Goal: Task Accomplishment & Management: Manage account settings

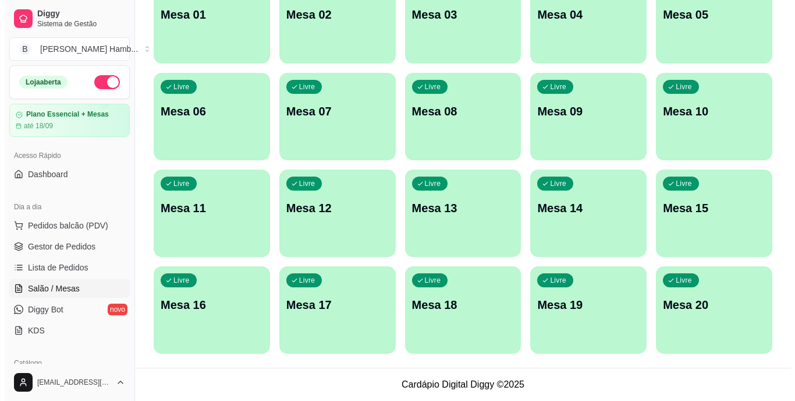
scroll to position [123, 0]
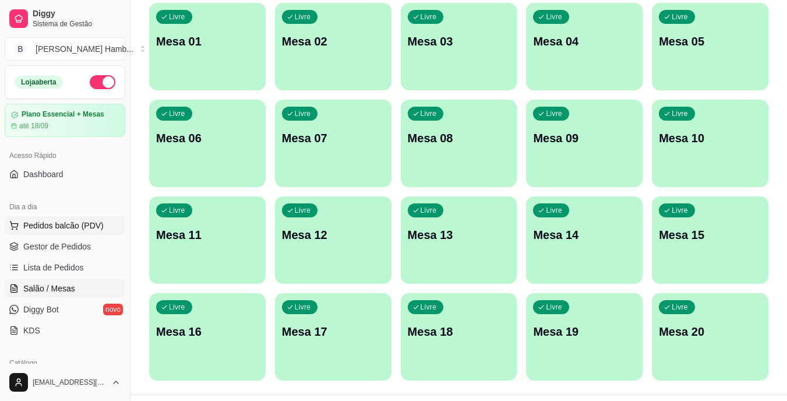
click at [81, 220] on span "Pedidos balcão (PDV)" at bounding box center [63, 226] width 80 height 12
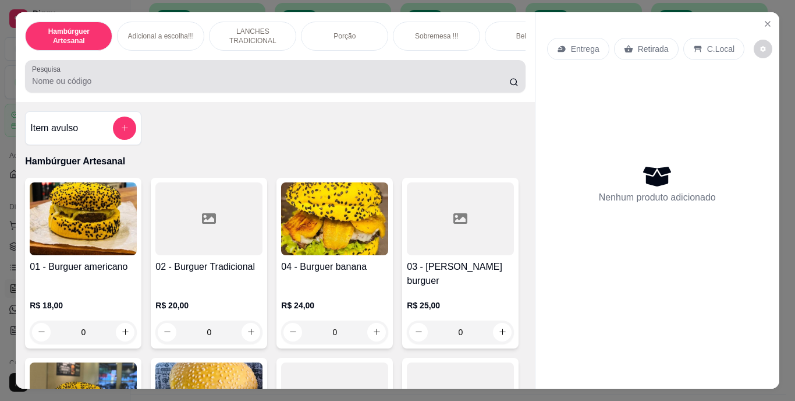
click at [225, 78] on div at bounding box center [275, 76] width 486 height 23
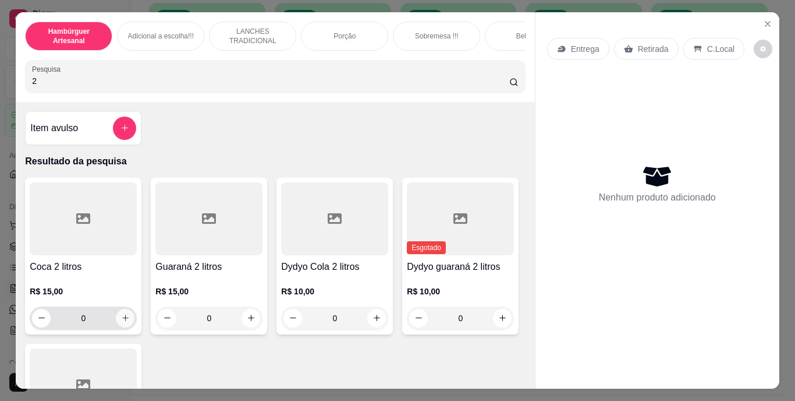
type input "2"
click at [121, 320] on icon "increase-product-quantity" at bounding box center [125, 317] width 9 height 9
type input "1"
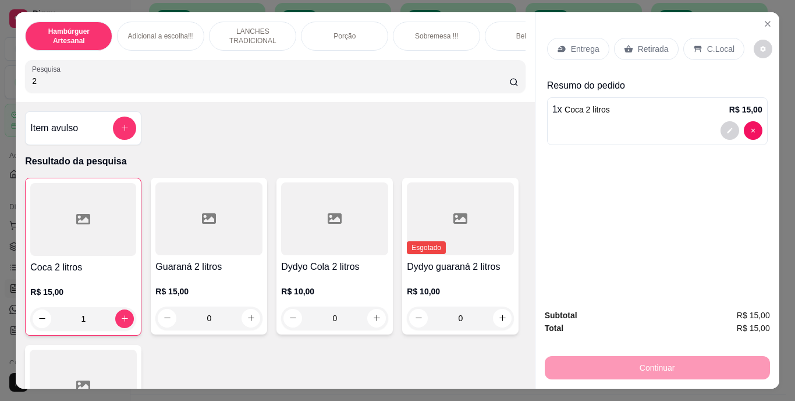
click at [592, 366] on div "Continuar" at bounding box center [657, 366] width 225 height 26
click at [624, 45] on icon at bounding box center [628, 49] width 9 height 8
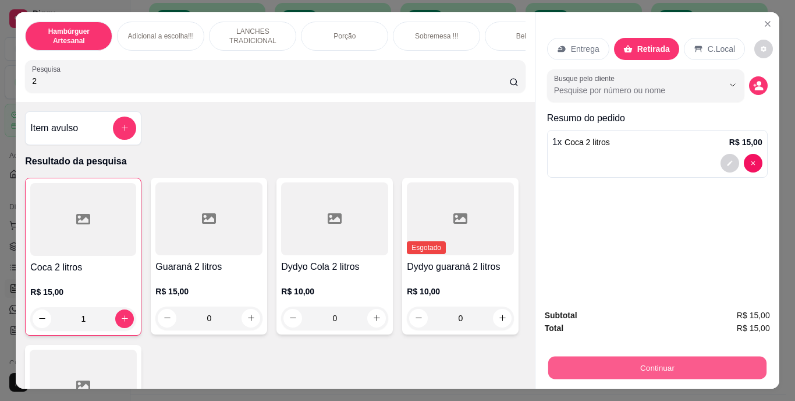
click at [605, 361] on button "Continuar" at bounding box center [657, 367] width 218 height 23
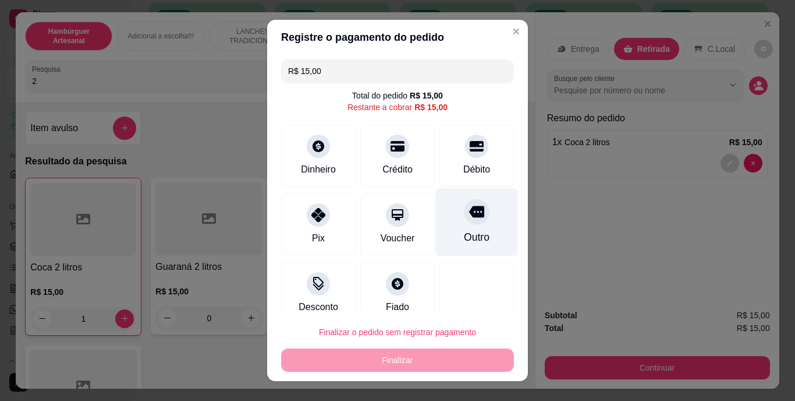
click at [469, 214] on icon at bounding box center [476, 212] width 15 height 12
type input "R$ 0,00"
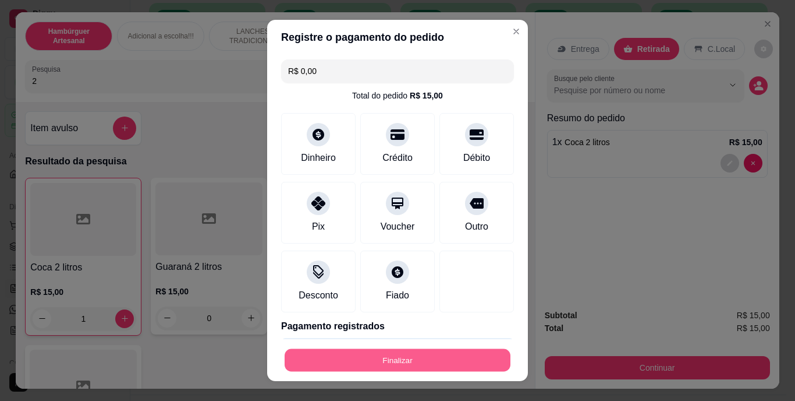
click at [409, 360] on button "Finalizar" at bounding box center [398, 359] width 226 height 23
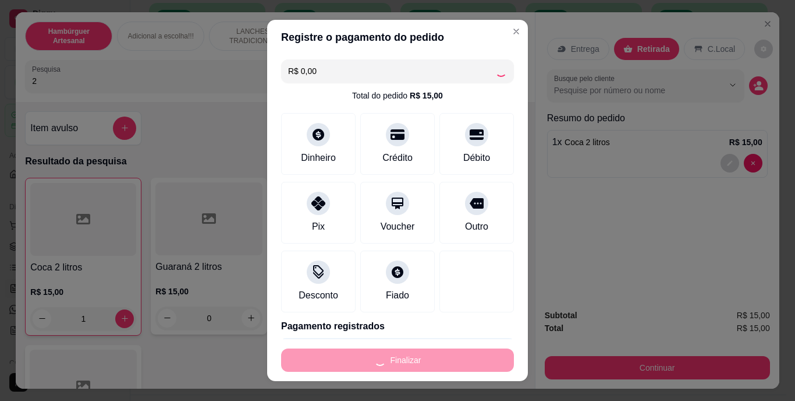
type input "0"
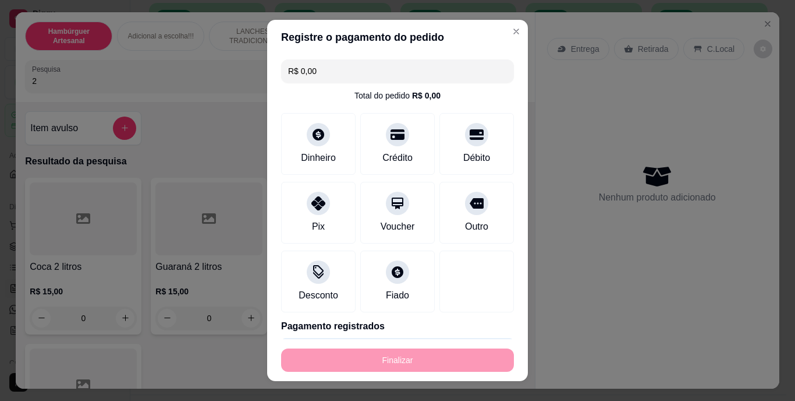
type input "-R$ 15,00"
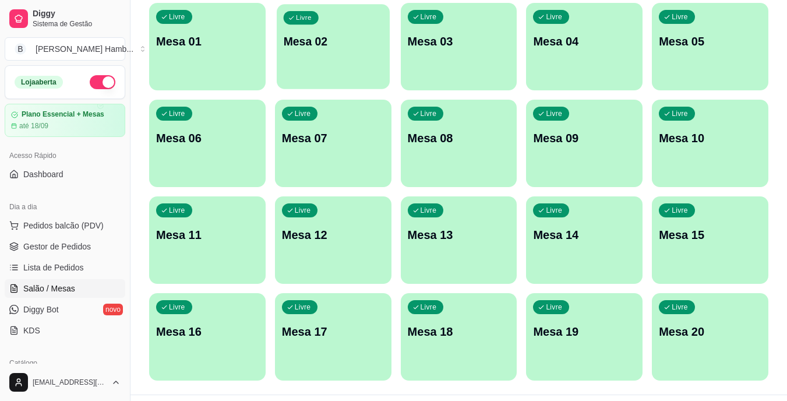
click at [315, 37] on p "Mesa 02" at bounding box center [333, 42] width 100 height 16
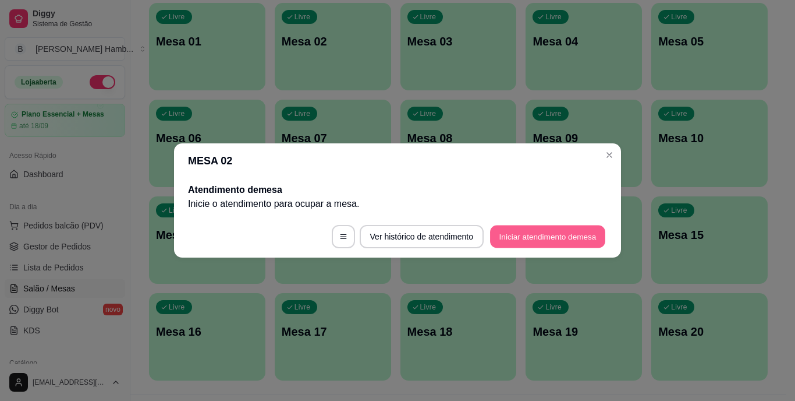
click at [521, 232] on button "Iniciar atendimento de mesa" at bounding box center [547, 236] width 115 height 23
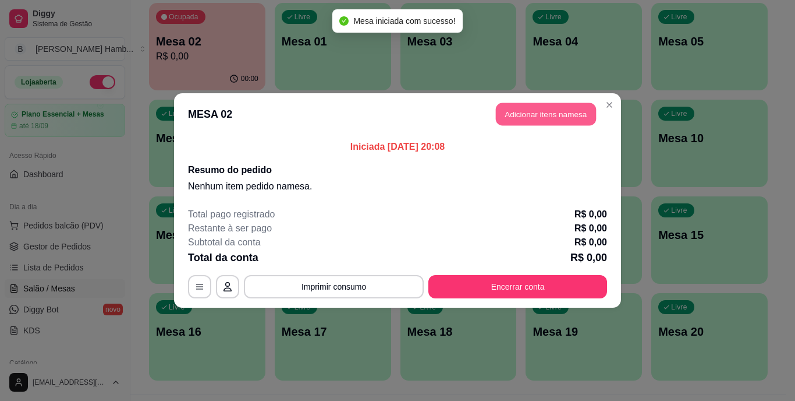
click at [519, 116] on button "Adicionar itens na mesa" at bounding box center [546, 114] width 100 height 23
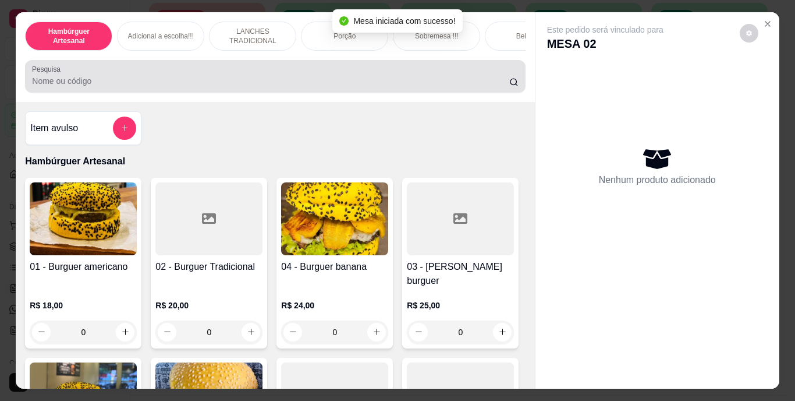
click at [417, 69] on div at bounding box center [275, 76] width 486 height 23
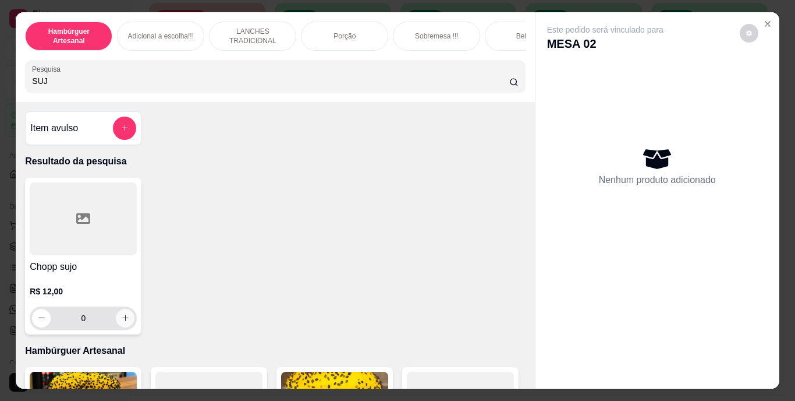
type input "SUJ"
click at [123, 322] on icon "increase-product-quantity" at bounding box center [125, 317] width 9 height 9
type input "1"
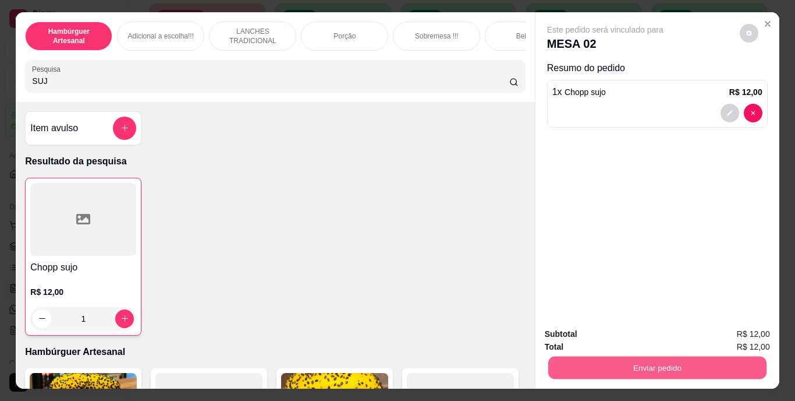
click at [726, 372] on button "Enviar pedido" at bounding box center [657, 367] width 218 height 23
click at [669, 332] on button "Não registrar e enviar pedido" at bounding box center [619, 335] width 118 height 22
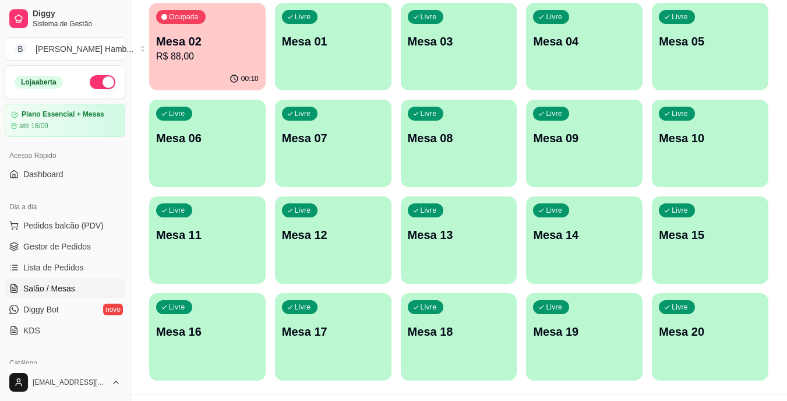
click at [92, 220] on span "Pedidos balcão (PDV)" at bounding box center [63, 226] width 80 height 12
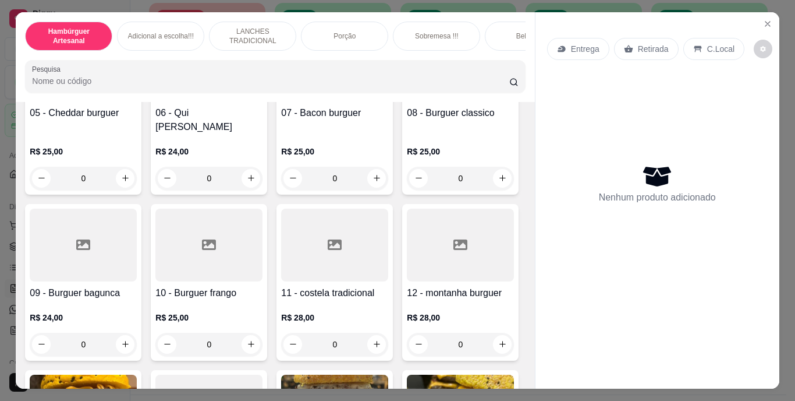
scroll to position [495, 0]
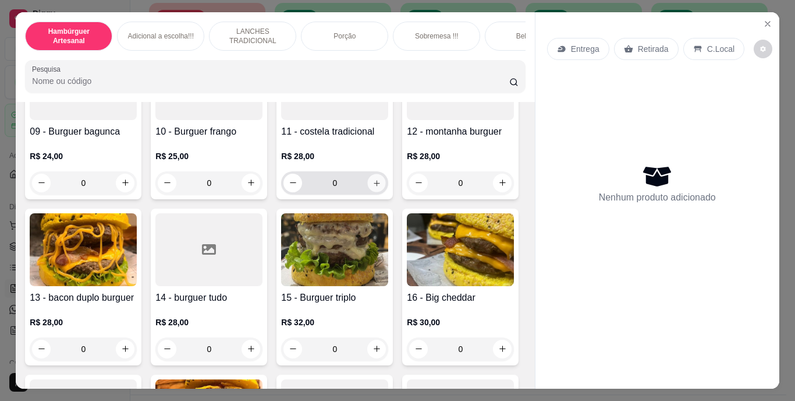
click at [373, 187] on icon "increase-product-quantity" at bounding box center [377, 182] width 9 height 9
type input "1"
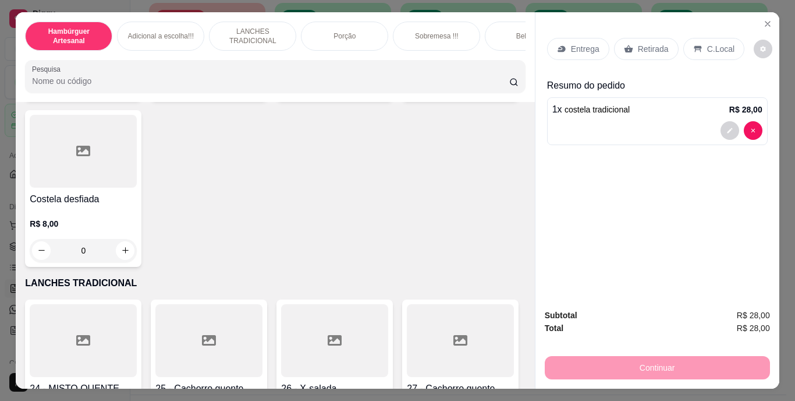
scroll to position [1596, 0]
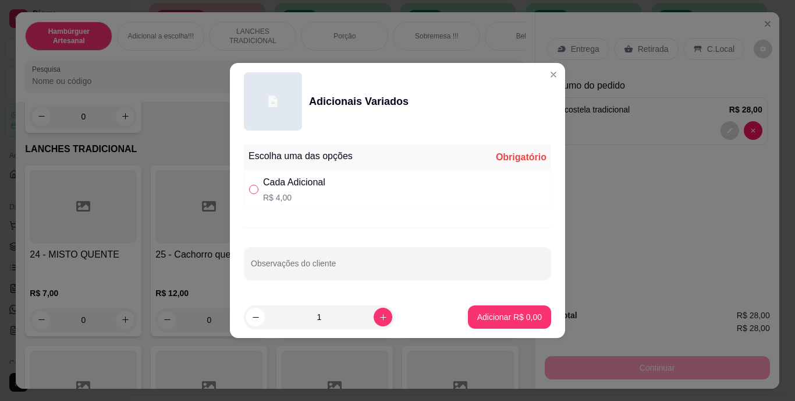
click at [257, 188] on input "" at bounding box center [253, 189] width 9 height 9
radio input "true"
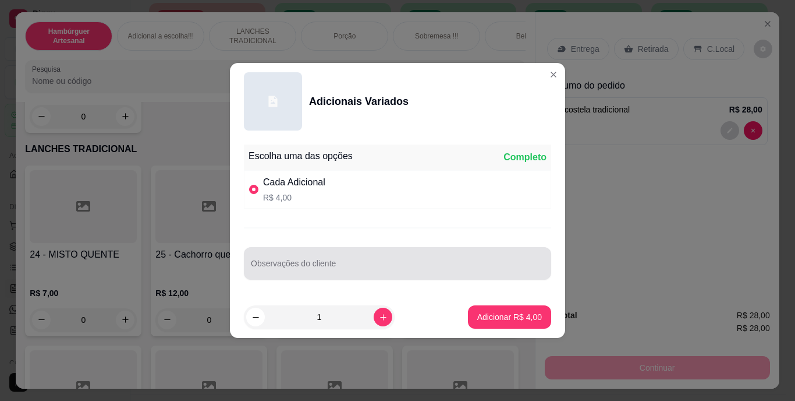
click at [284, 253] on div at bounding box center [397, 263] width 293 height 23
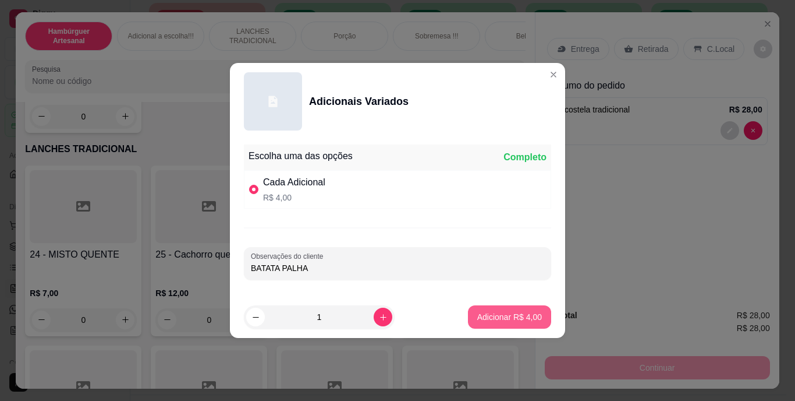
type input "BATATA PALHA"
click at [478, 319] on p "Adicionar R$ 4,00" at bounding box center [509, 316] width 63 height 11
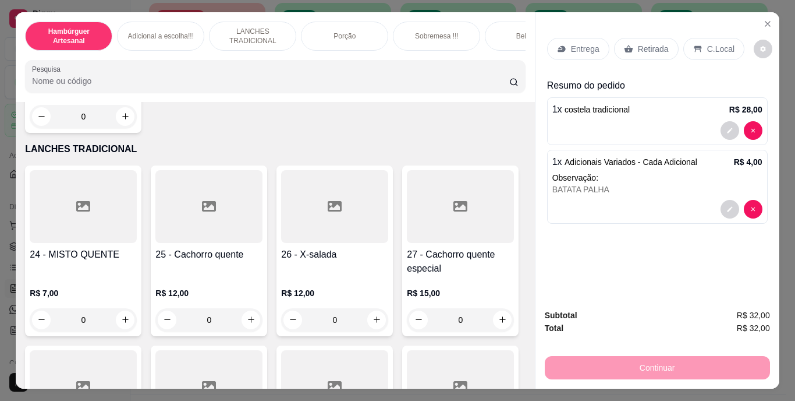
click at [451, 80] on input "Pesquisa" at bounding box center [270, 81] width 477 height 12
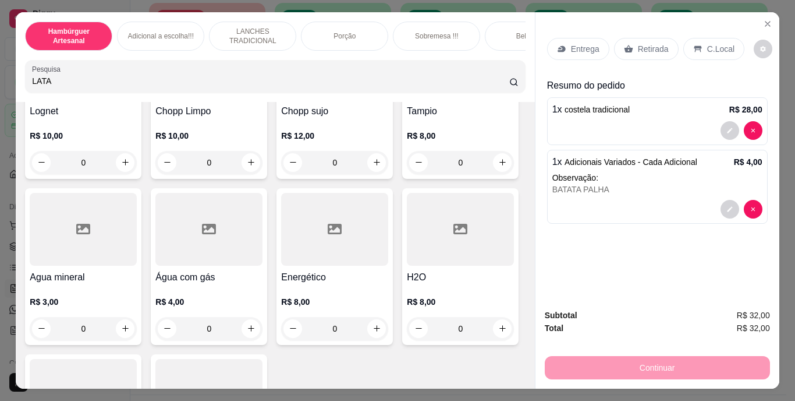
scroll to position [3565, 0]
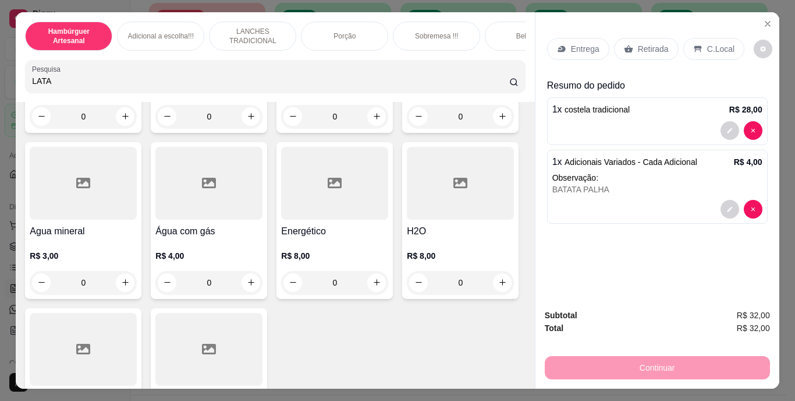
type input "LATA"
type input "1"
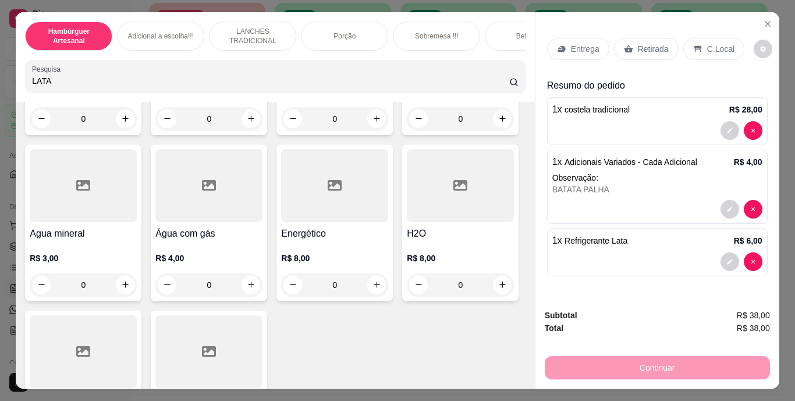
scroll to position [3567, 0]
click at [725, 252] on button "decrease-product-quantity" at bounding box center [730, 261] width 18 height 18
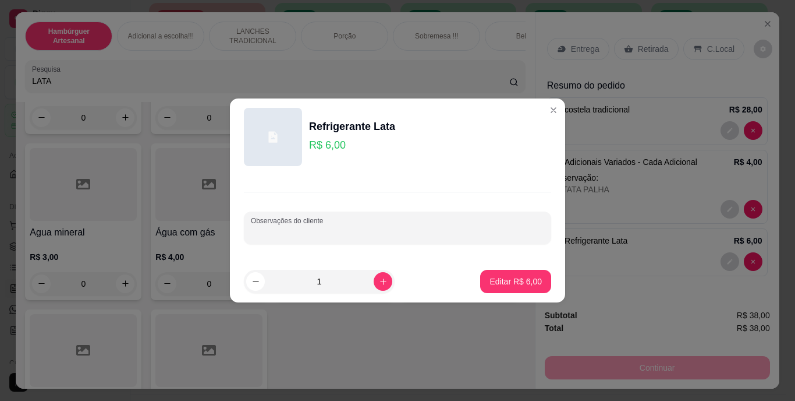
click at [441, 235] on input "Observações do cliente" at bounding box center [397, 233] width 293 height 12
type input "ZERO"
click at [512, 280] on p "Editar R$ 6,00" at bounding box center [516, 280] width 51 height 11
type input "0"
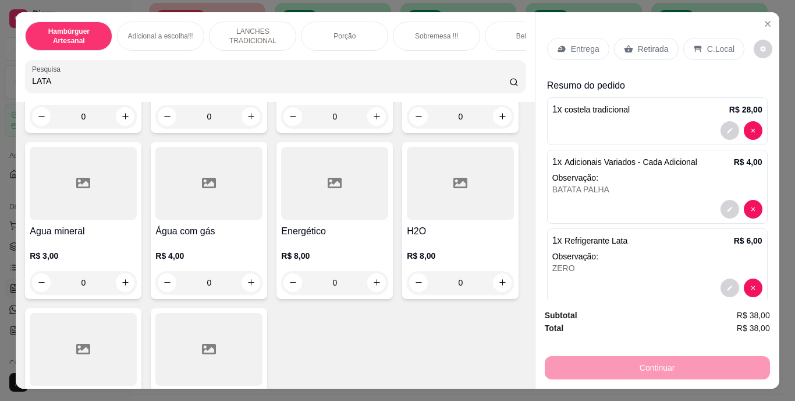
scroll to position [19, 0]
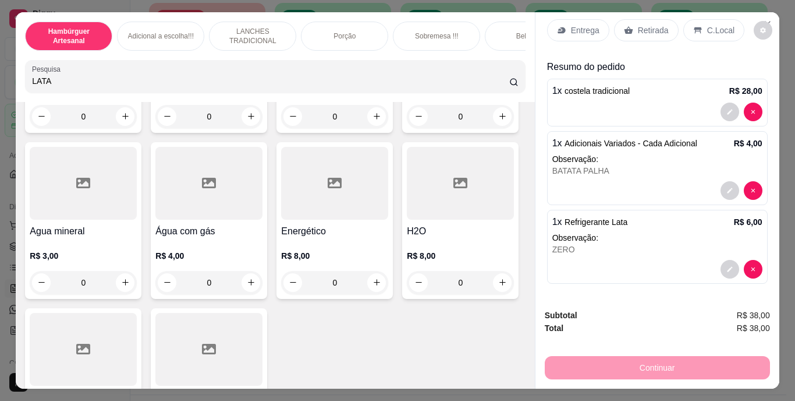
click at [639, 24] on p "Retirada" at bounding box center [653, 30] width 31 height 12
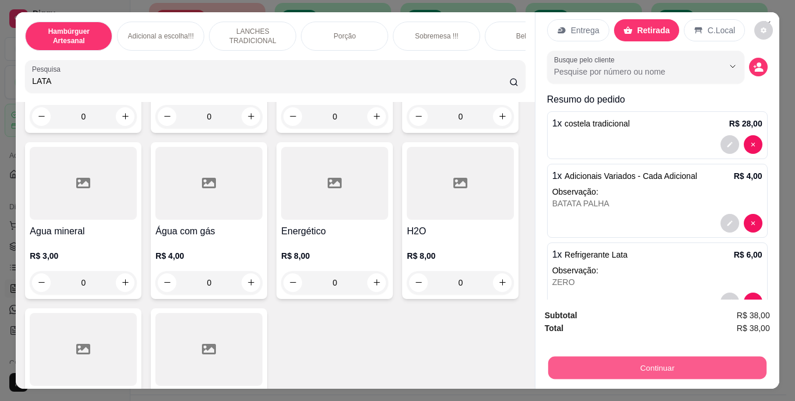
click at [593, 369] on button "Continuar" at bounding box center [657, 367] width 218 height 23
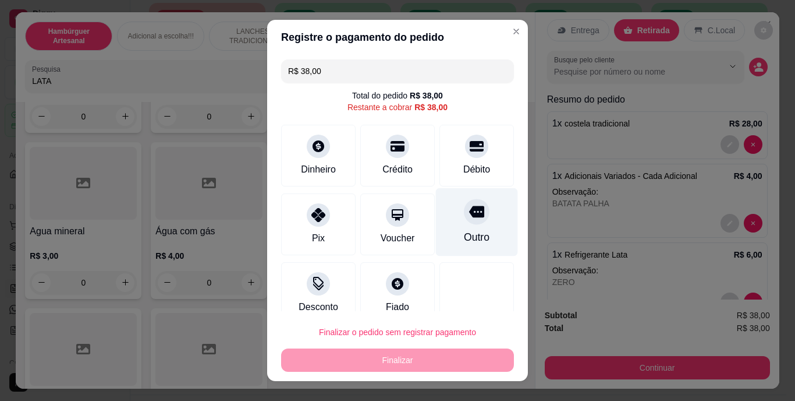
click at [469, 211] on icon at bounding box center [476, 212] width 15 height 12
type input "R$ 0,00"
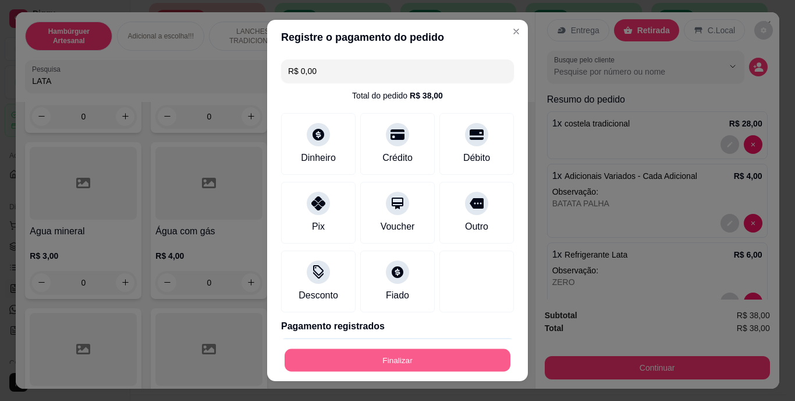
click at [423, 357] on button "Finalizar" at bounding box center [398, 359] width 226 height 23
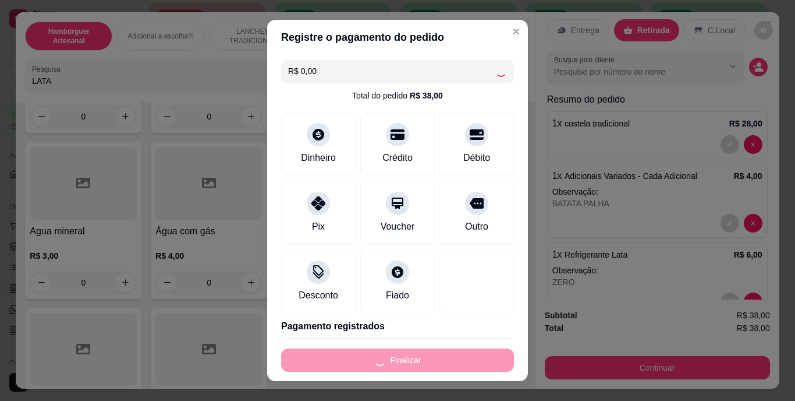
type input "0"
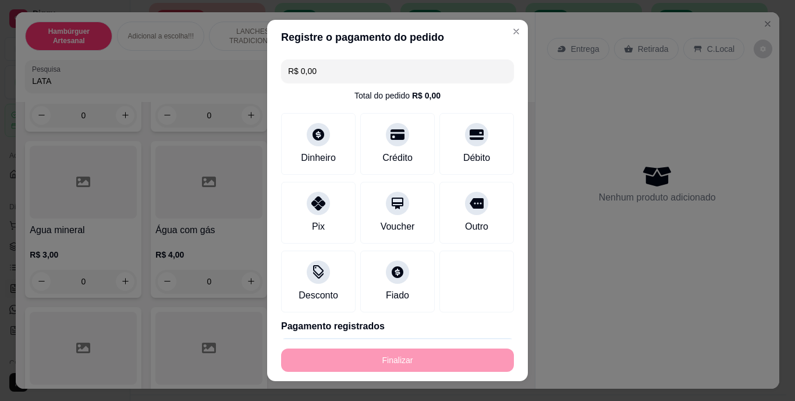
type input "-R$ 38,00"
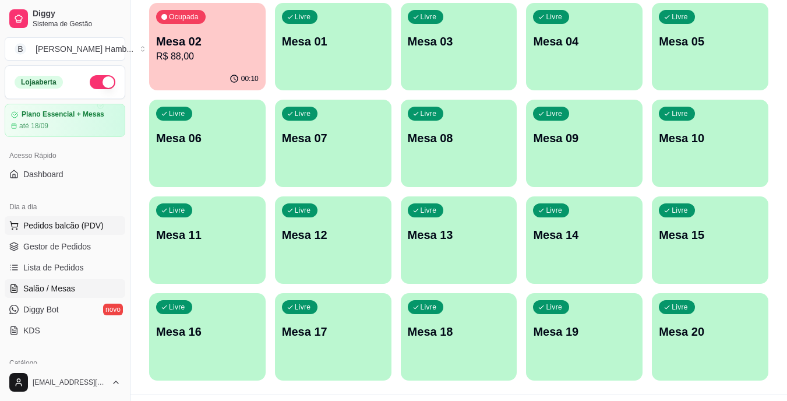
click at [72, 225] on span "Pedidos balcão (PDV)" at bounding box center [63, 226] width 80 height 12
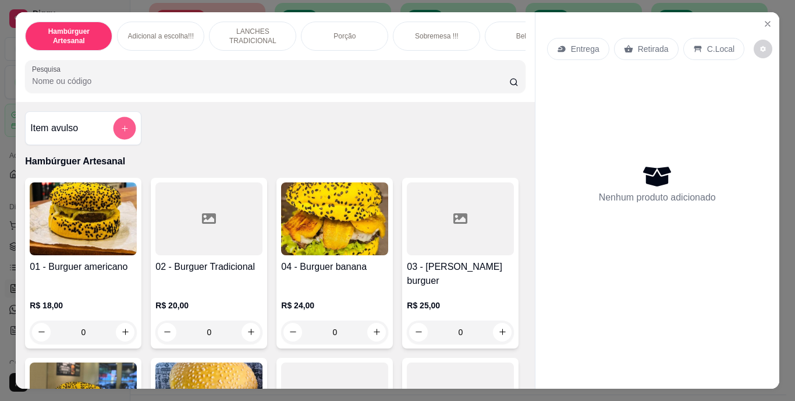
click at [121, 131] on icon "add-separate-item" at bounding box center [125, 127] width 9 height 9
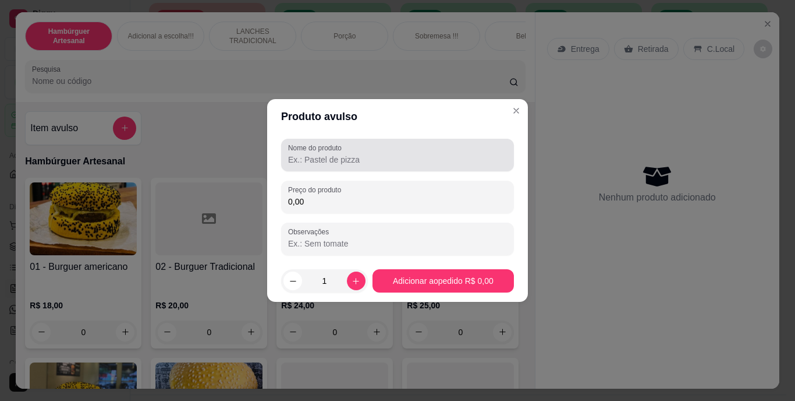
click at [381, 151] on div at bounding box center [397, 154] width 219 height 23
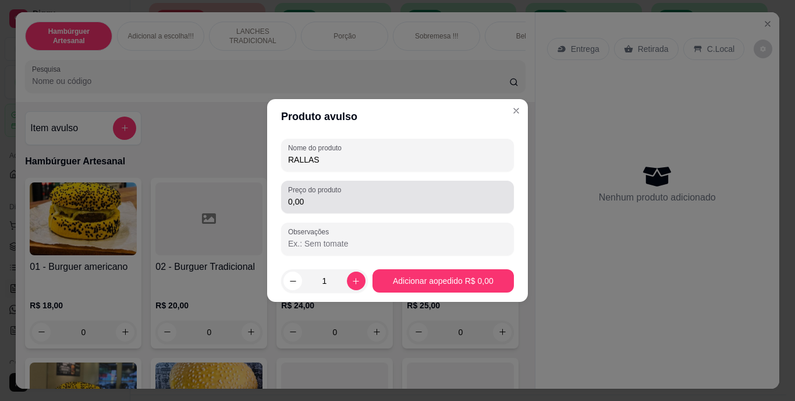
type input "RALLAS"
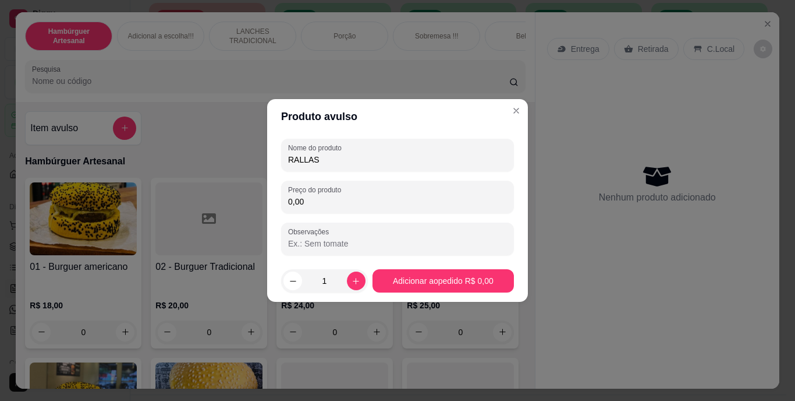
click at [370, 205] on input "0,00" at bounding box center [397, 202] width 219 height 12
type input "3,00"
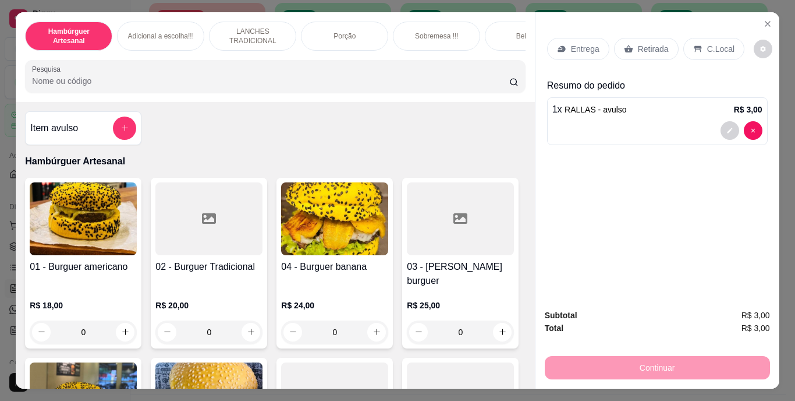
click at [653, 45] on p "Retirada" at bounding box center [653, 49] width 31 height 12
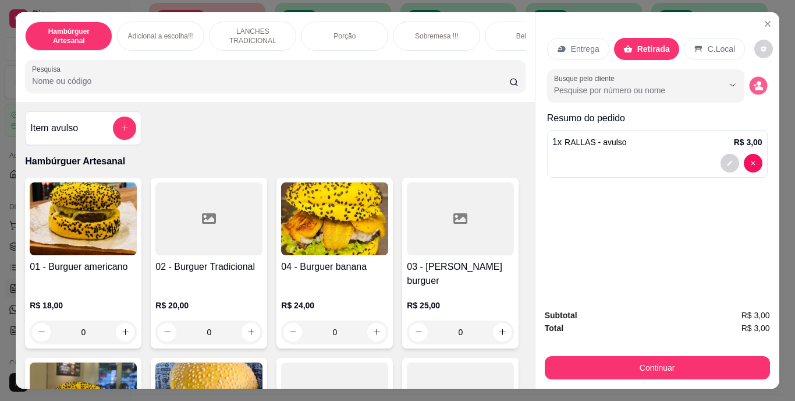
click at [754, 86] on icon "decrease-product-quantity" at bounding box center [759, 85] width 10 height 10
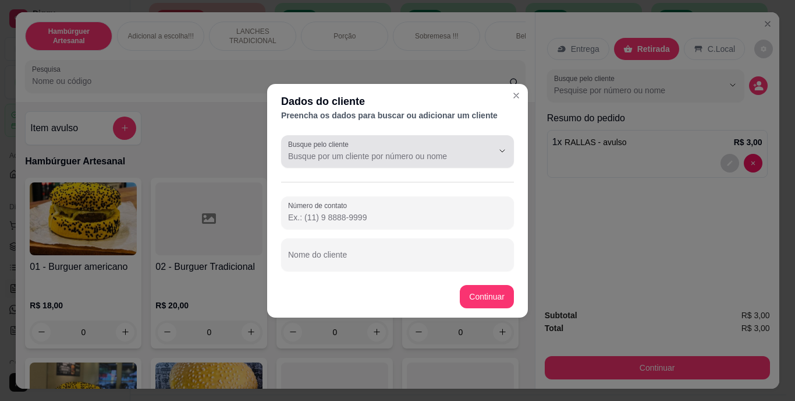
click at [435, 165] on div "Busque pelo cliente" at bounding box center [397, 151] width 233 height 33
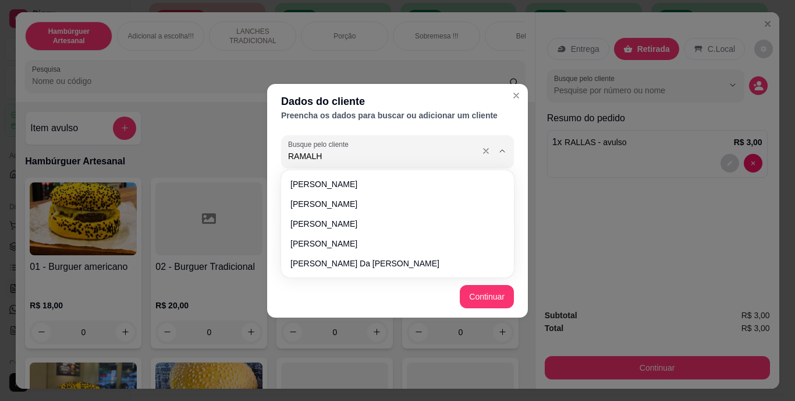
type input "RAMALHO"
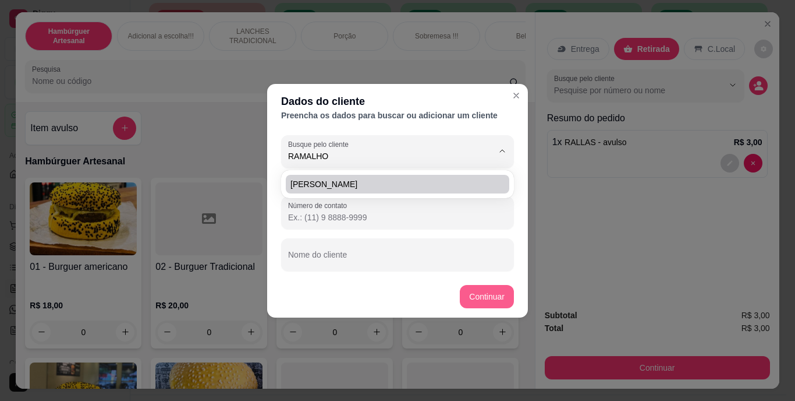
click at [482, 294] on button "Continuar" at bounding box center [487, 296] width 54 height 23
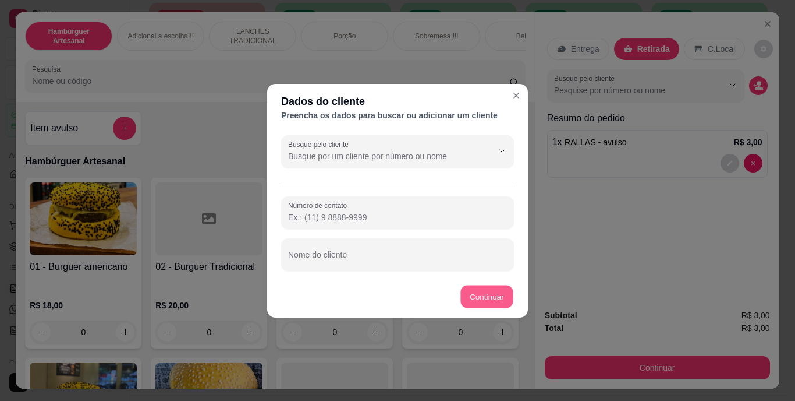
click at [482, 294] on button "Continuar" at bounding box center [487, 296] width 52 height 23
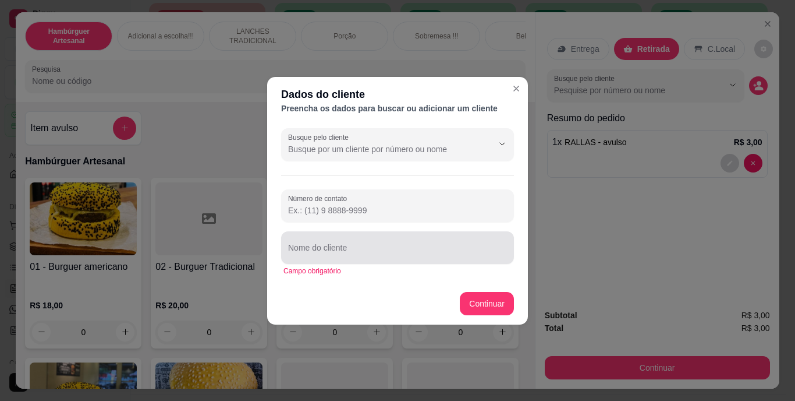
click at [472, 243] on div at bounding box center [397, 247] width 219 height 23
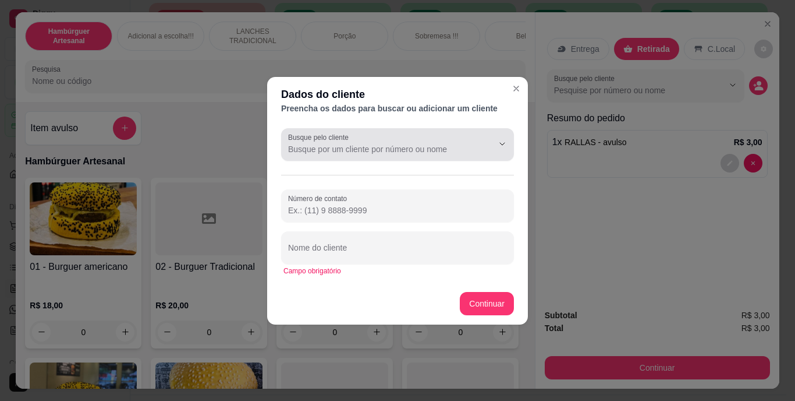
click at [480, 144] on button "Show suggestions" at bounding box center [486, 144] width 18 height 18
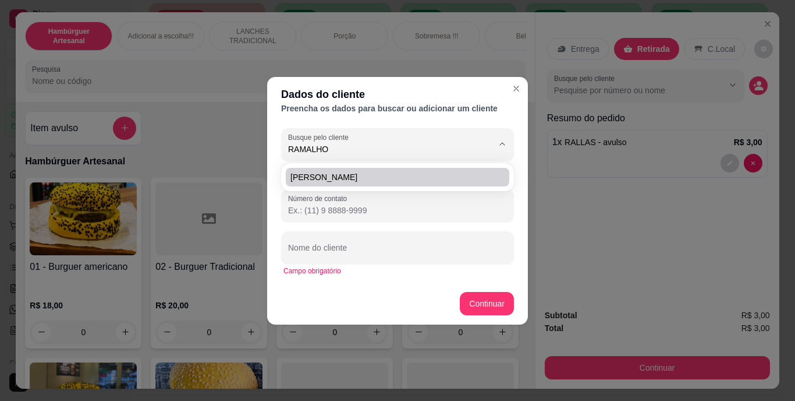
click at [475, 175] on span "[PERSON_NAME]" at bounding box center [392, 177] width 203 height 12
type input "[PERSON_NAME]"
type input "[PHONE_NUMBER]"
type input "[PERSON_NAME]"
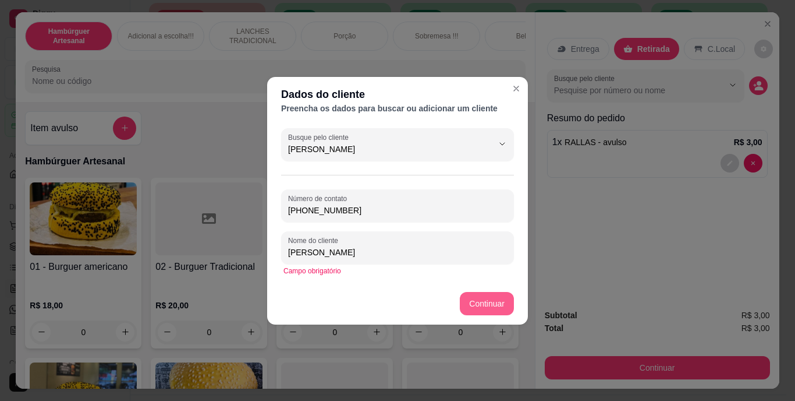
type input "[PERSON_NAME]"
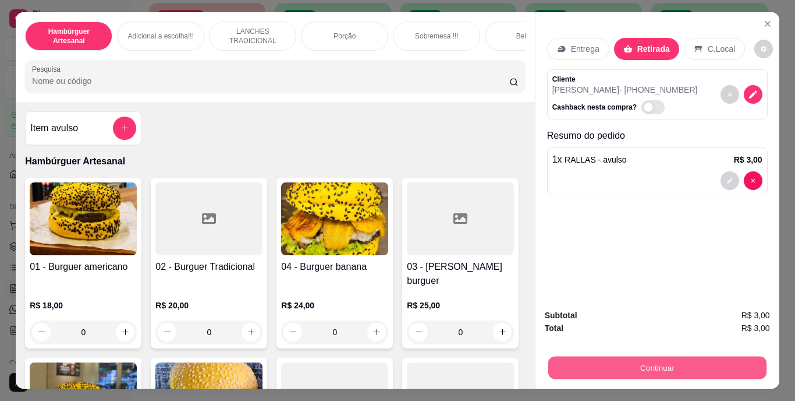
click at [614, 360] on button "Continuar" at bounding box center [657, 367] width 218 height 23
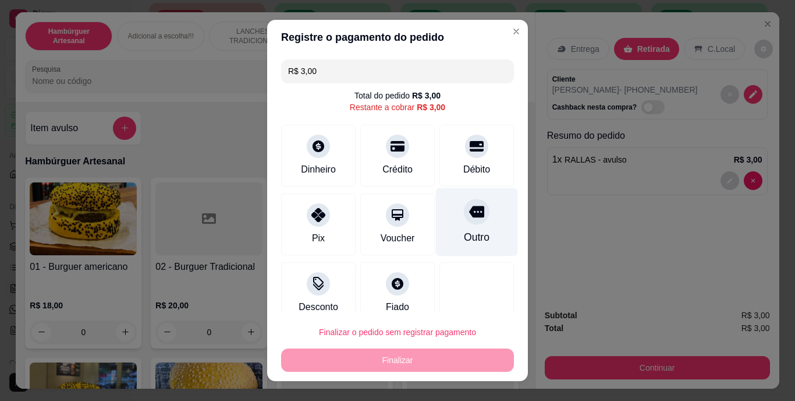
click at [464, 222] on div at bounding box center [477, 212] width 26 height 26
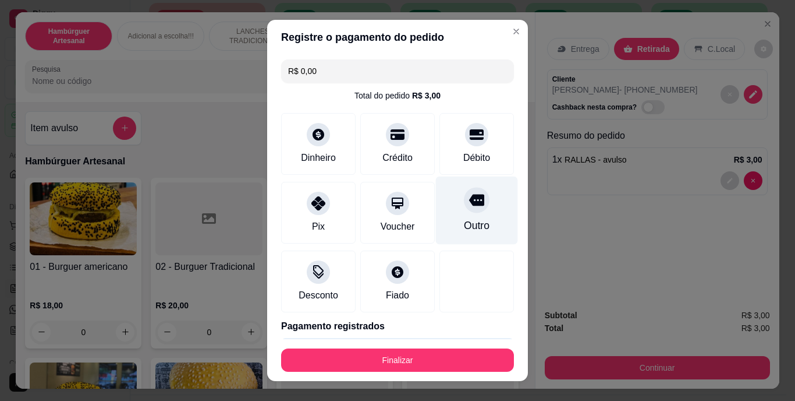
click at [464, 211] on div at bounding box center [477, 201] width 26 height 26
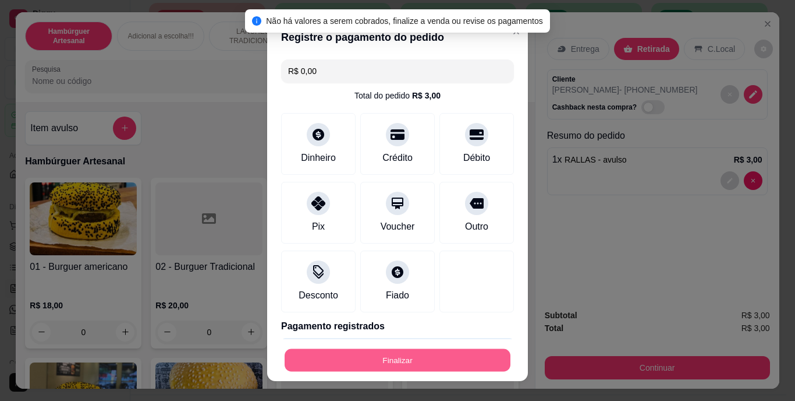
click at [381, 355] on button "Finalizar" at bounding box center [398, 359] width 226 height 23
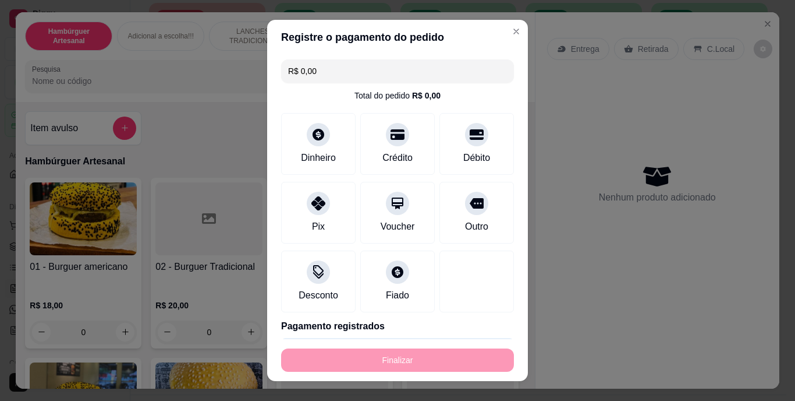
type input "-R$ 3,00"
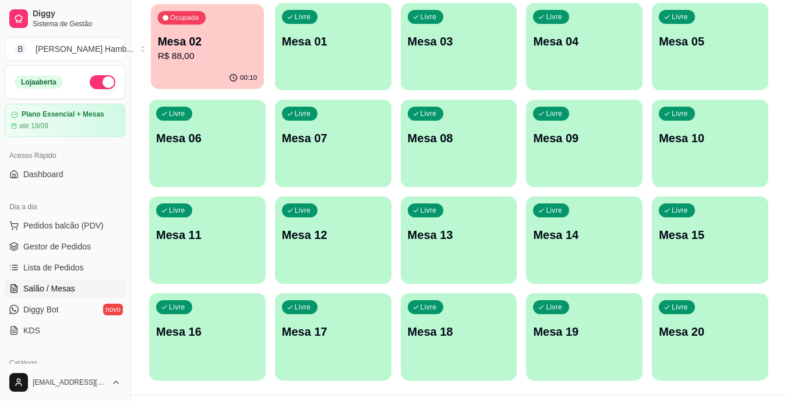
click at [242, 65] on div "Ocupada Mesa 02 R$ 88,00" at bounding box center [207, 35] width 113 height 63
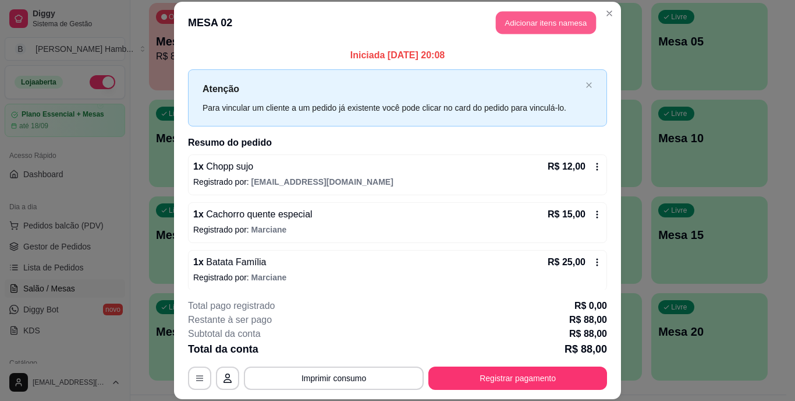
click at [530, 17] on button "Adicionar itens na mesa" at bounding box center [546, 23] width 100 height 23
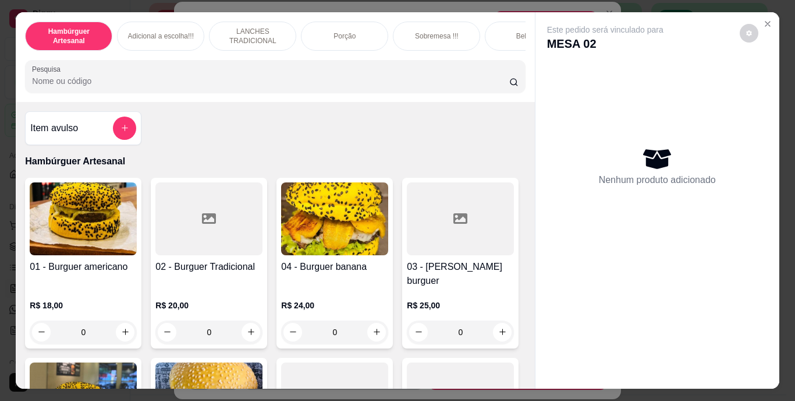
click at [419, 81] on input "Pesquisa" at bounding box center [270, 81] width 477 height 12
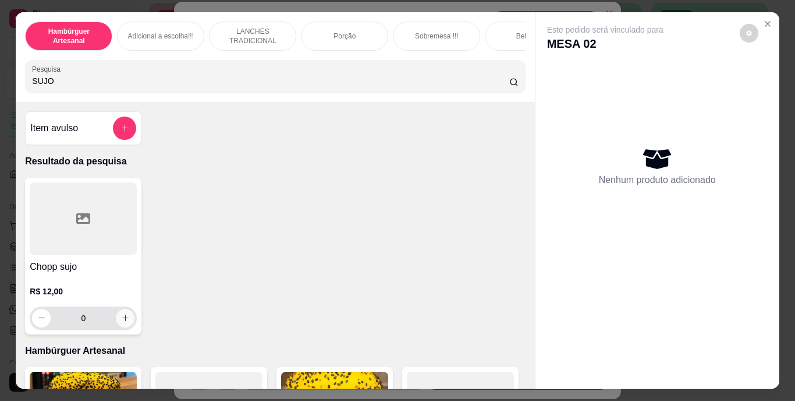
type input "SUJO"
click at [122, 322] on icon "increase-product-quantity" at bounding box center [125, 317] width 9 height 9
type input "1"
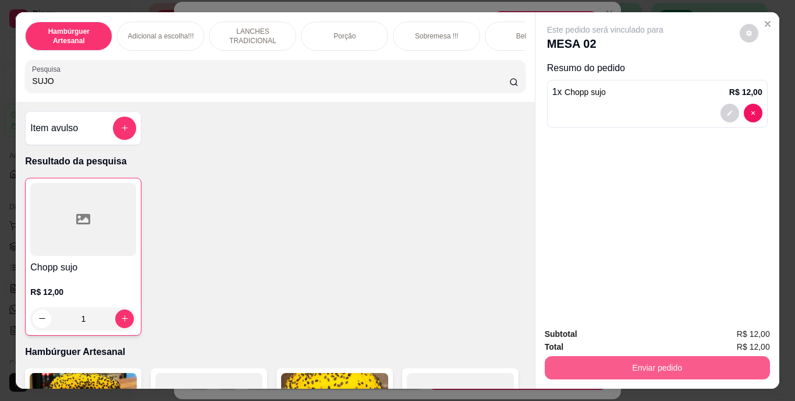
click at [573, 360] on button "Enviar pedido" at bounding box center [657, 367] width 225 height 23
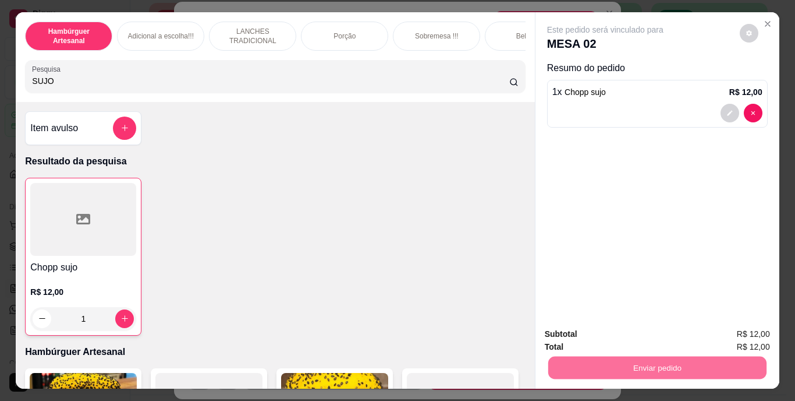
click at [589, 335] on button "Não registrar e enviar pedido" at bounding box center [619, 335] width 118 height 22
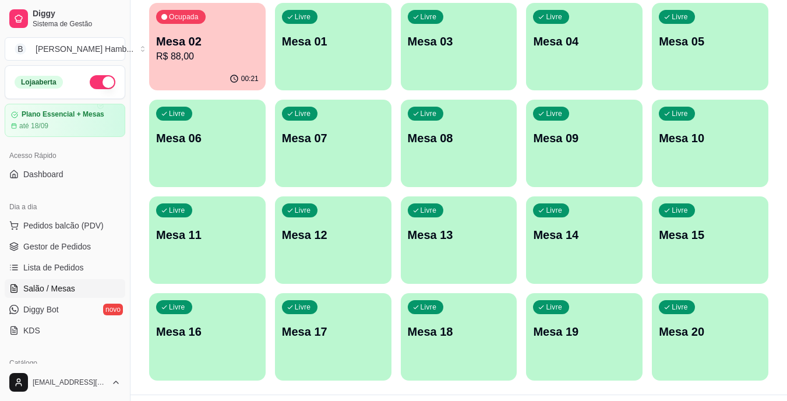
click at [184, 45] on p "Mesa 02" at bounding box center [207, 41] width 102 height 16
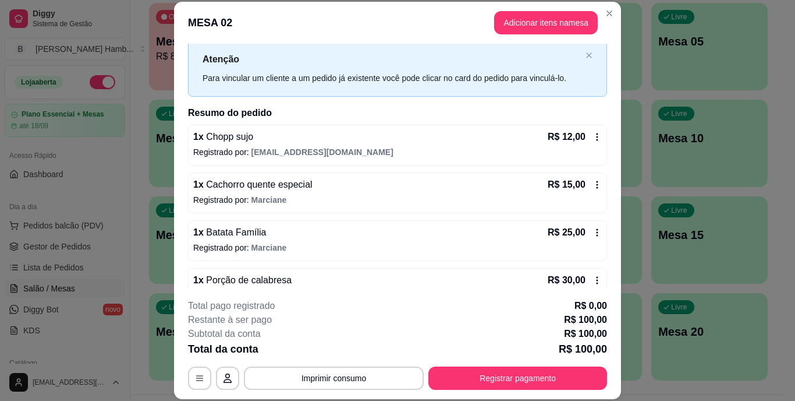
scroll to position [182, 0]
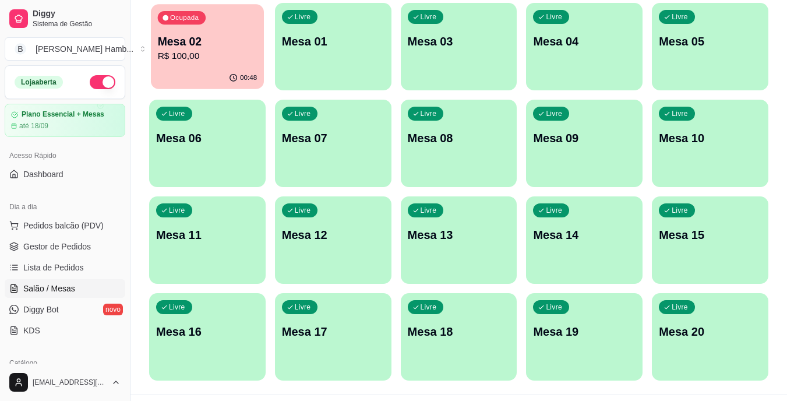
click at [217, 52] on p "R$ 100,00" at bounding box center [208, 55] width 100 height 13
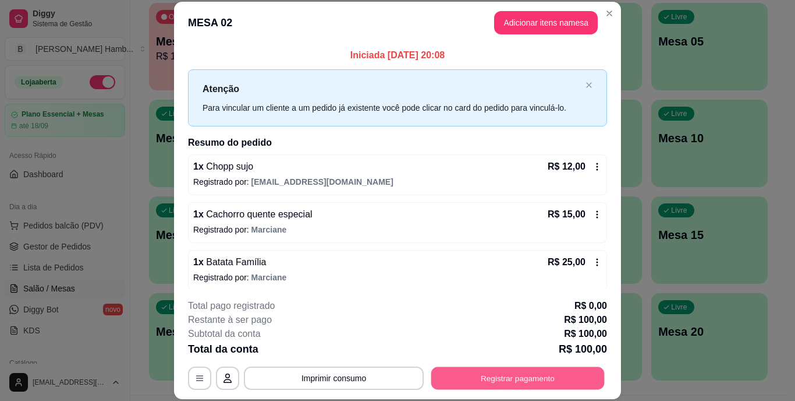
click at [452, 374] on button "Registrar pagamento" at bounding box center [518, 377] width 174 height 23
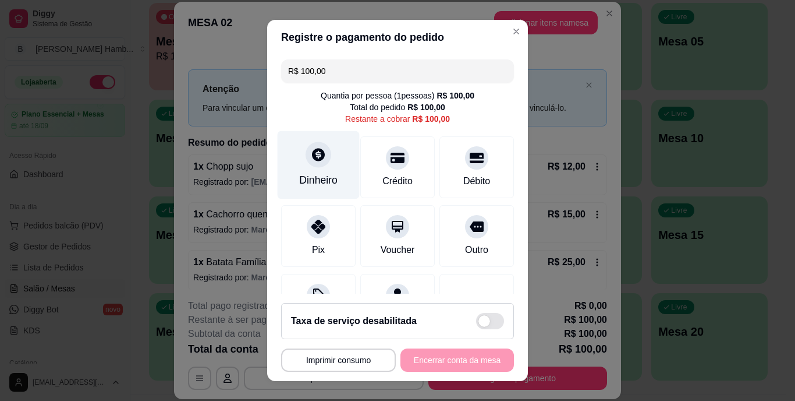
click at [330, 179] on div "Dinheiro" at bounding box center [318, 180] width 38 height 15
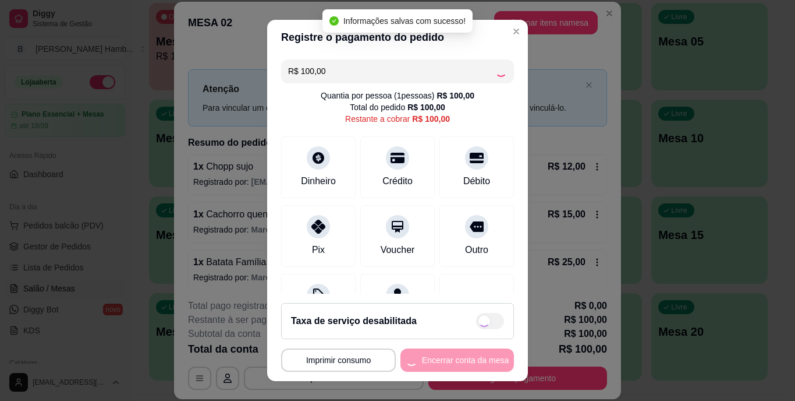
type input "R$ 0,00"
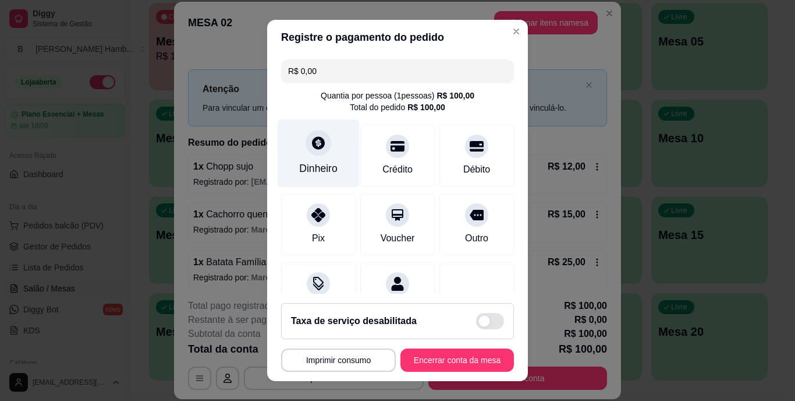
click at [316, 142] on icon at bounding box center [318, 143] width 13 height 13
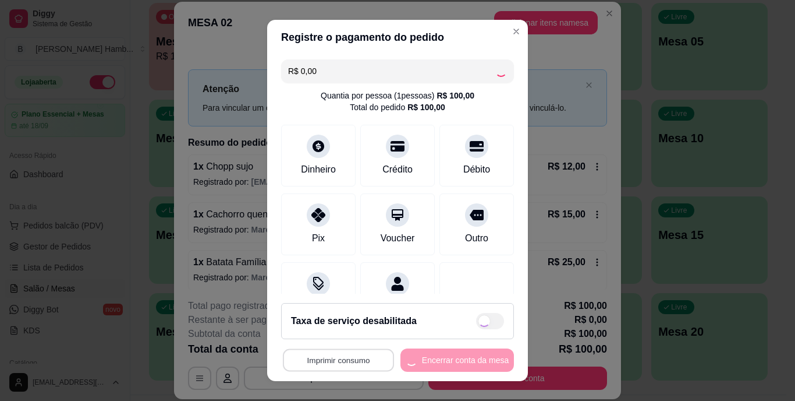
click at [344, 356] on button "Imprimir consumo" at bounding box center [338, 359] width 111 height 23
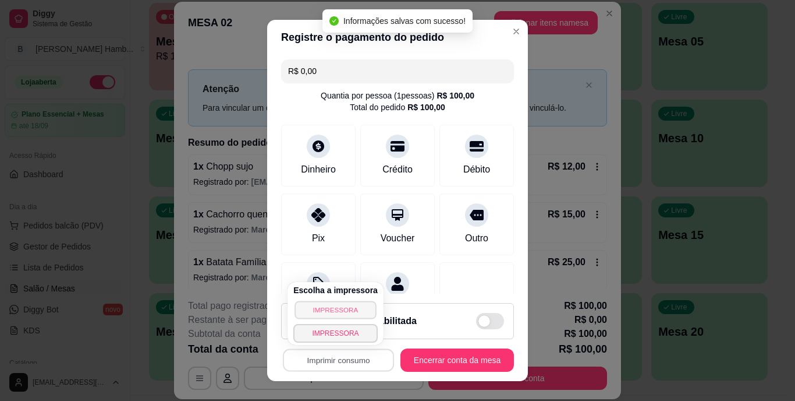
click at [339, 313] on button "IMPRESSORA" at bounding box center [336, 309] width 82 height 18
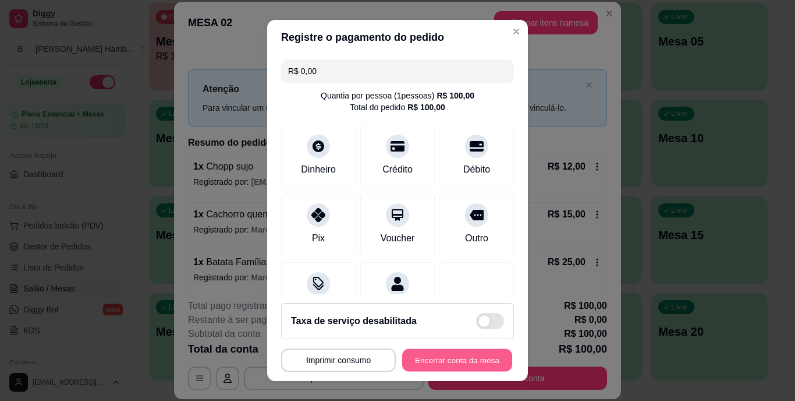
click at [419, 356] on button "Encerrar conta da mesa" at bounding box center [457, 359] width 110 height 23
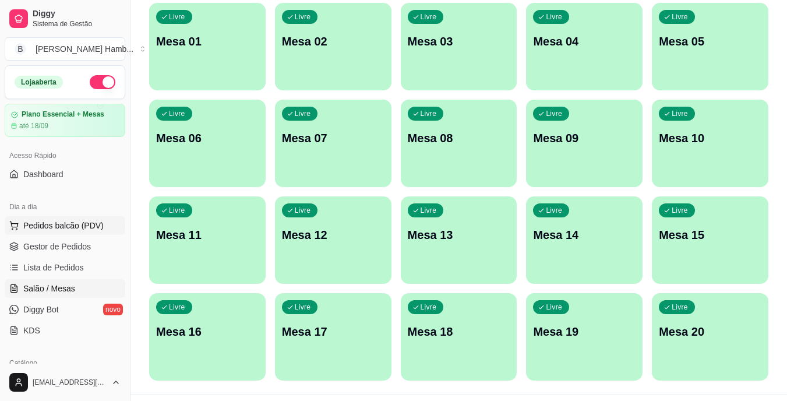
click at [89, 229] on span "Pedidos balcão (PDV)" at bounding box center [63, 226] width 80 height 12
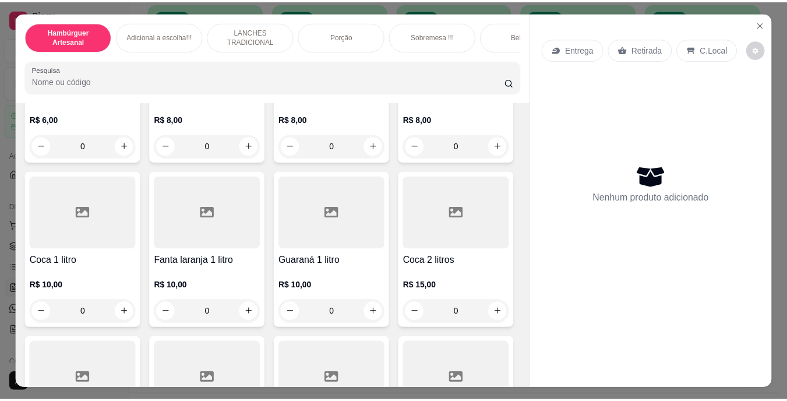
scroll to position [2848, 0]
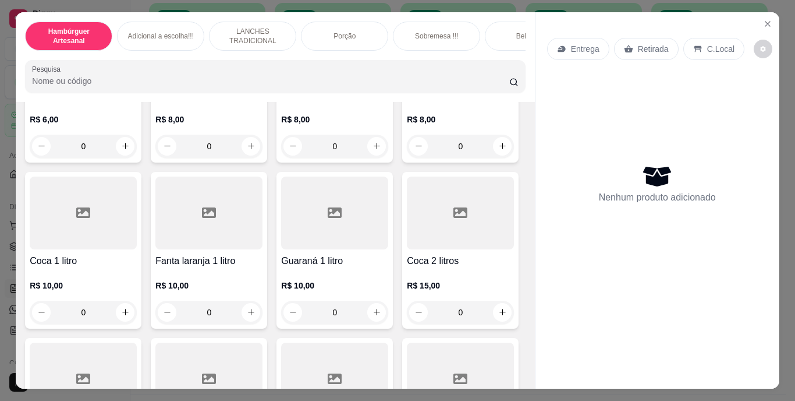
type input "1"
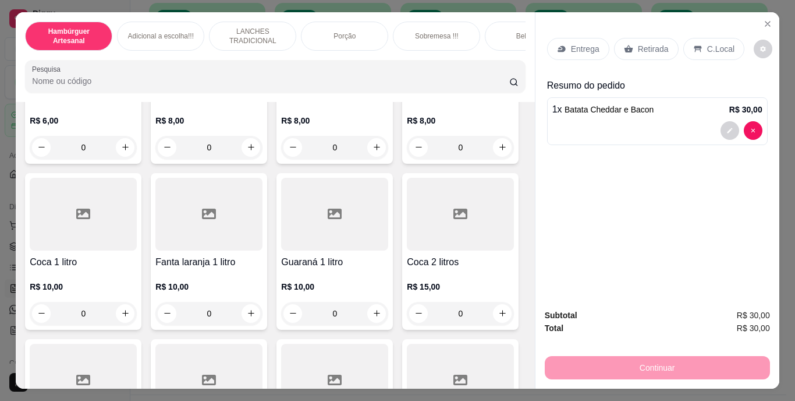
click at [638, 43] on p "Retirada" at bounding box center [653, 49] width 31 height 12
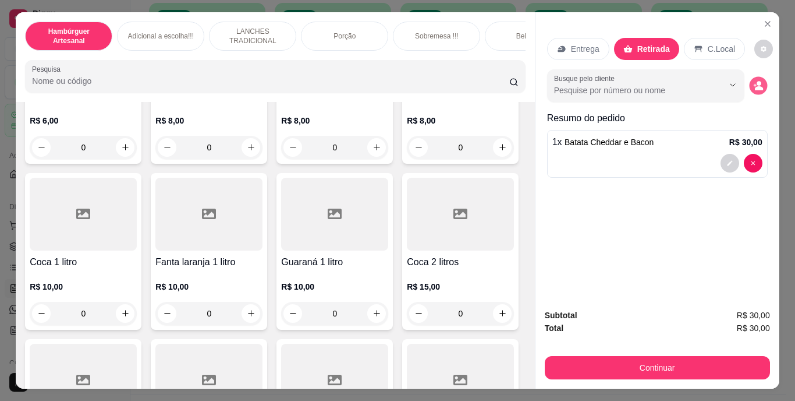
click at [754, 81] on icon "decrease-product-quantity" at bounding box center [759, 85] width 10 height 10
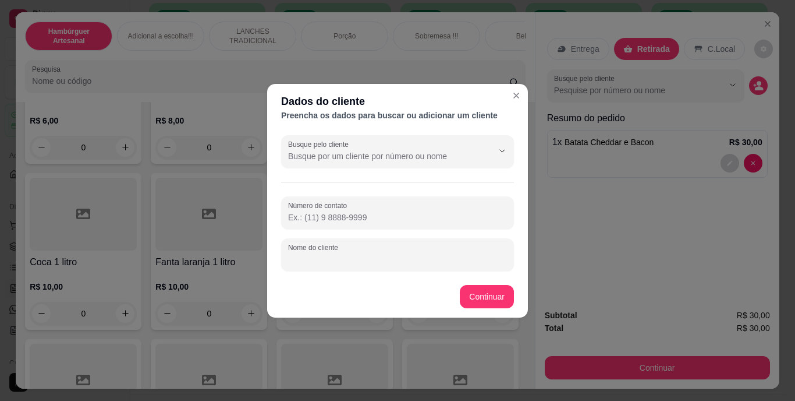
click at [431, 254] on input "Nome do cliente" at bounding box center [397, 259] width 219 height 12
type input "GIOVANI"
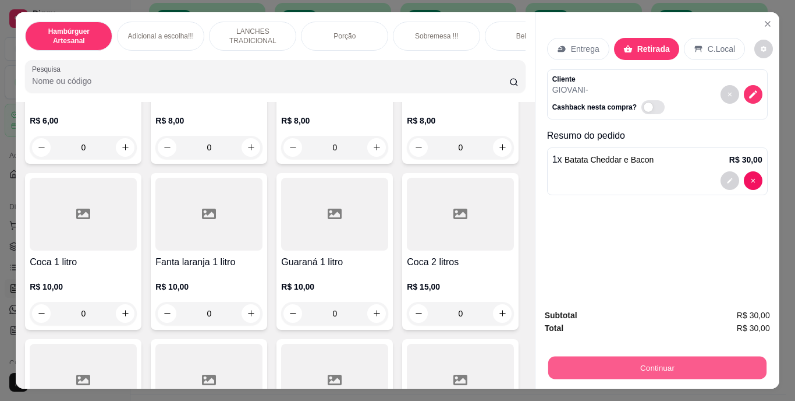
click at [580, 372] on button "Continuar" at bounding box center [657, 367] width 218 height 23
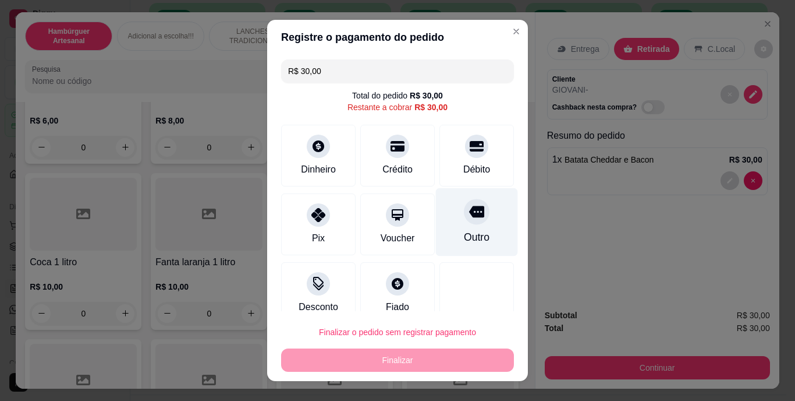
click at [464, 233] on div "Outro" at bounding box center [477, 237] width 26 height 15
type input "R$ 0,00"
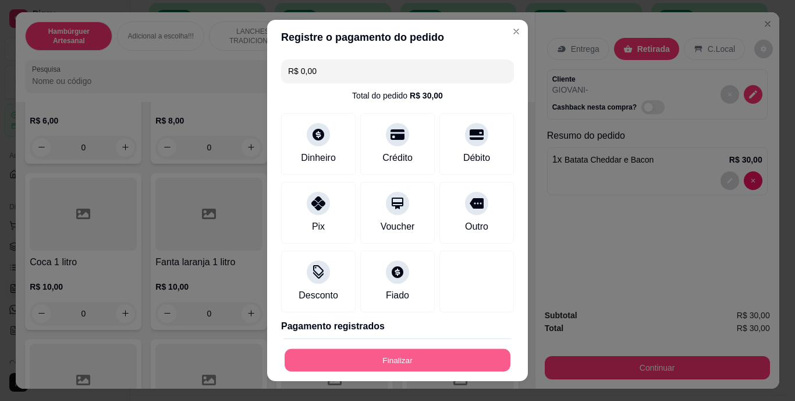
click at [415, 358] on button "Finalizar" at bounding box center [398, 359] width 226 height 23
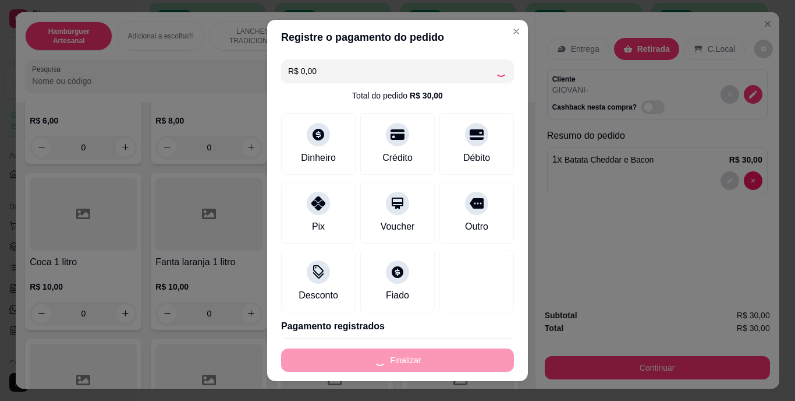
type input "0"
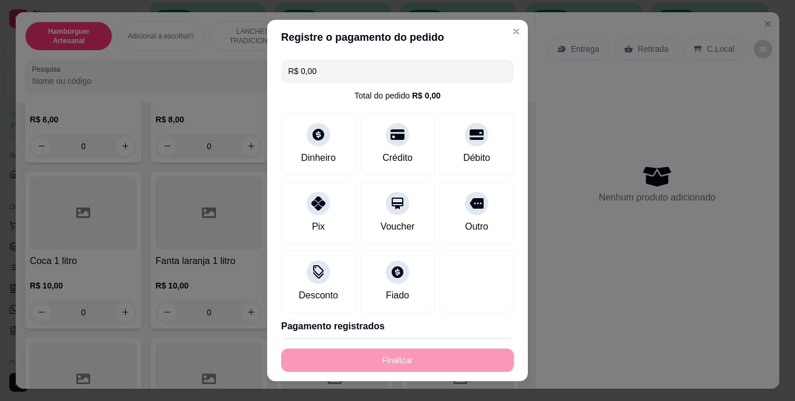
type input "-R$ 30,00"
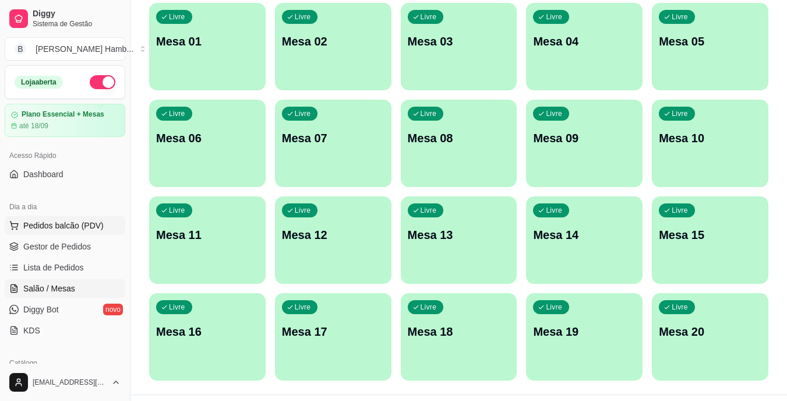
click at [77, 223] on span "Pedidos balcão (PDV)" at bounding box center [63, 226] width 80 height 12
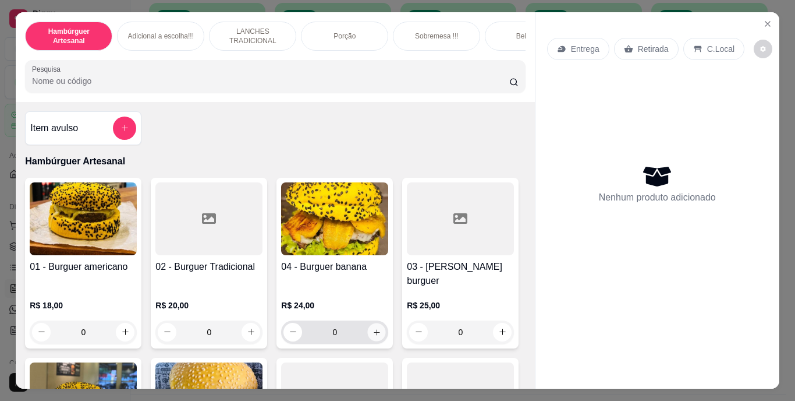
click at [375, 327] on icon "increase-product-quantity" at bounding box center [377, 331] width 9 height 9
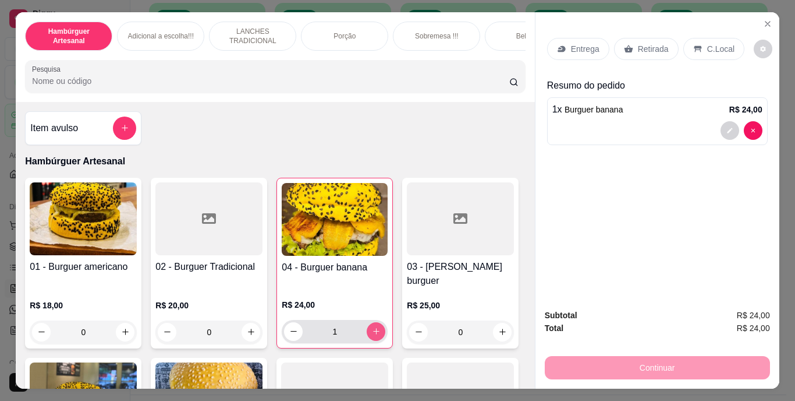
click at [375, 327] on icon "increase-product-quantity" at bounding box center [376, 331] width 9 height 9
type input "2"
click at [655, 45] on p "Retirada" at bounding box center [653, 49] width 31 height 12
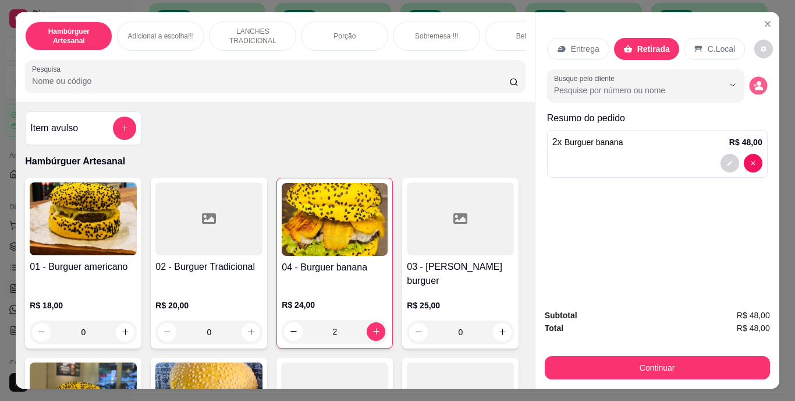
click at [756, 86] on icon "decrease-product-quantity" at bounding box center [759, 85] width 10 height 10
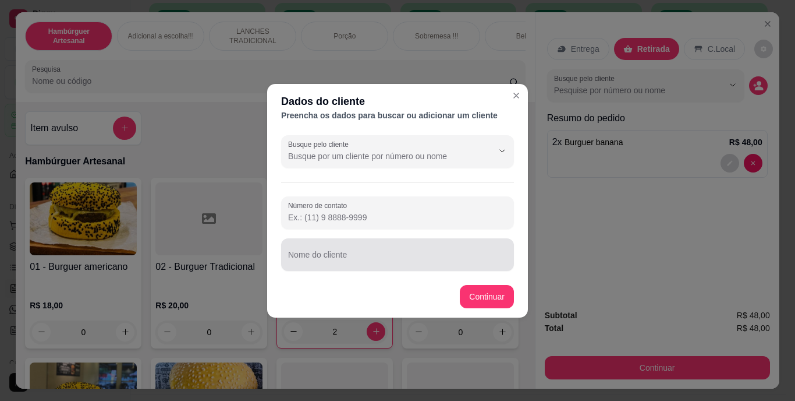
click at [455, 249] on div at bounding box center [397, 254] width 219 height 23
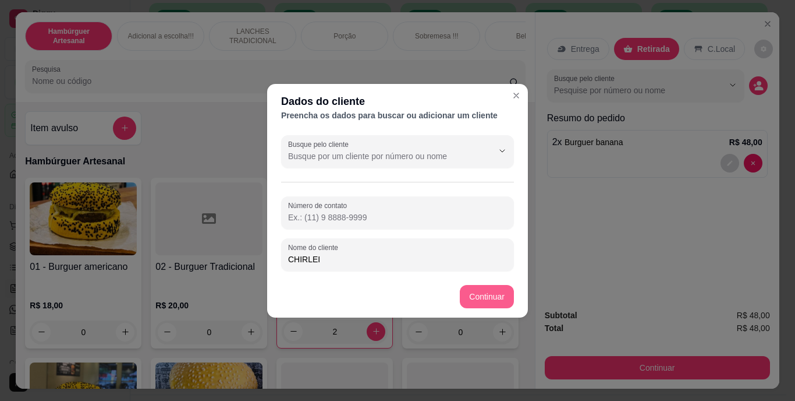
type input "CHIRLEI"
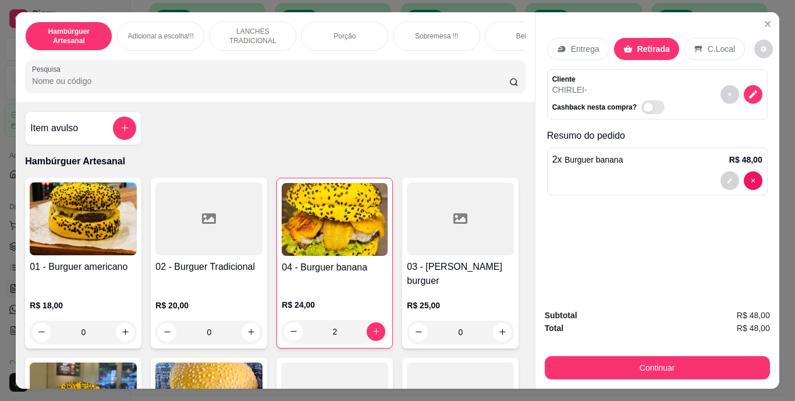
click at [588, 43] on p "Entrega" at bounding box center [585, 49] width 29 height 12
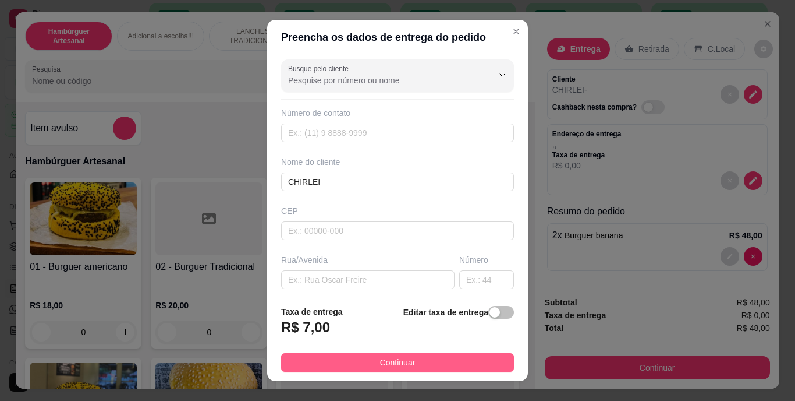
click at [423, 363] on button "Continuar" at bounding box center [397, 362] width 233 height 19
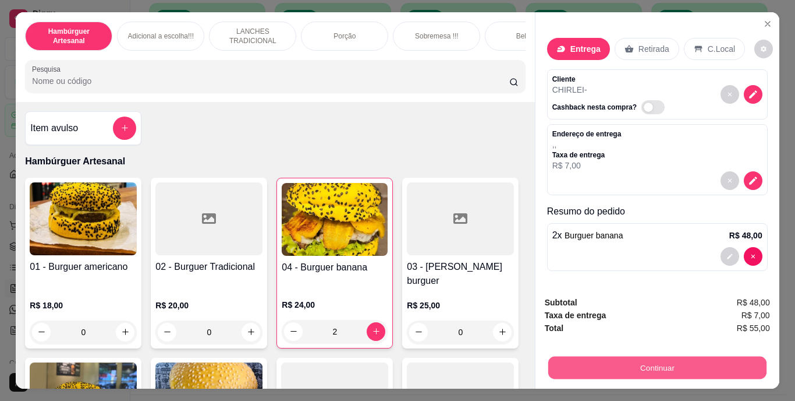
click at [609, 360] on button "Continuar" at bounding box center [657, 367] width 218 height 23
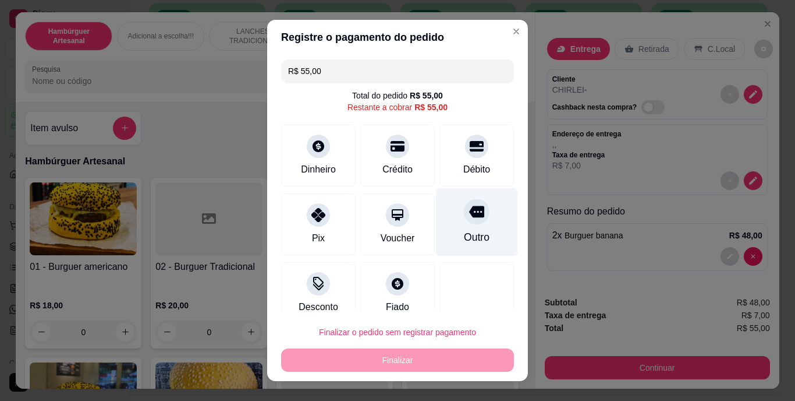
click at [441, 220] on div "Outro" at bounding box center [477, 222] width 82 height 68
type input "R$ 0,00"
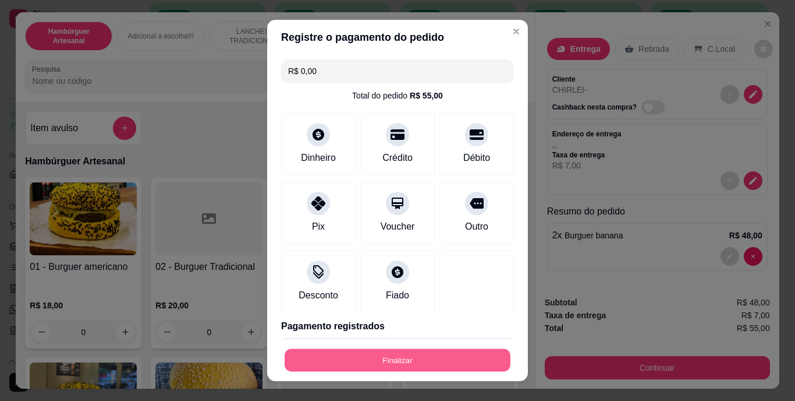
click at [401, 356] on button "Finalizar" at bounding box center [398, 359] width 226 height 23
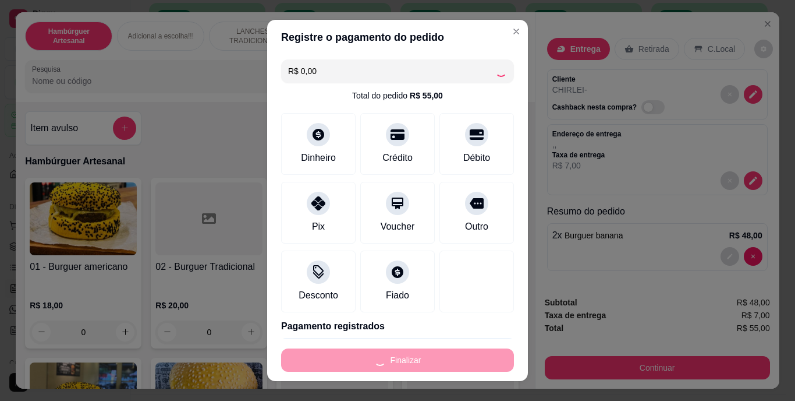
type input "0"
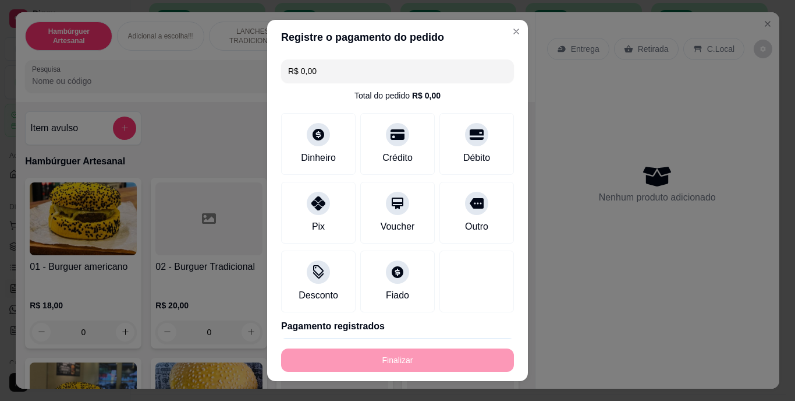
type input "-R$ 55,00"
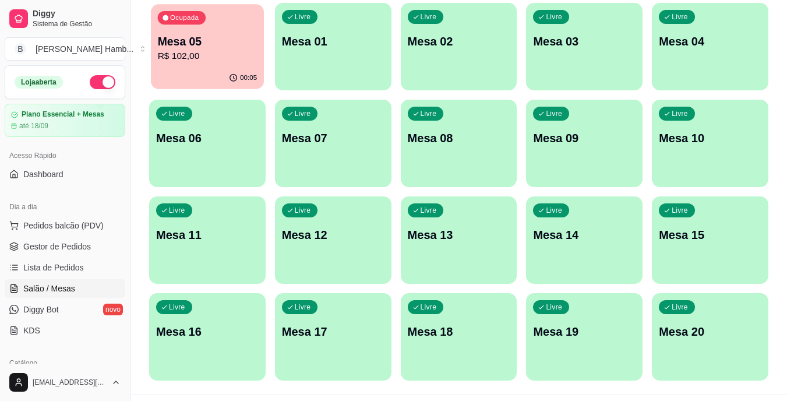
click at [227, 57] on p "R$ 102,00" at bounding box center [208, 55] width 100 height 13
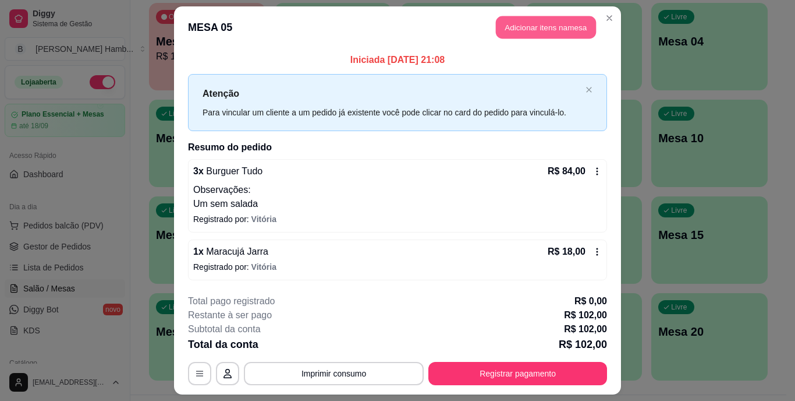
click at [530, 24] on button "Adicionar itens na mesa" at bounding box center [546, 27] width 100 height 23
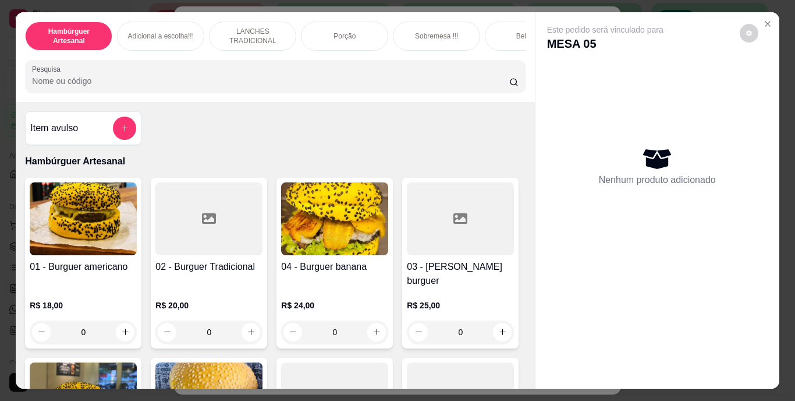
click at [312, 85] on input "Pesquisa" at bounding box center [270, 81] width 477 height 12
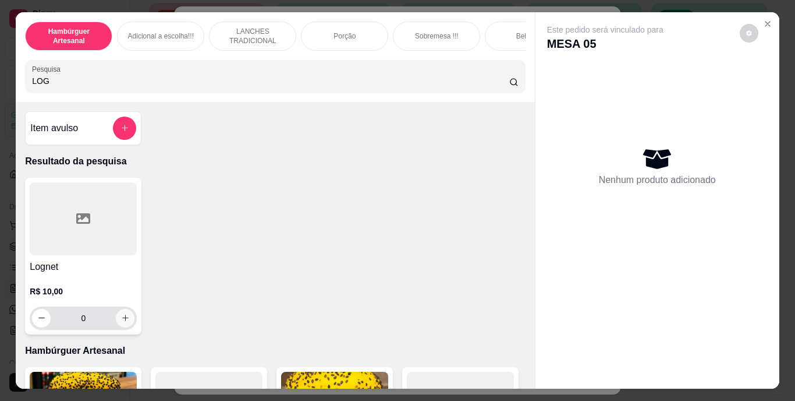
type input "LOG"
click at [126, 319] on button "increase-product-quantity" at bounding box center [125, 318] width 18 height 18
type input "1"
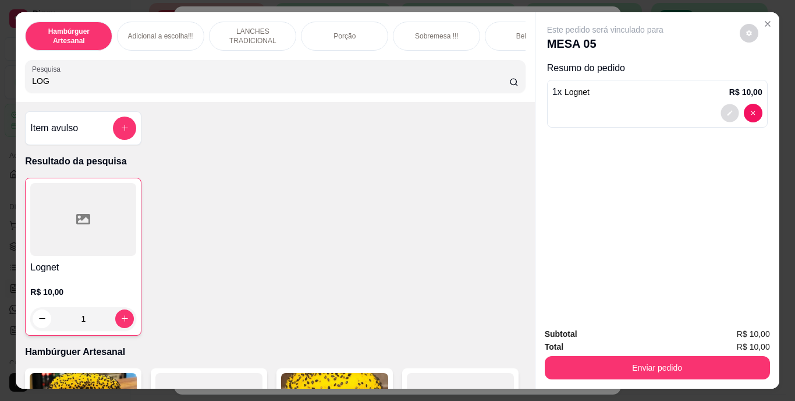
click at [727, 109] on icon "decrease-product-quantity" at bounding box center [730, 112] width 7 height 7
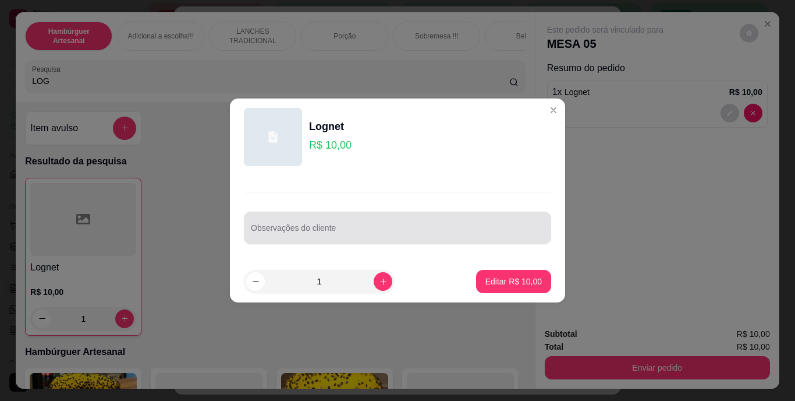
click at [461, 222] on div at bounding box center [397, 227] width 293 height 23
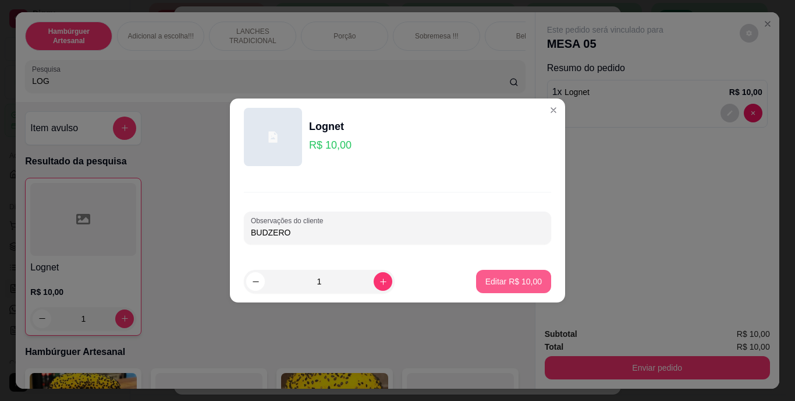
type input "BUDZERO"
click at [477, 280] on button "Editar R$ 10,00" at bounding box center [513, 281] width 73 height 23
type input "0"
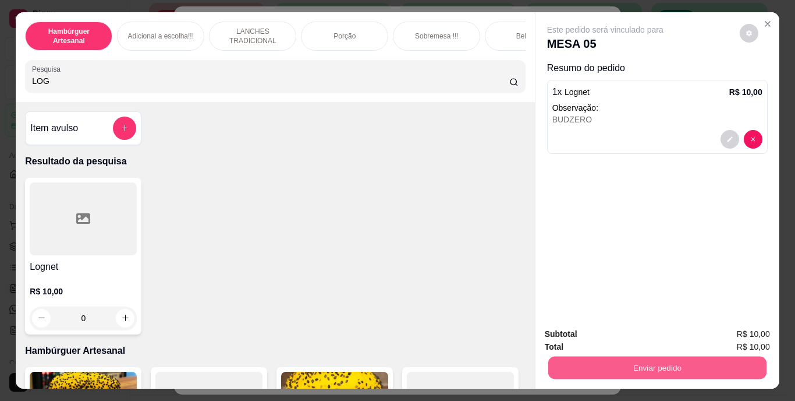
click at [581, 359] on button "Enviar pedido" at bounding box center [657, 367] width 218 height 23
click at [577, 334] on button "Não registrar e enviar pedido" at bounding box center [619, 335] width 118 height 22
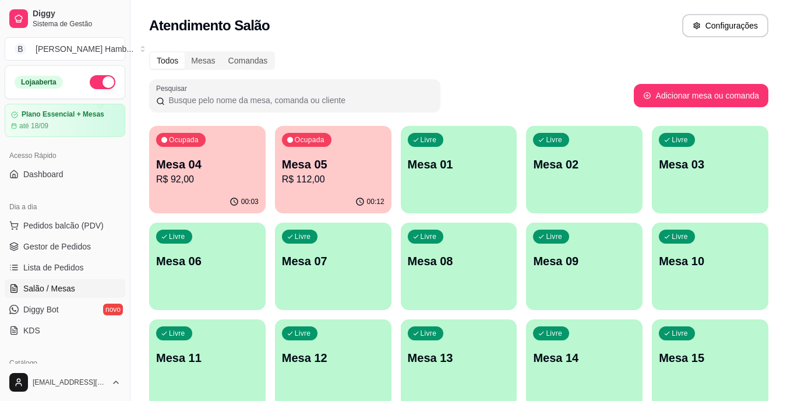
click at [333, 184] on p "R$ 112,00" at bounding box center [333, 179] width 102 height 14
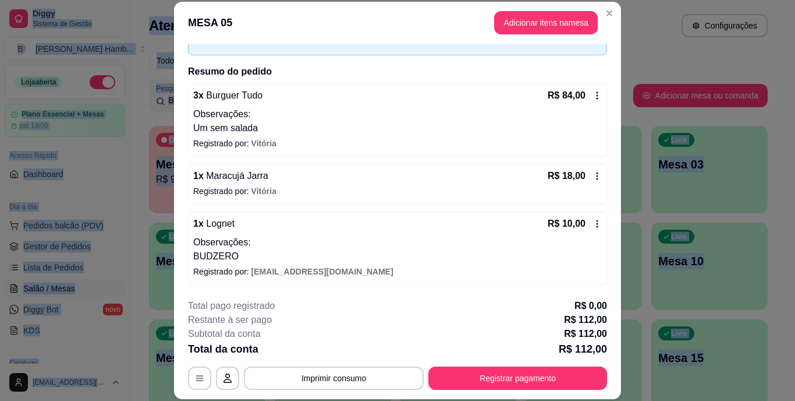
scroll to position [22, 0]
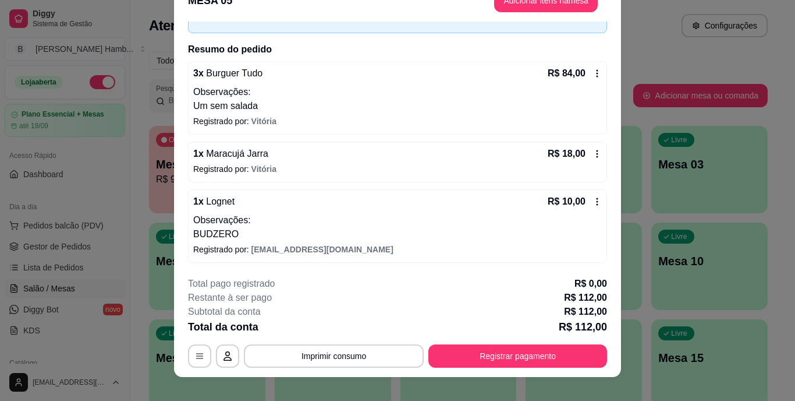
click at [593, 201] on icon at bounding box center [597, 201] width 9 height 9
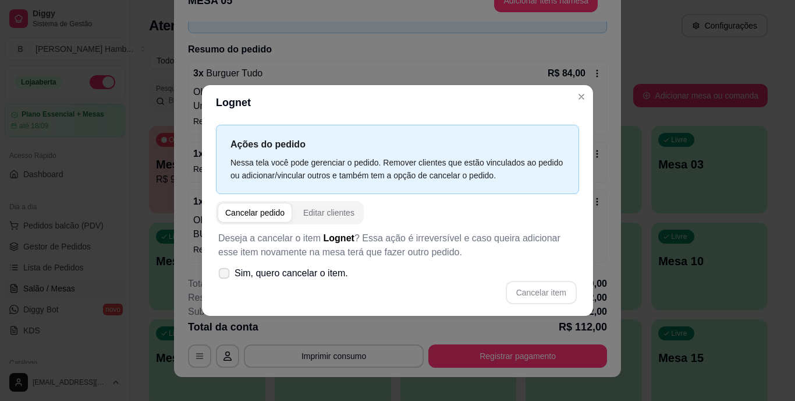
click at [228, 273] on icon at bounding box center [224, 273] width 9 height 6
click at [225, 275] on input "Sim, quero cancelar o item." at bounding box center [222, 279] width 8 height 8
checkbox input "true"
click at [523, 290] on button "Cancelar item" at bounding box center [541, 292] width 69 height 23
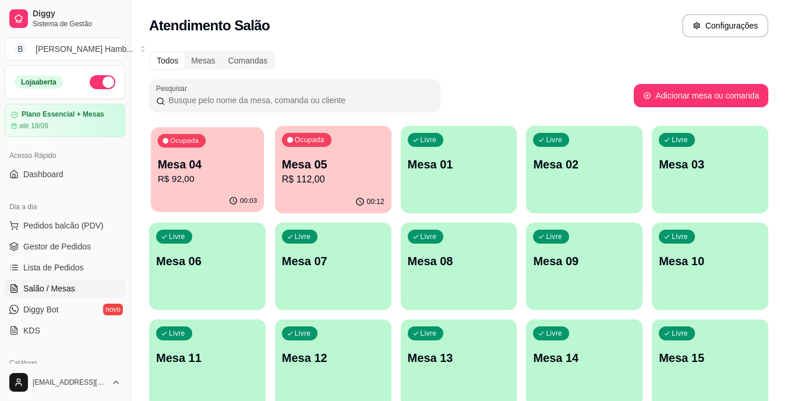
click at [197, 179] on p "R$ 92,00" at bounding box center [208, 178] width 100 height 13
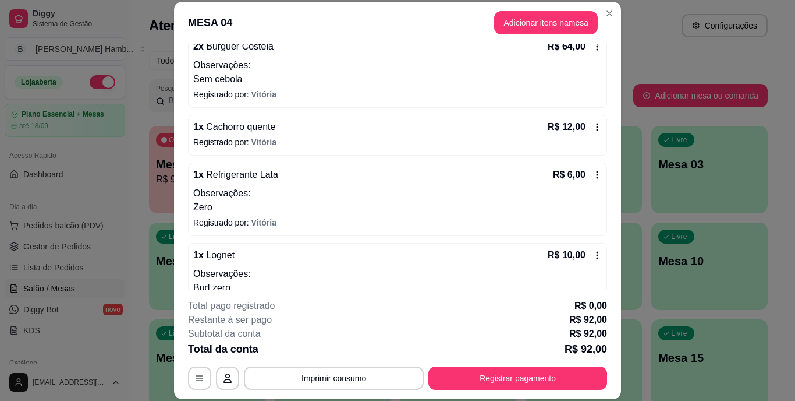
scroll to position [151, 0]
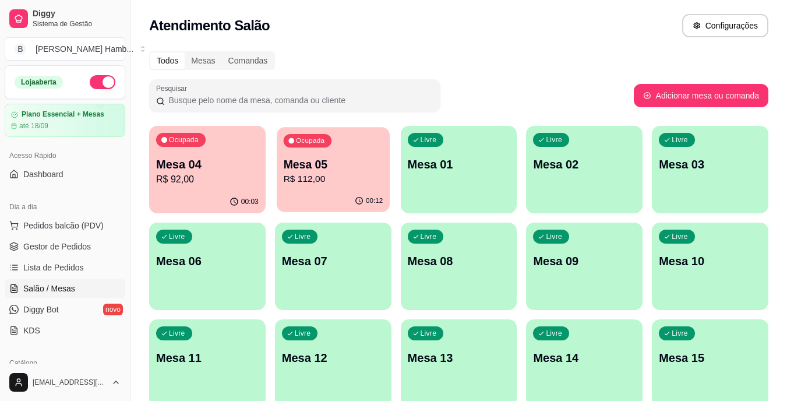
click at [323, 165] on p "Mesa 05" at bounding box center [333, 165] width 100 height 16
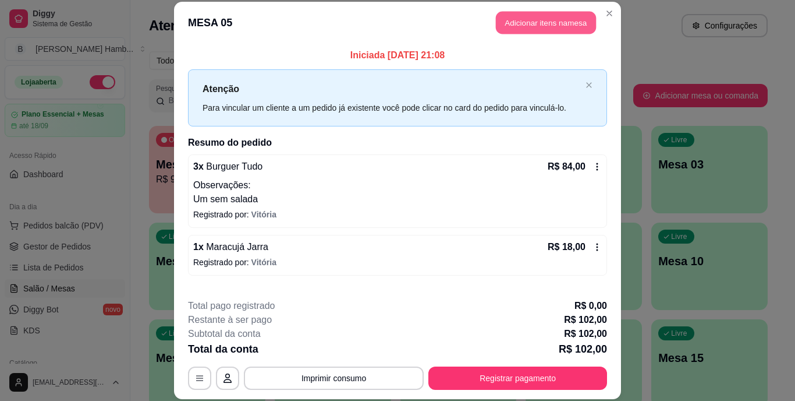
click at [522, 26] on button "Adicionar itens na mesa" at bounding box center [546, 23] width 100 height 23
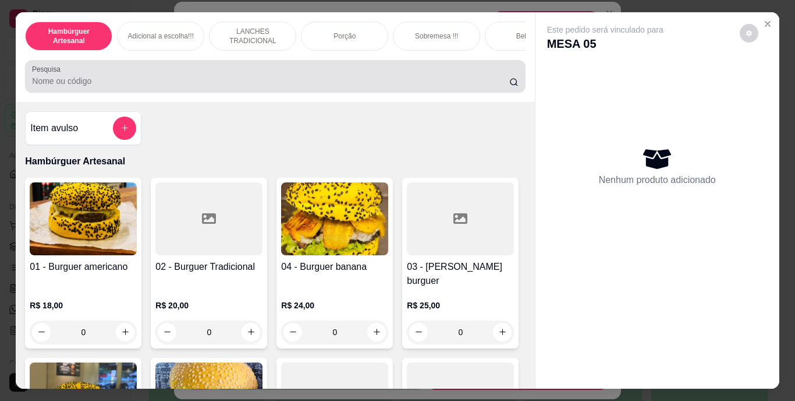
click at [443, 79] on div at bounding box center [275, 76] width 486 height 23
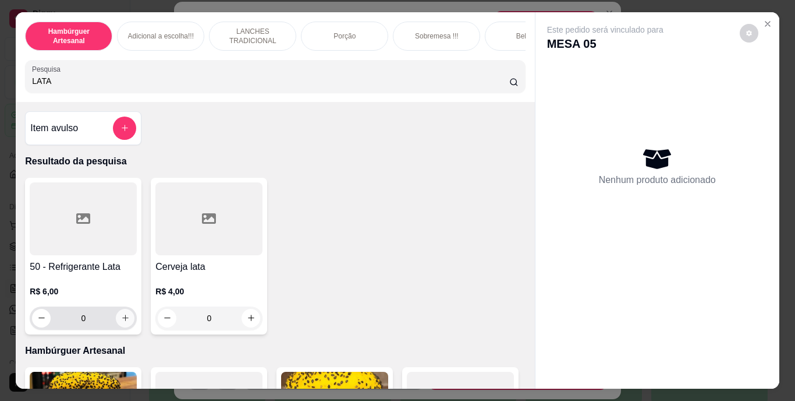
type input "LATA"
click at [123, 322] on icon "increase-product-quantity" at bounding box center [125, 317] width 9 height 9
type input "1"
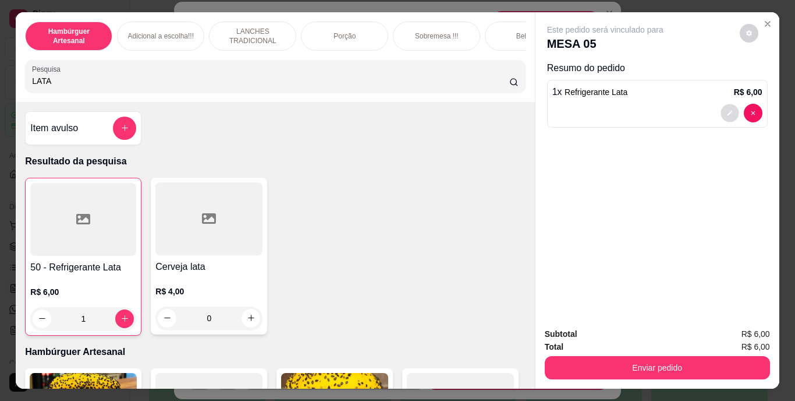
click at [723, 104] on button "decrease-product-quantity" at bounding box center [730, 113] width 18 height 18
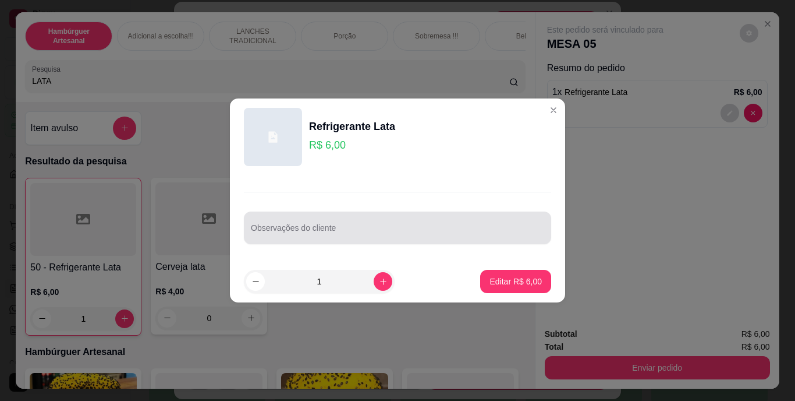
click at [464, 218] on div at bounding box center [397, 227] width 293 height 23
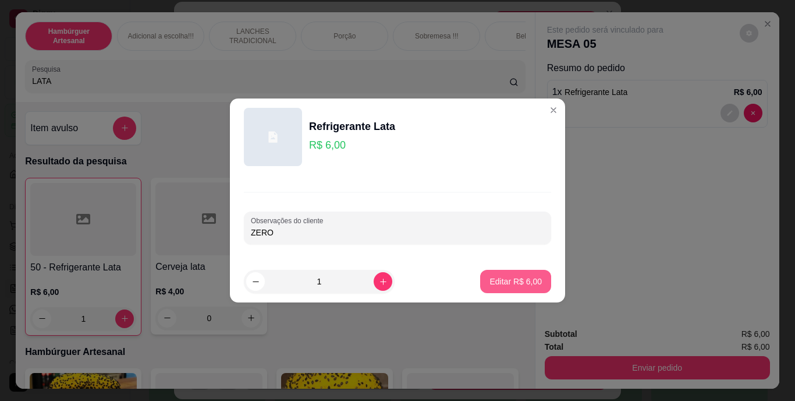
type input "ZERO"
click at [487, 288] on button "Editar R$ 6,00" at bounding box center [516, 281] width 69 height 23
type input "0"
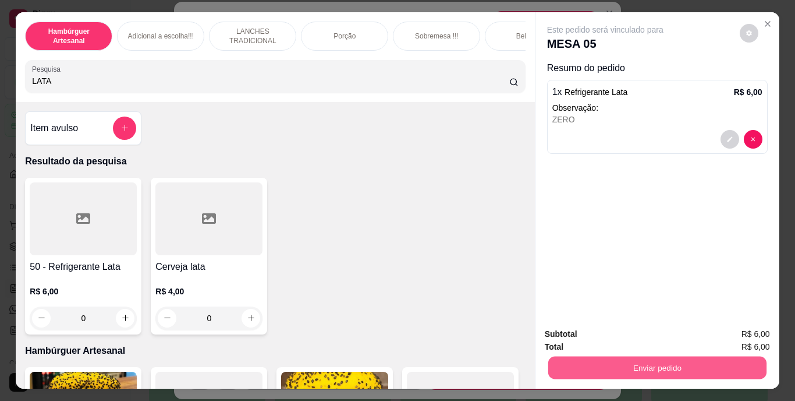
click at [573, 359] on button "Enviar pedido" at bounding box center [657, 367] width 218 height 23
click at [586, 337] on button "Não registrar e enviar pedido" at bounding box center [619, 335] width 118 height 22
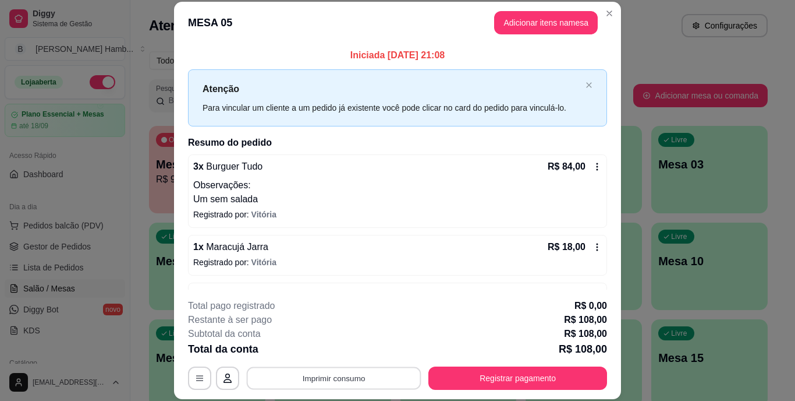
click at [398, 373] on button "Imprimir consumo" at bounding box center [334, 377] width 175 height 23
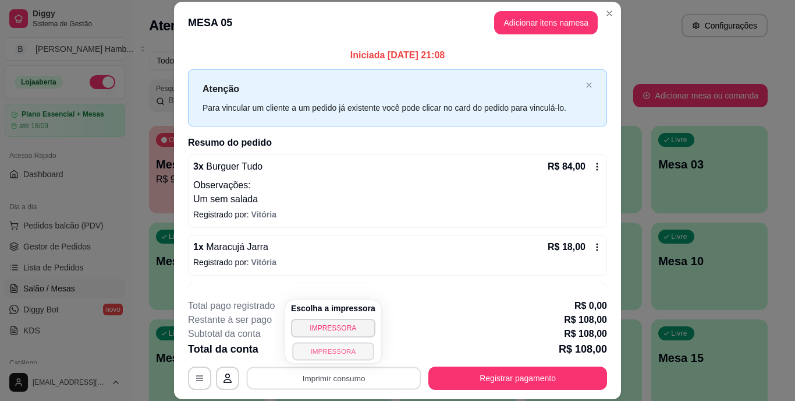
click at [360, 343] on button "IMPRESSORA" at bounding box center [333, 351] width 82 height 18
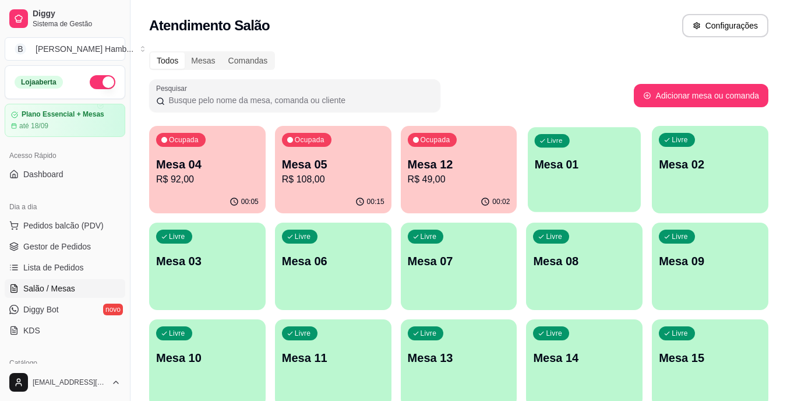
click at [600, 165] on p "Mesa 01" at bounding box center [585, 165] width 100 height 16
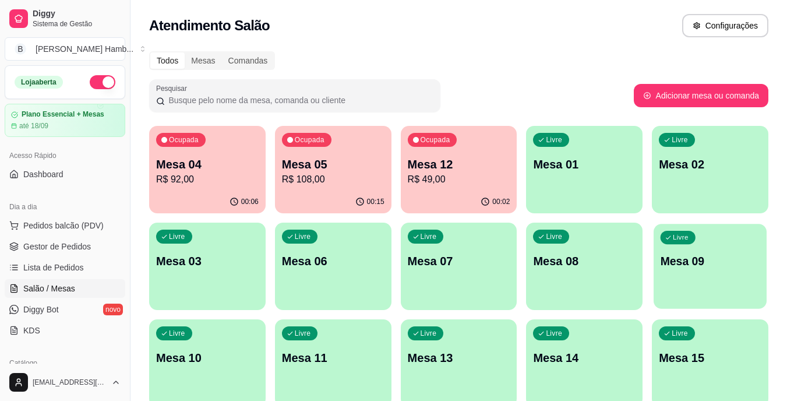
click at [671, 256] on p "Mesa 09" at bounding box center [710, 261] width 100 height 16
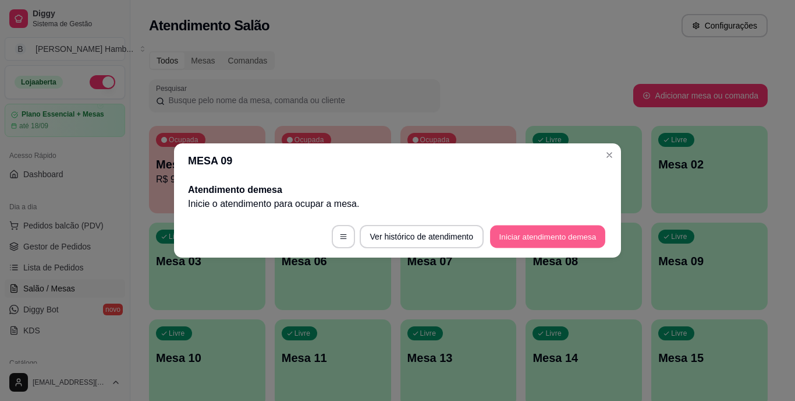
click at [551, 235] on button "Iniciar atendimento de mesa" at bounding box center [547, 236] width 115 height 23
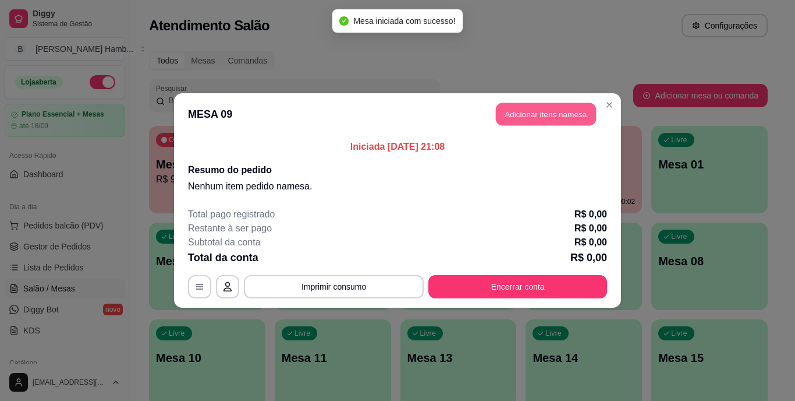
click at [529, 121] on button "Adicionar itens na mesa" at bounding box center [546, 114] width 100 height 23
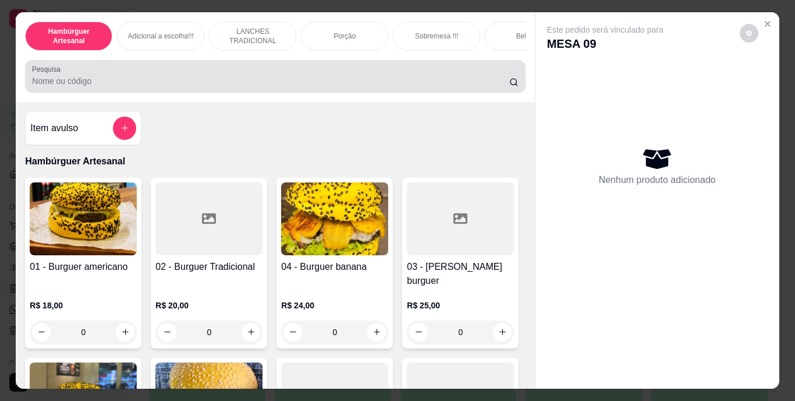
click at [457, 88] on div at bounding box center [275, 76] width 486 height 23
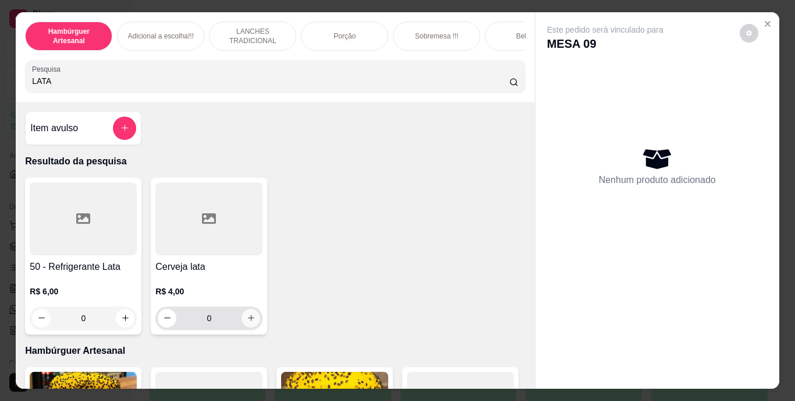
type input "LATA"
click at [249, 320] on icon "increase-product-quantity" at bounding box center [251, 317] width 9 height 9
type input "1"
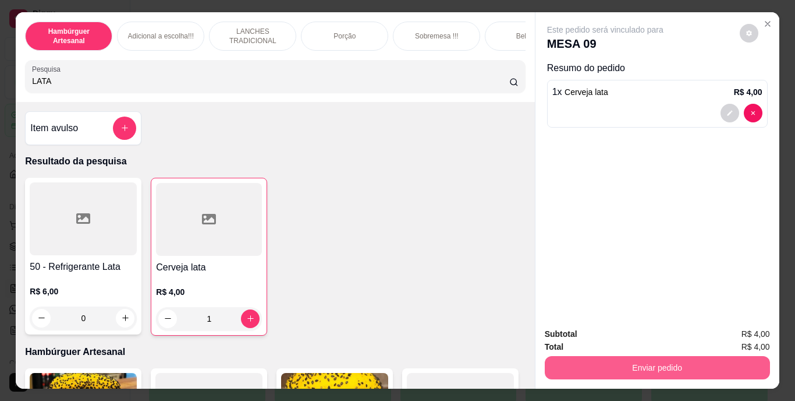
click at [569, 365] on button "Enviar pedido" at bounding box center [657, 367] width 225 height 23
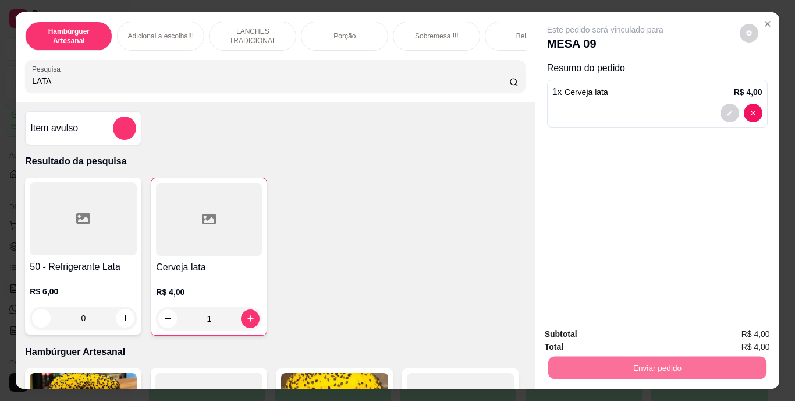
click at [583, 341] on button "Não registrar e enviar pedido" at bounding box center [618, 335] width 121 height 22
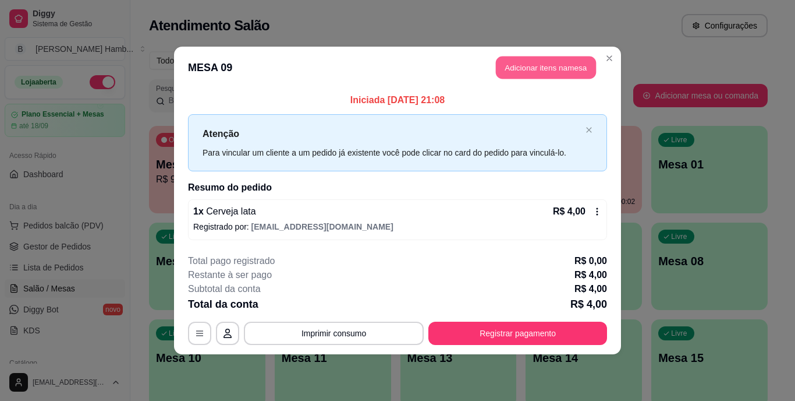
click at [585, 79] on button "Adicionar itens na mesa" at bounding box center [546, 67] width 100 height 23
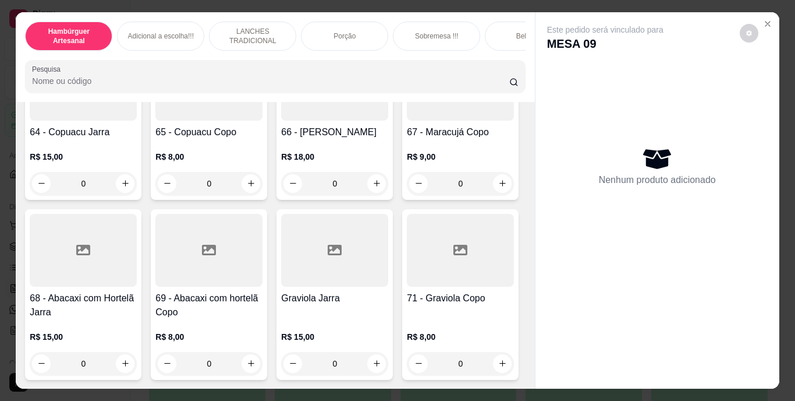
scroll to position [4190, 0]
type input "1"
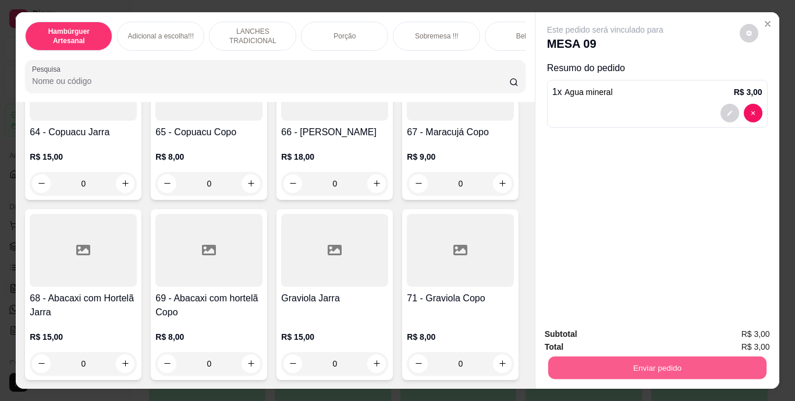
click at [606, 356] on button "Enviar pedido" at bounding box center [657, 367] width 218 height 23
click at [581, 337] on button "Não registrar e enviar pedido" at bounding box center [619, 335] width 118 height 22
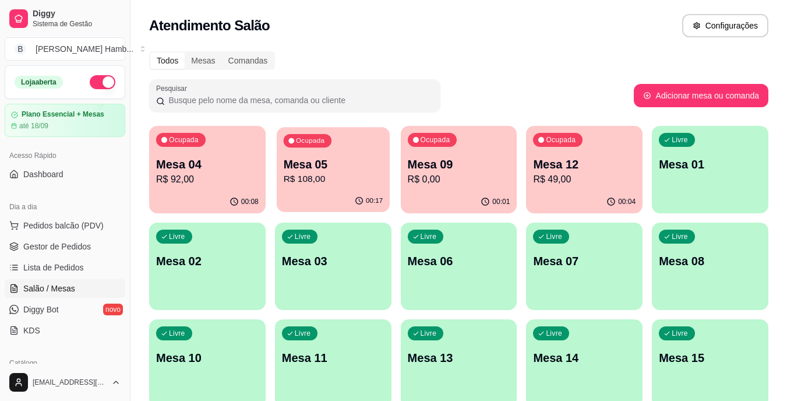
click at [336, 169] on p "Mesa 05" at bounding box center [333, 165] width 100 height 16
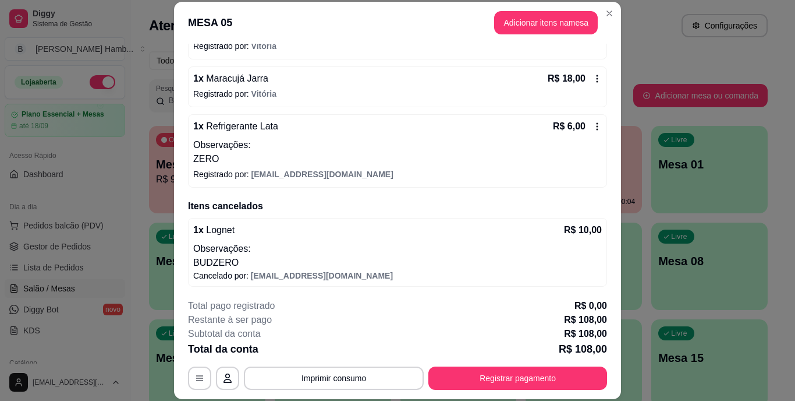
scroll to position [170, 0]
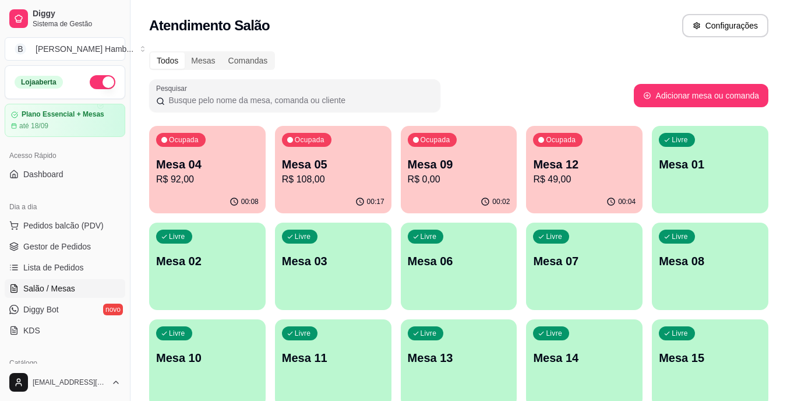
click at [211, 169] on p "Mesa 04" at bounding box center [207, 164] width 102 height 16
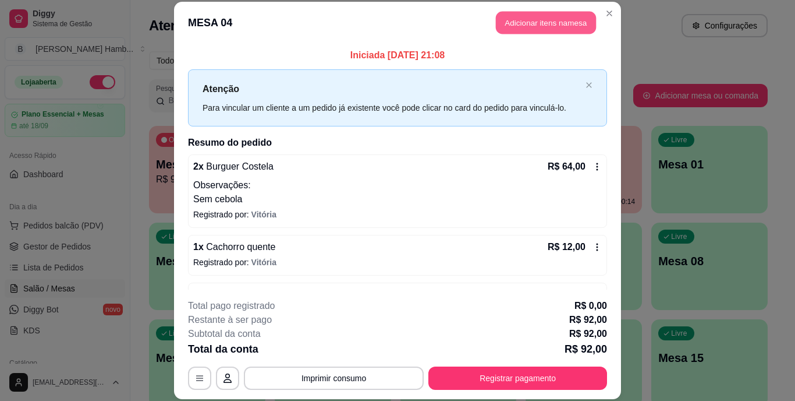
click at [544, 23] on button "Adicionar itens na mesa" at bounding box center [546, 23] width 100 height 23
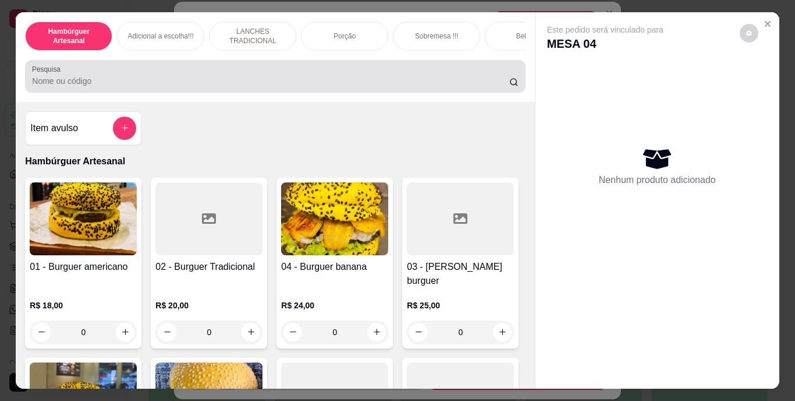
click at [406, 76] on div at bounding box center [275, 76] width 486 height 23
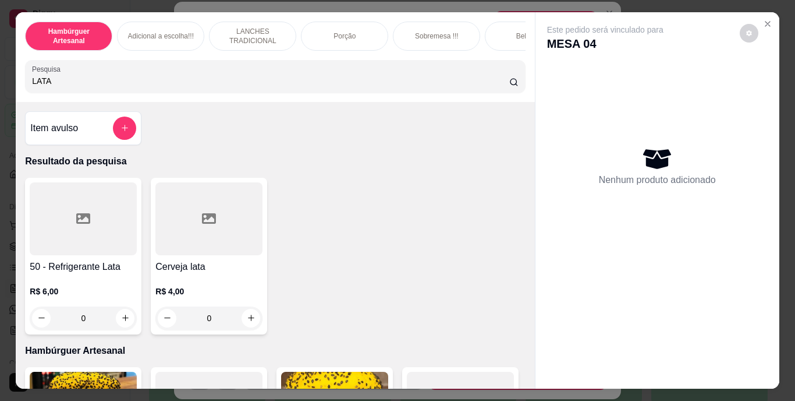
type input "LATA"
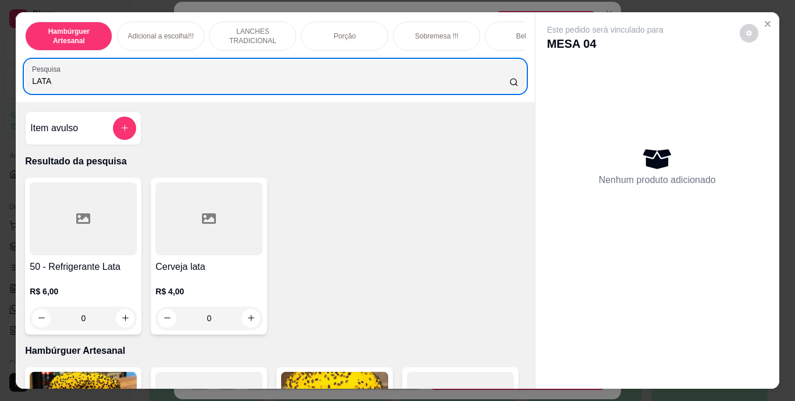
drag, startPoint x: 406, startPoint y: 76, endPoint x: 112, endPoint y: 310, distance: 376.0
click at [112, 310] on div "Hambúrguer Artesanal Adicional a escolha!!! LANCHES TRADICIONAL Porção Sobremes…" at bounding box center [275, 200] width 519 height 377
click at [121, 318] on icon "increase-product-quantity" at bounding box center [125, 317] width 9 height 9
type input "1"
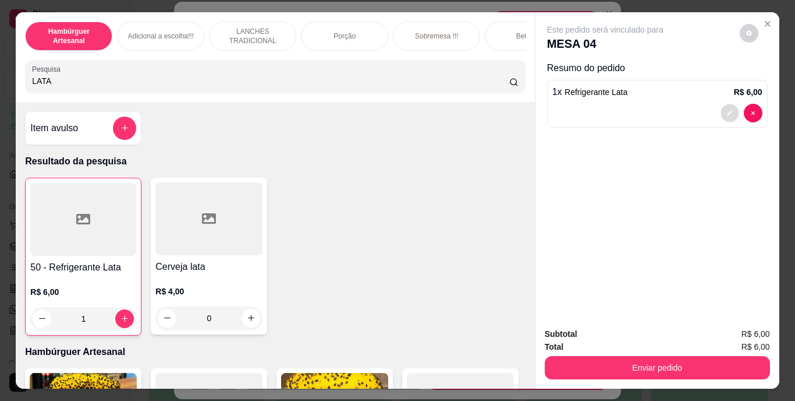
click at [726, 113] on button "decrease-product-quantity" at bounding box center [730, 113] width 18 height 18
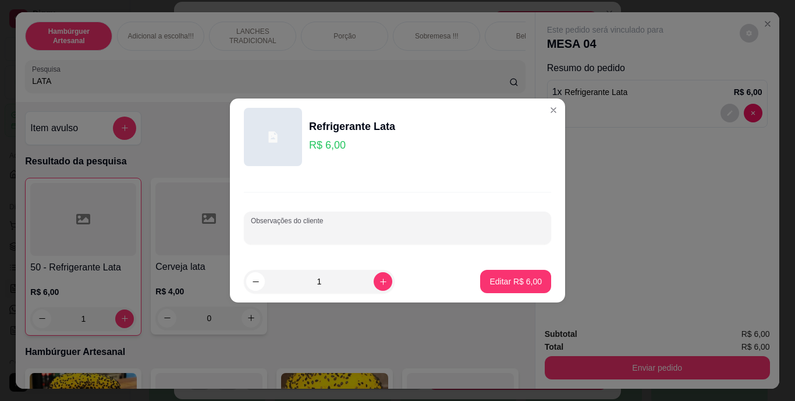
click at [429, 232] on input "Observações do cliente" at bounding box center [397, 233] width 293 height 12
type input "ZERO"
click at [502, 284] on p "Editar R$ 6,00" at bounding box center [516, 280] width 51 height 11
type input "0"
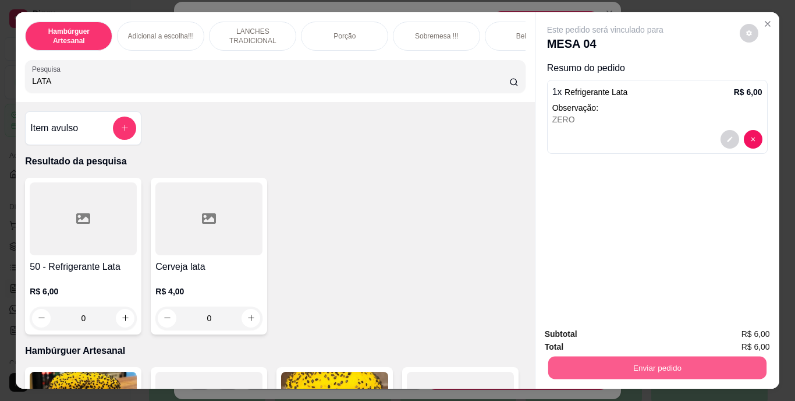
click at [571, 362] on button "Enviar pedido" at bounding box center [657, 367] width 218 height 23
click at [579, 339] on button "Não registrar e enviar pedido" at bounding box center [619, 335] width 118 height 22
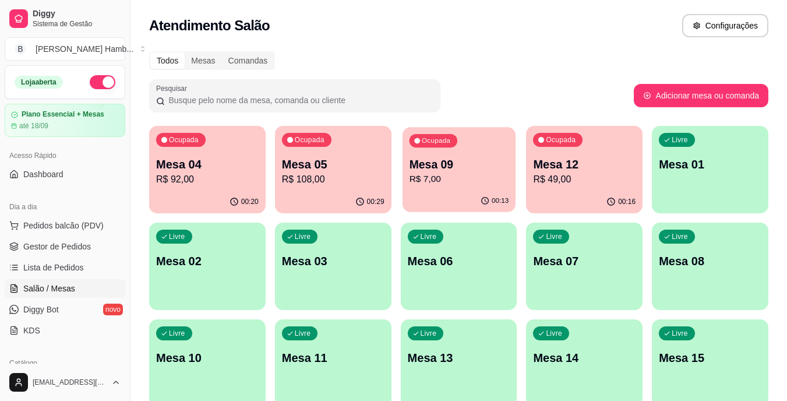
click at [437, 165] on p "Mesa 09" at bounding box center [459, 165] width 100 height 16
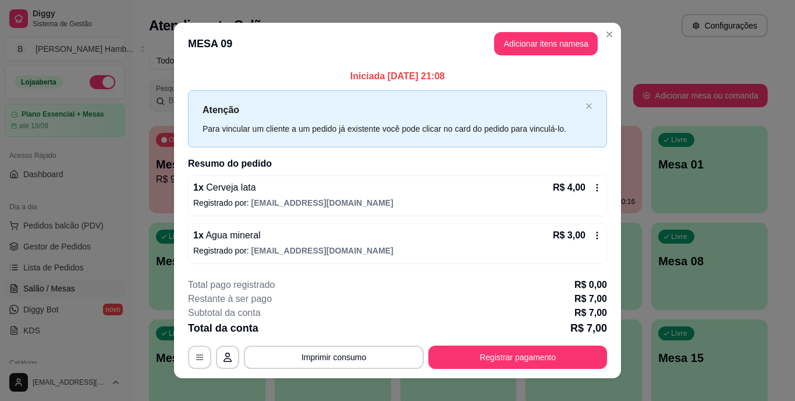
click at [486, 340] on div "**********" at bounding box center [397, 323] width 419 height 91
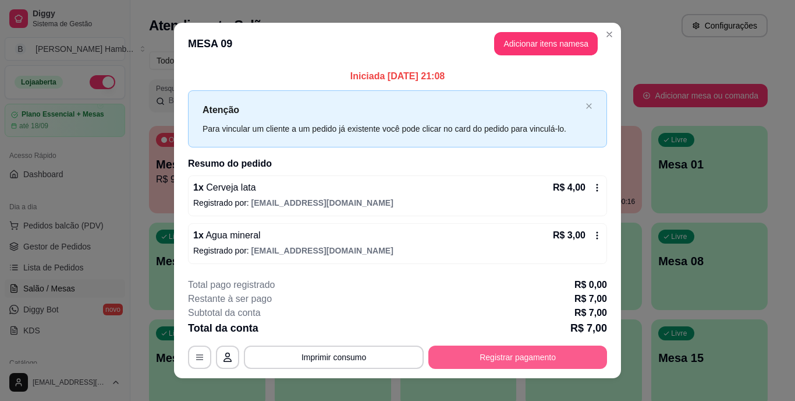
click at [495, 362] on button "Registrar pagamento" at bounding box center [518, 356] width 179 height 23
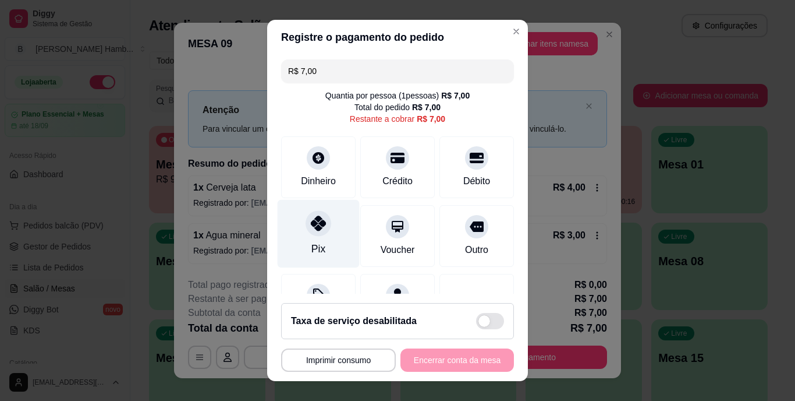
click at [319, 236] on div "Pix" at bounding box center [319, 234] width 82 height 68
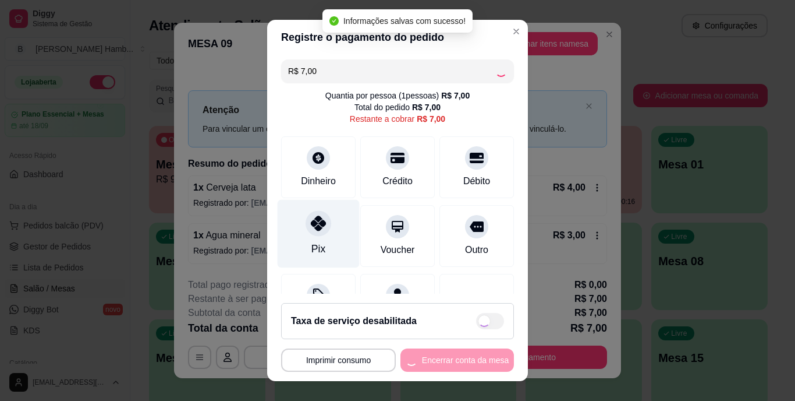
type input "R$ 0,00"
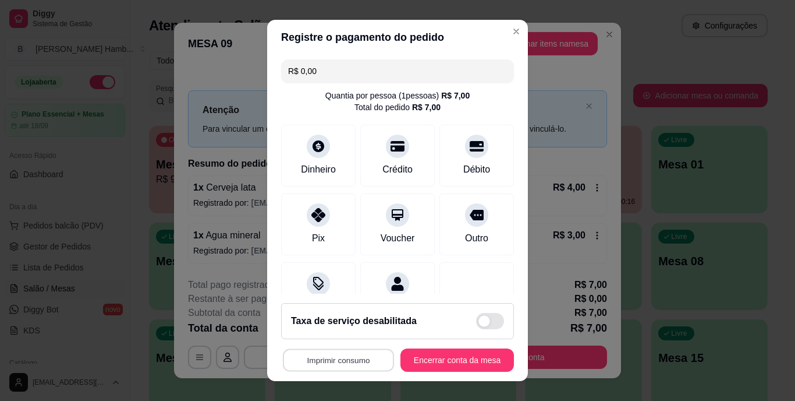
click at [312, 359] on button "Imprimir consumo" at bounding box center [338, 359] width 111 height 23
click at [320, 313] on button "IMPRESSORA" at bounding box center [335, 309] width 84 height 19
click at [419, 362] on button "Encerrar conta da mesa" at bounding box center [457, 359] width 110 height 23
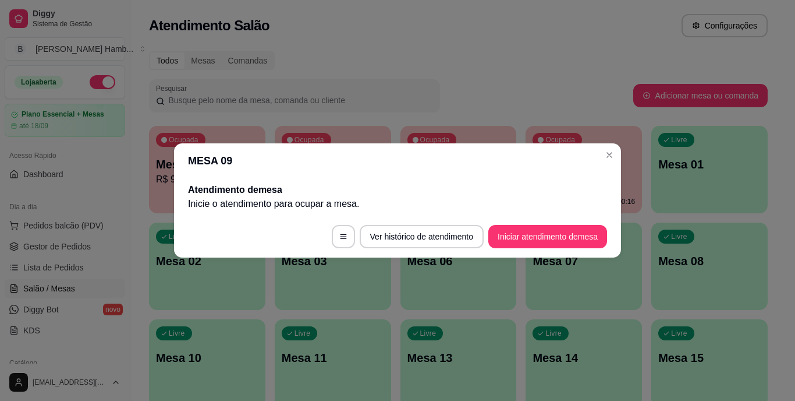
click at [309, 245] on footer "Ver histórico de atendimento Iniciar atendimento de mesa" at bounding box center [397, 236] width 447 height 42
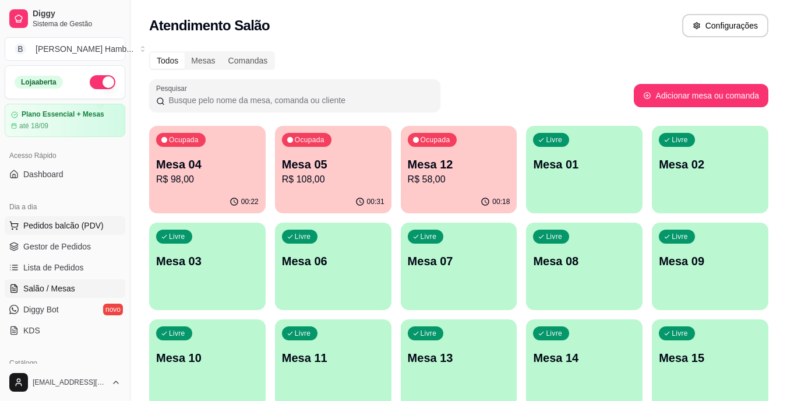
click at [81, 227] on span "Pedidos balcão (PDV)" at bounding box center [63, 226] width 80 height 12
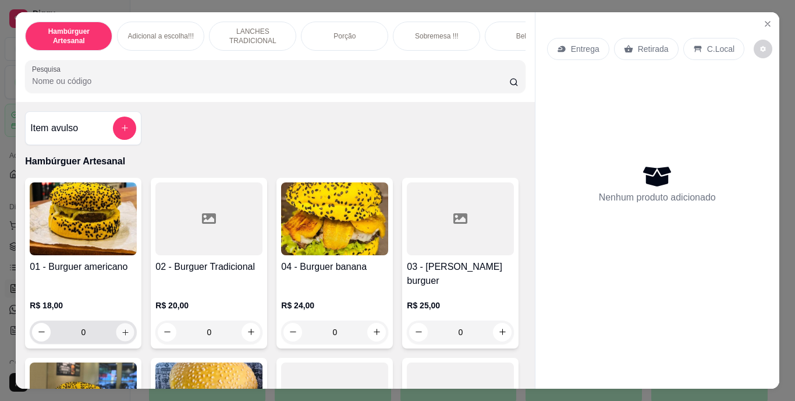
click at [121, 327] on icon "increase-product-quantity" at bounding box center [125, 331] width 9 height 9
type input "1"
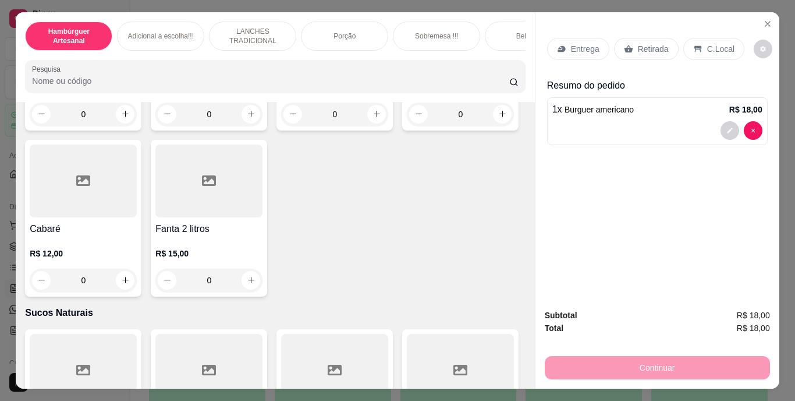
scroll to position [3551, 0]
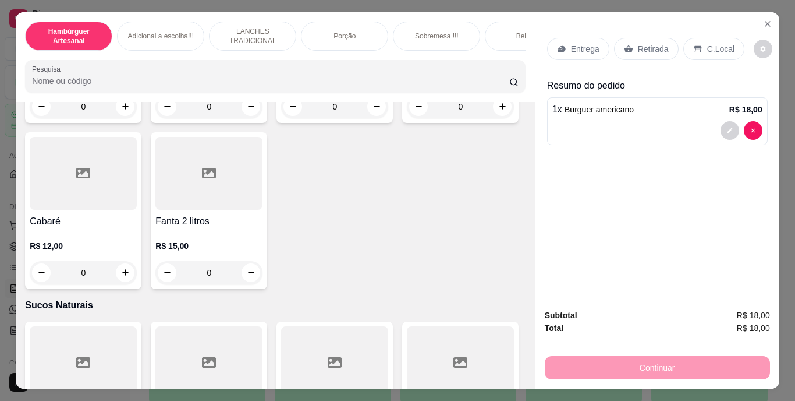
type input "1"
click at [640, 43] on p "Retirada" at bounding box center [653, 49] width 31 height 12
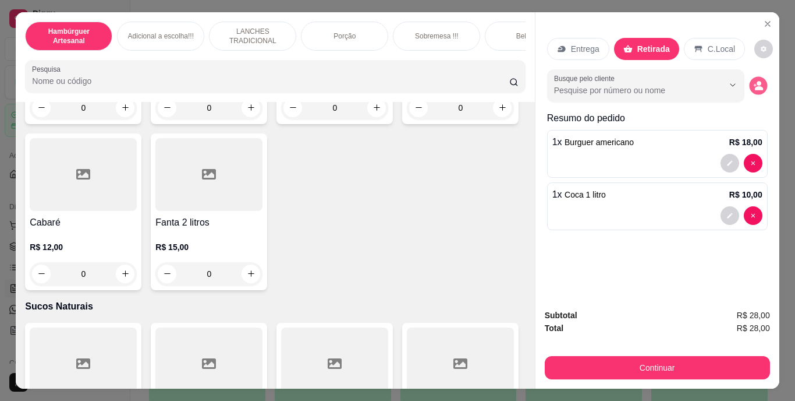
click at [759, 78] on button "decrease-product-quantity" at bounding box center [758, 85] width 18 height 18
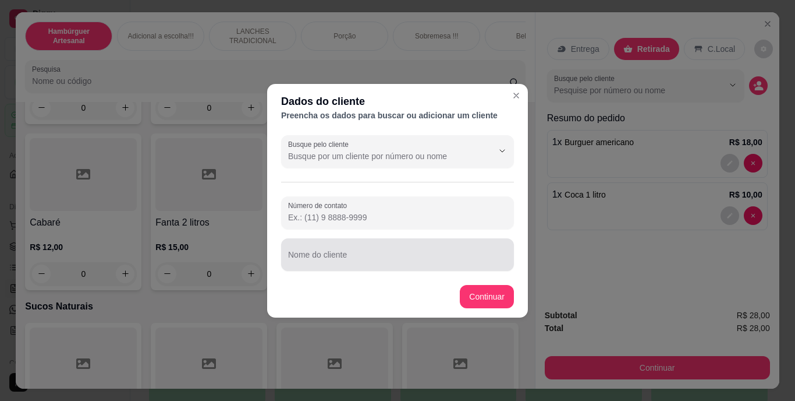
click at [454, 252] on div at bounding box center [397, 254] width 219 height 23
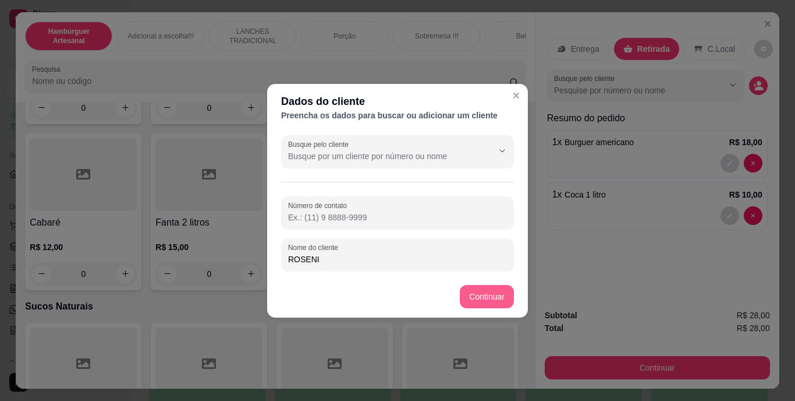
type input "ROSENI"
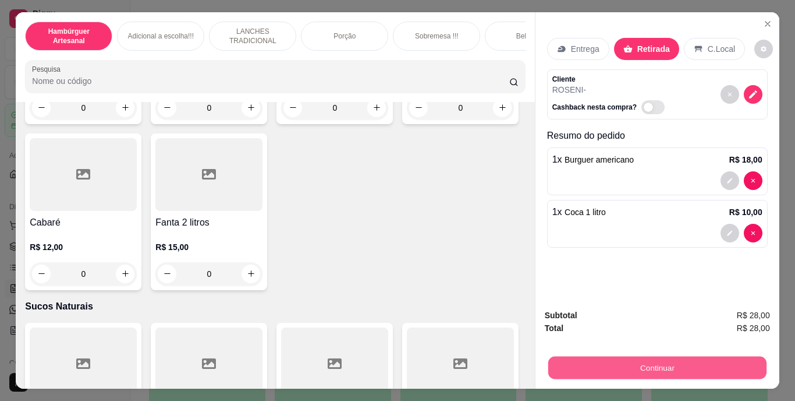
click at [566, 370] on button "Continuar" at bounding box center [657, 367] width 218 height 23
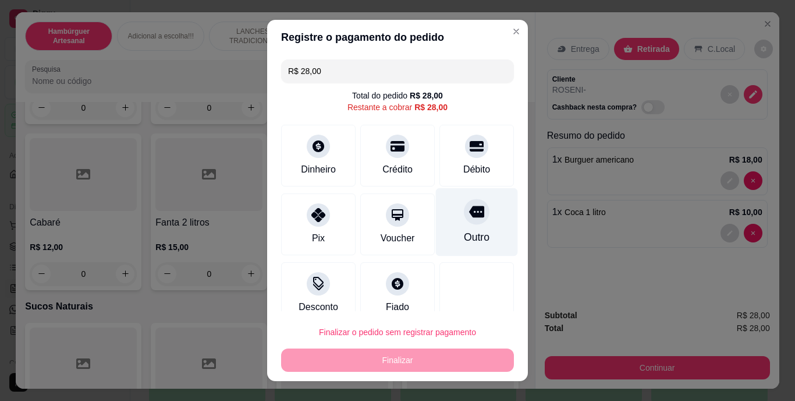
click at [464, 232] on div "Outro" at bounding box center [477, 237] width 26 height 15
type input "R$ 0,00"
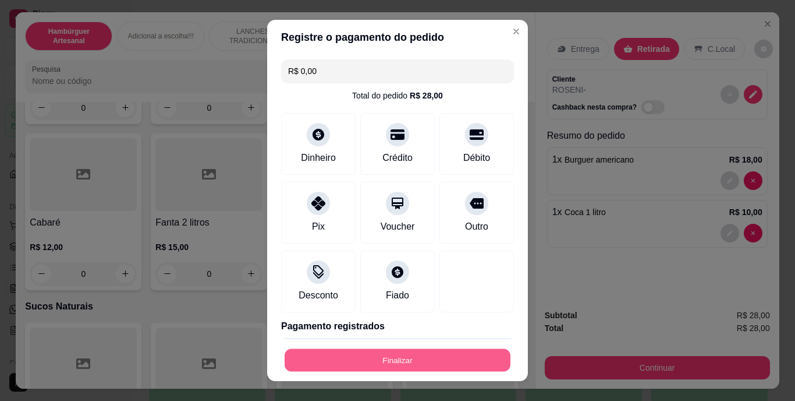
click at [411, 359] on button "Finalizar" at bounding box center [398, 359] width 226 height 23
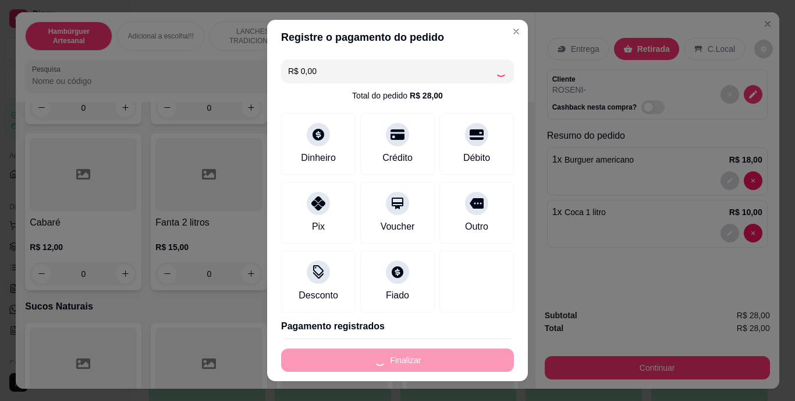
type input "0"
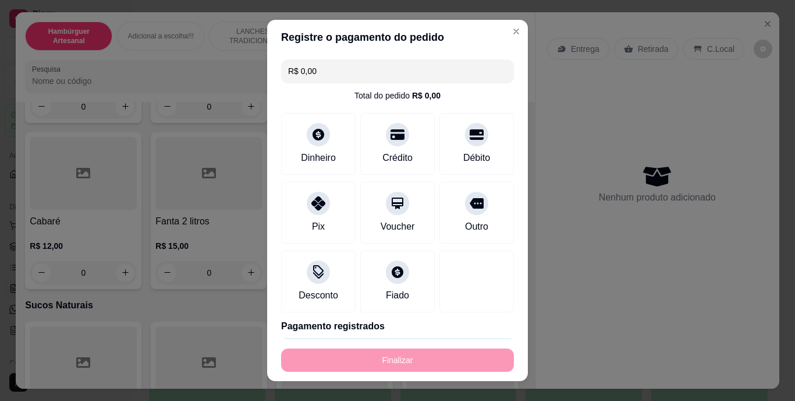
type input "-R$ 28,00"
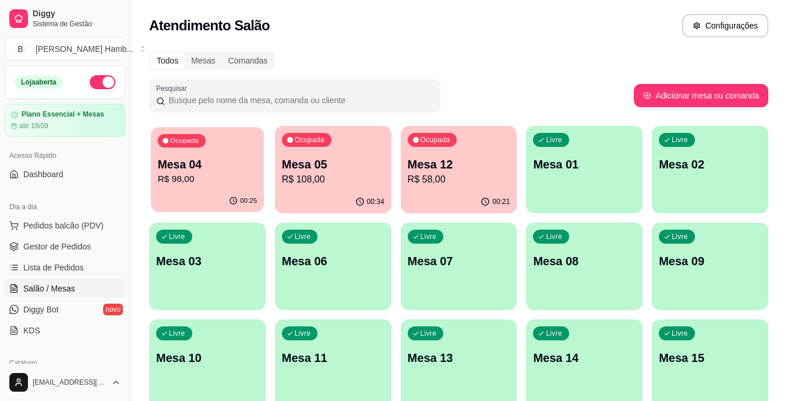
click at [202, 196] on div "00:25" at bounding box center [207, 201] width 113 height 22
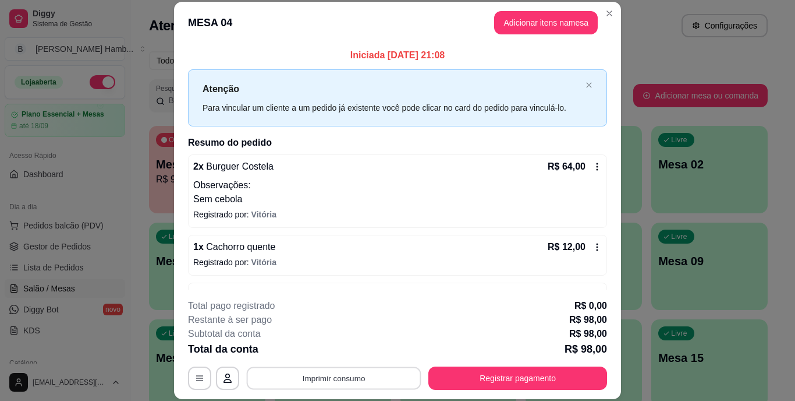
click at [291, 376] on button "Imprimir consumo" at bounding box center [334, 377] width 175 height 23
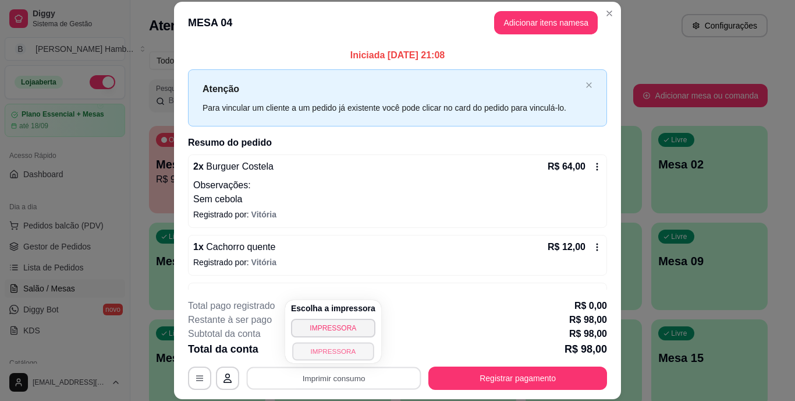
click at [319, 348] on button "IMPRESSORA" at bounding box center [333, 351] width 82 height 18
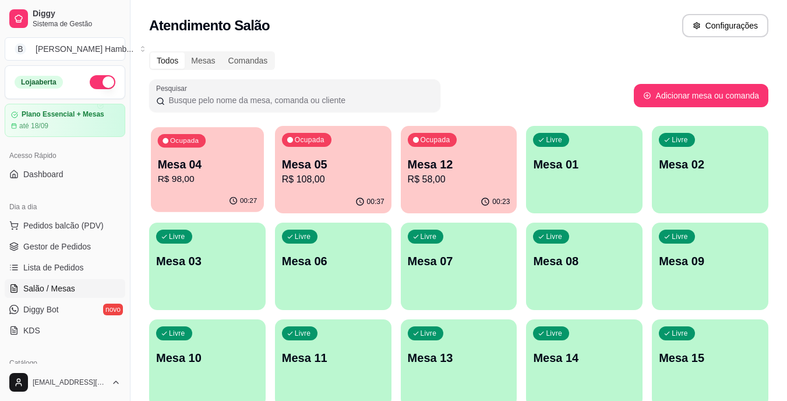
click at [189, 181] on p "R$ 98,00" at bounding box center [208, 178] width 100 height 13
click at [419, 165] on p "Mesa 12" at bounding box center [459, 165] width 100 height 16
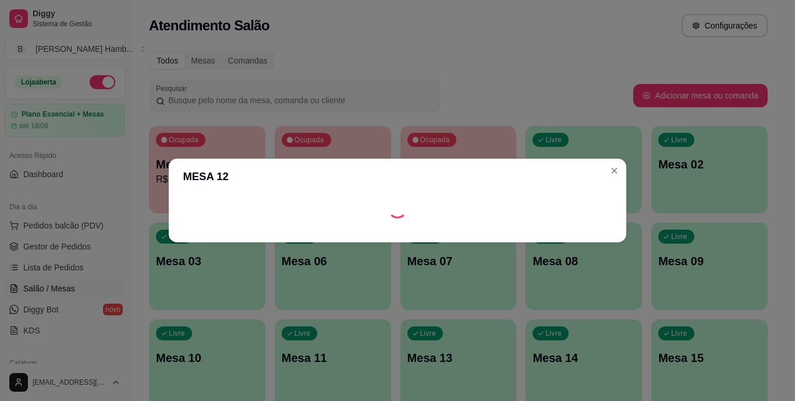
click at [419, 165] on header "MESA 12" at bounding box center [398, 176] width 458 height 36
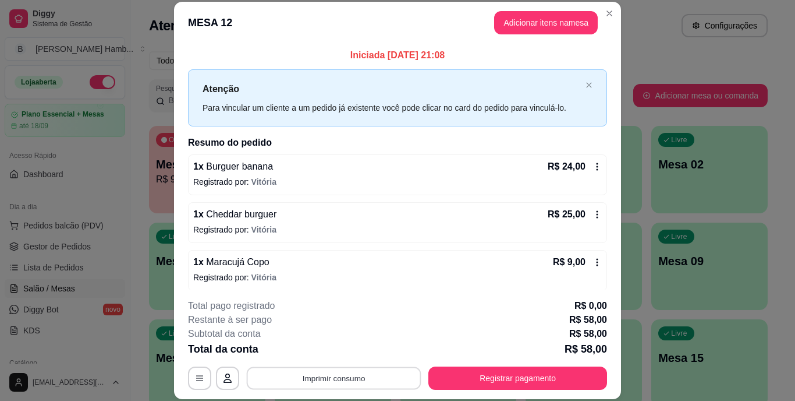
click at [277, 385] on button "Imprimir consumo" at bounding box center [334, 377] width 175 height 23
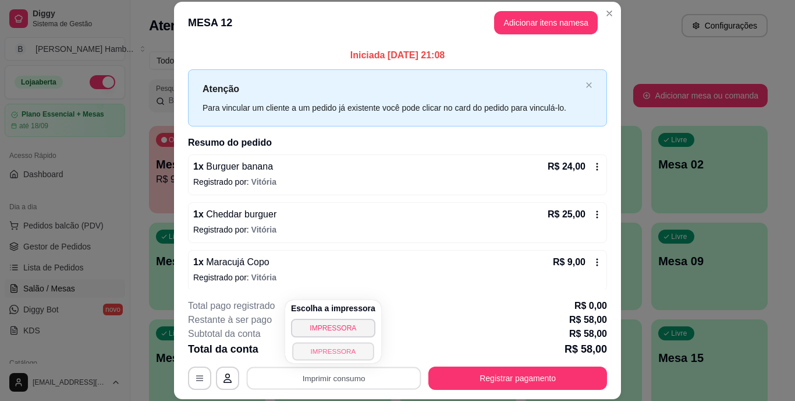
click at [305, 351] on button "IMPRESSORA" at bounding box center [333, 351] width 82 height 18
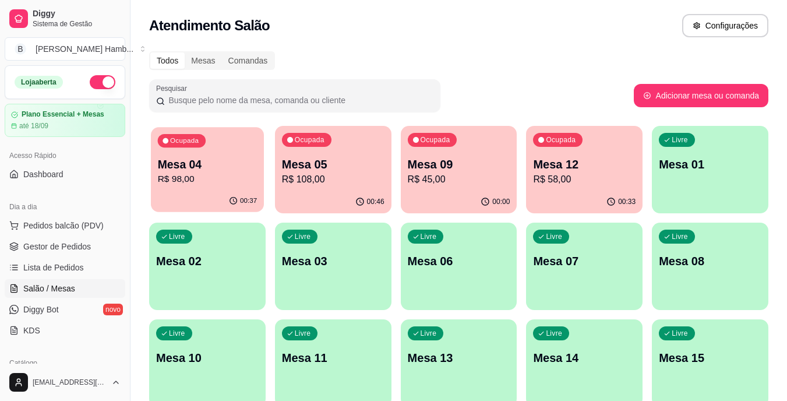
click at [221, 175] on p "R$ 98,00" at bounding box center [208, 178] width 100 height 13
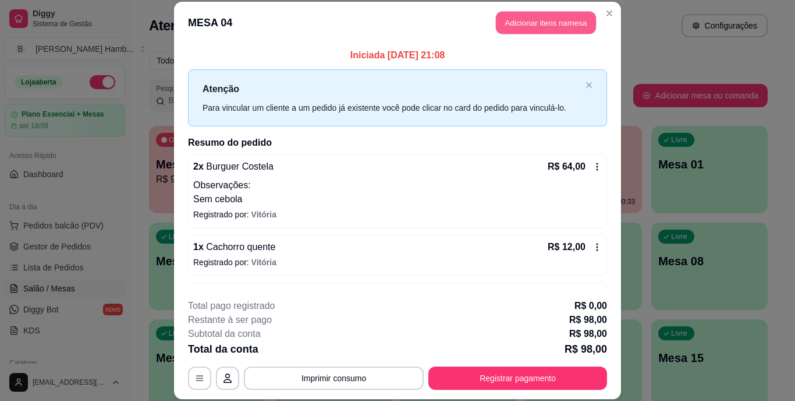
click at [535, 19] on button "Adicionar itens na mesa" at bounding box center [546, 23] width 100 height 23
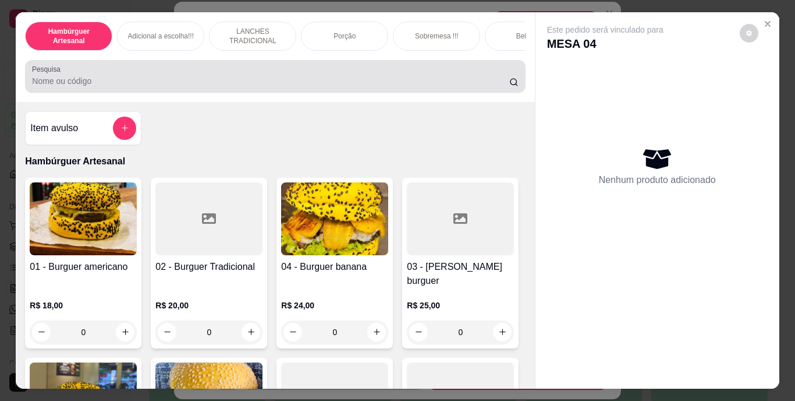
click at [394, 84] on input "Pesquisa" at bounding box center [270, 81] width 477 height 12
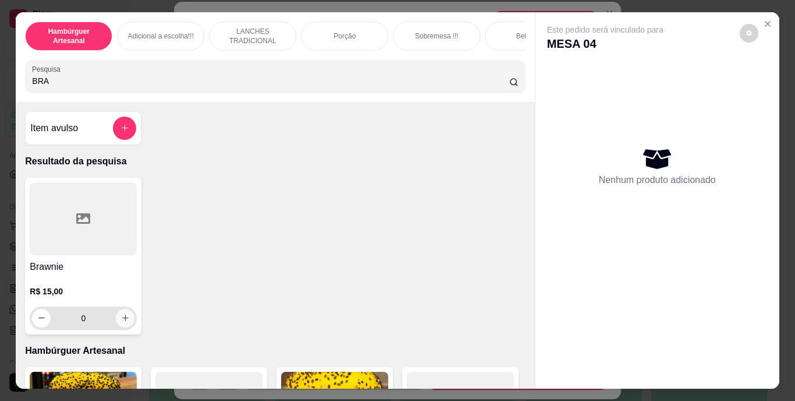
type input "BRA"
click at [123, 317] on button "increase-product-quantity" at bounding box center [125, 318] width 18 height 18
type input "1"
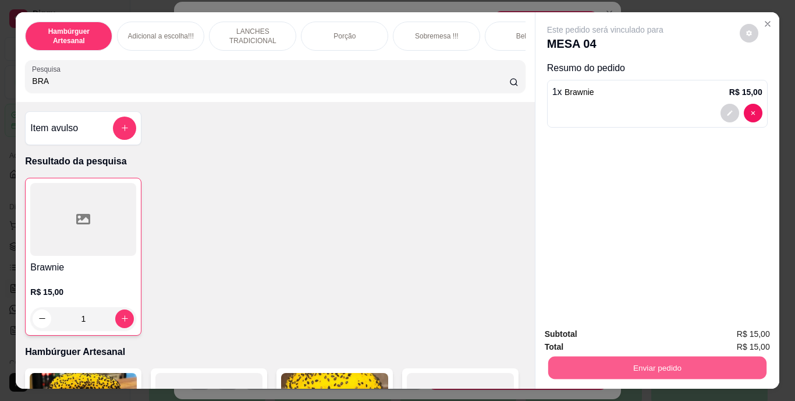
click at [585, 358] on button "Enviar pedido" at bounding box center [657, 367] width 218 height 23
click at [582, 338] on button "Não registrar e enviar pedido" at bounding box center [619, 335] width 118 height 22
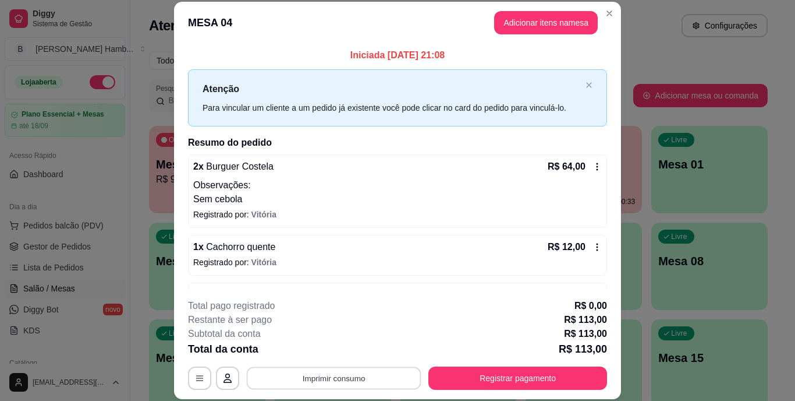
click at [388, 374] on button "Imprimir consumo" at bounding box center [334, 377] width 175 height 23
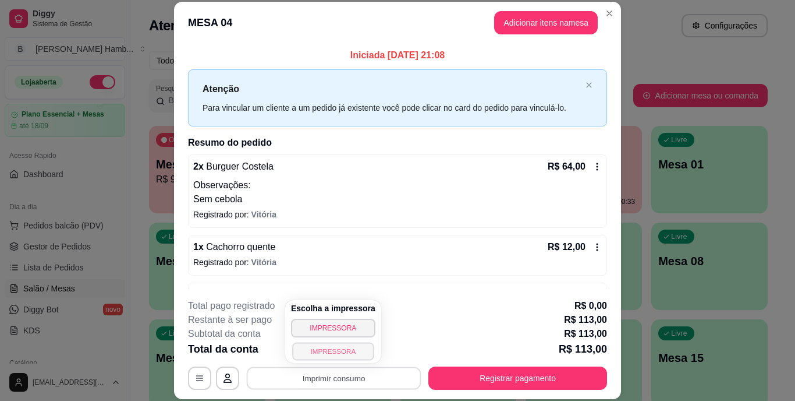
click at [352, 352] on button "IMPRESSORA" at bounding box center [333, 351] width 82 height 18
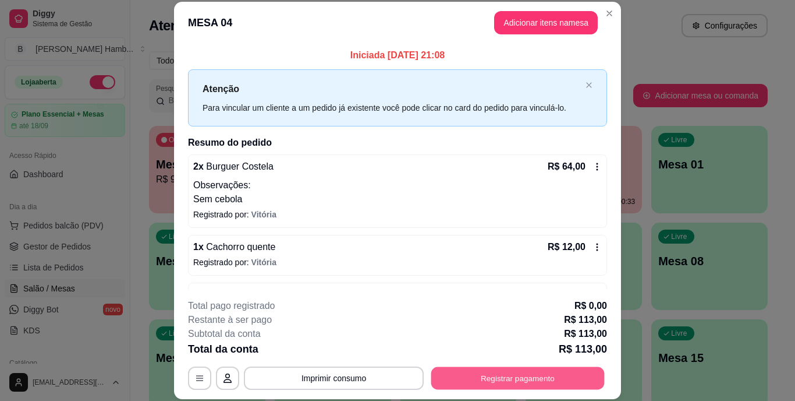
click at [483, 383] on button "Registrar pagamento" at bounding box center [518, 377] width 174 height 23
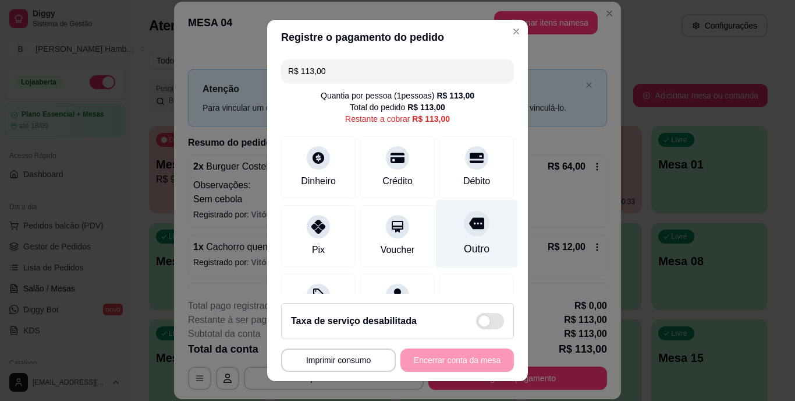
click at [454, 239] on div "Outro" at bounding box center [477, 234] width 82 height 68
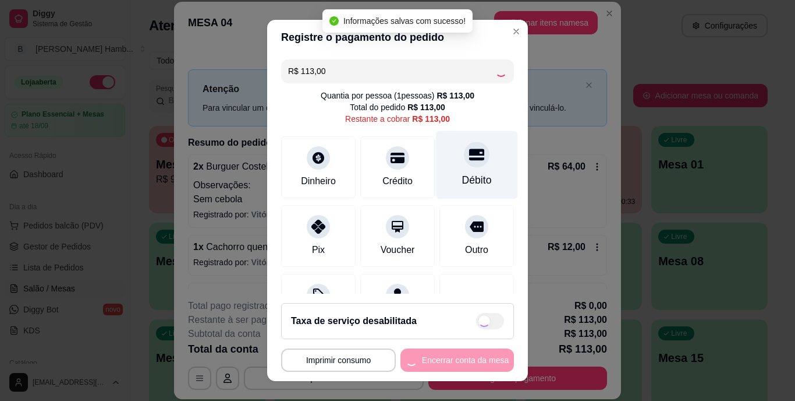
type input "R$ 0,00"
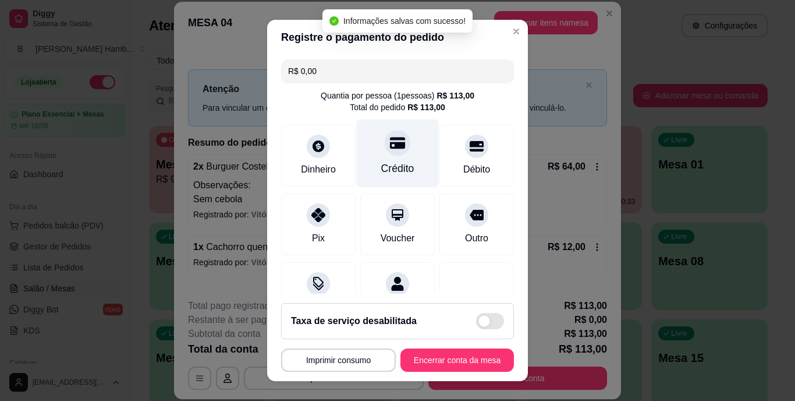
click at [385, 152] on div at bounding box center [398, 143] width 26 height 26
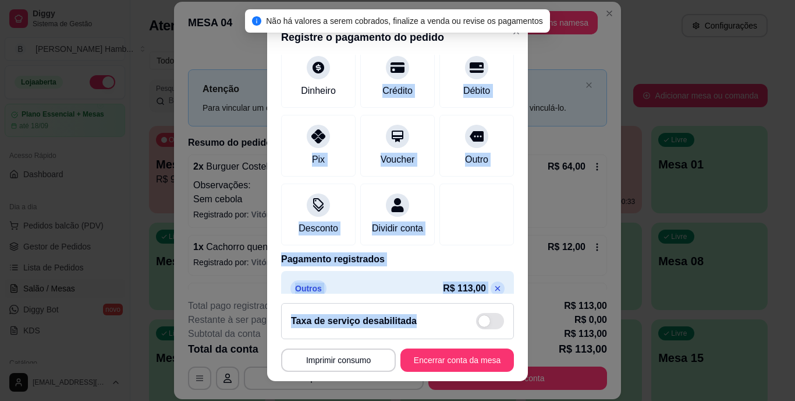
scroll to position [110, 0]
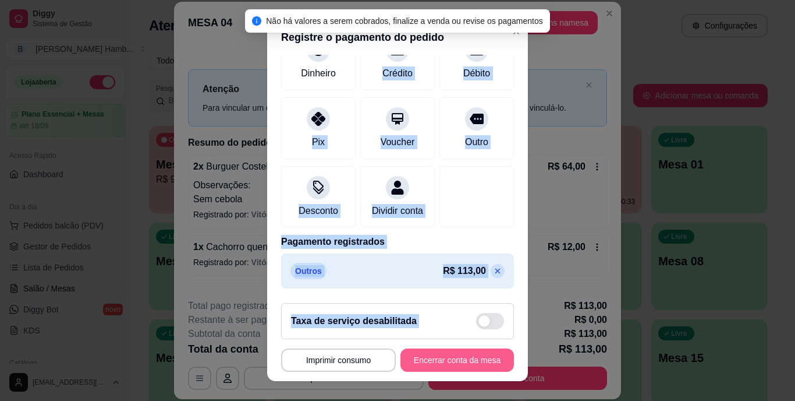
drag, startPoint x: 385, startPoint y: 152, endPoint x: 416, endPoint y: 359, distance: 209.0
click at [416, 359] on section "**********" at bounding box center [397, 200] width 261 height 360
click at [416, 359] on button "Encerrar conta da mesa" at bounding box center [457, 359] width 110 height 23
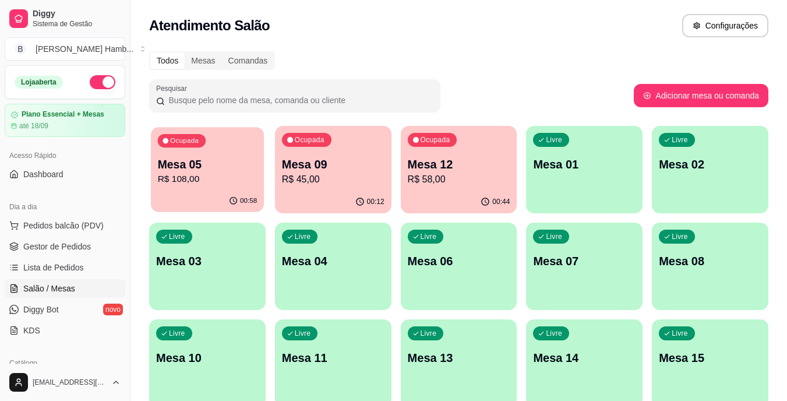
click at [250, 179] on p "R$ 108,00" at bounding box center [208, 178] width 100 height 13
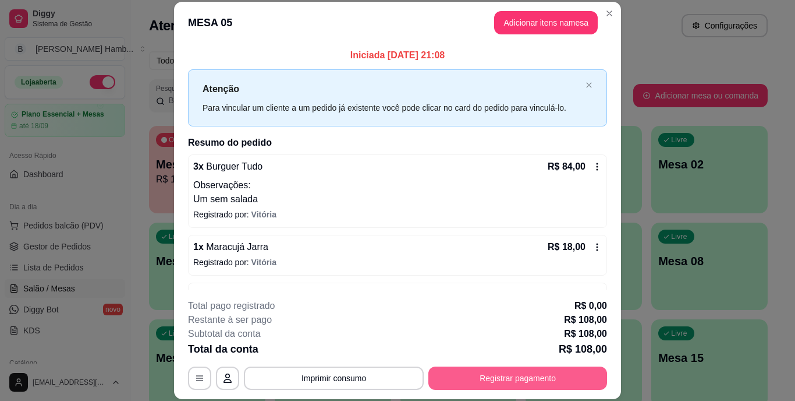
click at [455, 388] on button "Registrar pagamento" at bounding box center [518, 377] width 179 height 23
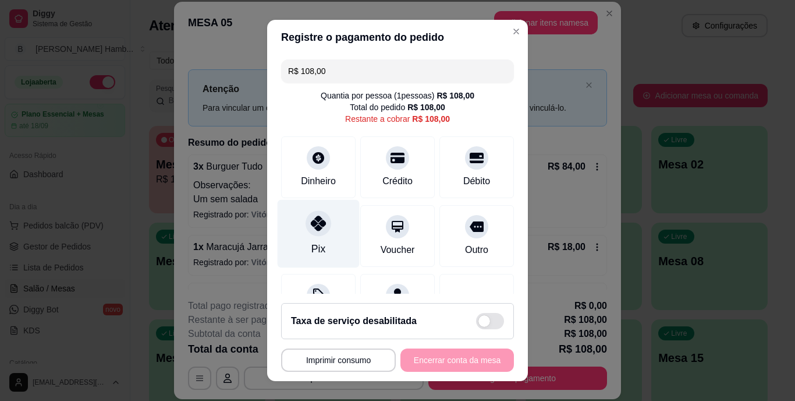
click at [311, 226] on icon at bounding box center [318, 223] width 15 height 15
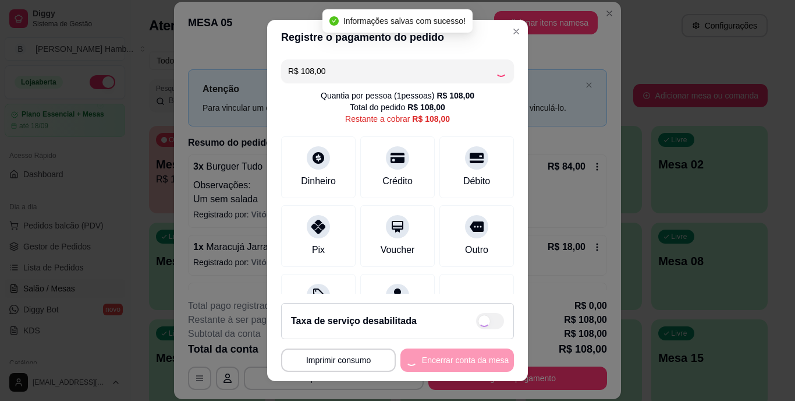
type input "R$ 0,00"
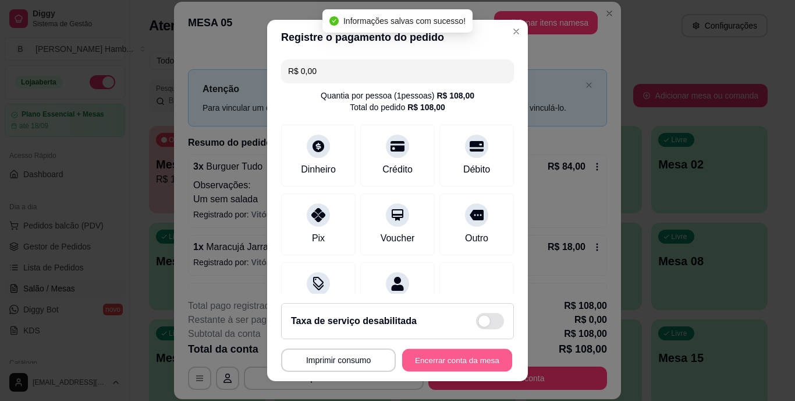
click at [424, 360] on button "Encerrar conta da mesa" at bounding box center [457, 359] width 110 height 23
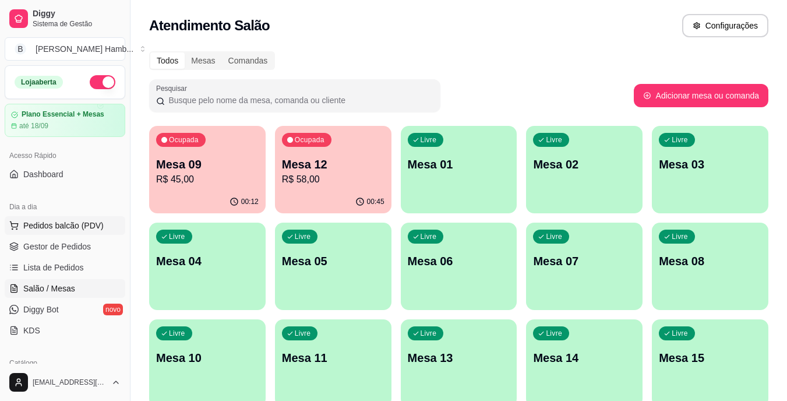
click at [61, 232] on button "Pedidos balcão (PDV)" at bounding box center [65, 225] width 121 height 19
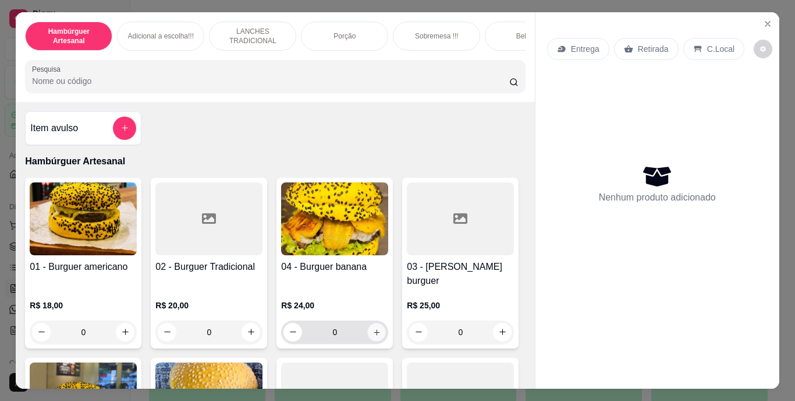
click at [374, 327] on icon "increase-product-quantity" at bounding box center [377, 331] width 9 height 9
type input "1"
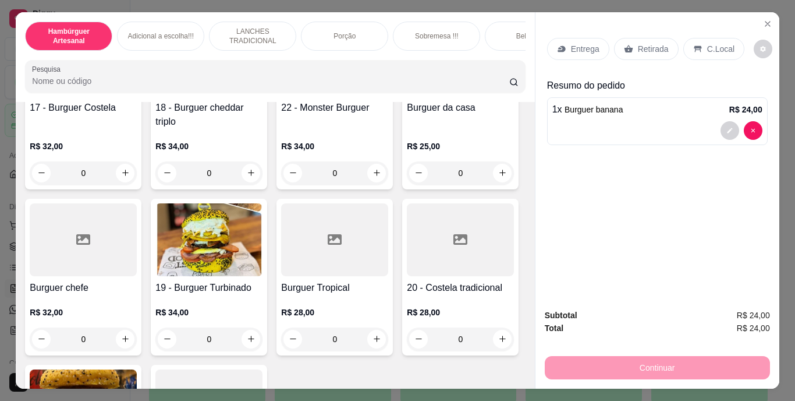
scroll to position [851, 0]
type input "1"
click at [368, 84] on input "Pesquisa" at bounding box center [270, 81] width 477 height 12
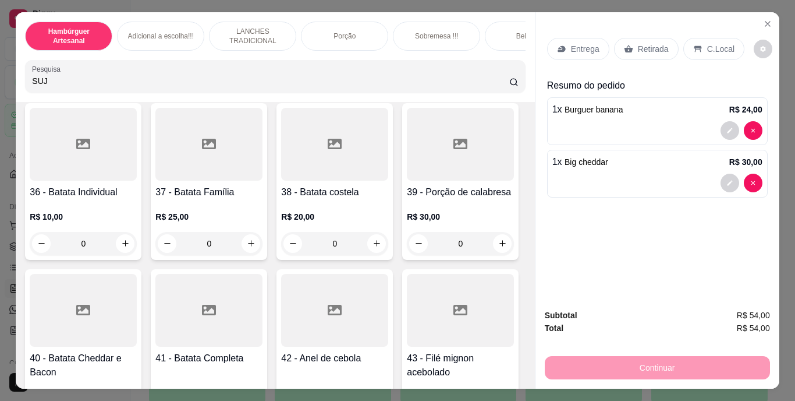
scroll to position [1041, 0]
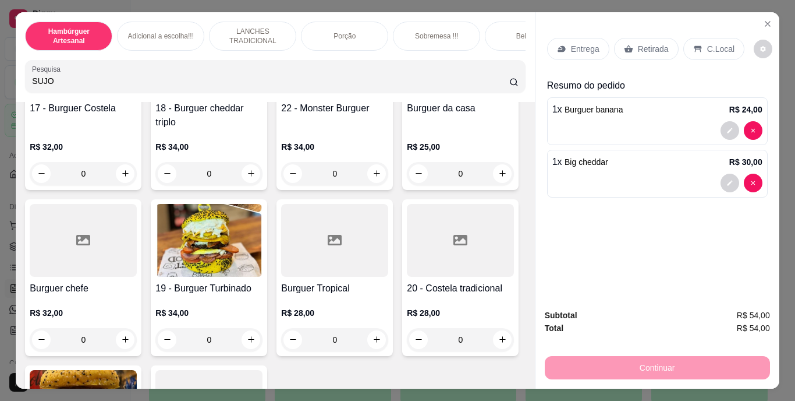
type input "SUJO"
click at [638, 43] on p "Retirada" at bounding box center [653, 49] width 31 height 12
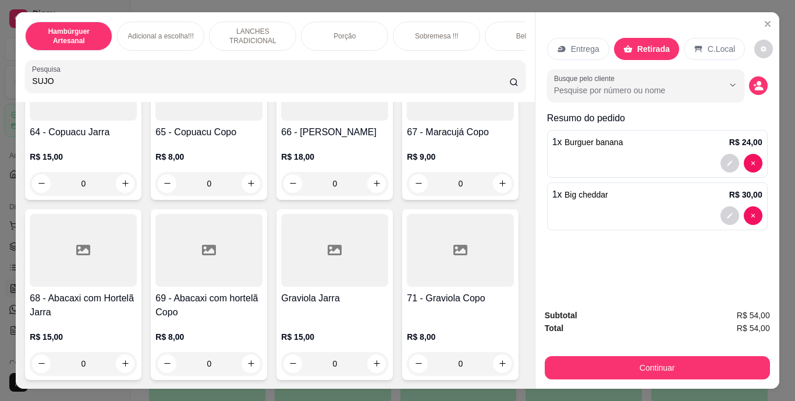
scroll to position [4244, 0]
type input "1"
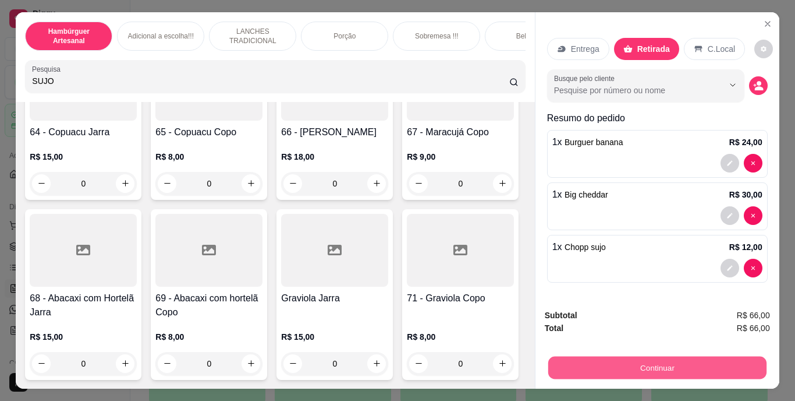
click at [571, 359] on button "Continuar" at bounding box center [657, 367] width 218 height 23
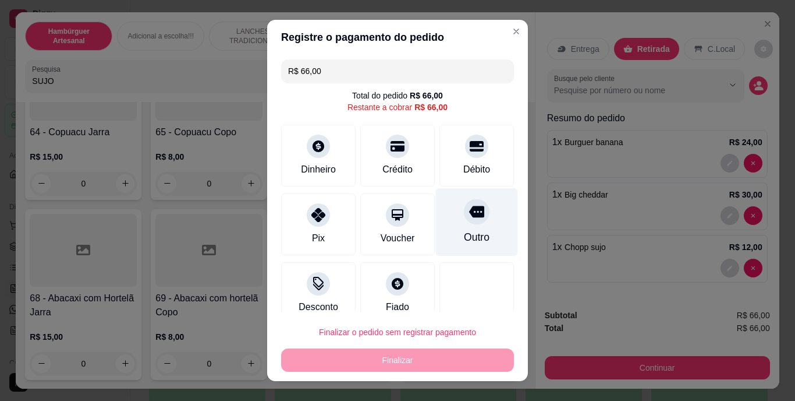
click at [459, 229] on div "Outro" at bounding box center [477, 222] width 82 height 68
type input "R$ 0,00"
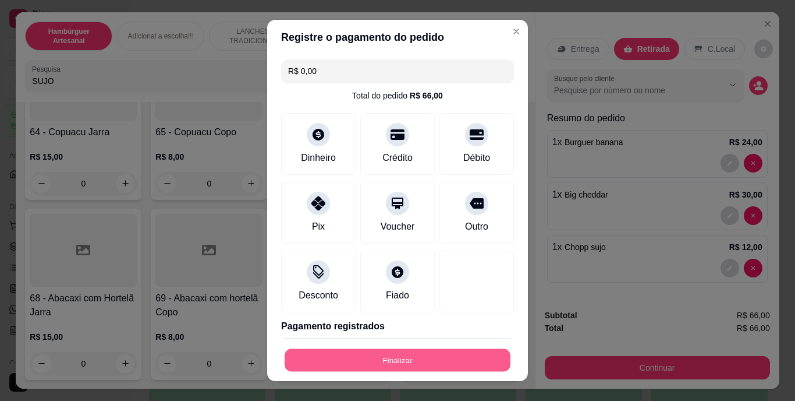
click at [434, 357] on button "Finalizar" at bounding box center [398, 359] width 226 height 23
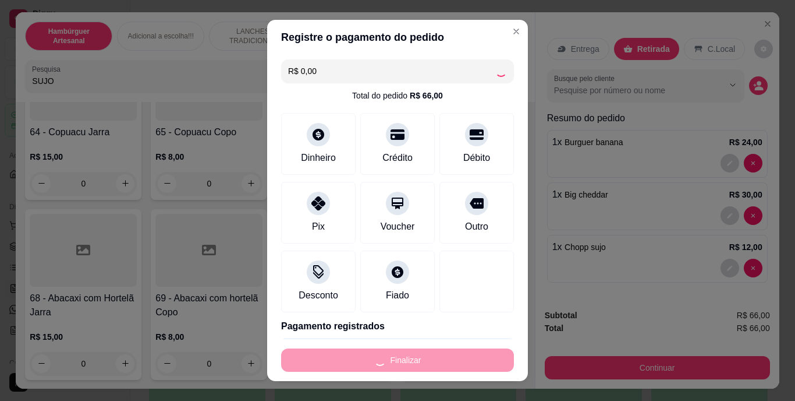
type input "0"
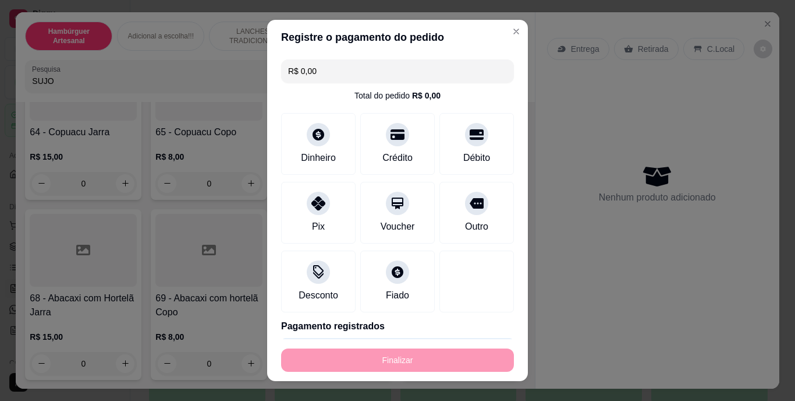
type input "-R$ 66,00"
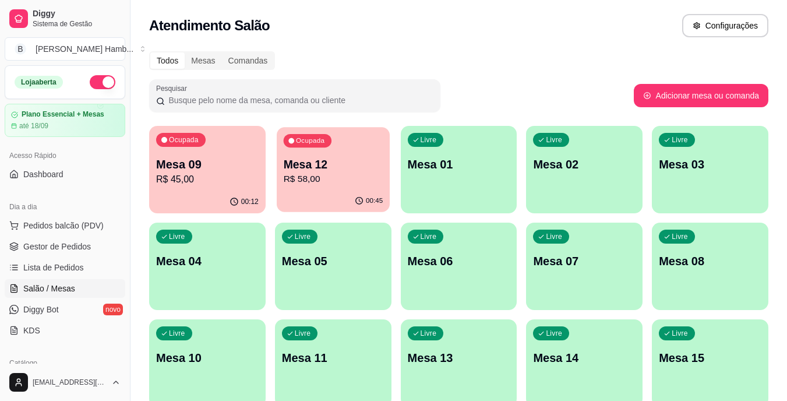
click at [331, 189] on div "Ocupada Mesa 12 R$ 58,00" at bounding box center [333, 158] width 113 height 63
click at [355, 153] on div "Ocupada Mesa 12 R$ 58,00" at bounding box center [333, 158] width 113 height 63
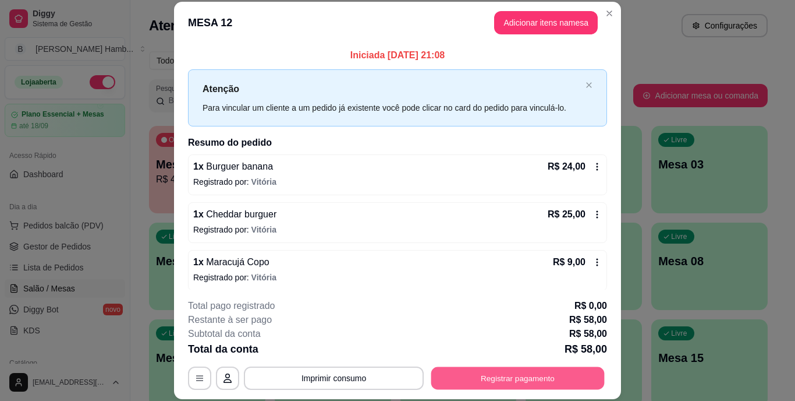
click at [476, 367] on button "Registrar pagamento" at bounding box center [518, 377] width 174 height 23
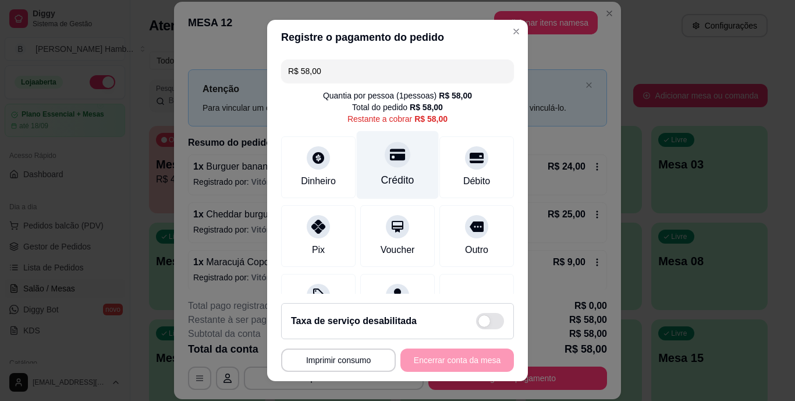
click at [386, 169] on div "Crédito" at bounding box center [398, 165] width 82 height 68
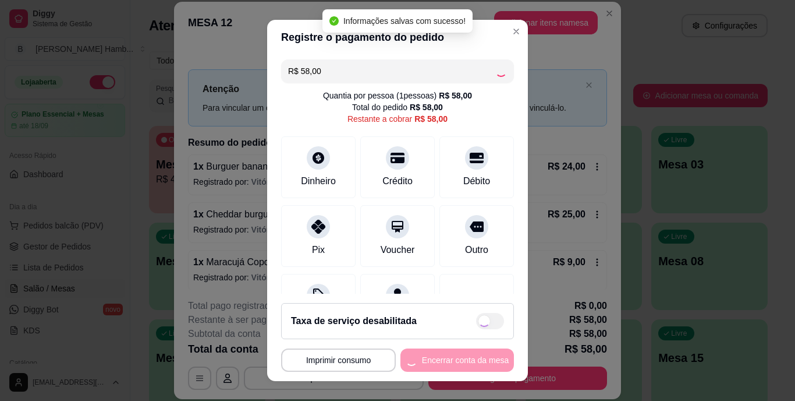
type input "R$ 0,00"
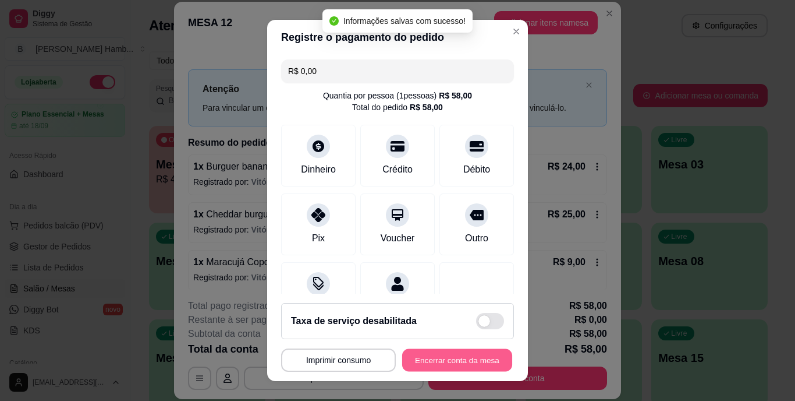
click at [442, 360] on button "Encerrar conta da mesa" at bounding box center [457, 359] width 110 height 23
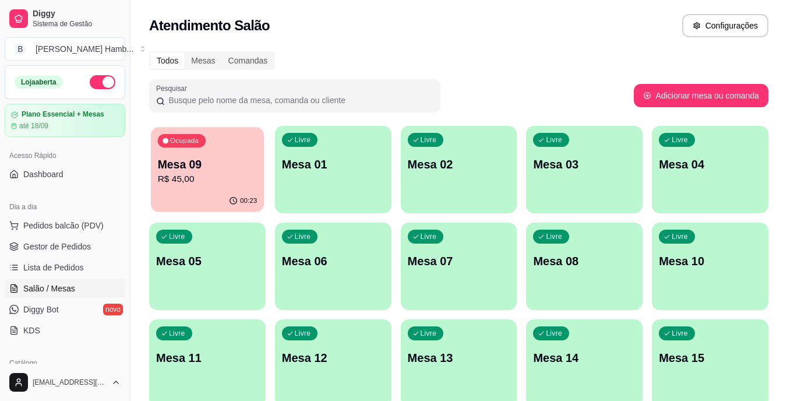
click at [213, 162] on p "Mesa 09" at bounding box center [208, 165] width 100 height 16
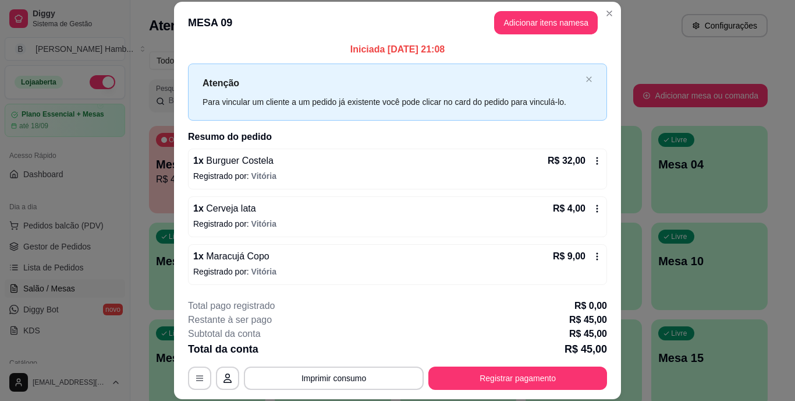
scroll to position [6, 0]
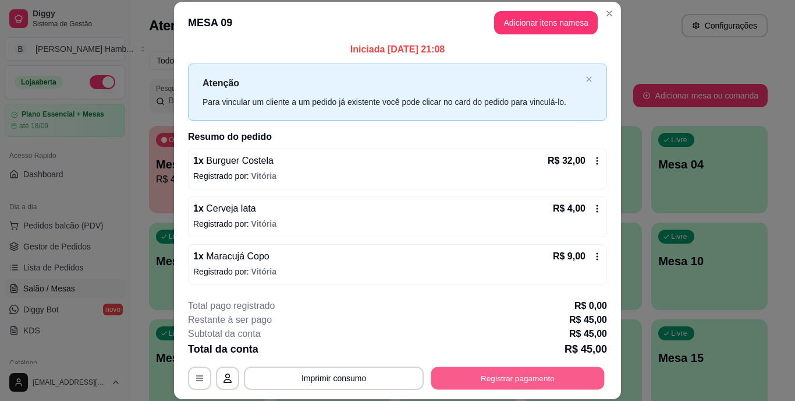
click at [557, 378] on button "Registrar pagamento" at bounding box center [518, 377] width 174 height 23
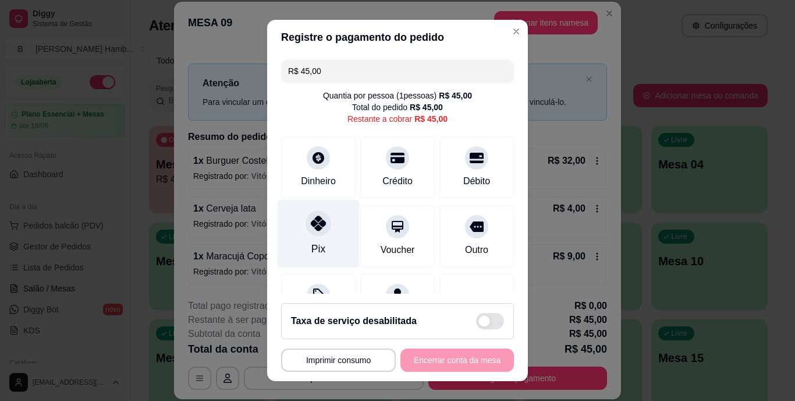
click at [320, 236] on div "Pix" at bounding box center [319, 234] width 82 height 68
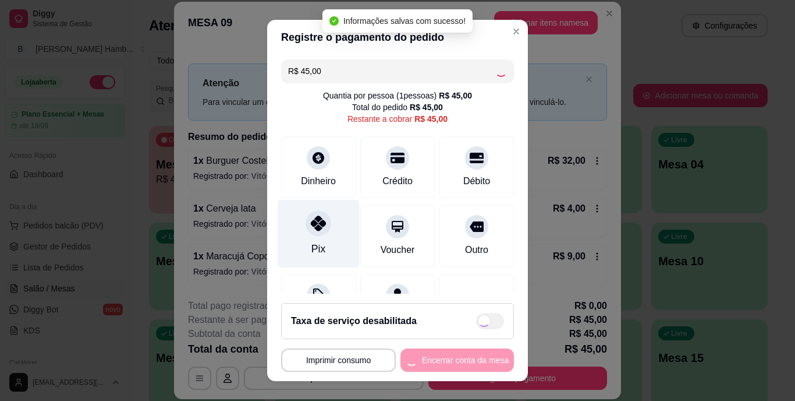
type input "R$ 0,00"
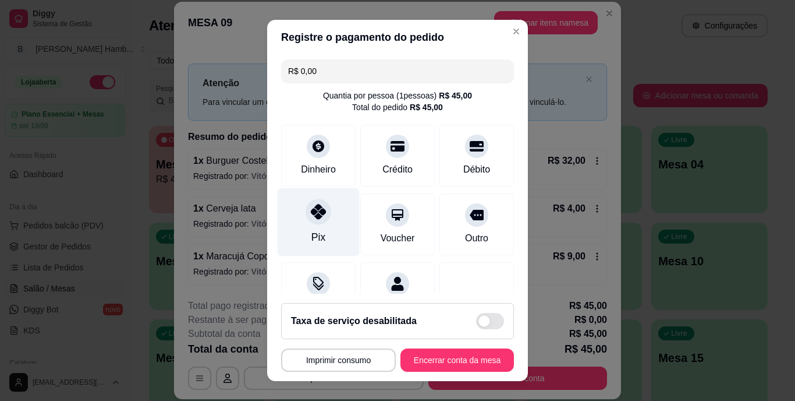
click at [312, 230] on div "Pix" at bounding box center [319, 237] width 14 height 15
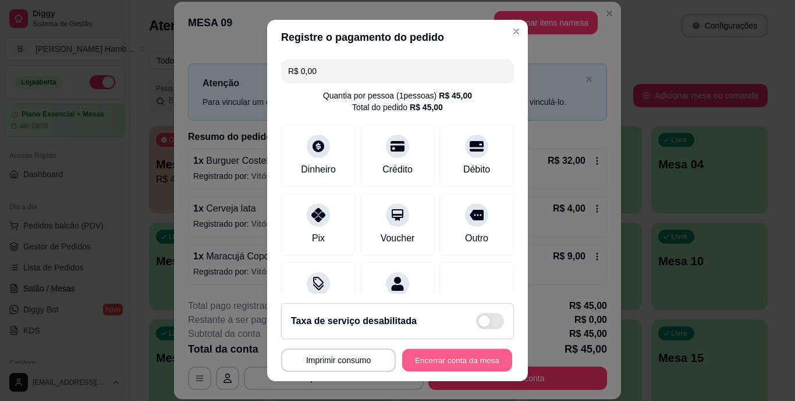
click at [425, 359] on button "Encerrar conta da mesa" at bounding box center [457, 359] width 110 height 23
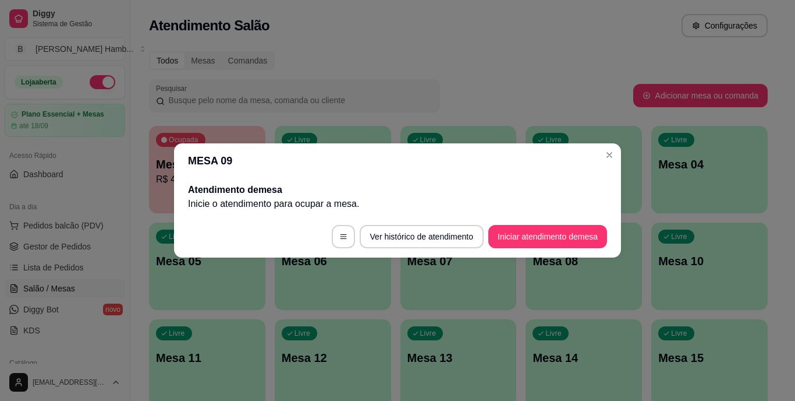
scroll to position [0, 0]
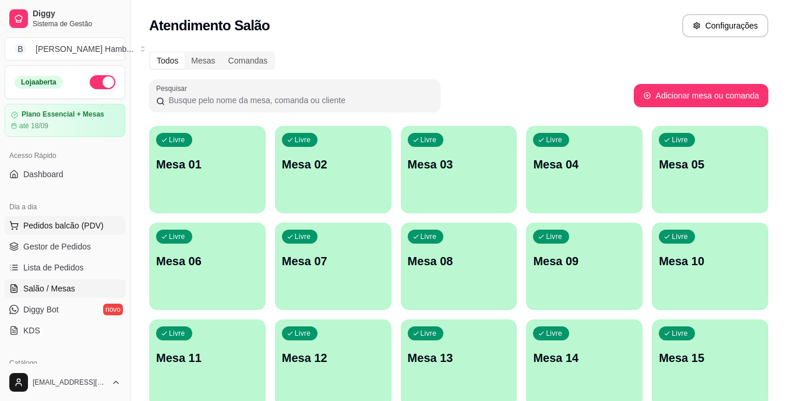
click at [82, 222] on span "Pedidos balcão (PDV)" at bounding box center [63, 226] width 80 height 12
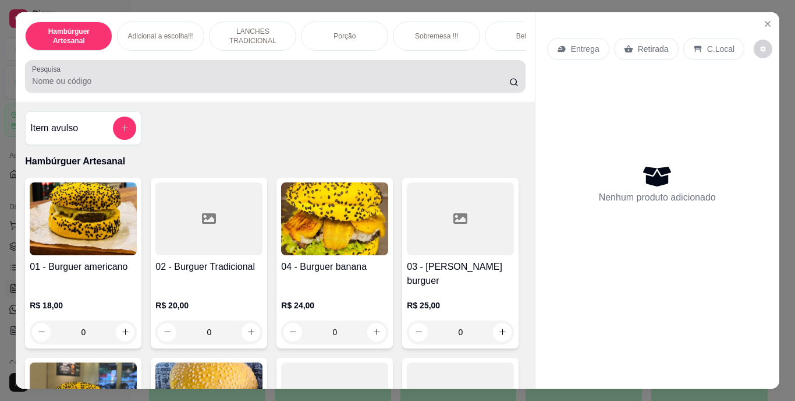
click at [240, 93] on div "Pesquisa" at bounding box center [275, 76] width 500 height 33
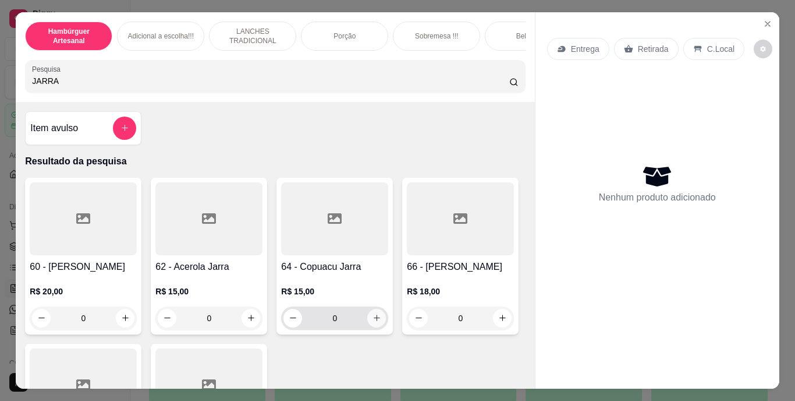
type input "JARRA"
click at [373, 320] on icon "increase-product-quantity" at bounding box center [377, 317] width 9 height 9
type input "1"
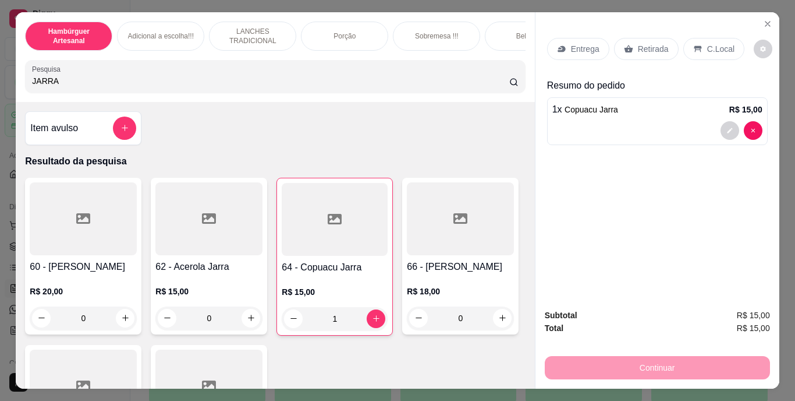
click at [646, 38] on div "Retirada" at bounding box center [646, 49] width 65 height 22
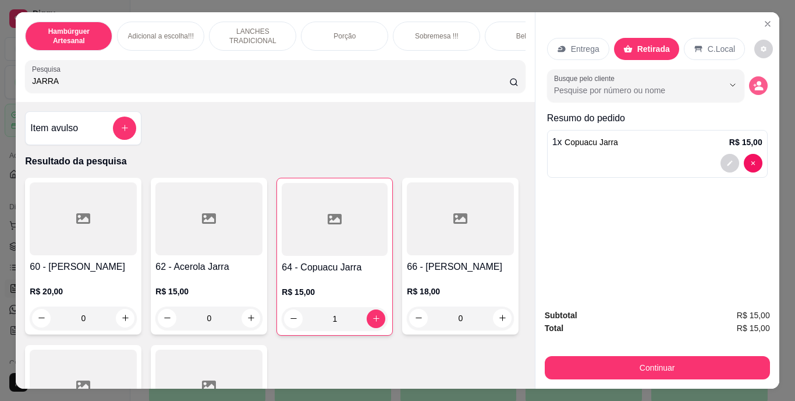
click at [755, 86] on icon "decrease-product-quantity" at bounding box center [759, 88] width 9 height 4
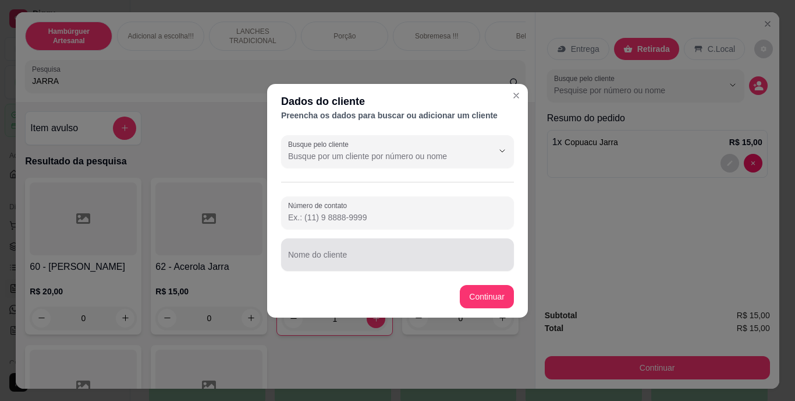
click at [491, 246] on div at bounding box center [397, 254] width 219 height 23
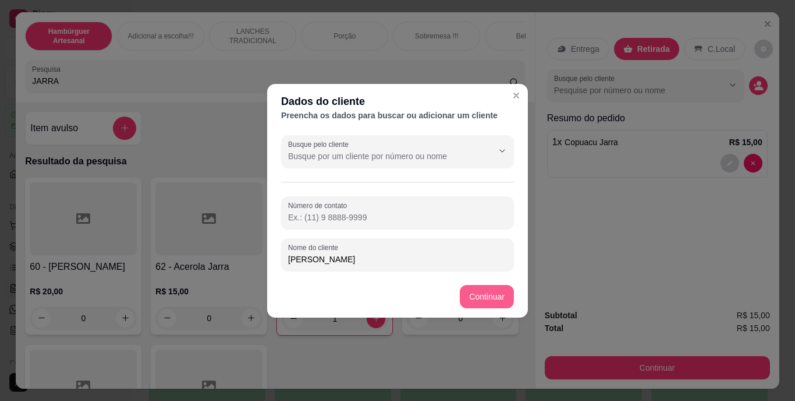
type input "[PERSON_NAME]"
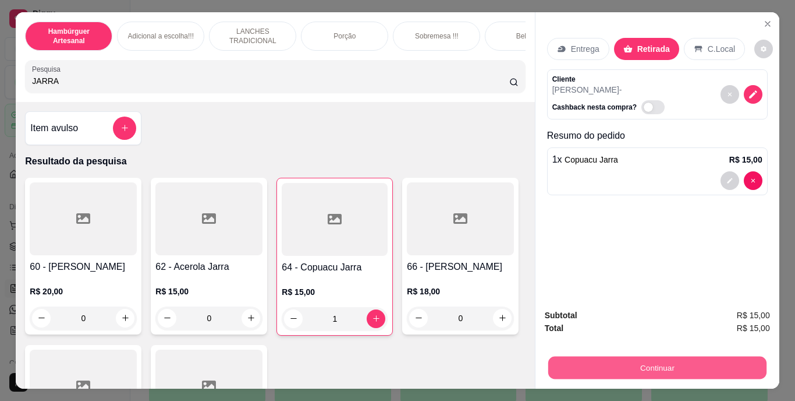
click at [574, 356] on button "Continuar" at bounding box center [657, 367] width 218 height 23
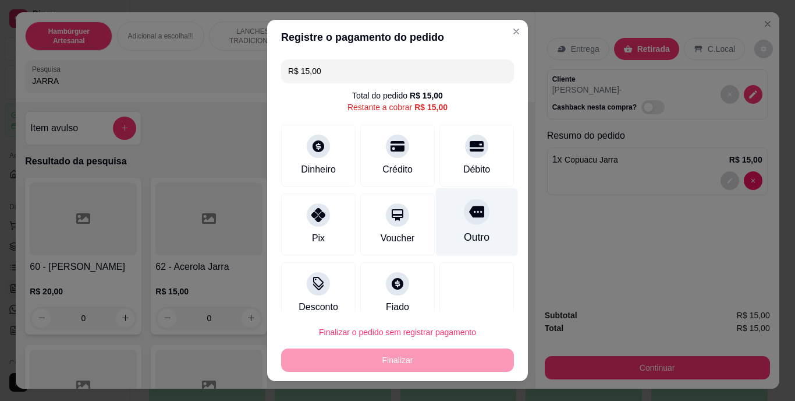
click at [468, 229] on div "Outro" at bounding box center [477, 222] width 82 height 68
type input "R$ 0,00"
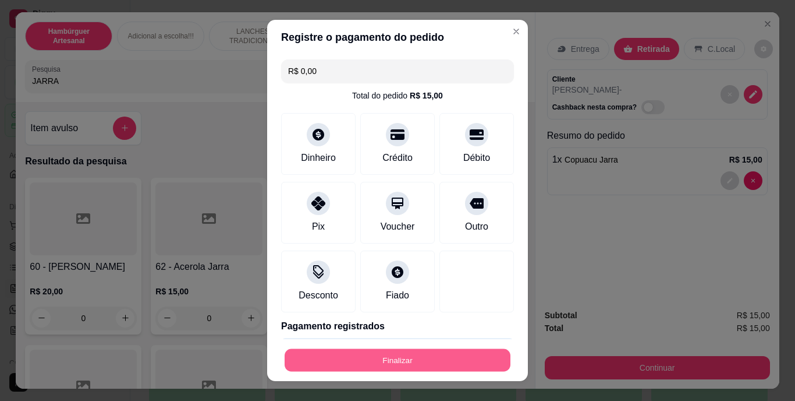
click at [429, 353] on button "Finalizar" at bounding box center [398, 359] width 226 height 23
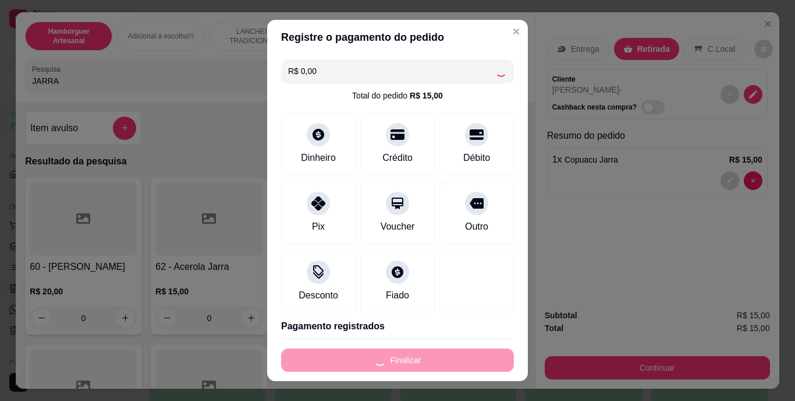
type input "0"
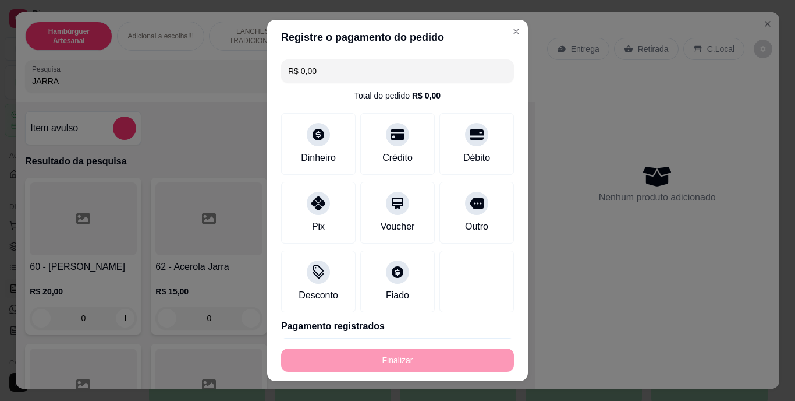
type input "-R$ 15,00"
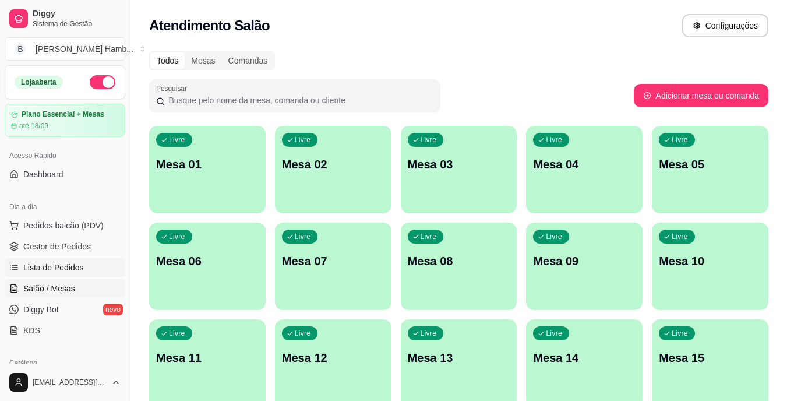
click at [66, 265] on span "Lista de Pedidos" at bounding box center [53, 267] width 61 height 12
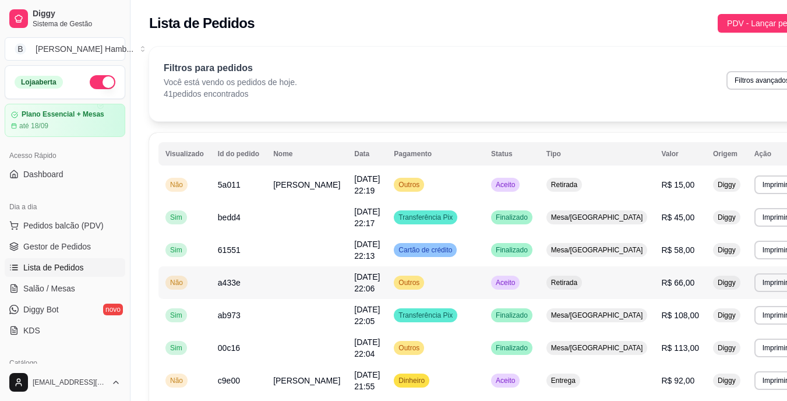
click at [654, 288] on td "R$ 66,00" at bounding box center [680, 282] width 52 height 33
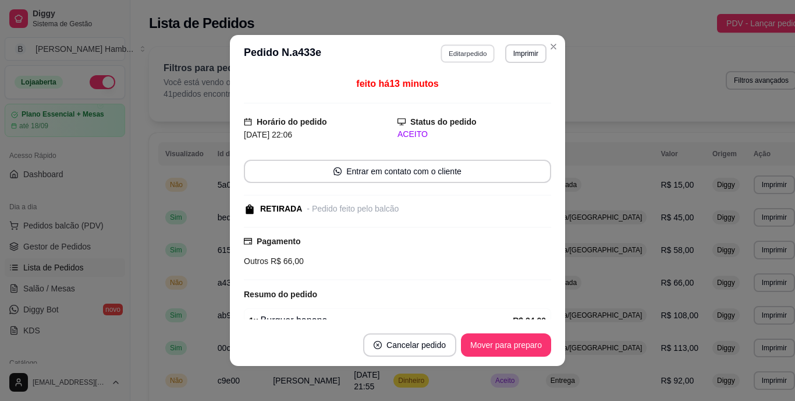
click at [469, 55] on button "Editar pedido" at bounding box center [468, 53] width 54 height 18
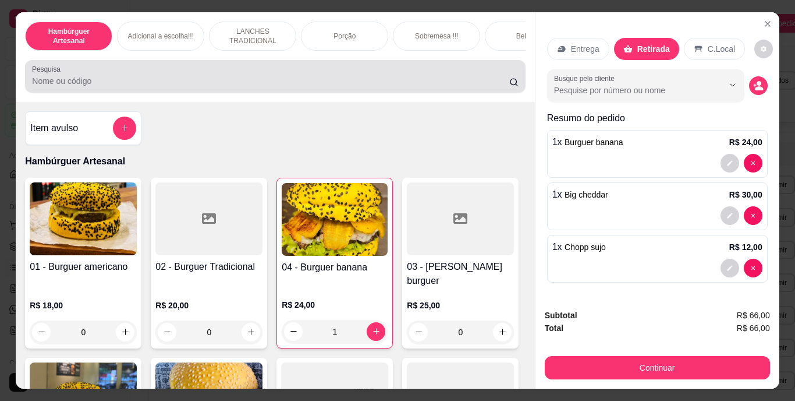
click at [412, 78] on div at bounding box center [275, 76] width 486 height 23
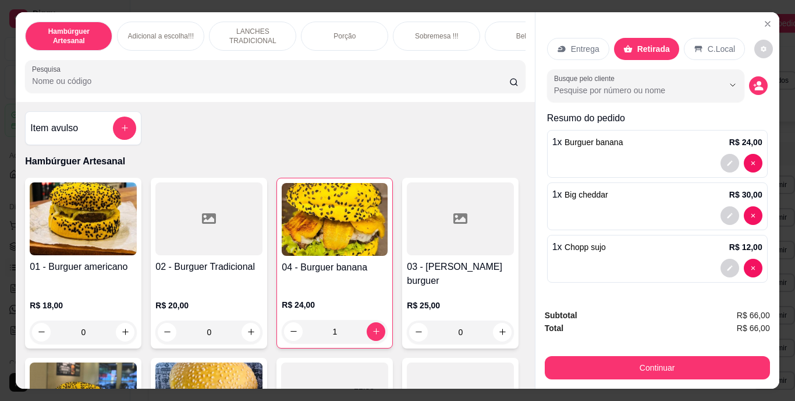
type input "D"
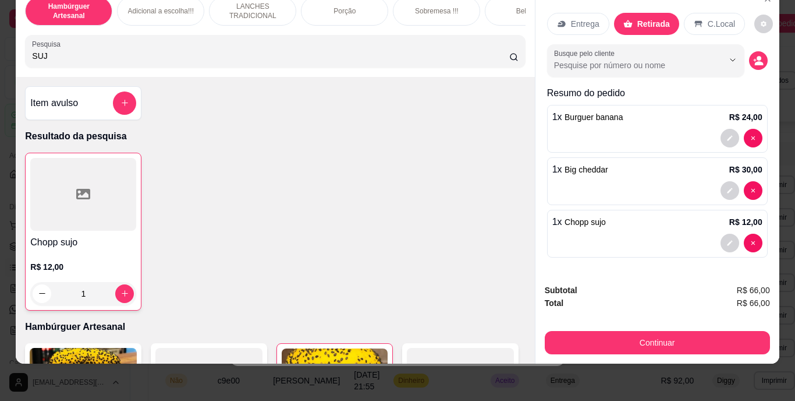
scroll to position [29, 0]
type input "SUJ"
click at [118, 300] on button "increase-product-quantity" at bounding box center [125, 293] width 18 height 18
type input "2"
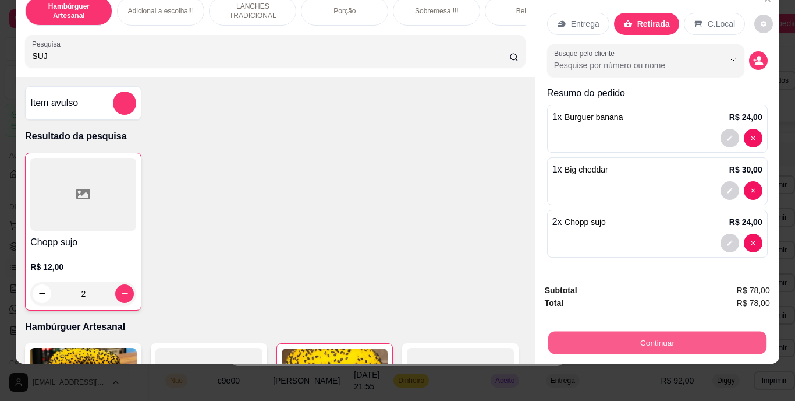
click at [548, 331] on button "Continuar" at bounding box center [657, 342] width 218 height 23
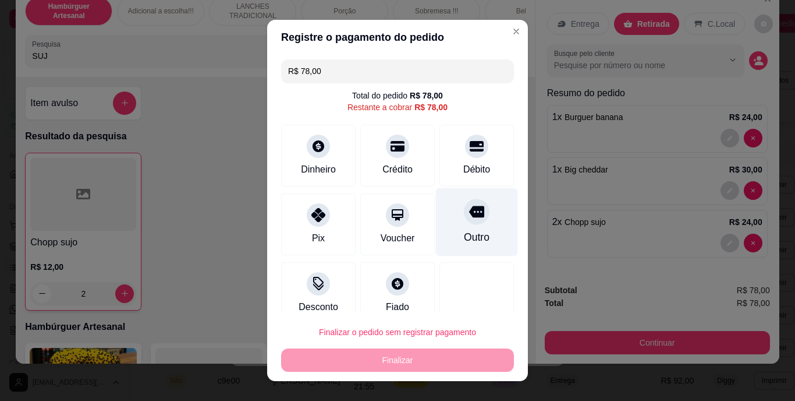
click at [469, 221] on div "Outro" at bounding box center [477, 222] width 82 height 68
type input "R$ 0,00"
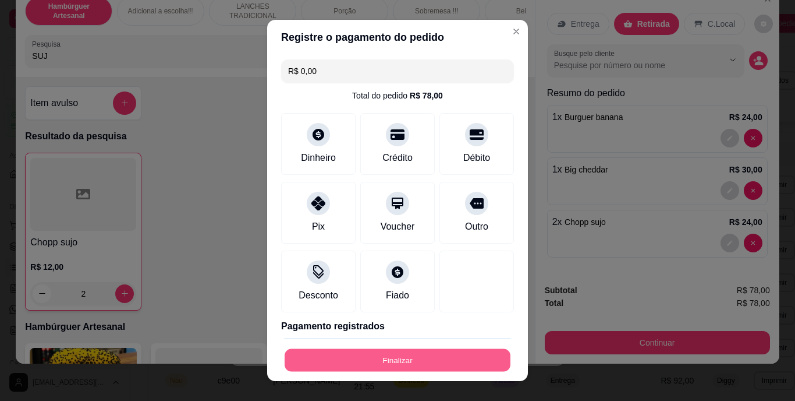
click at [413, 352] on button "Finalizar" at bounding box center [398, 359] width 226 height 23
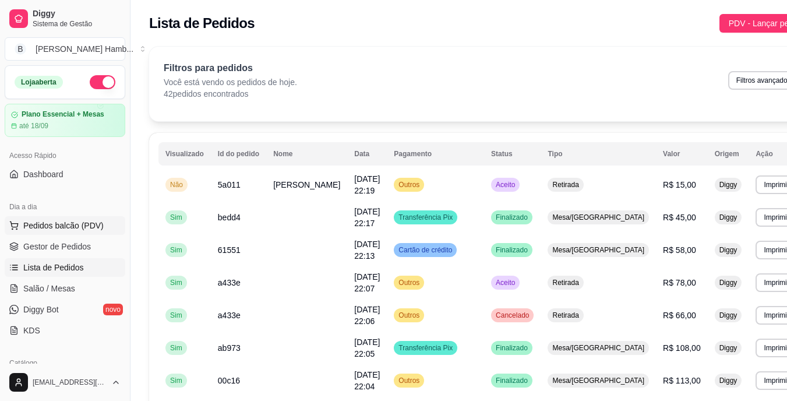
click at [84, 227] on span "Pedidos balcão (PDV)" at bounding box center [63, 226] width 80 height 12
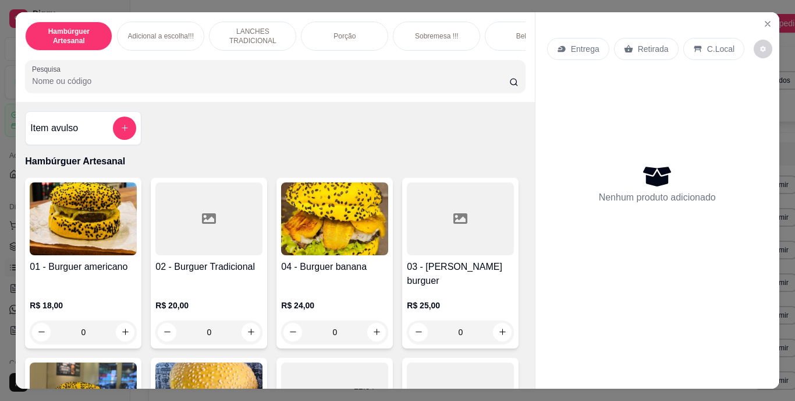
click at [306, 83] on input "Pesquisa" at bounding box center [270, 81] width 477 height 12
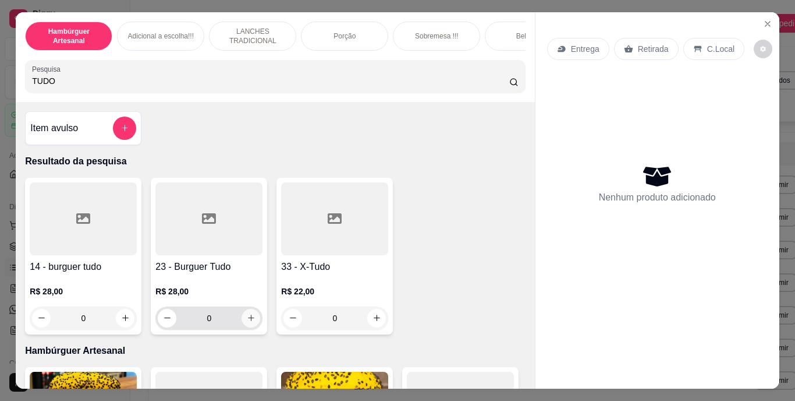
type input "TUDO"
click at [250, 322] on icon "increase-product-quantity" at bounding box center [251, 317] width 9 height 9
type input "1"
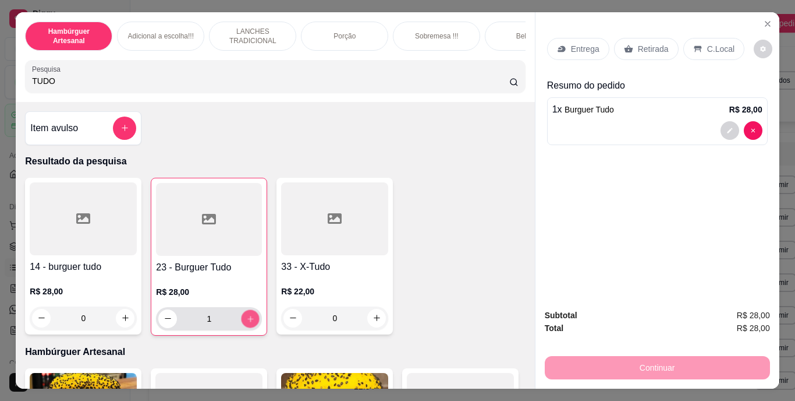
click at [250, 323] on icon "increase-product-quantity" at bounding box center [250, 318] width 9 height 9
type input "2"
click at [632, 51] on div "Retirada" at bounding box center [646, 49] width 65 height 22
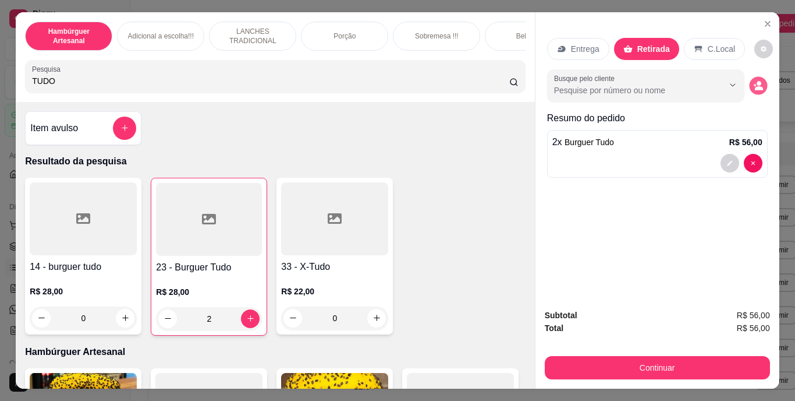
click at [756, 82] on icon "decrease-product-quantity" at bounding box center [759, 85] width 10 height 10
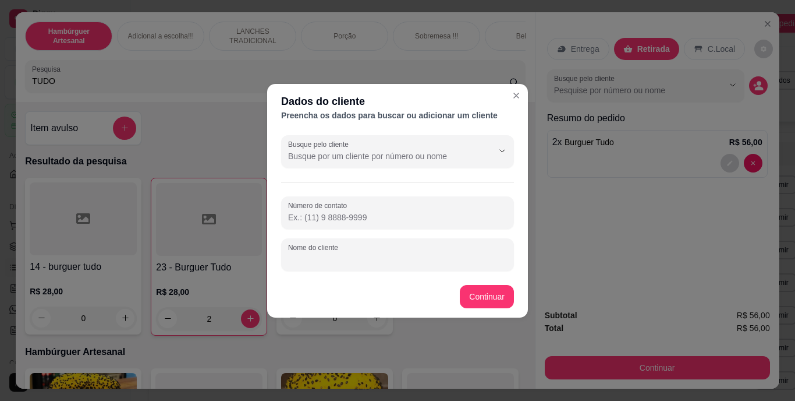
click at [494, 262] on input "Nome do cliente" at bounding box center [397, 259] width 219 height 12
type input "LAYS"
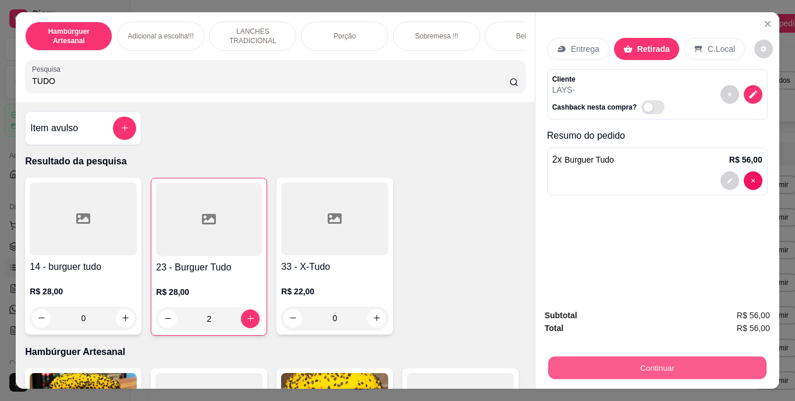
click at [611, 358] on button "Continuar" at bounding box center [657, 367] width 218 height 23
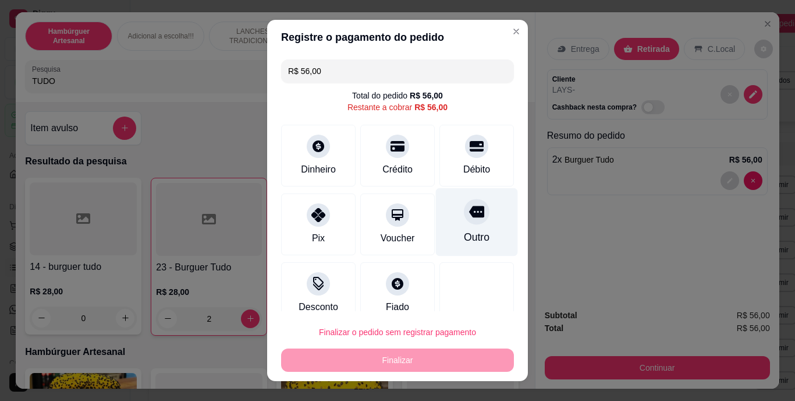
click at [464, 232] on div "Outro" at bounding box center [477, 237] width 26 height 15
type input "R$ 0,00"
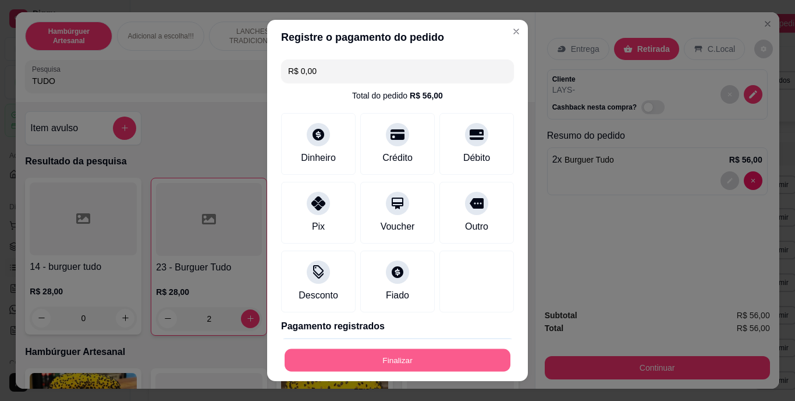
click at [427, 363] on button "Finalizar" at bounding box center [398, 359] width 226 height 23
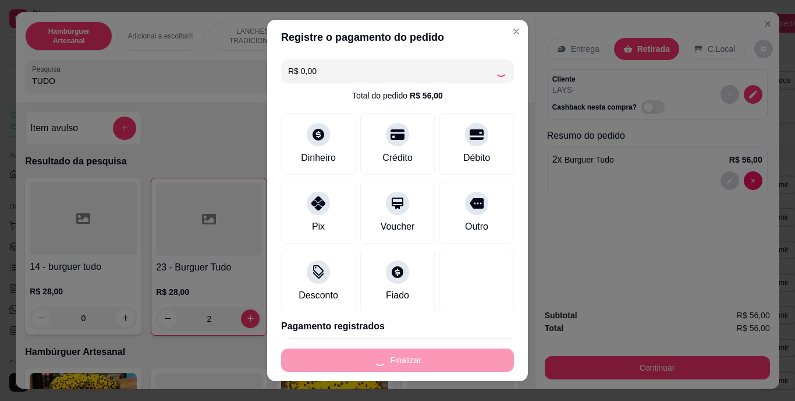
type input "0"
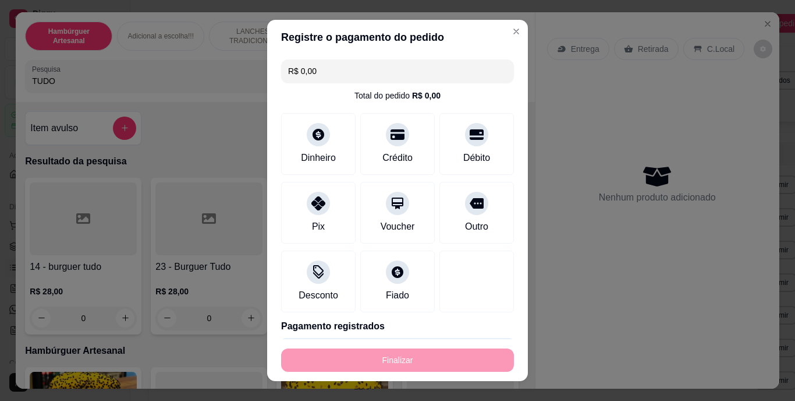
type input "-R$ 56,00"
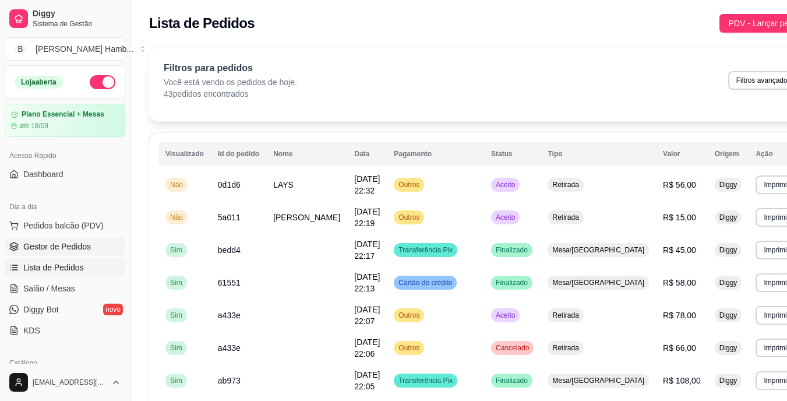
click at [86, 242] on span "Gestor de Pedidos" at bounding box center [57, 246] width 68 height 12
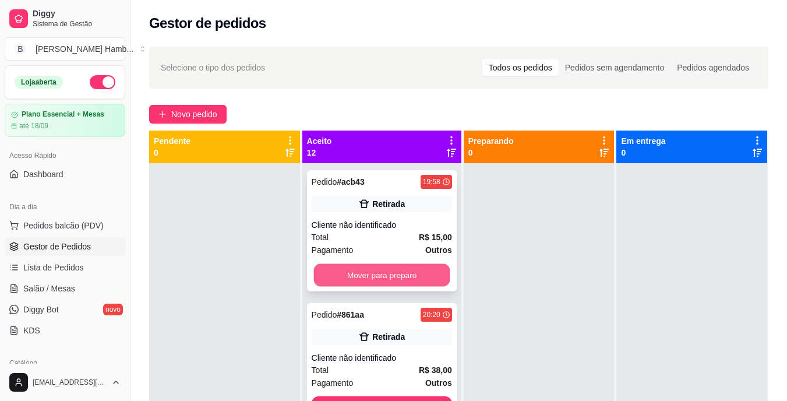
click at [365, 273] on button "Mover para preparo" at bounding box center [381, 275] width 136 height 23
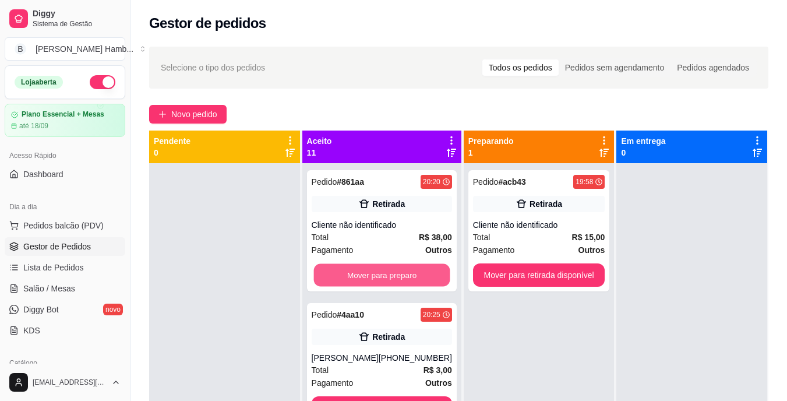
click at [365, 273] on button "Mover para preparo" at bounding box center [381, 275] width 136 height 23
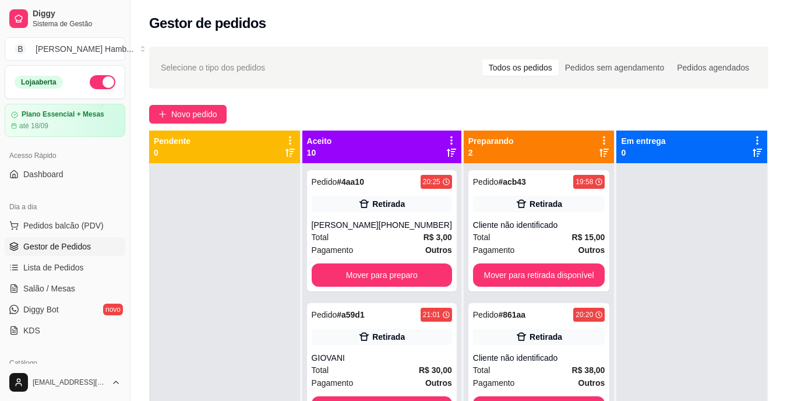
click at [365, 273] on div "Pedido # 4aa10 20:25 Retirada [PERSON_NAME] [PHONE_NUMBER] Total R$ 3,00 Pagame…" at bounding box center [382, 230] width 150 height 121
click at [416, 286] on button "Mover para preparo" at bounding box center [381, 275] width 136 height 23
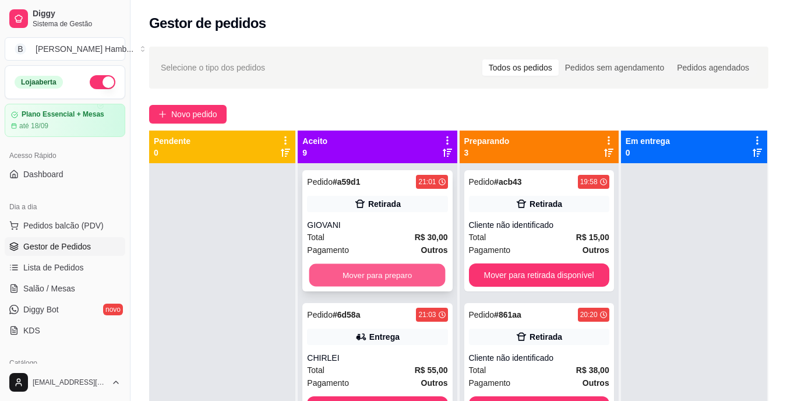
click at [394, 278] on button "Mover para preparo" at bounding box center [377, 275] width 136 height 23
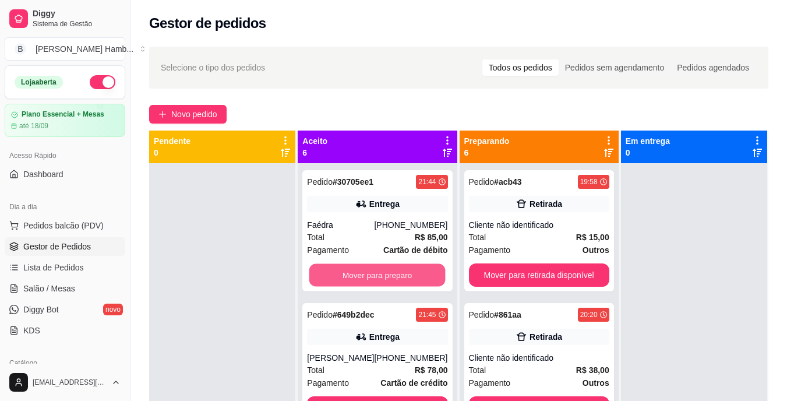
click at [394, 278] on button "Mover para preparo" at bounding box center [377, 275] width 136 height 23
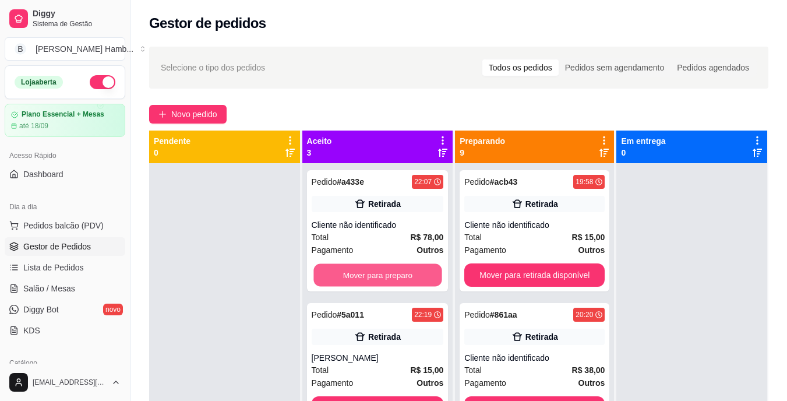
click at [394, 278] on button "Mover para preparo" at bounding box center [377, 275] width 128 height 23
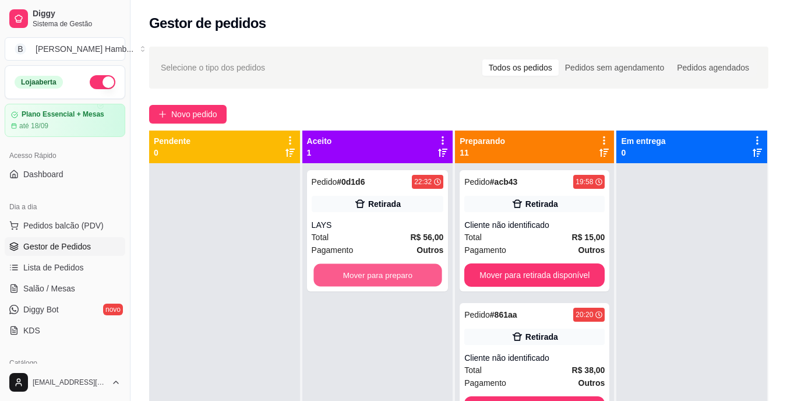
click at [394, 278] on button "Mover para preparo" at bounding box center [377, 275] width 128 height 23
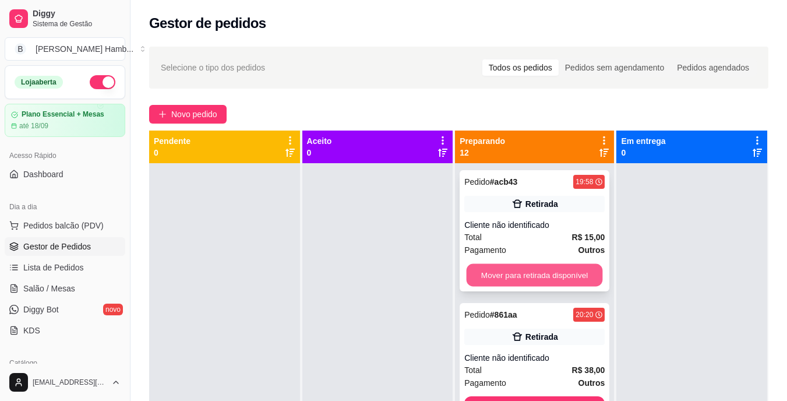
click at [511, 264] on button "Mover para retirada disponível" at bounding box center [534, 275] width 136 height 23
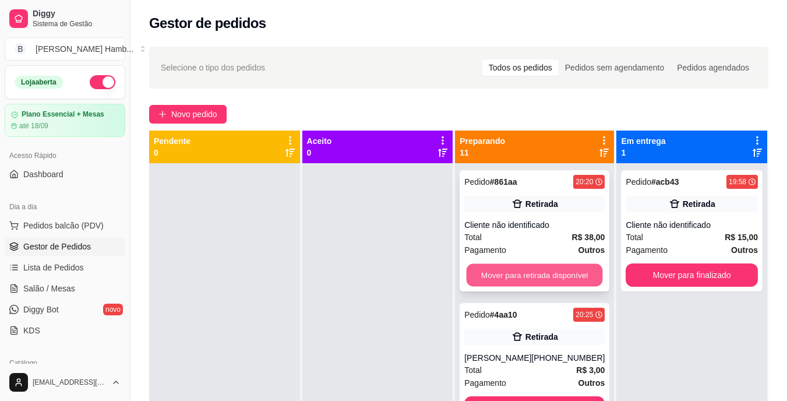
click at [510, 277] on button "Mover para retirada disponível" at bounding box center [534, 275] width 136 height 23
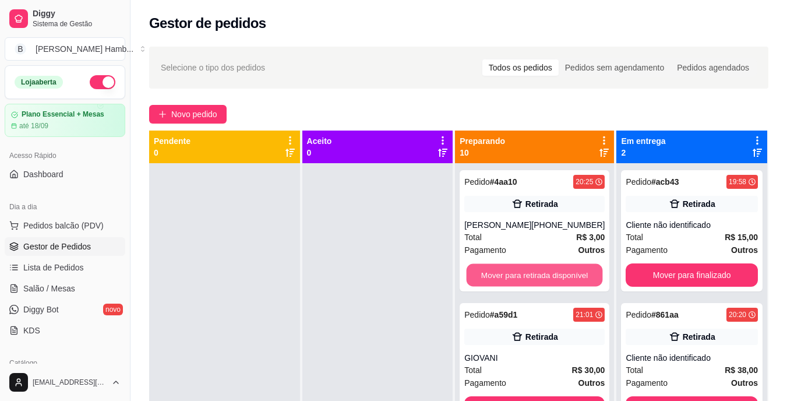
click at [510, 277] on button "Mover para retirada disponível" at bounding box center [534, 275] width 136 height 23
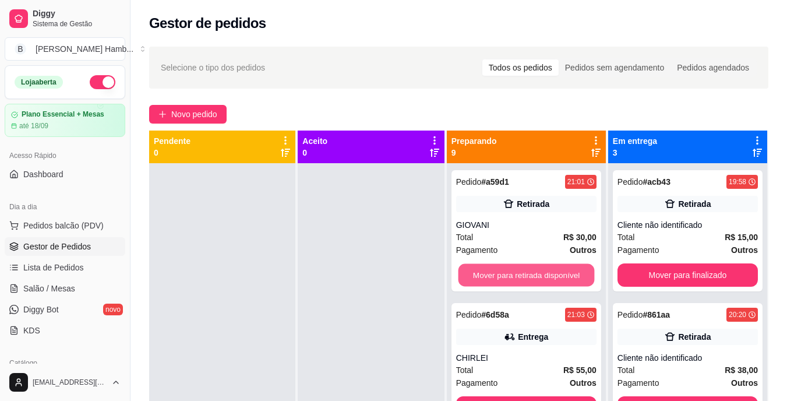
click at [510, 277] on button "Mover para retirada disponível" at bounding box center [526, 275] width 136 height 23
click at [510, 277] on button "Mover para entrega" at bounding box center [526, 275] width 136 height 23
click at [510, 277] on button "Mover para retirada disponível" at bounding box center [526, 275] width 136 height 23
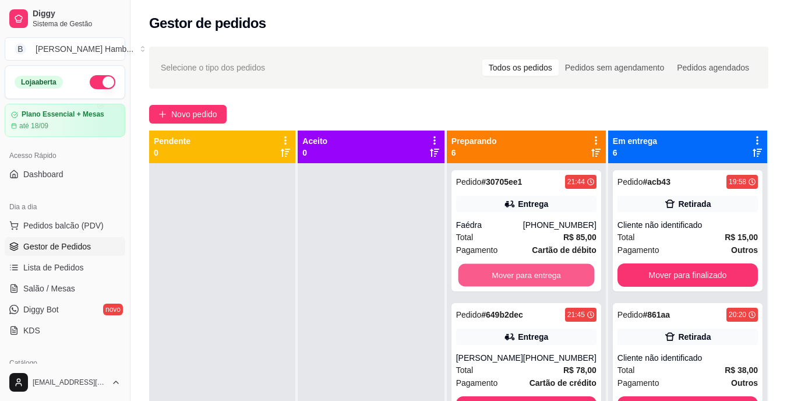
click at [510, 277] on button "Mover para entrega" at bounding box center [526, 275] width 136 height 23
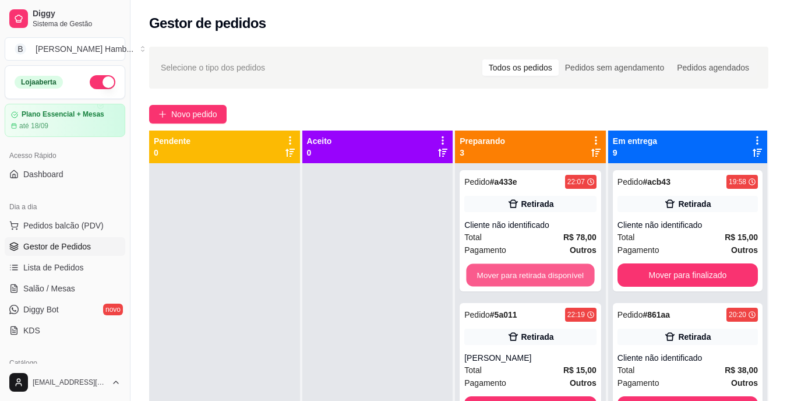
click at [510, 277] on button "Mover para retirada disponível" at bounding box center [530, 275] width 128 height 23
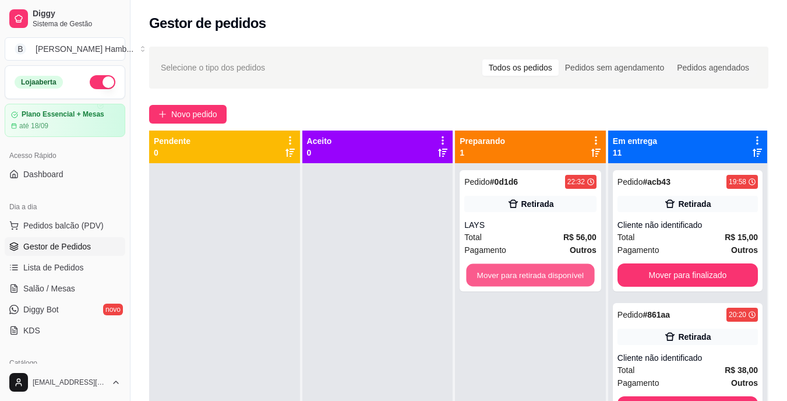
click at [510, 277] on button "Mover para retirada disponível" at bounding box center [530, 275] width 128 height 23
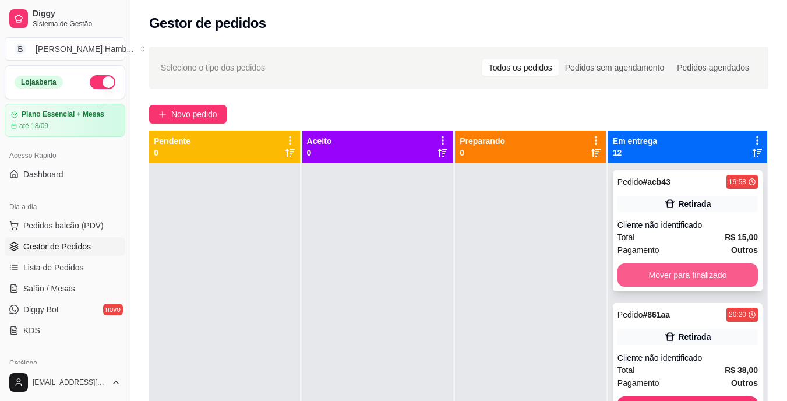
click at [649, 274] on button "Mover para finalizado" at bounding box center [687, 274] width 140 height 23
click at [649, 274] on button "Mover para finalizado" at bounding box center [687, 275] width 136 height 23
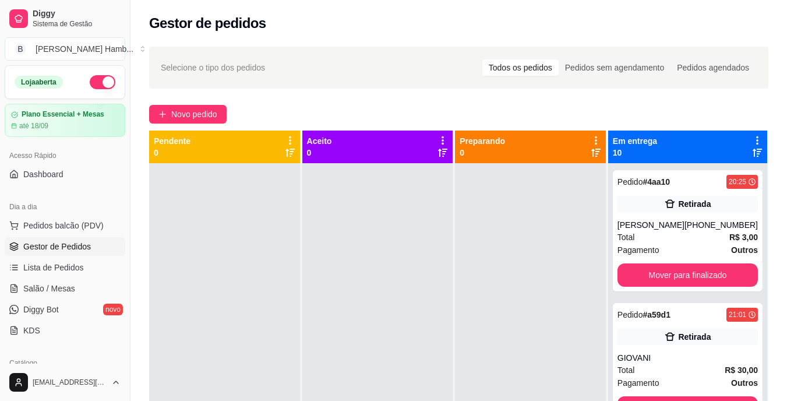
click at [649, 274] on div "Pedido # 4aa10 20:25 Retirada [PERSON_NAME] [PHONE_NUMBER] Total R$ 3,00 Pagame…" at bounding box center [688, 230] width 150 height 121
click at [646, 282] on button "Mover para finalizado" at bounding box center [687, 275] width 136 height 23
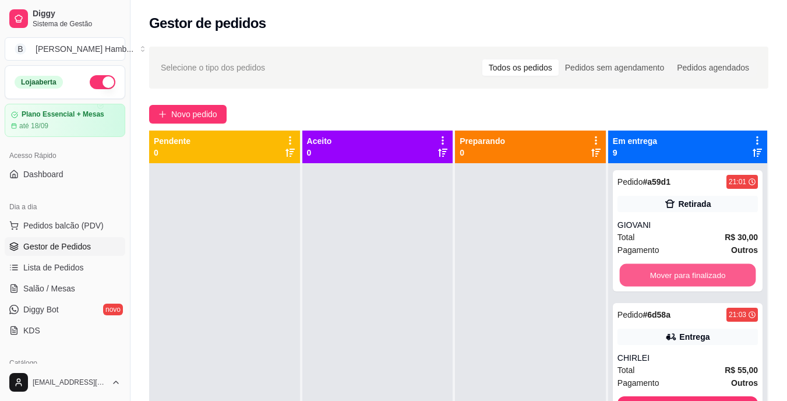
click at [646, 282] on button "Mover para finalizado" at bounding box center [687, 275] width 136 height 23
click at [646, 275] on button "Mover para finalizado" at bounding box center [687, 275] width 136 height 23
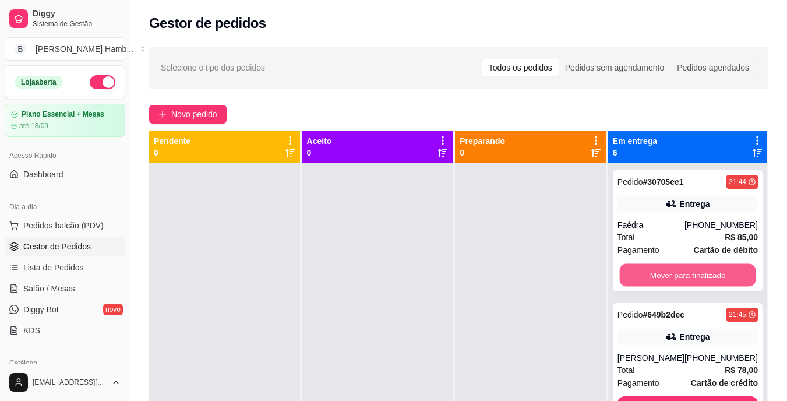
click at [646, 275] on button "Mover para finalizado" at bounding box center [687, 275] width 136 height 23
click at [646, 275] on button "Mover para finalizado" at bounding box center [687, 274] width 140 height 23
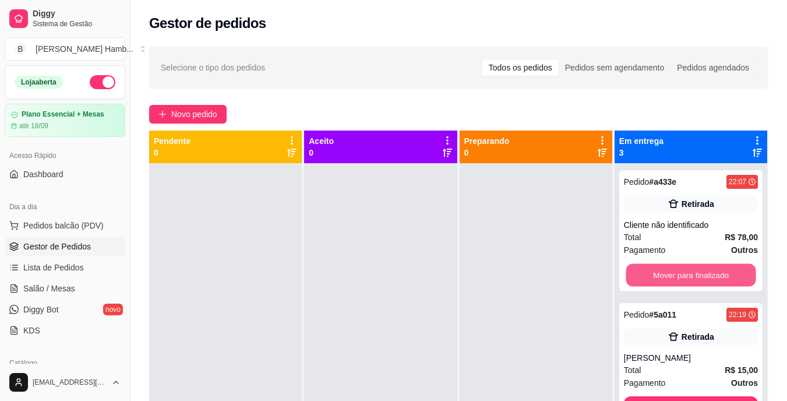
click at [646, 275] on button "Mover para finalizado" at bounding box center [690, 275] width 130 height 23
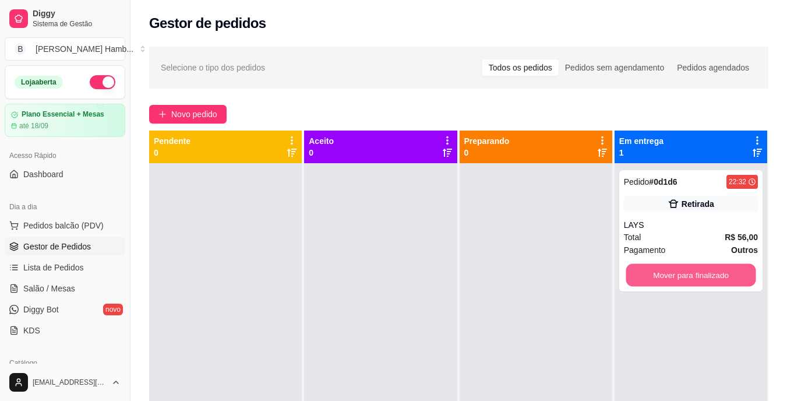
click at [646, 275] on button "Mover para finalizado" at bounding box center [690, 275] width 130 height 23
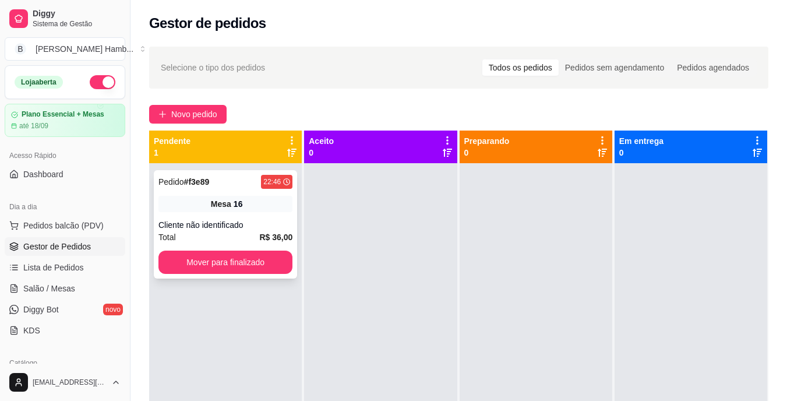
click at [246, 203] on div "Mesa 16" at bounding box center [225, 204] width 134 height 16
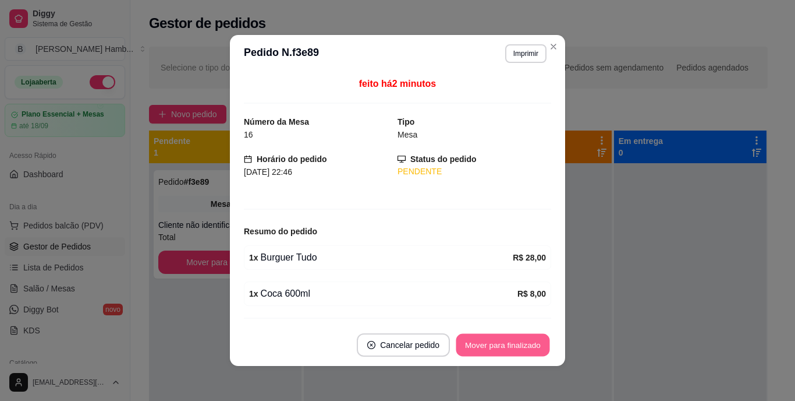
click at [480, 341] on button "Mover para finalizado" at bounding box center [504, 345] width 94 height 23
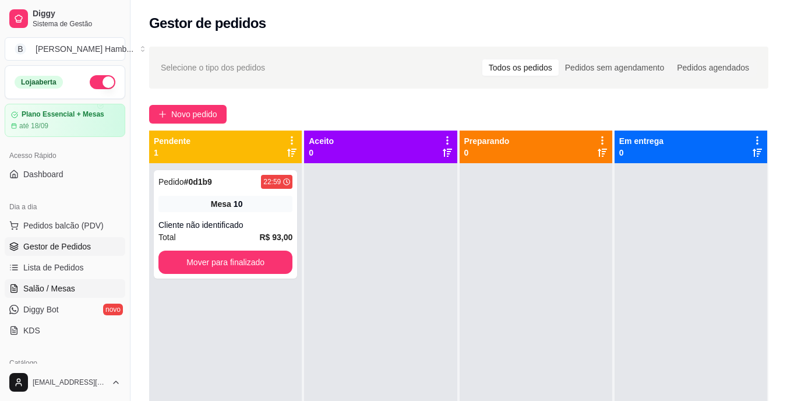
click at [91, 283] on link "Salão / Mesas" at bounding box center [65, 288] width 121 height 19
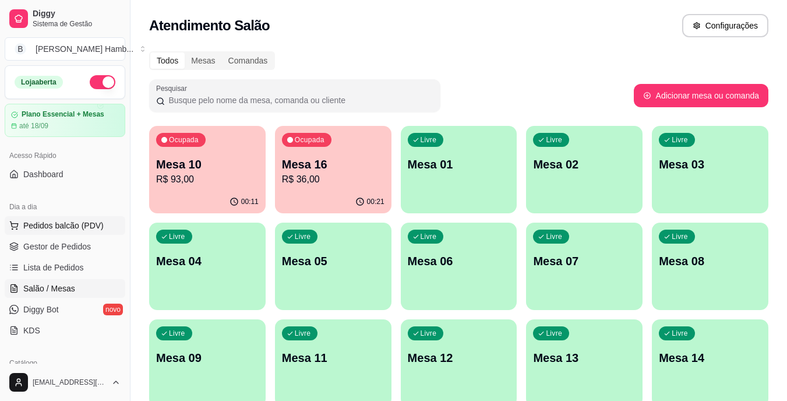
click at [90, 224] on span "Pedidos balcão (PDV)" at bounding box center [63, 226] width 80 height 12
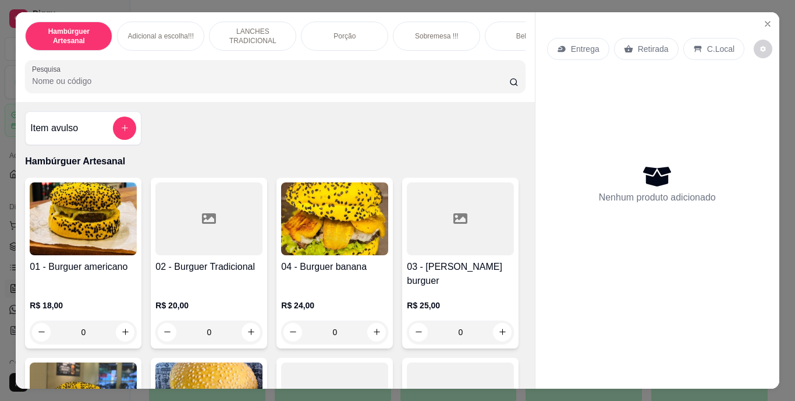
click at [339, 87] on input "Pesquisa" at bounding box center [270, 81] width 477 height 12
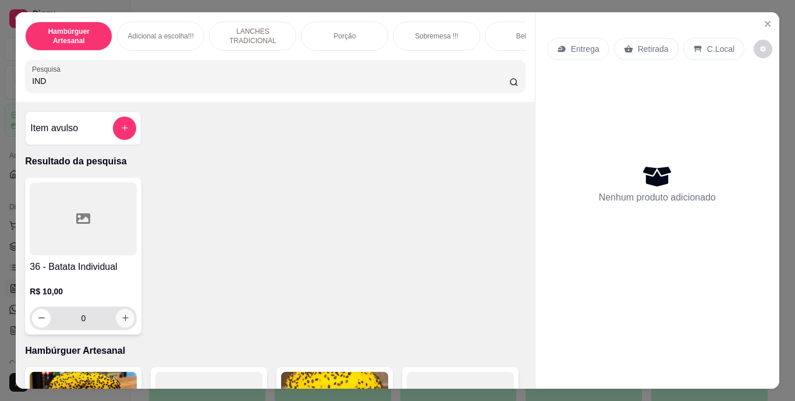
type input "IND"
click at [121, 327] on button "increase-product-quantity" at bounding box center [125, 318] width 18 height 18
type input "1"
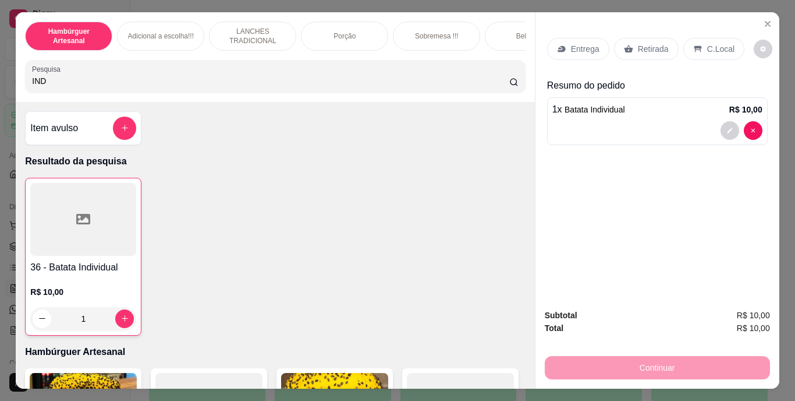
click at [645, 44] on p "Retirada" at bounding box center [653, 49] width 31 height 12
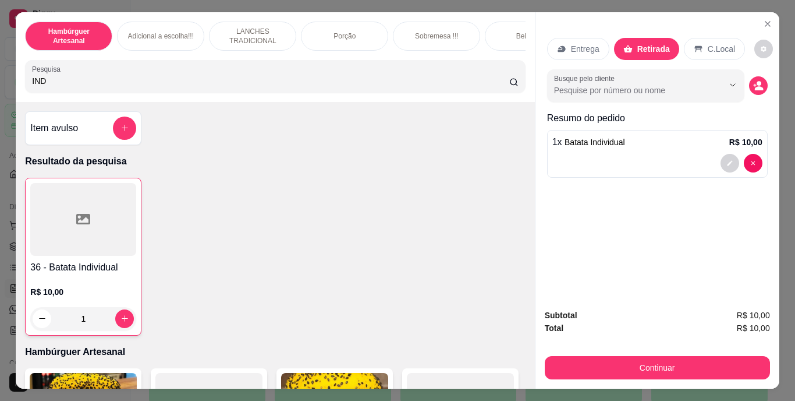
click at [627, 353] on div "Continuar" at bounding box center [657, 366] width 225 height 26
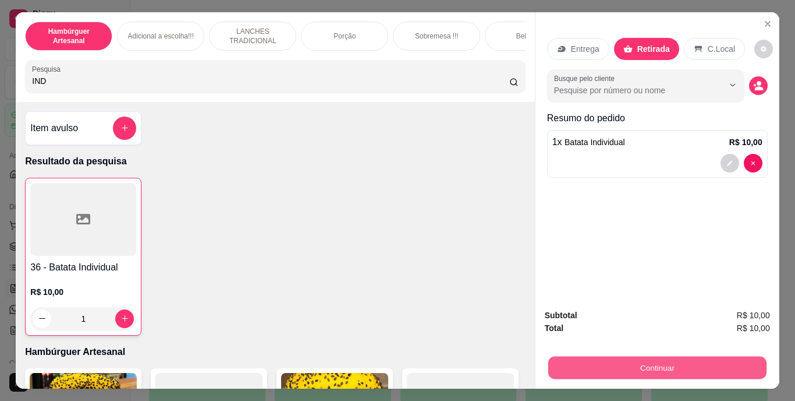
click at [621, 360] on button "Continuar" at bounding box center [657, 367] width 218 height 23
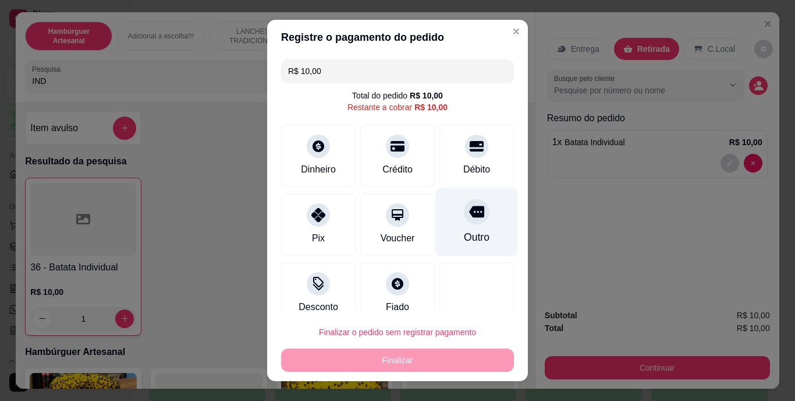
click at [469, 215] on icon at bounding box center [476, 211] width 15 height 15
type input "R$ 0,00"
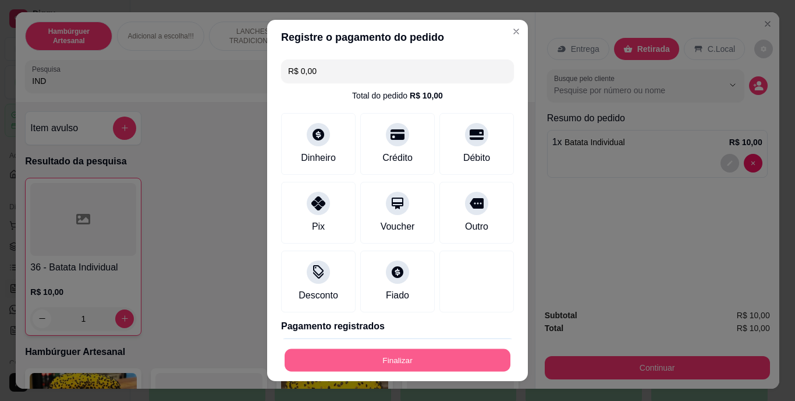
click at [398, 364] on button "Finalizar" at bounding box center [398, 359] width 226 height 23
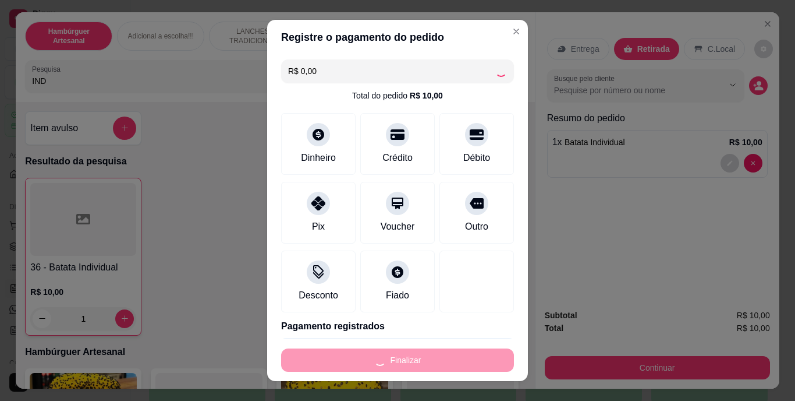
type input "0"
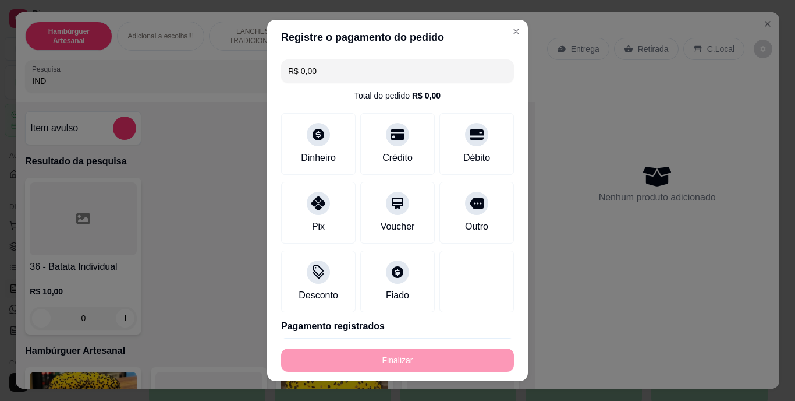
type input "-R$ 10,00"
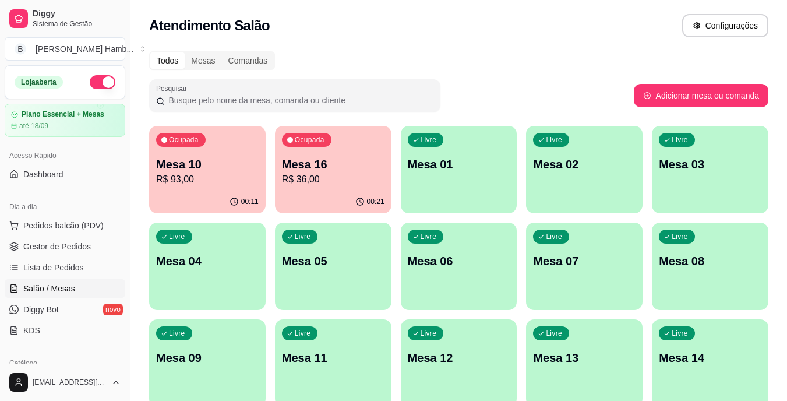
click at [322, 181] on p "R$ 36,00" at bounding box center [333, 179] width 102 height 14
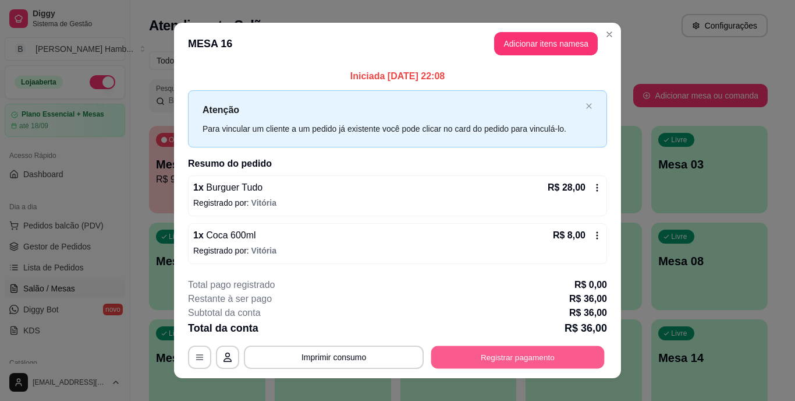
click at [492, 348] on button "Registrar pagamento" at bounding box center [518, 356] width 174 height 23
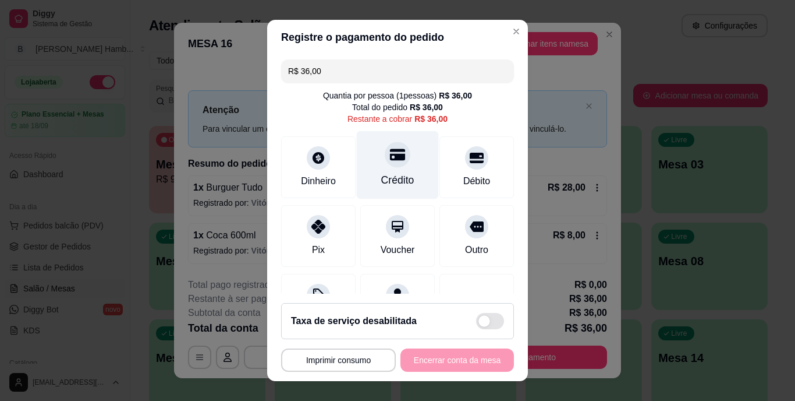
click at [388, 188] on div "Crédito" at bounding box center [398, 165] width 82 height 68
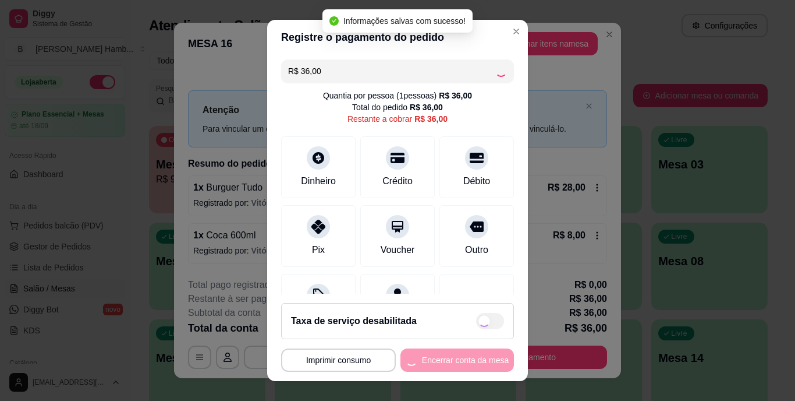
type input "R$ 0,00"
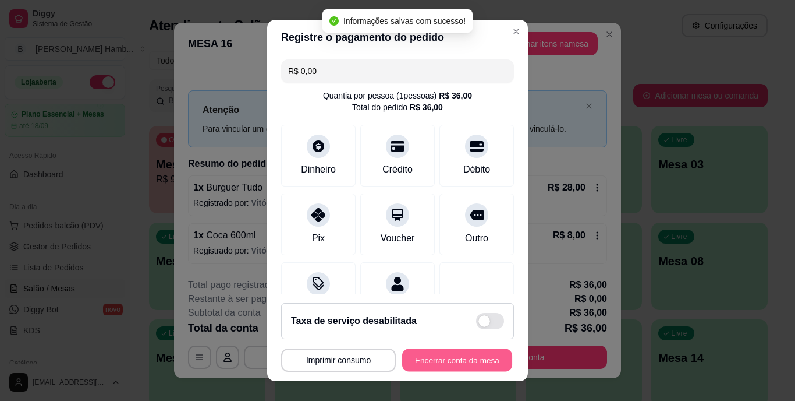
click at [431, 356] on button "Encerrar conta da mesa" at bounding box center [457, 359] width 110 height 23
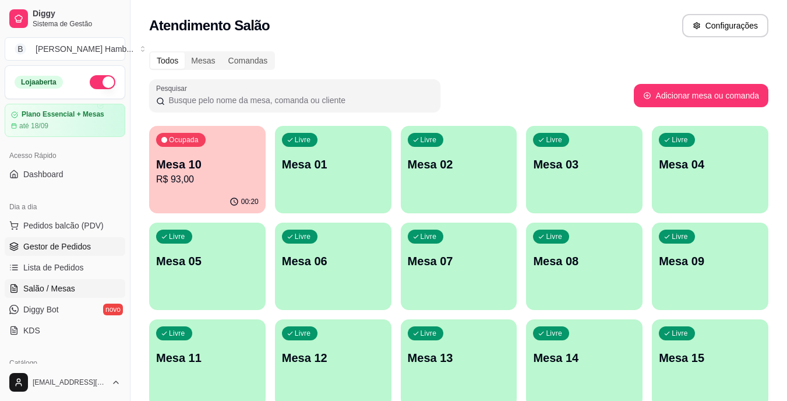
click at [100, 249] on link "Gestor de Pedidos" at bounding box center [65, 246] width 121 height 19
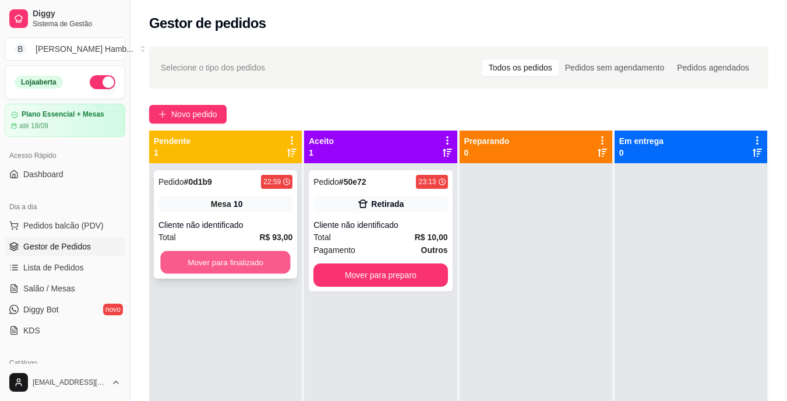
click at [213, 261] on button "Mover para finalizado" at bounding box center [225, 262] width 130 height 23
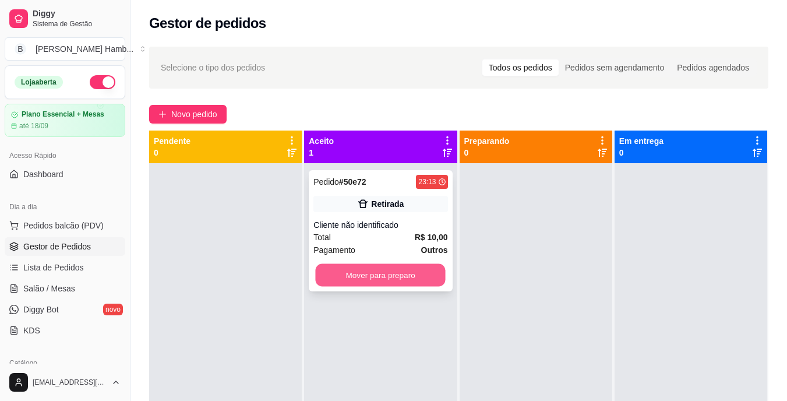
click at [371, 273] on button "Mover para preparo" at bounding box center [381, 275] width 130 height 23
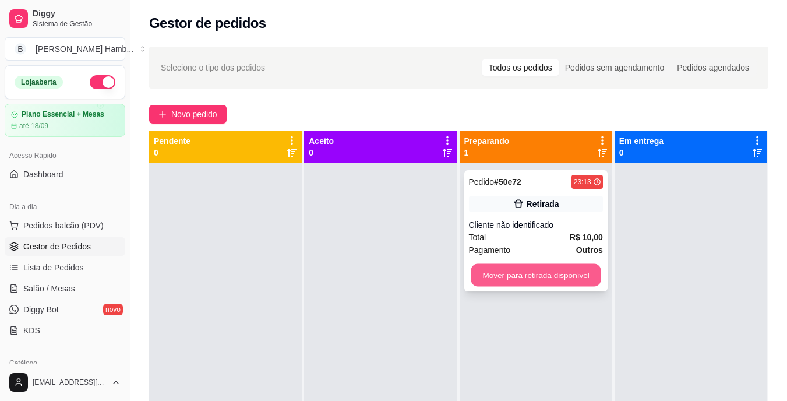
click at [522, 273] on button "Mover para retirada disponível" at bounding box center [536, 275] width 130 height 23
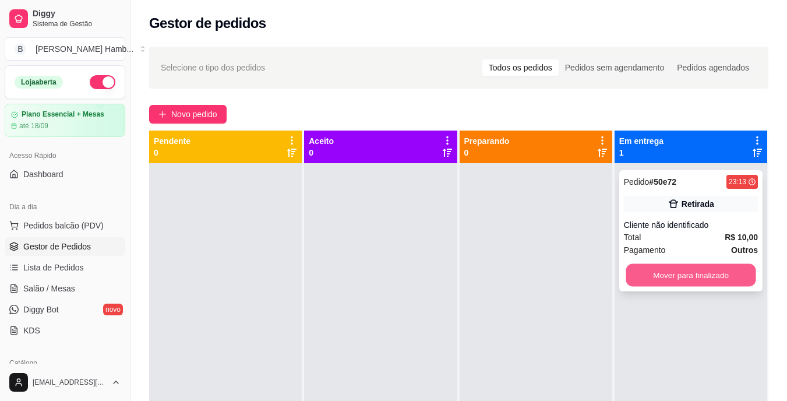
click at [649, 269] on button "Mover para finalizado" at bounding box center [690, 275] width 130 height 23
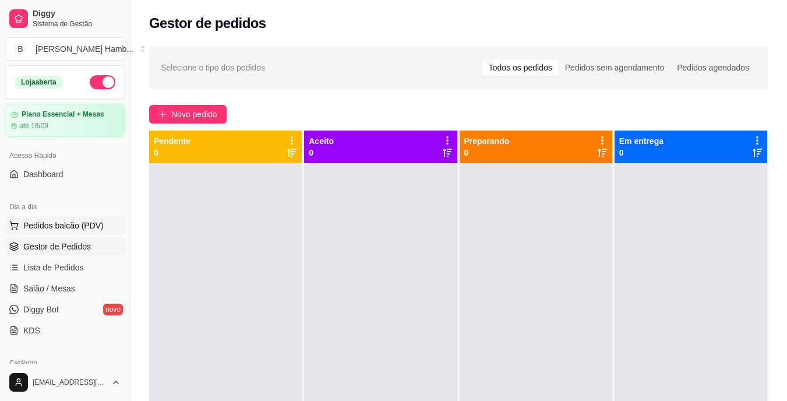
click at [80, 225] on span "Pedidos balcão (PDV)" at bounding box center [63, 226] width 80 height 12
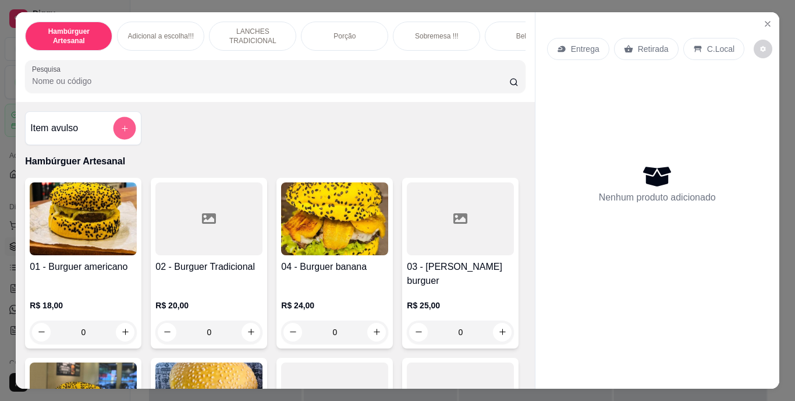
click at [115, 132] on button "add-separate-item" at bounding box center [125, 127] width 23 height 23
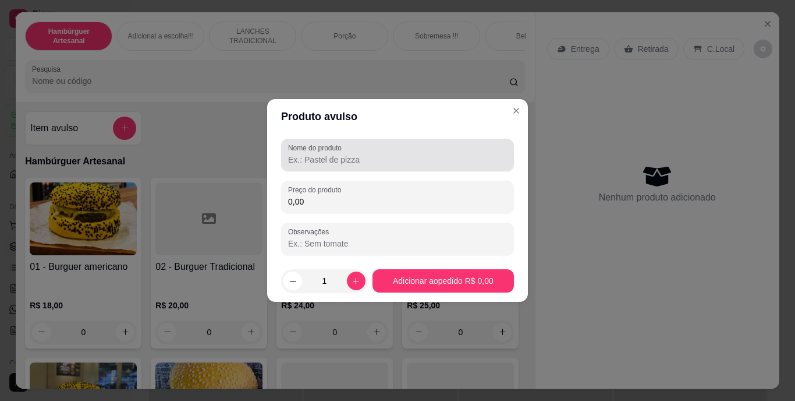
click at [326, 153] on div at bounding box center [397, 154] width 219 height 23
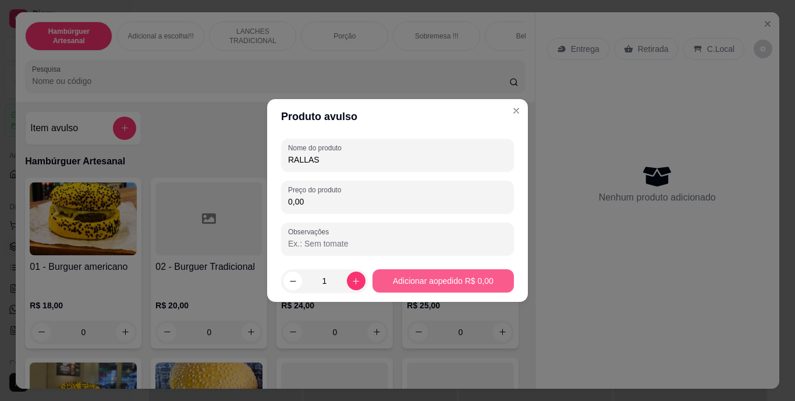
type input "RALLAS"
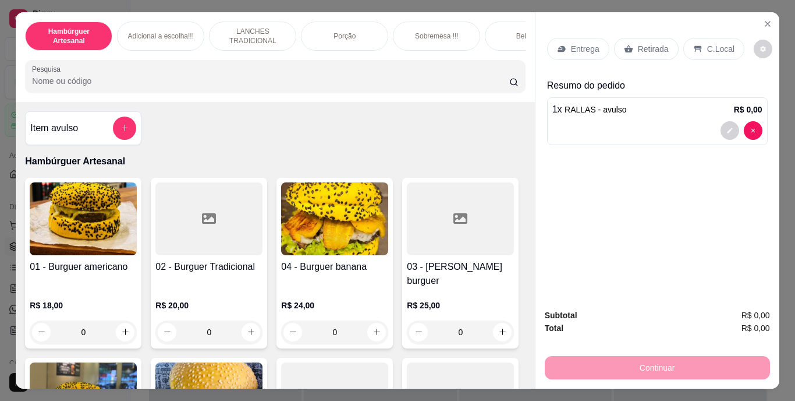
click at [656, 137] on div "1 x RALLAS - avulso R$ 0,00" at bounding box center [657, 121] width 221 height 48
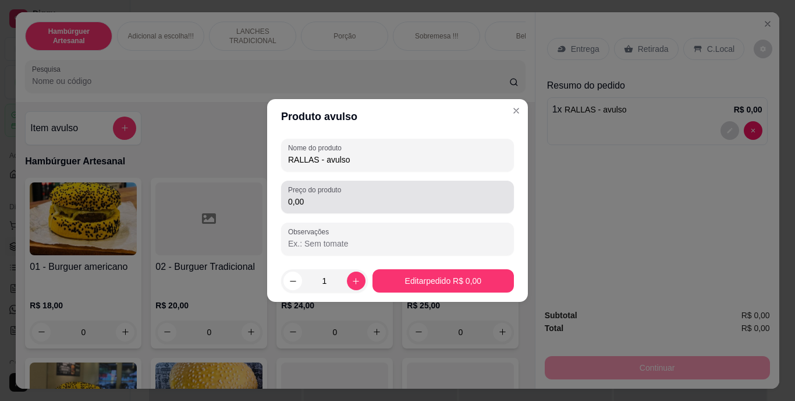
click at [400, 193] on div "0,00" at bounding box center [397, 196] width 219 height 23
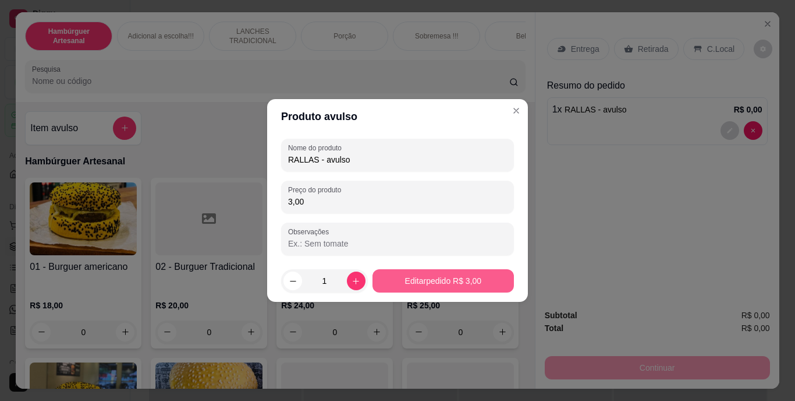
type input "3,00"
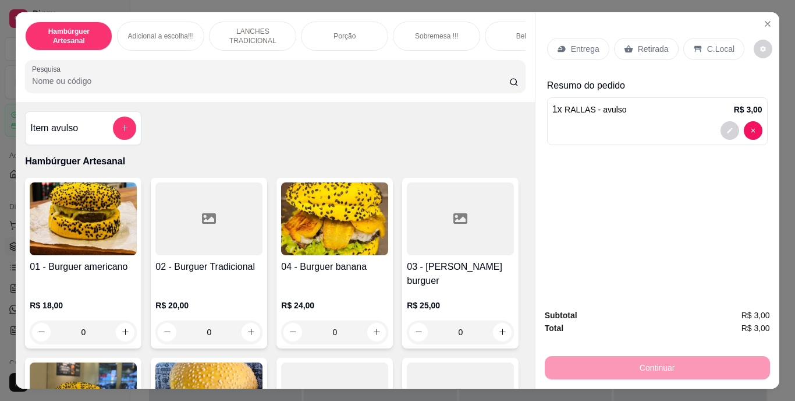
click at [657, 44] on p "Retirada" at bounding box center [653, 49] width 31 height 12
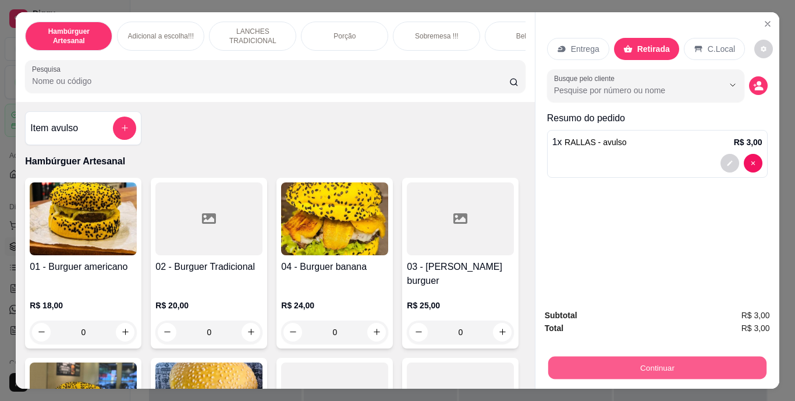
click at [667, 367] on button "Continuar" at bounding box center [657, 367] width 218 height 23
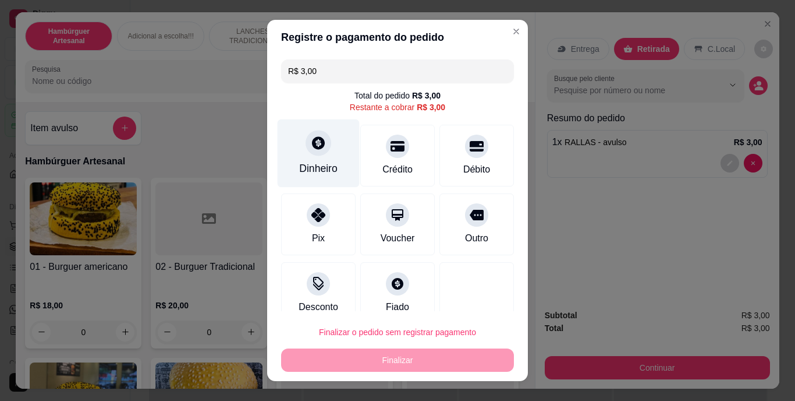
click at [331, 176] on div "Dinheiro" at bounding box center [319, 153] width 82 height 68
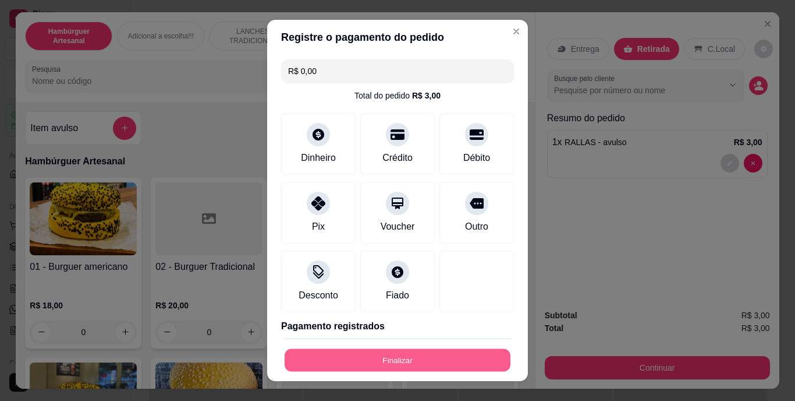
click at [377, 362] on button "Finalizar" at bounding box center [398, 359] width 226 height 23
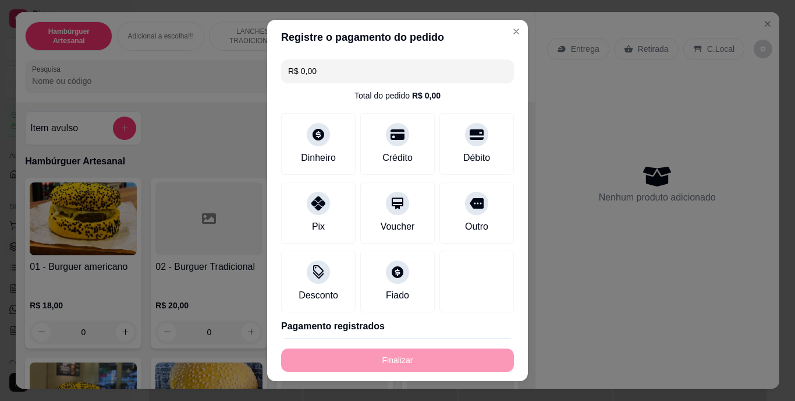
type input "-R$ 3,00"
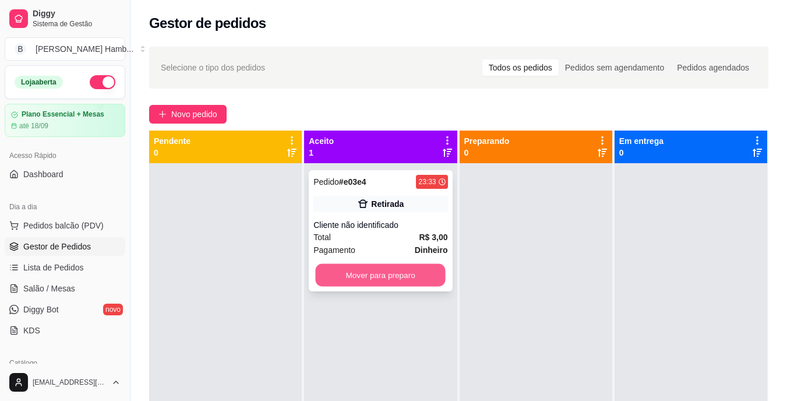
click at [373, 277] on button "Mover para preparo" at bounding box center [381, 275] width 130 height 23
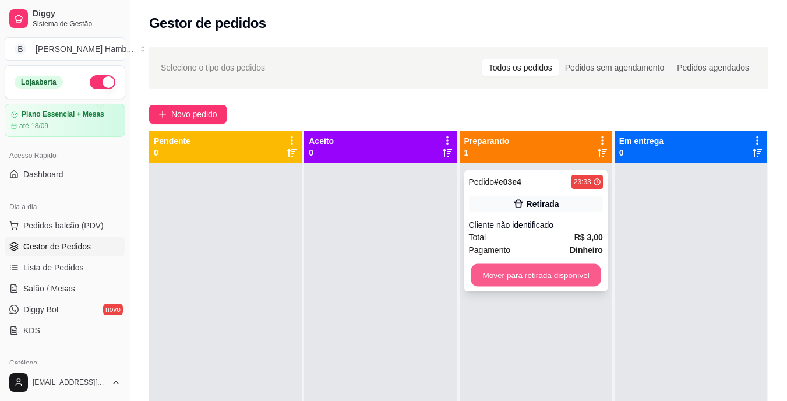
click at [518, 282] on button "Mover para retirada disponível" at bounding box center [536, 275] width 130 height 23
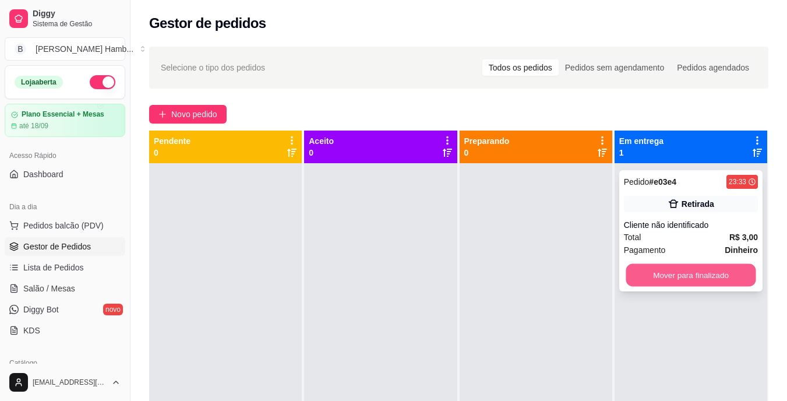
click at [637, 275] on button "Mover para finalizado" at bounding box center [690, 275] width 130 height 23
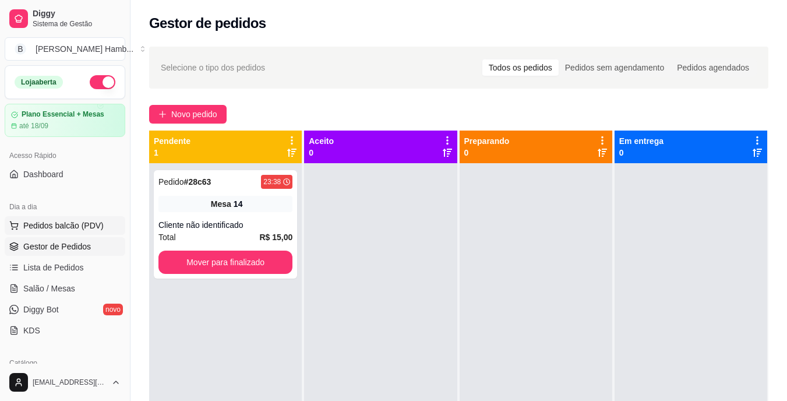
click at [87, 223] on span "Pedidos balcão (PDV)" at bounding box center [63, 226] width 80 height 12
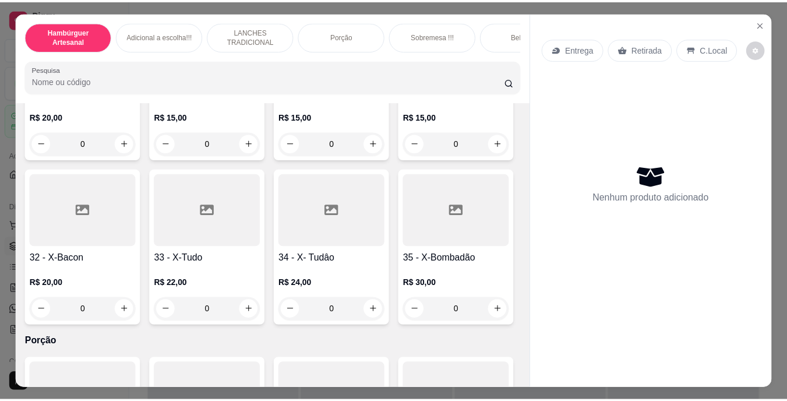
scroll to position [1937, 0]
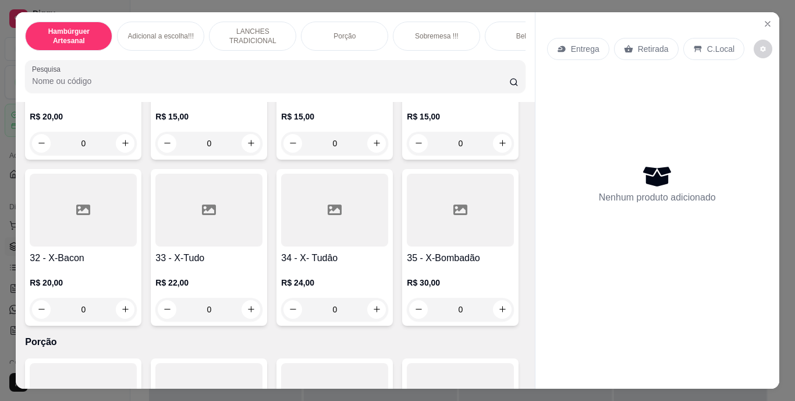
type input "1"
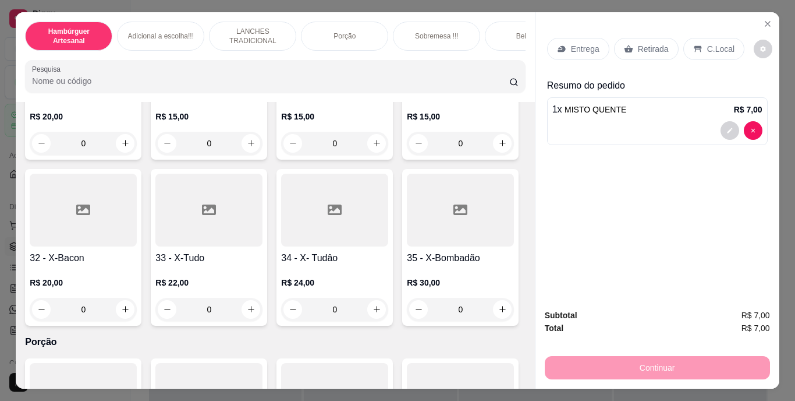
click at [652, 43] on p "Retirada" at bounding box center [653, 49] width 31 height 12
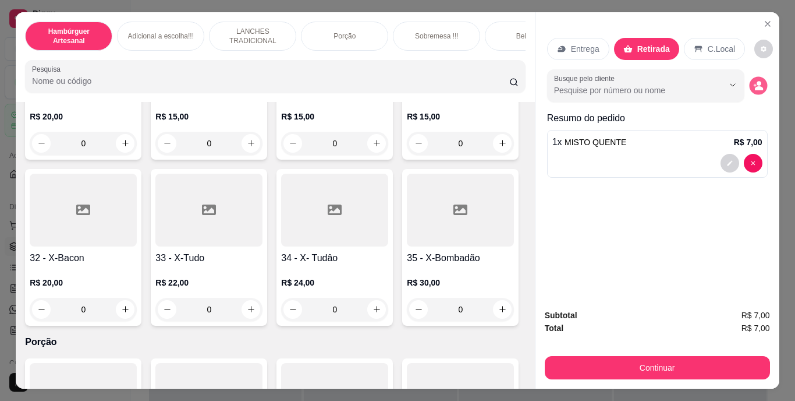
click at [754, 82] on icon "decrease-product-quantity" at bounding box center [759, 85] width 10 height 10
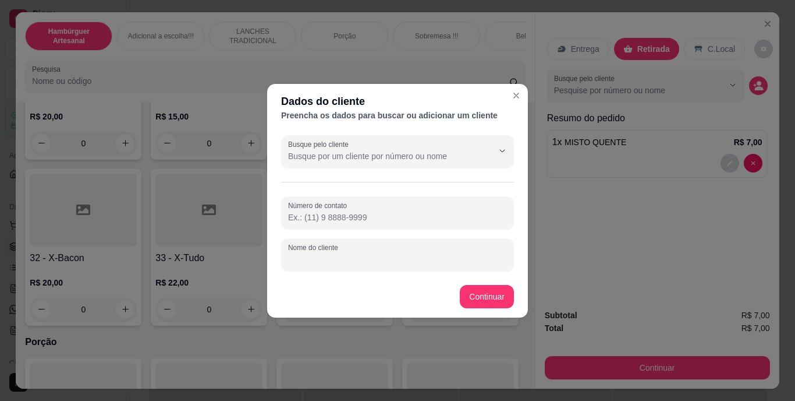
click at [454, 262] on input "Nome do cliente" at bounding box center [397, 259] width 219 height 12
type input "M"
type input "VITORIA FUNC"
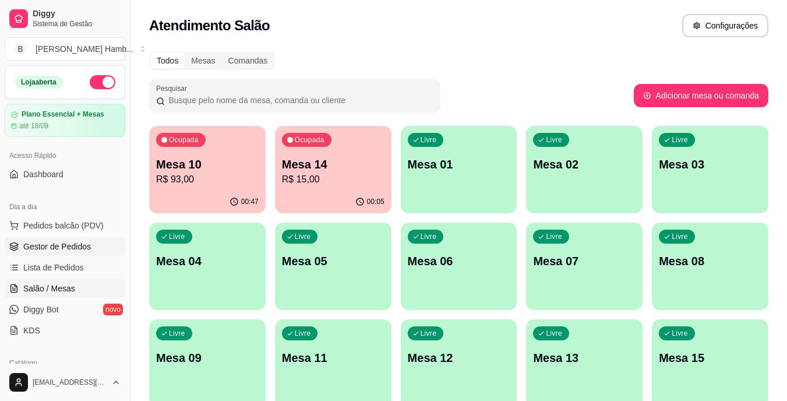
click at [72, 242] on span "Gestor de Pedidos" at bounding box center [57, 246] width 68 height 12
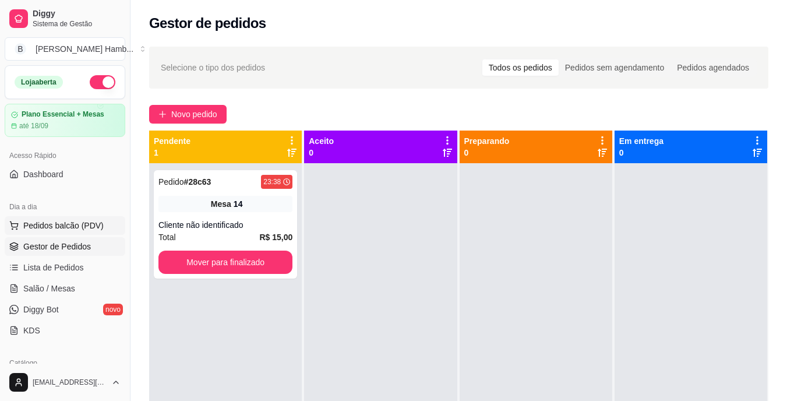
click at [75, 222] on span "Pedidos balcão (PDV)" at bounding box center [63, 226] width 80 height 12
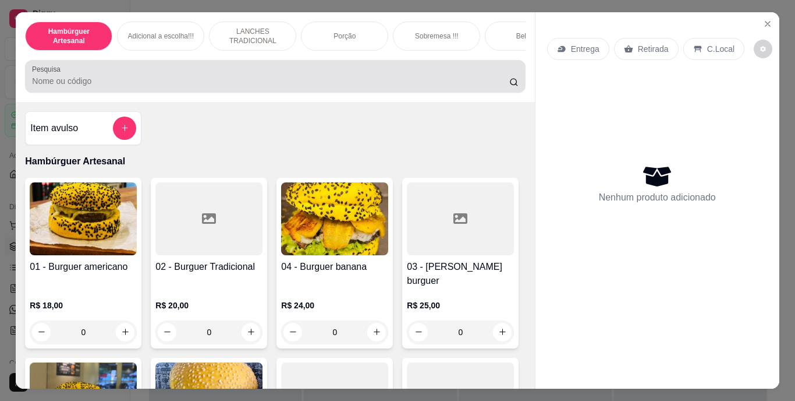
click at [377, 74] on div at bounding box center [275, 76] width 486 height 23
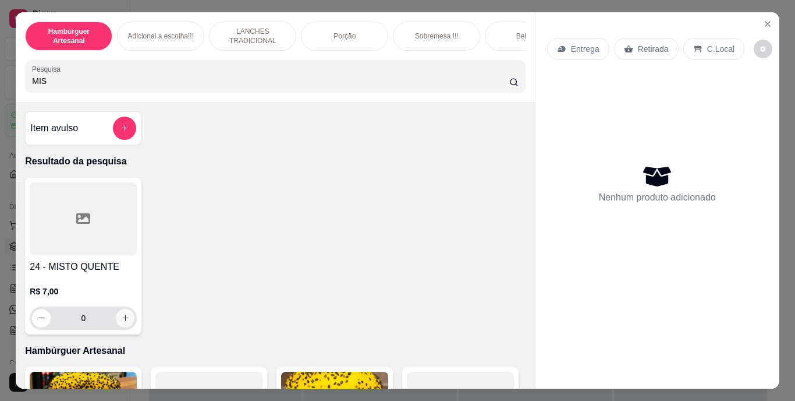
type input "MIS"
click at [121, 318] on icon "increase-product-quantity" at bounding box center [125, 317] width 9 height 9
type input "1"
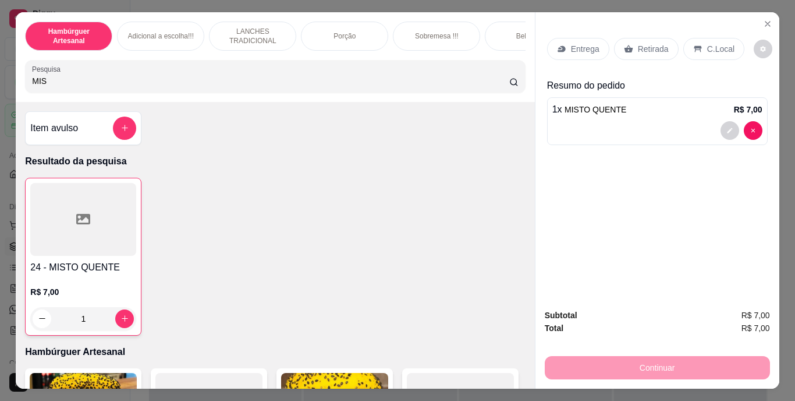
click at [655, 48] on p "Retirada" at bounding box center [653, 49] width 31 height 12
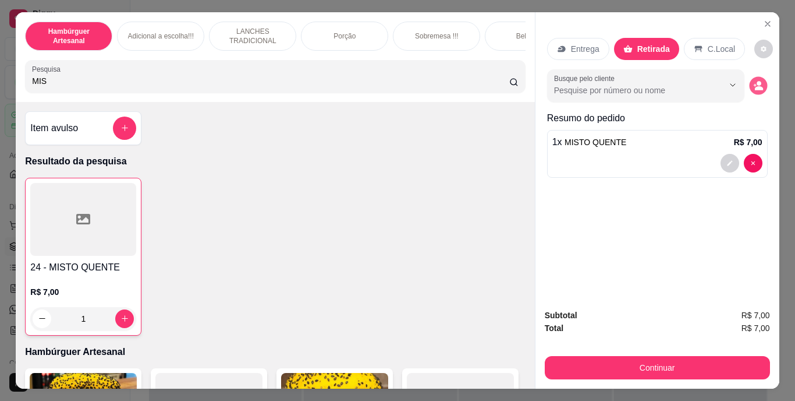
click at [761, 83] on button "decrease-product-quantity" at bounding box center [758, 85] width 18 height 18
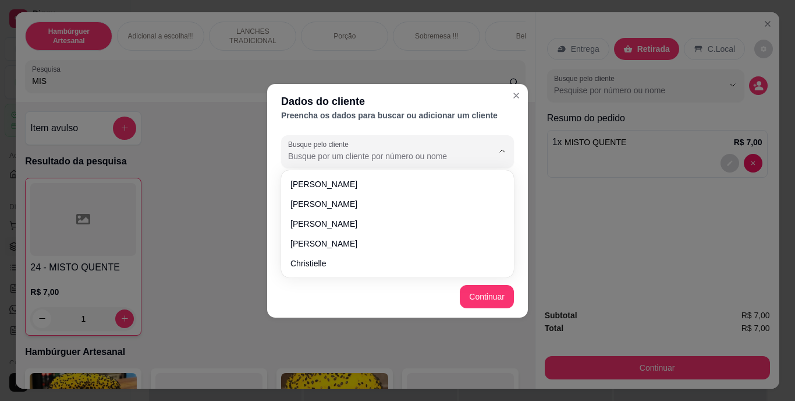
click at [449, 155] on input "Busque pelo cliente" at bounding box center [381, 156] width 186 height 12
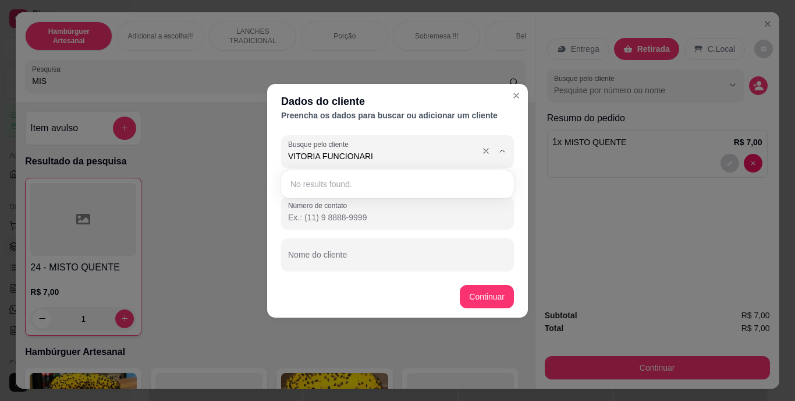
type input "VITORIA FUNCIONARIA"
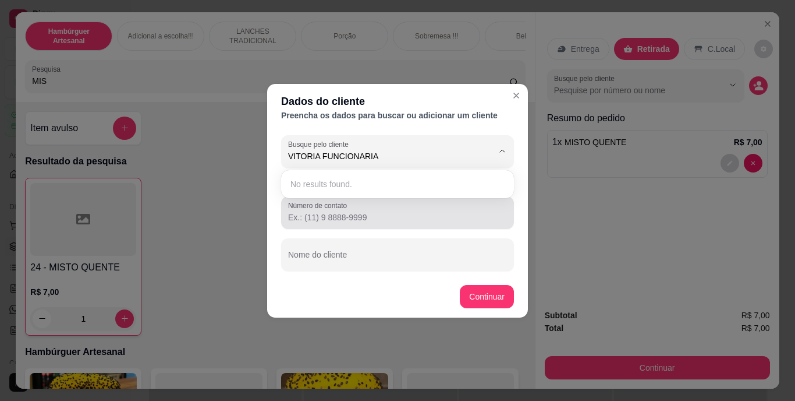
click at [438, 204] on div at bounding box center [397, 212] width 219 height 23
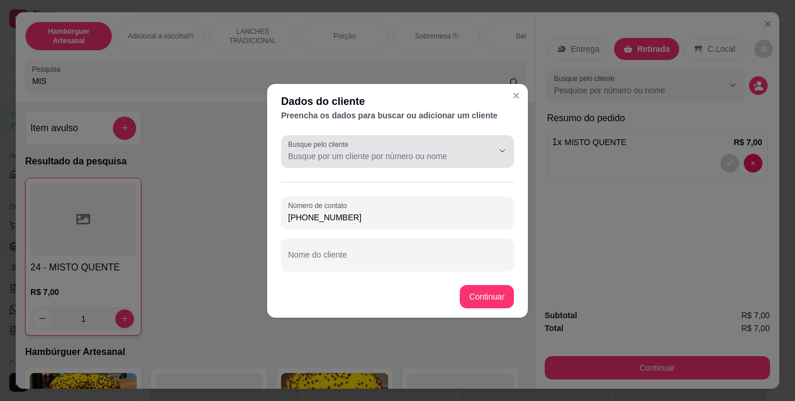
type input "[PHONE_NUMBER]"
click at [475, 154] on div at bounding box center [493, 151] width 37 height 22
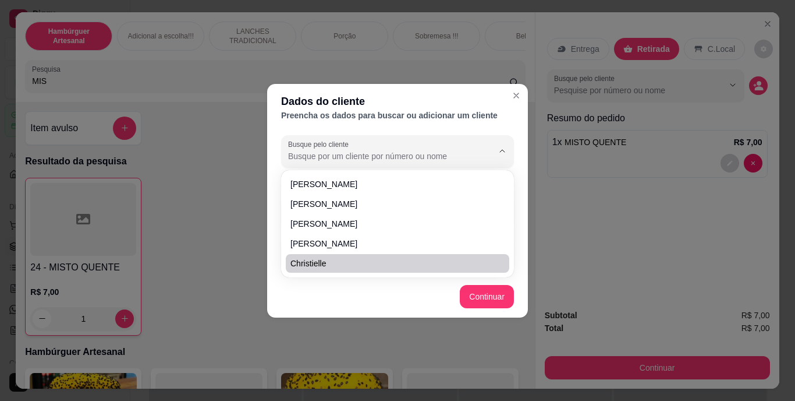
click at [416, 310] on footer "Continuar" at bounding box center [397, 296] width 261 height 42
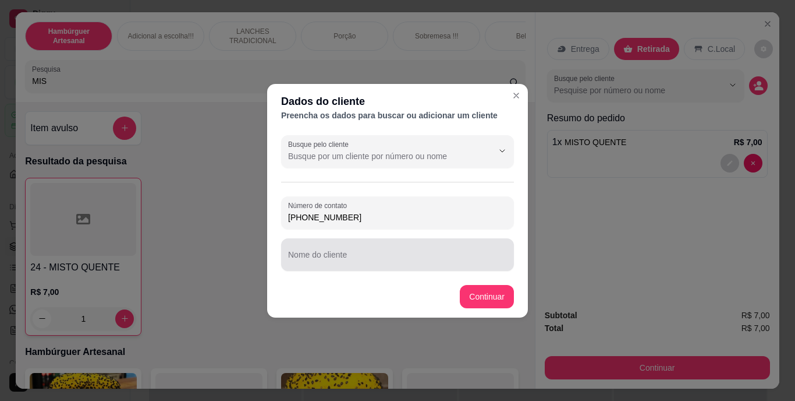
click at [431, 268] on div "Nome do cliente" at bounding box center [397, 254] width 233 height 33
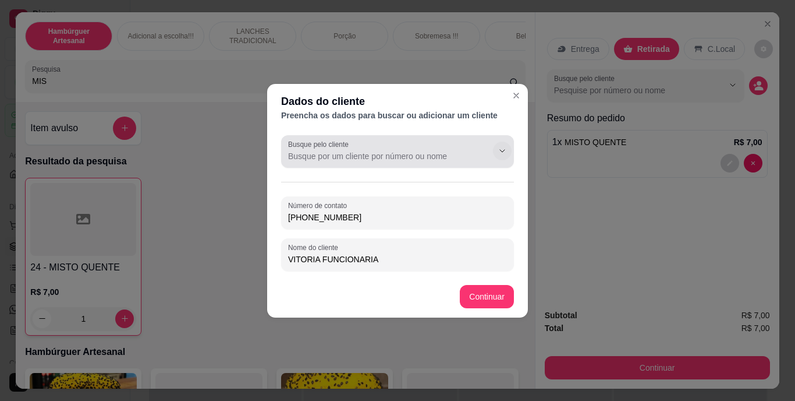
type input "VITORIA FUNCIONARIA"
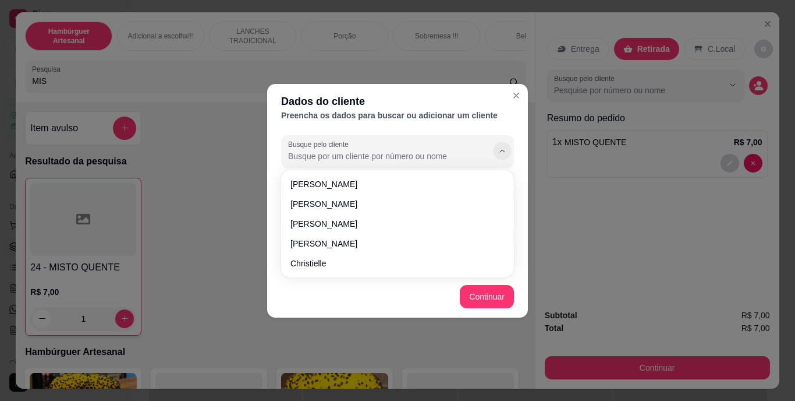
click at [494, 154] on button "Show suggestions" at bounding box center [502, 151] width 18 height 18
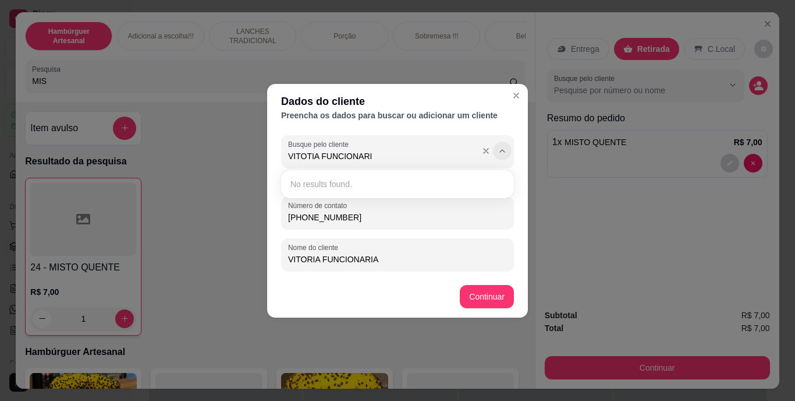
type input "VITOTIA FUNCIONARIA"
click at [483, 288] on button "Continuar" at bounding box center [487, 296] width 54 height 23
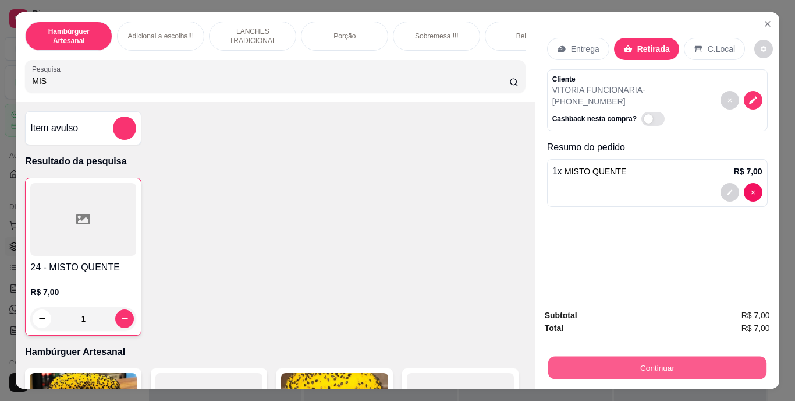
click at [621, 358] on button "Continuar" at bounding box center [657, 367] width 218 height 23
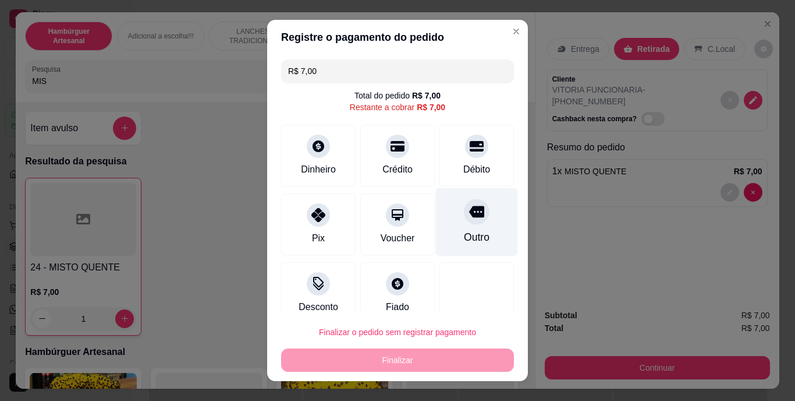
click at [464, 230] on div "Outro" at bounding box center [477, 237] width 26 height 15
type input "R$ 0,00"
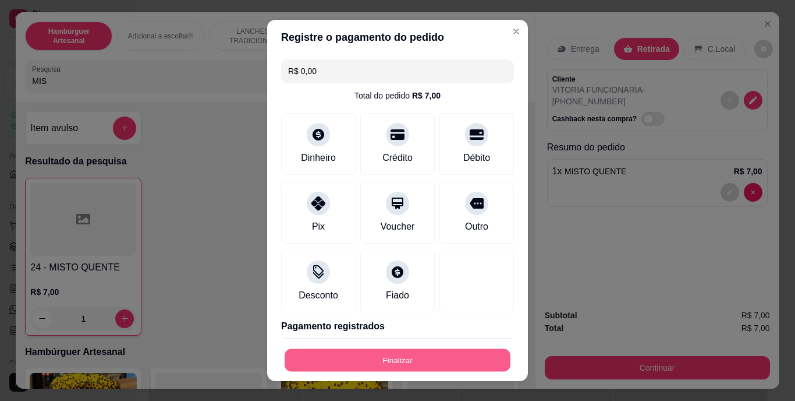
click at [418, 366] on button "Finalizar" at bounding box center [398, 359] width 226 height 23
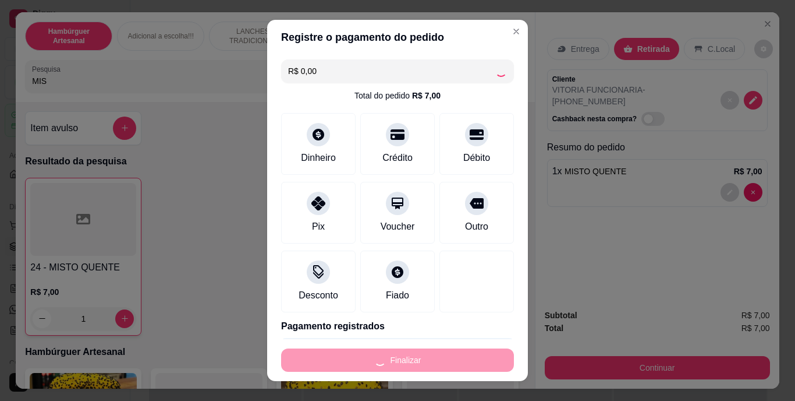
type input "0"
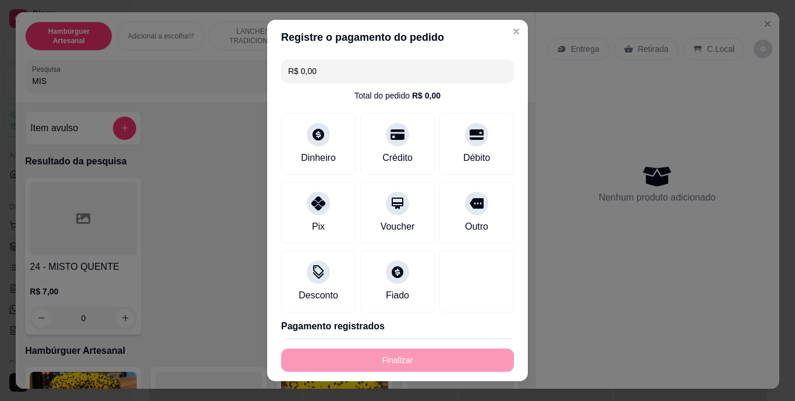
type input "-R$ 7,00"
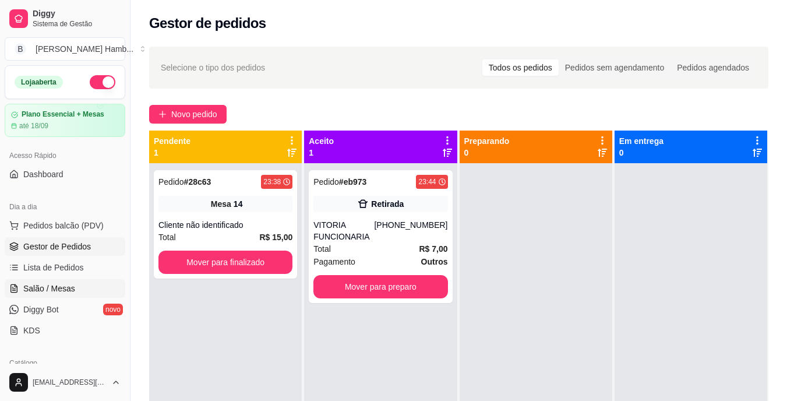
click at [81, 284] on link "Salão / Mesas" at bounding box center [65, 288] width 121 height 19
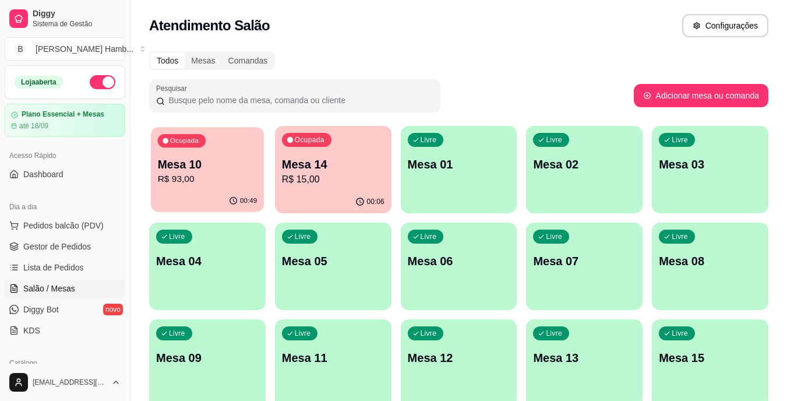
click at [190, 183] on p "R$ 93,00" at bounding box center [208, 178] width 100 height 13
click at [78, 264] on span "Lista de Pedidos" at bounding box center [53, 267] width 61 height 12
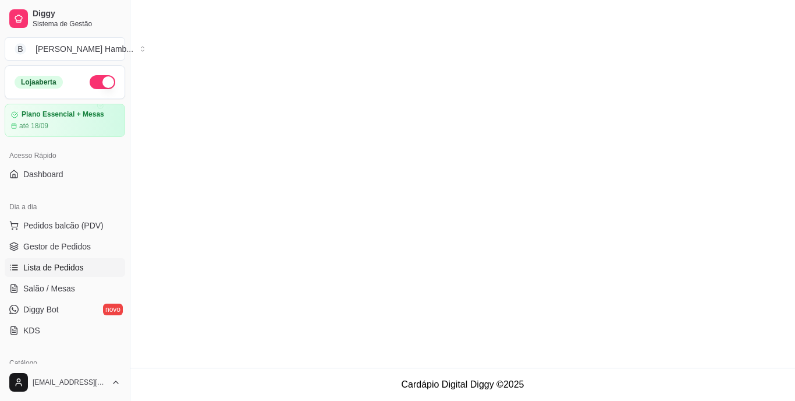
click at [78, 264] on span "Lista de Pedidos" at bounding box center [53, 267] width 61 height 12
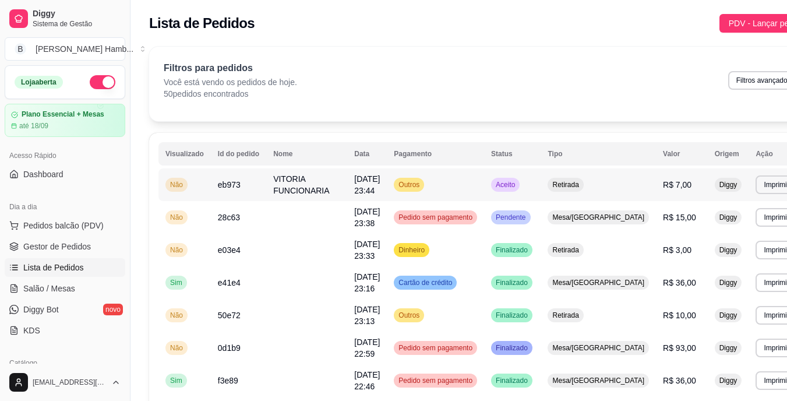
click at [378, 190] on td "[DATE] 23:44" at bounding box center [367, 184] width 40 height 33
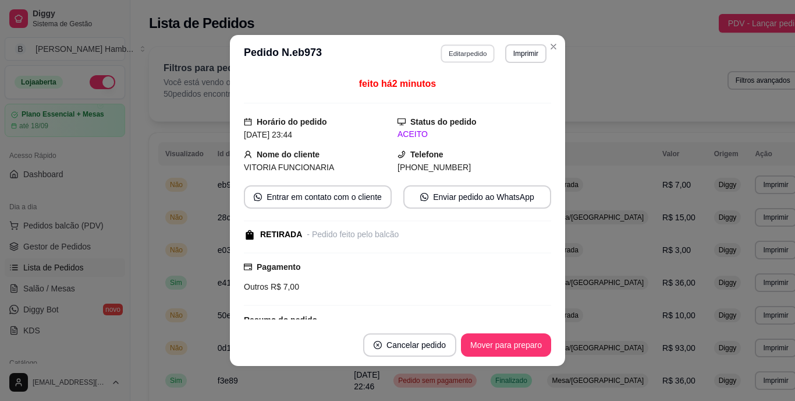
click at [448, 61] on button "Editar pedido" at bounding box center [468, 53] width 54 height 18
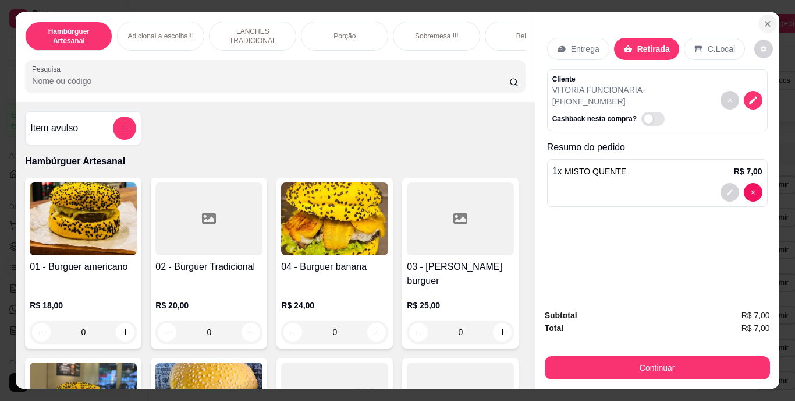
click at [766, 22] on icon "Close" at bounding box center [768, 24] width 5 height 5
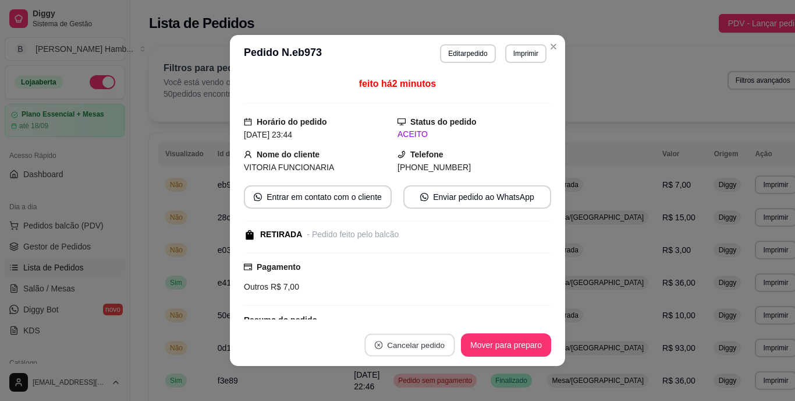
click at [407, 340] on button "Cancelar pedido" at bounding box center [410, 345] width 90 height 23
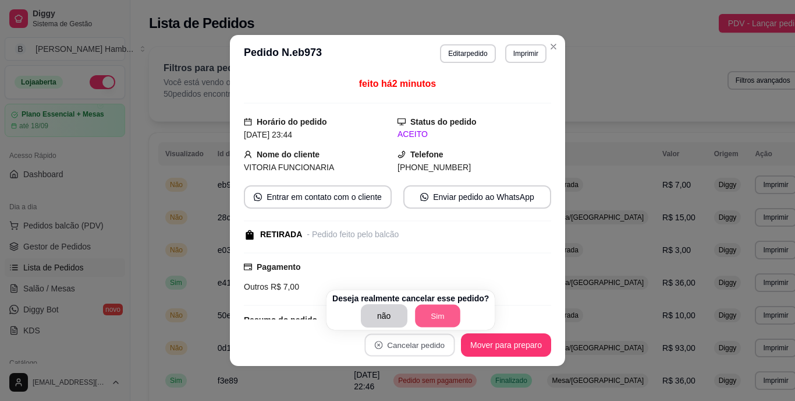
click at [426, 307] on button "Sim" at bounding box center [437, 316] width 45 height 23
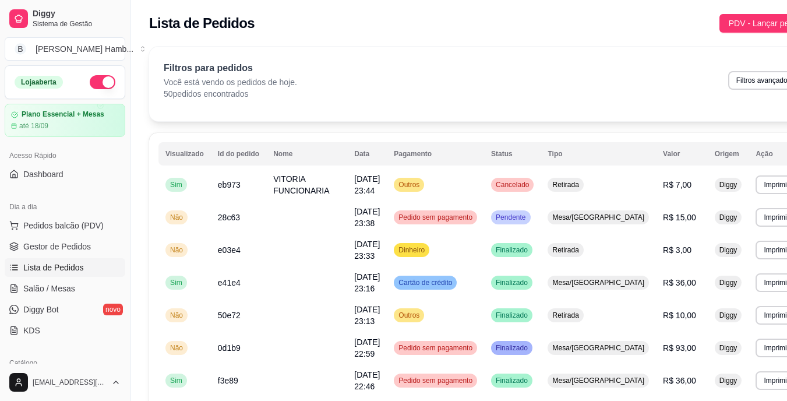
click at [537, 105] on div "Filtros para pedidos Você está vendo os pedidos de hoje. 50 pedidos encontrados…" at bounding box center [481, 84] width 664 height 75
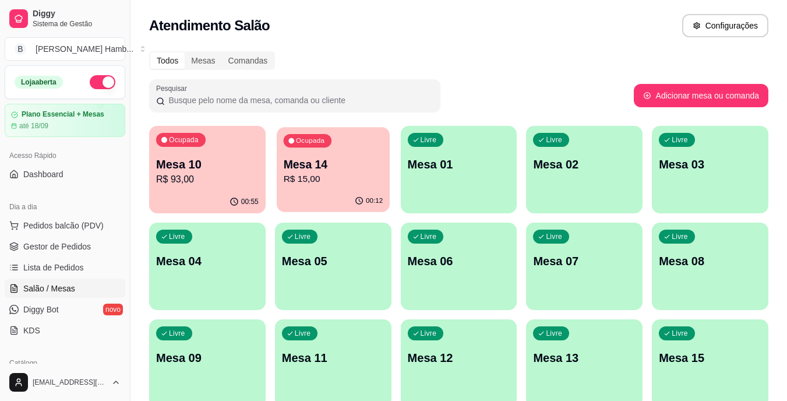
click at [324, 175] on p "R$ 15,00" at bounding box center [333, 178] width 100 height 13
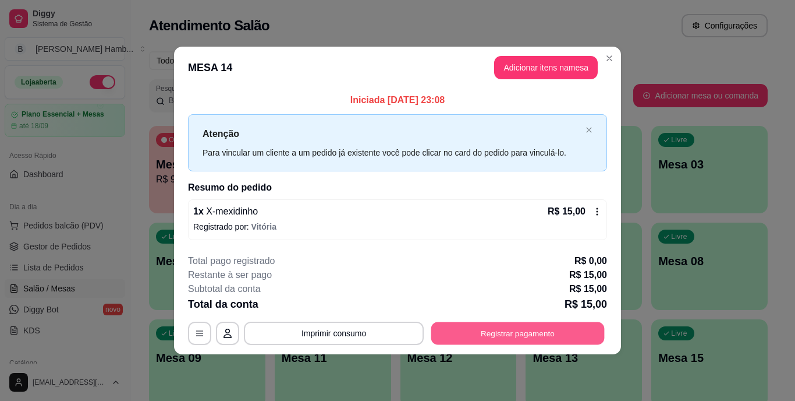
click at [452, 325] on button "Registrar pagamento" at bounding box center [518, 332] width 174 height 23
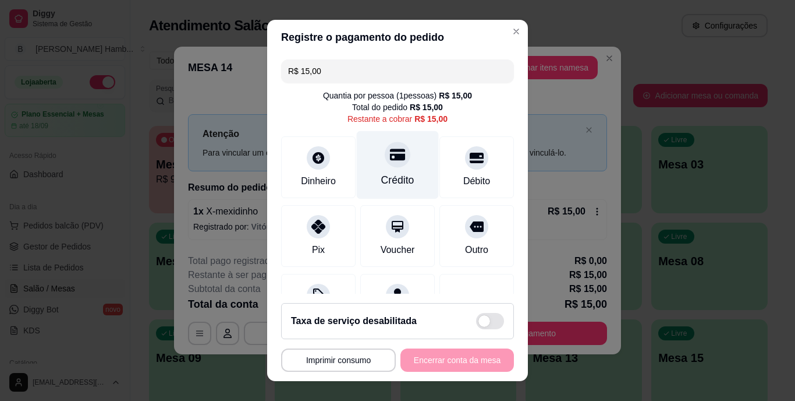
click at [387, 165] on div at bounding box center [398, 155] width 26 height 26
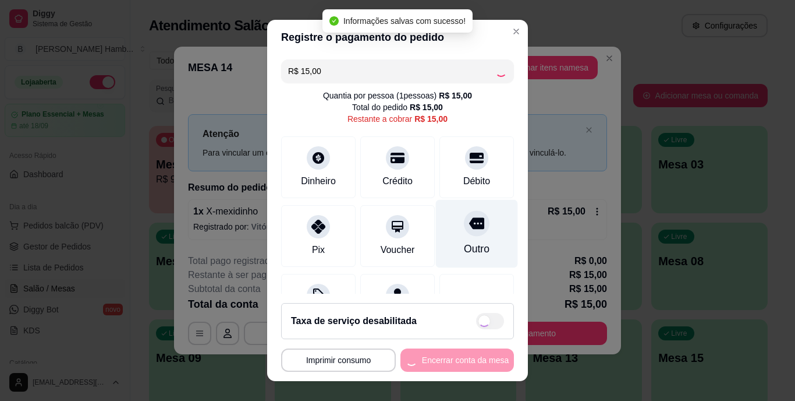
type input "R$ 0,00"
click at [458, 231] on div "Outro" at bounding box center [477, 234] width 82 height 68
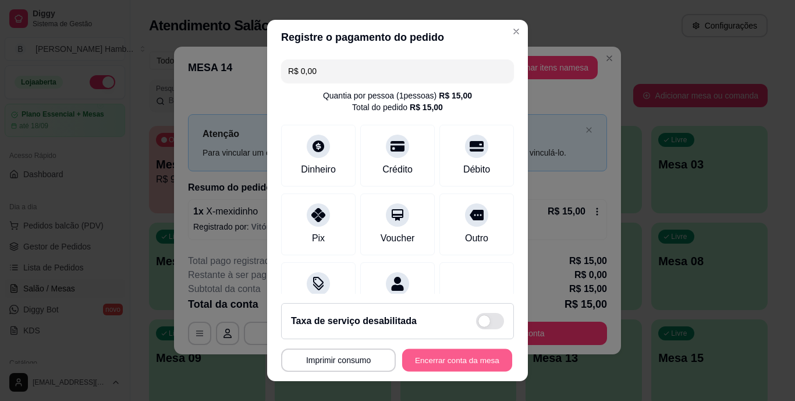
click at [433, 360] on button "Encerrar conta da mesa" at bounding box center [457, 359] width 110 height 23
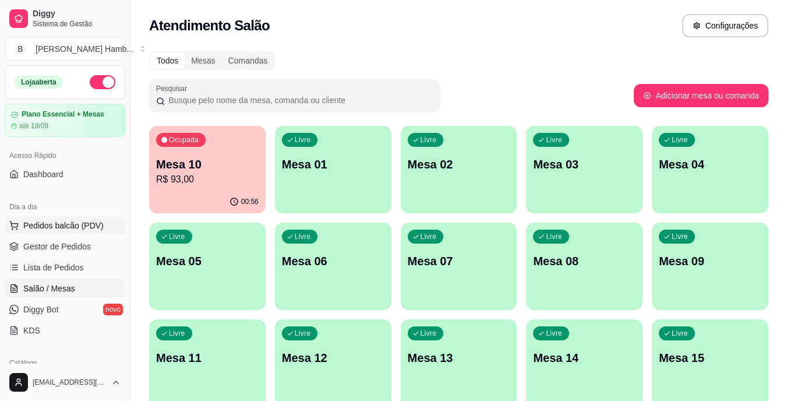
click at [57, 225] on span "Pedidos balcão (PDV)" at bounding box center [63, 226] width 80 height 12
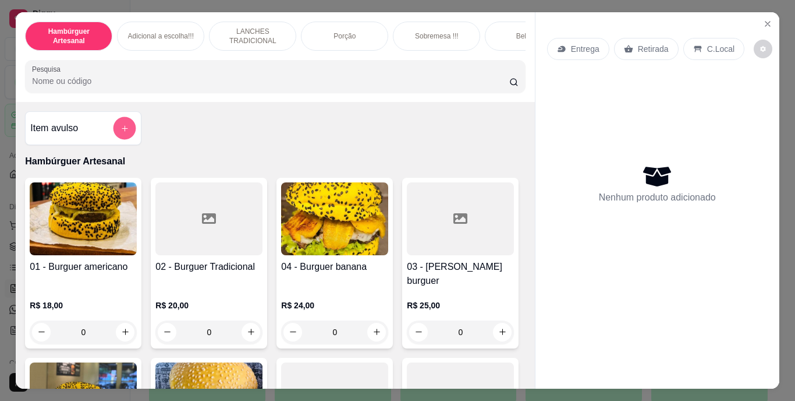
click at [121, 129] on icon "add-separate-item" at bounding box center [125, 127] width 9 height 9
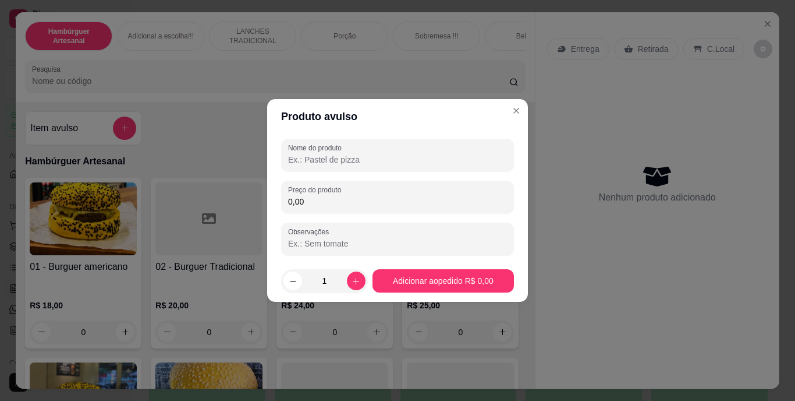
click at [306, 155] on input "Nome do produto" at bounding box center [397, 160] width 219 height 12
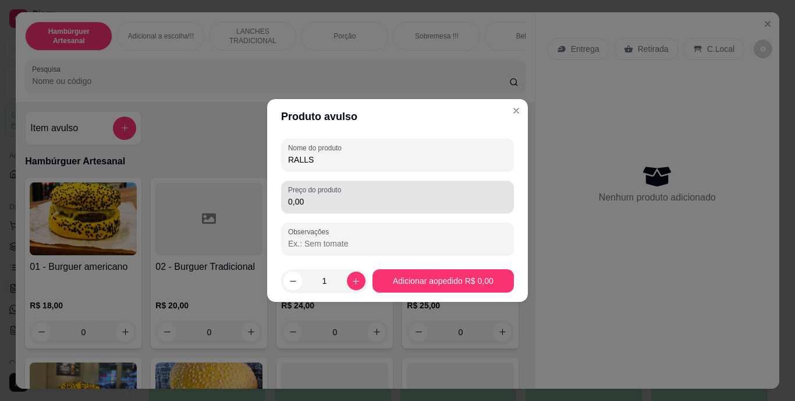
type input "RALLS"
click at [338, 211] on div "Preço do produto 0,00" at bounding box center [397, 197] width 233 height 33
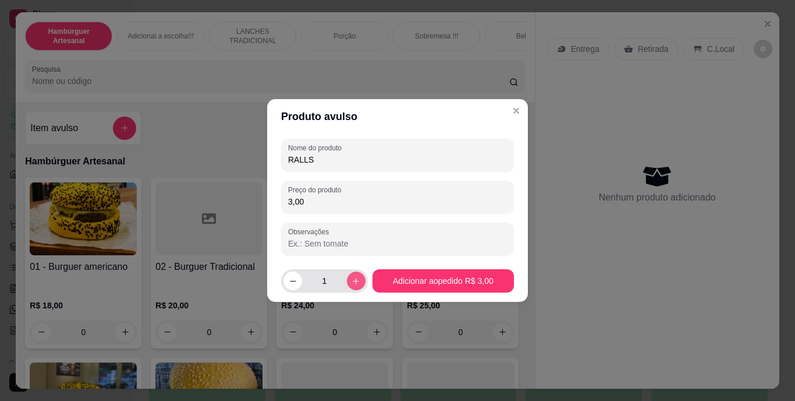
type input "3,00"
click at [349, 286] on button "increase-product-quantity" at bounding box center [356, 280] width 18 height 18
type input "2"
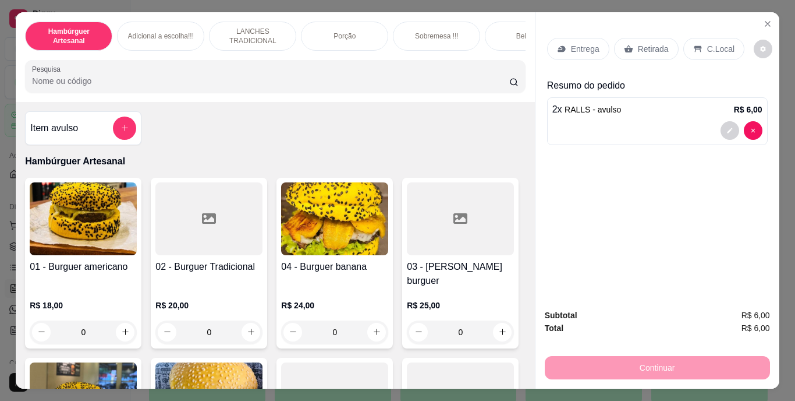
click at [641, 51] on div "Retirada" at bounding box center [646, 49] width 65 height 22
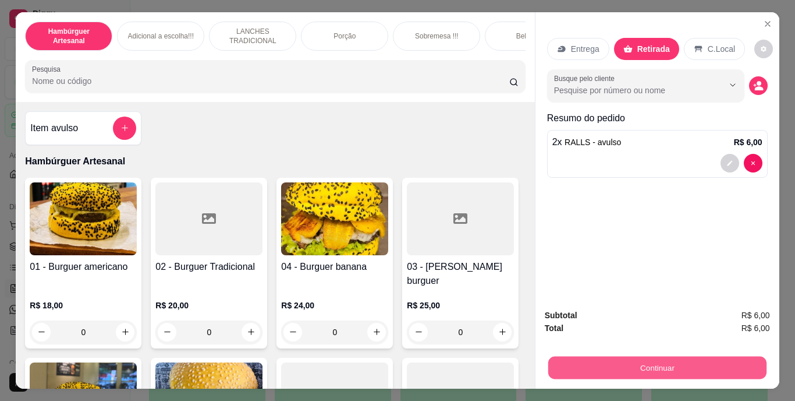
click at [614, 365] on button "Continuar" at bounding box center [657, 367] width 218 height 23
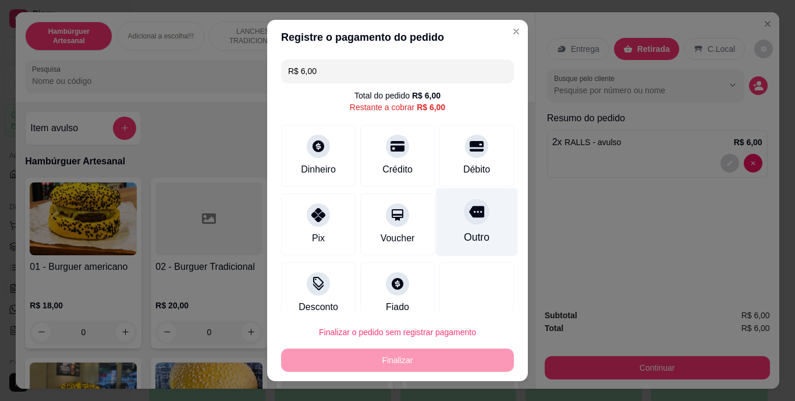
click at [464, 233] on div "Outro" at bounding box center [477, 237] width 26 height 15
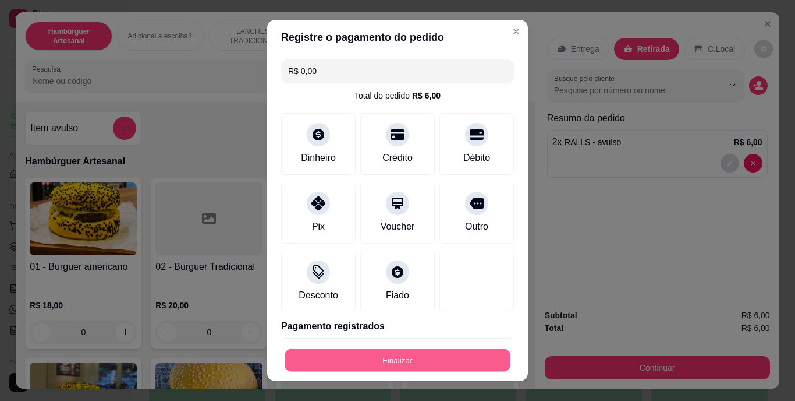
click at [387, 368] on button "Finalizar" at bounding box center [398, 359] width 226 height 23
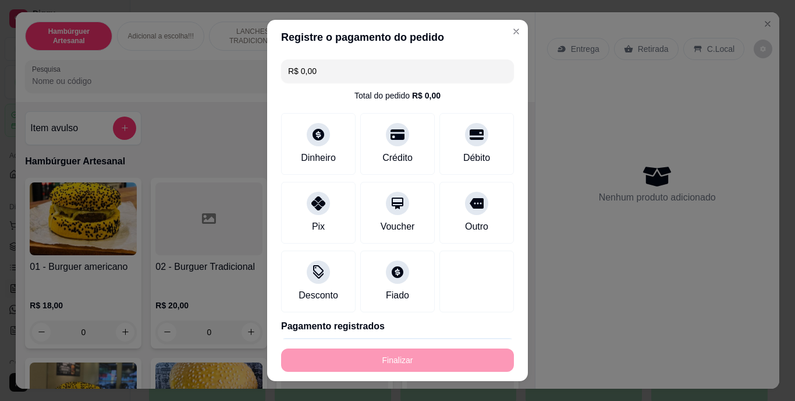
type input "-R$ 6,00"
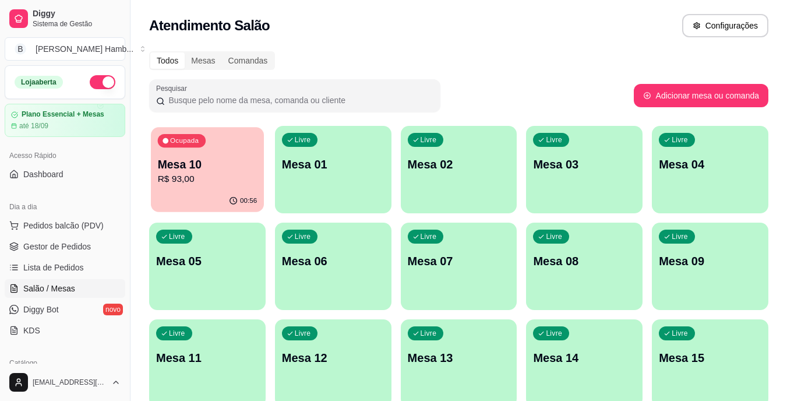
click at [170, 200] on div "00:56" at bounding box center [207, 201] width 113 height 22
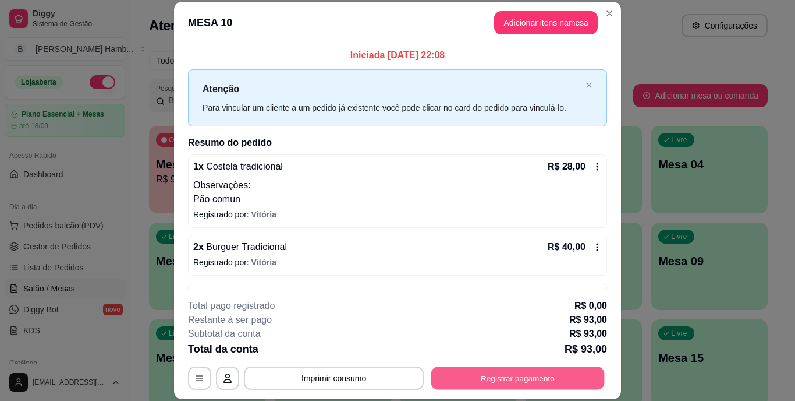
click at [503, 374] on button "Registrar pagamento" at bounding box center [518, 377] width 174 height 23
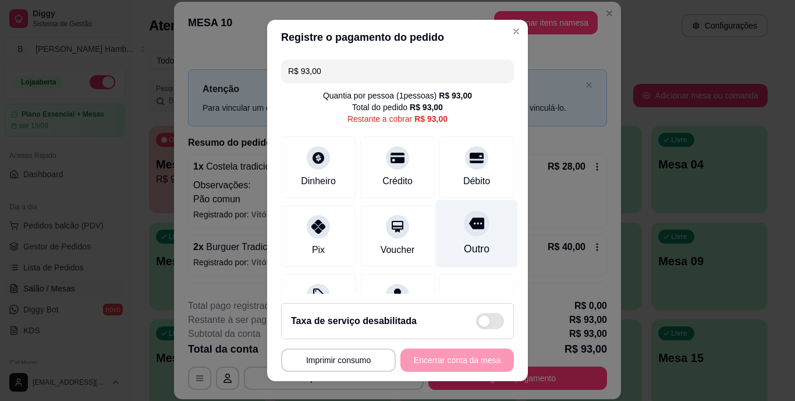
click at [468, 236] on div "Outro" at bounding box center [477, 234] width 82 height 68
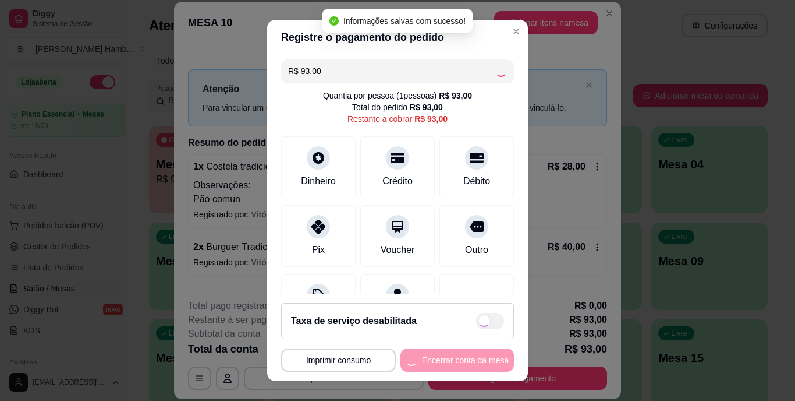
type input "R$ 0,00"
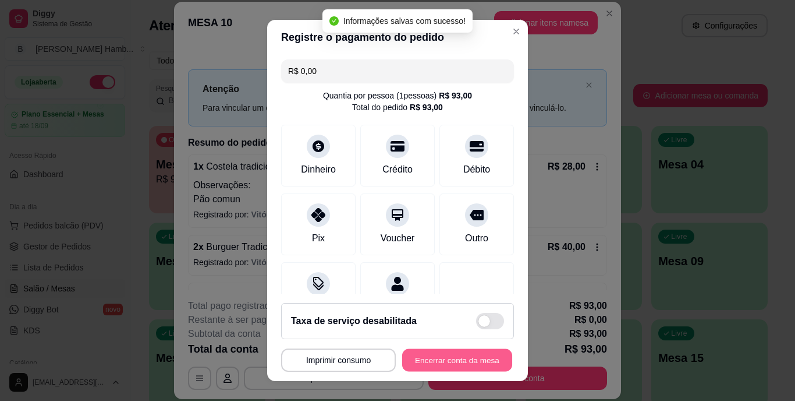
click at [437, 358] on button "Encerrar conta da mesa" at bounding box center [457, 359] width 110 height 23
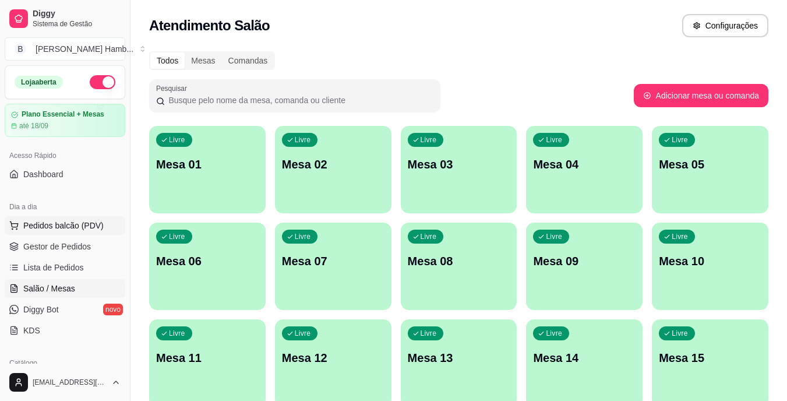
click at [98, 227] on span "Pedidos balcão (PDV)" at bounding box center [63, 226] width 80 height 12
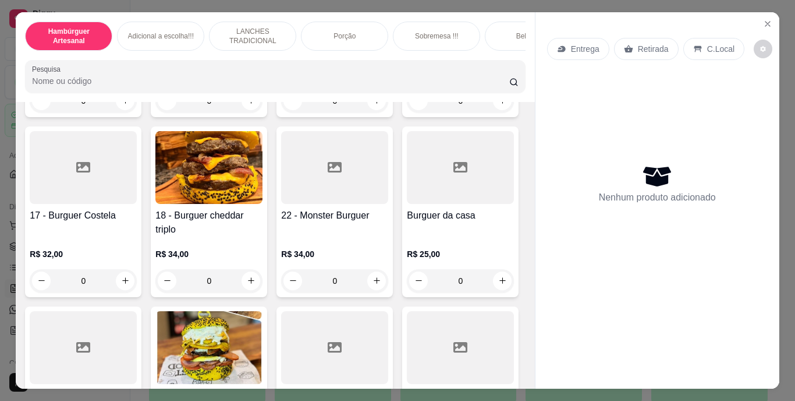
scroll to position [840, 0]
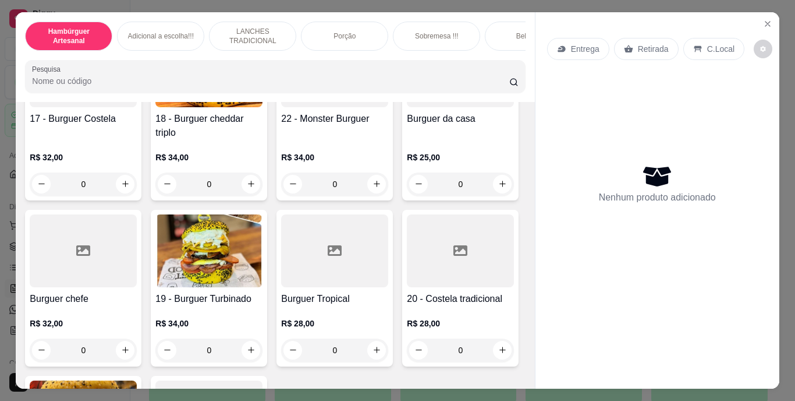
click at [494, 13] on button "increase-product-quantity" at bounding box center [503, 4] width 18 height 18
type input "1"
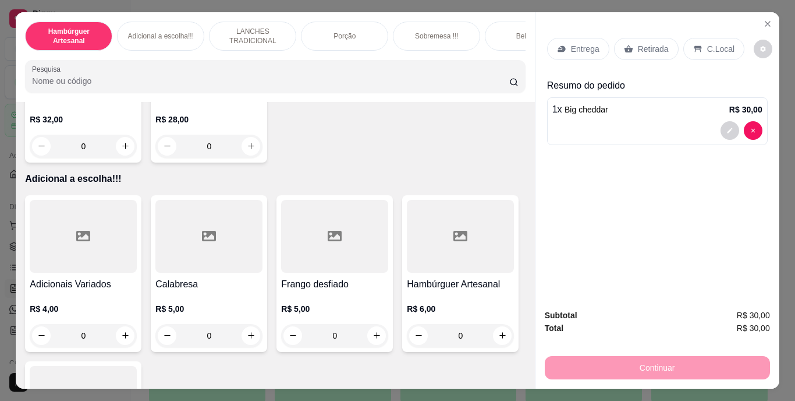
scroll to position [1210, 0]
click at [650, 38] on div "Retirada" at bounding box center [646, 49] width 65 height 22
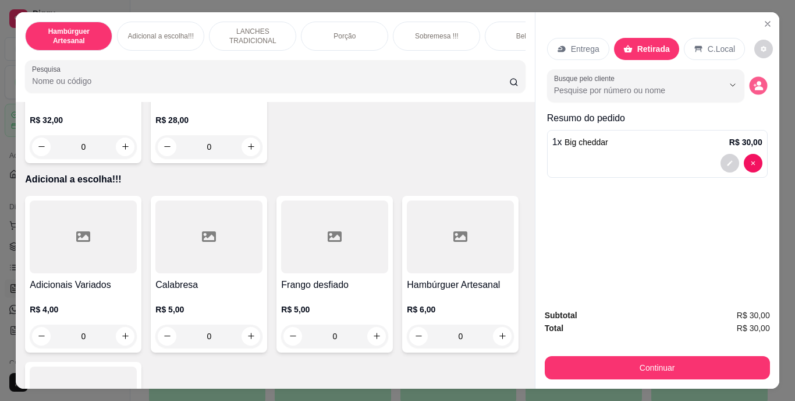
click at [757, 81] on circle "decrease-product-quantity" at bounding box center [759, 83] width 5 height 5
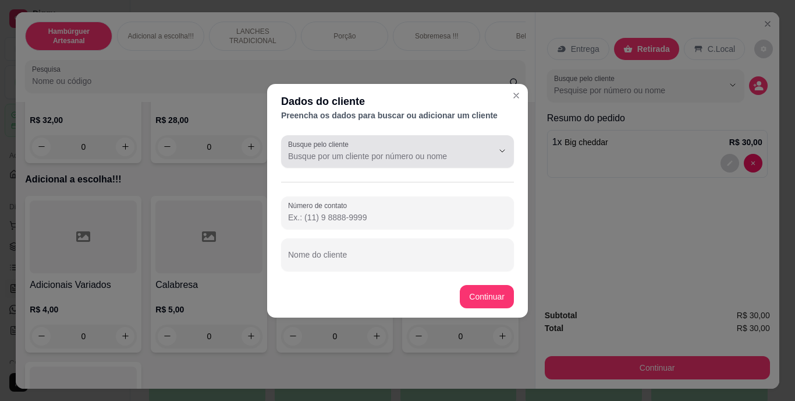
click at [476, 150] on div at bounding box center [493, 151] width 37 height 22
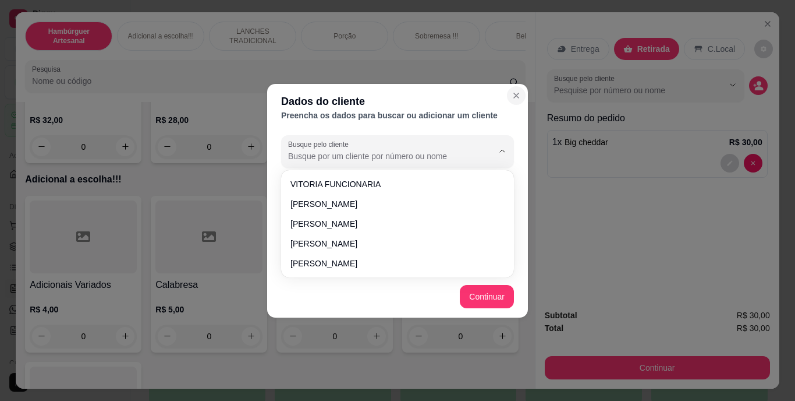
click at [515, 98] on icon "Close" at bounding box center [516, 95] width 9 height 9
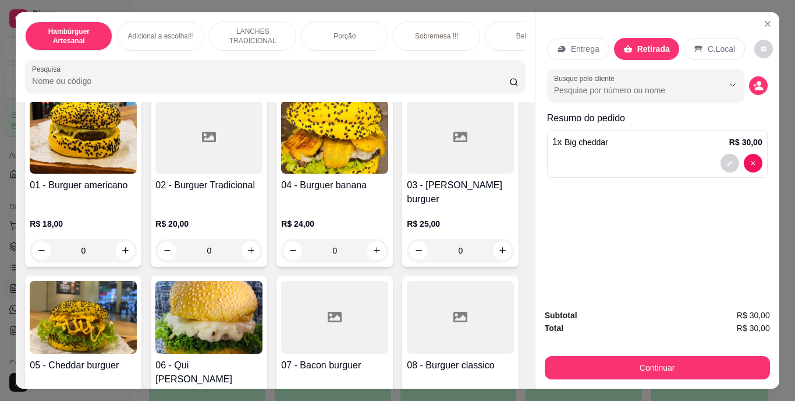
scroll to position [0, 0]
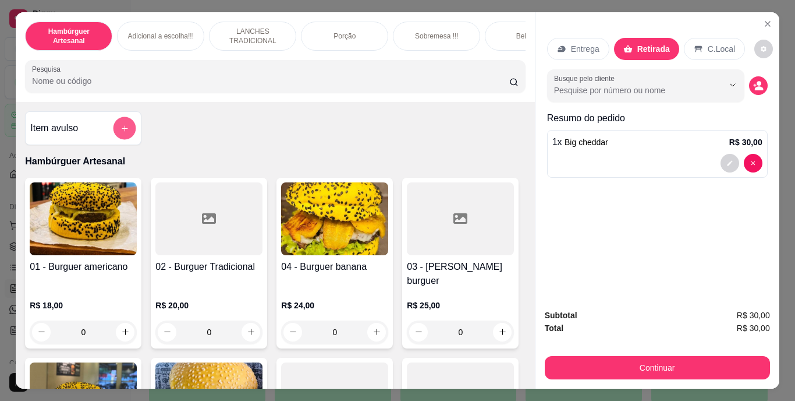
click at [120, 125] on button "add-separate-item" at bounding box center [125, 127] width 23 height 23
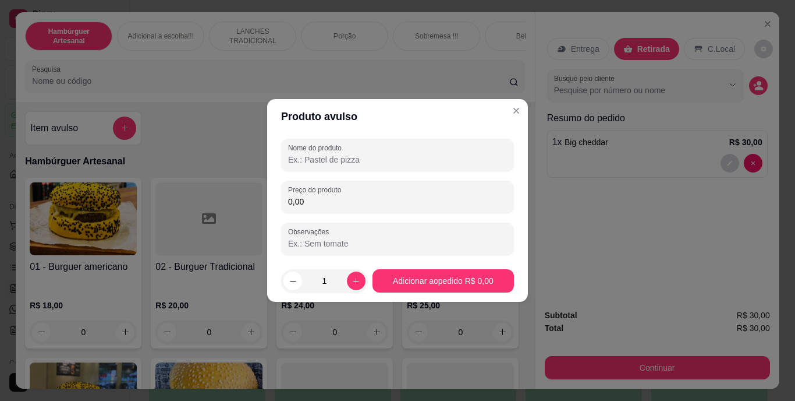
click at [310, 158] on input "Nome do produto" at bounding box center [397, 160] width 219 height 12
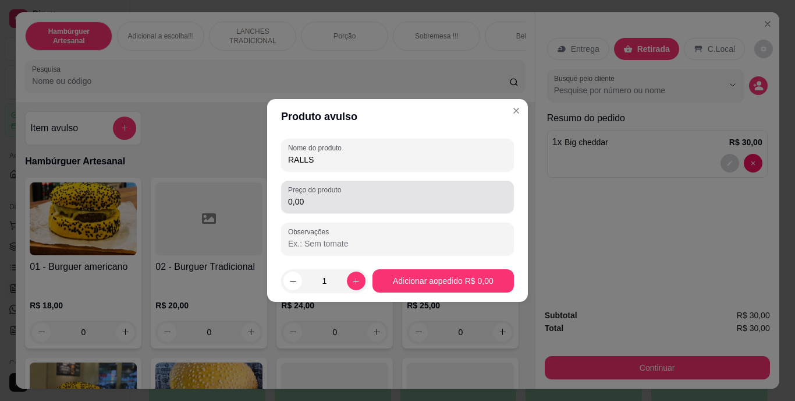
type input "RALLS"
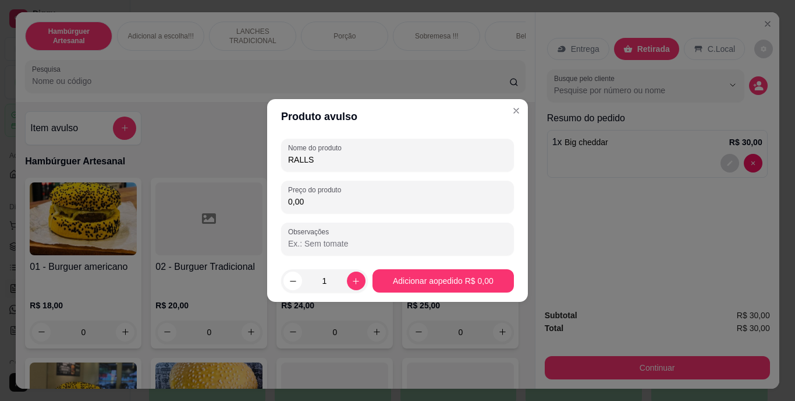
click at [314, 199] on input "0,00" at bounding box center [397, 202] width 219 height 12
type input "3,00"
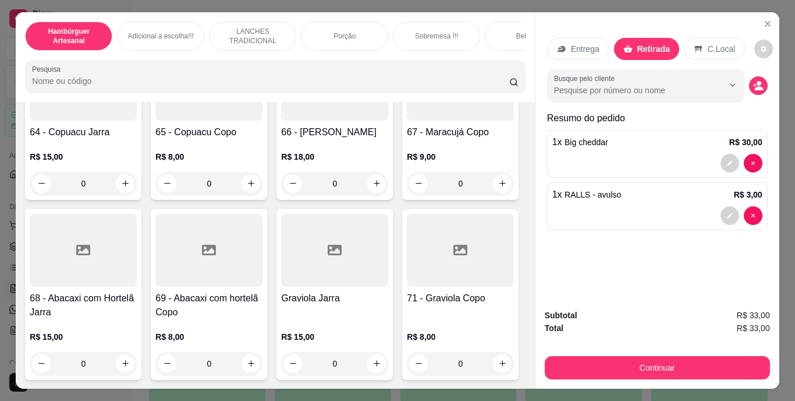
scroll to position [4341, 0]
type input "2"
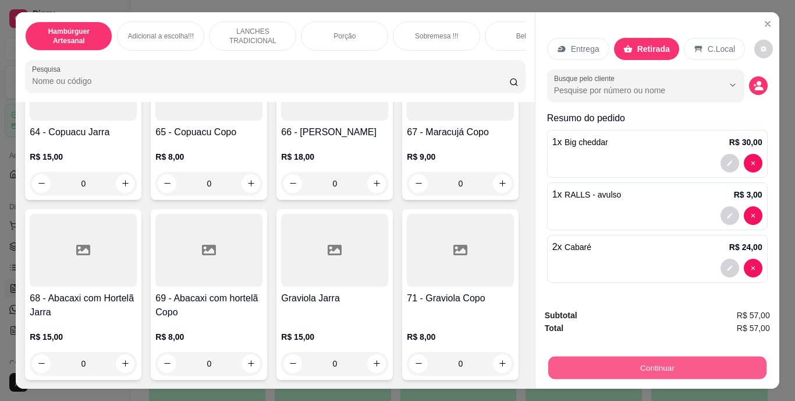
click at [597, 370] on button "Continuar" at bounding box center [657, 367] width 218 height 23
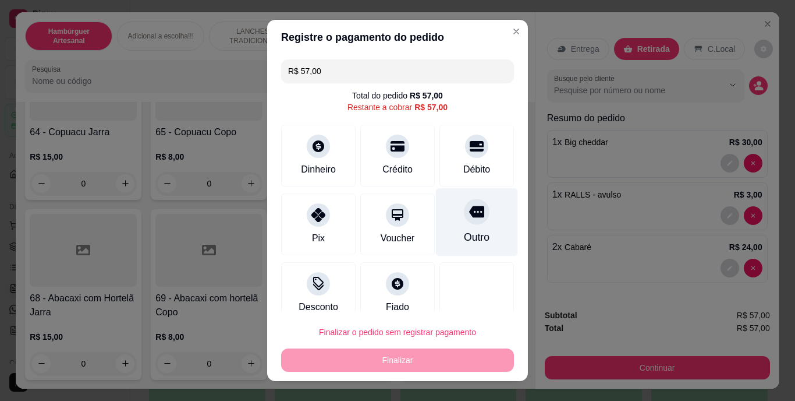
click at [464, 231] on div "Outro" at bounding box center [477, 237] width 26 height 15
type input "R$ 0,00"
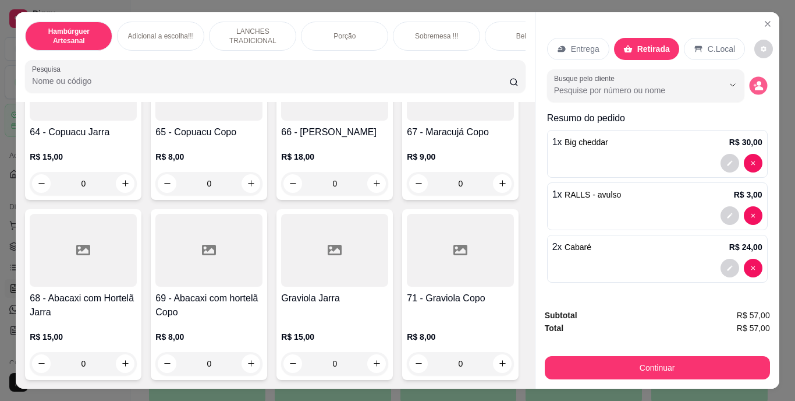
click at [754, 80] on icon "decrease-product-quantity" at bounding box center [759, 85] width 10 height 10
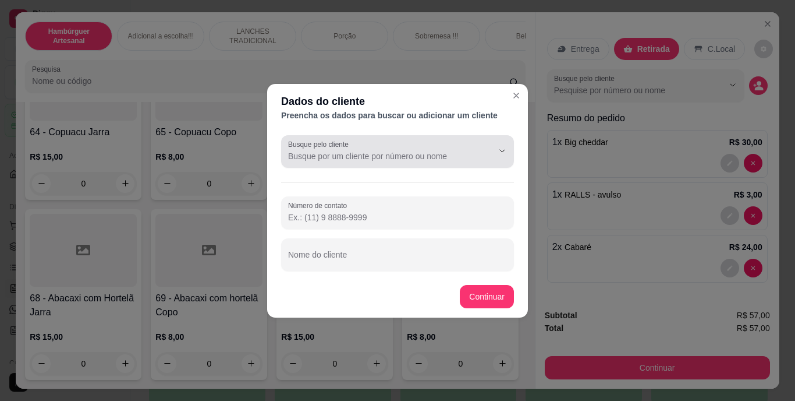
click at [469, 147] on div at bounding box center [397, 151] width 219 height 23
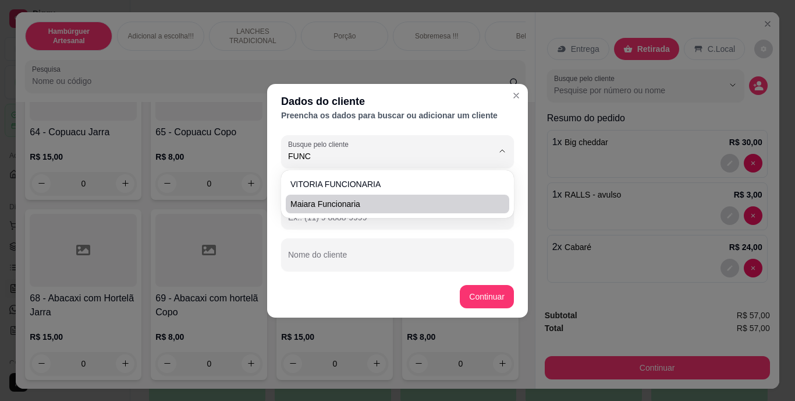
click at [445, 203] on span "maiara funcionaria" at bounding box center [392, 204] width 203 height 12
type input "maiara funcionaria"
type input "(69) 9 9380-1859"
type input "maiara funcionaria"
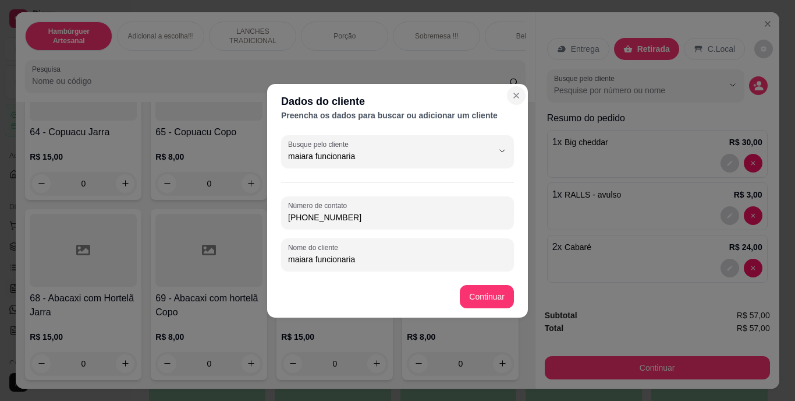
type input "maiara funcionaria"
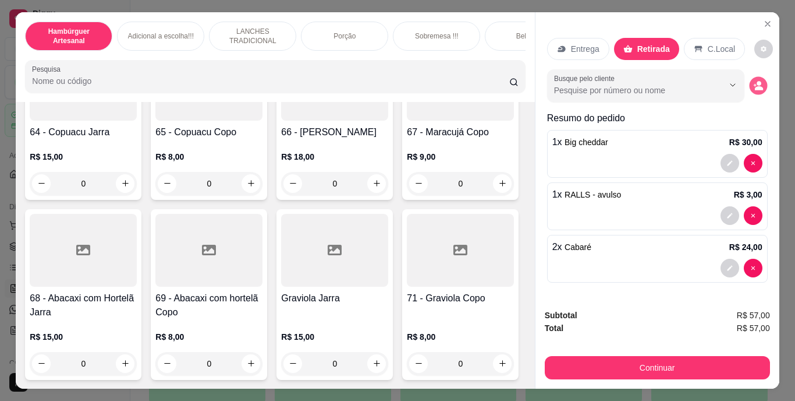
click at [754, 80] on icon "decrease-product-quantity" at bounding box center [759, 85] width 10 height 10
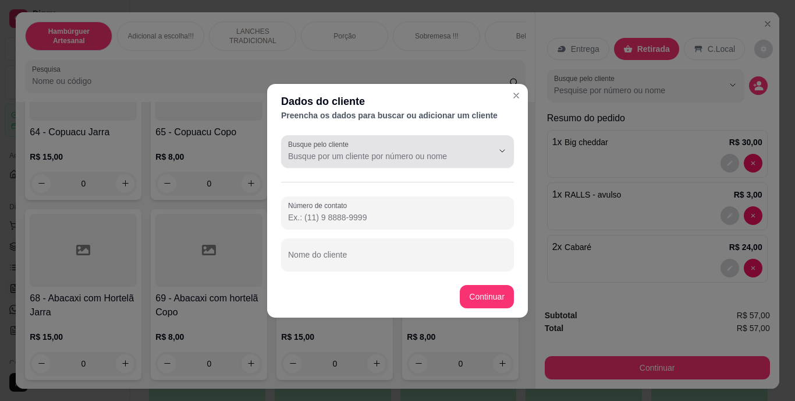
click at [462, 147] on div at bounding box center [397, 151] width 219 height 23
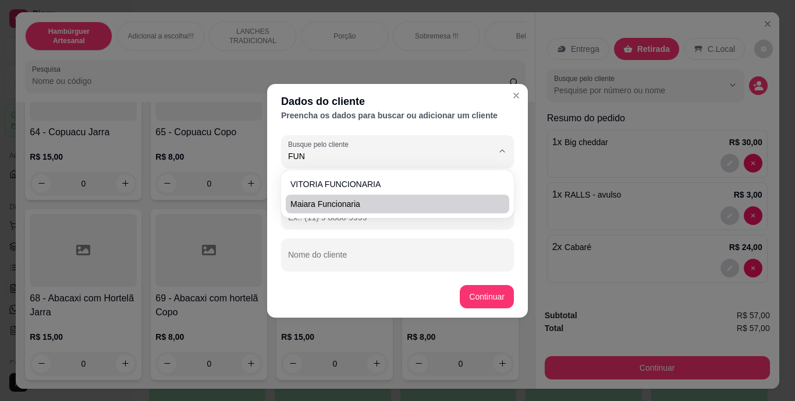
click at [426, 203] on span "maiara funcionaria" at bounding box center [392, 204] width 203 height 12
type input "maiara funcionaria"
type input "(69) 9 9380-1859"
type input "maiara funcionaria"
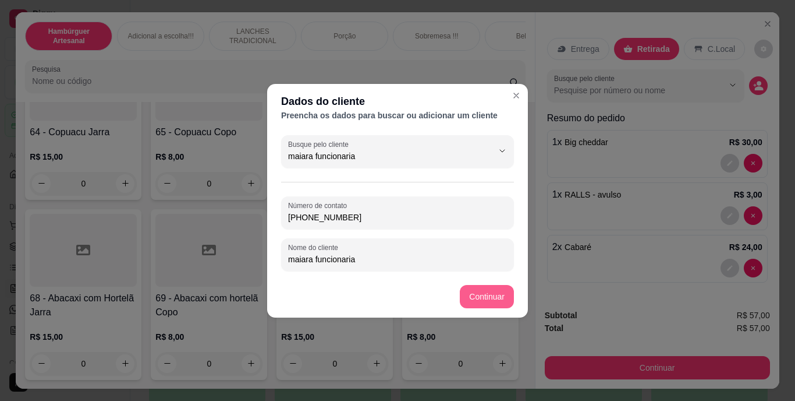
type input "maiara funcionaria"
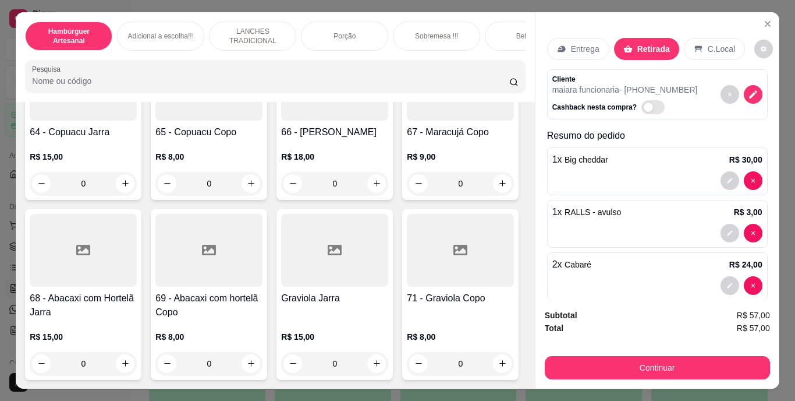
scroll to position [16, 0]
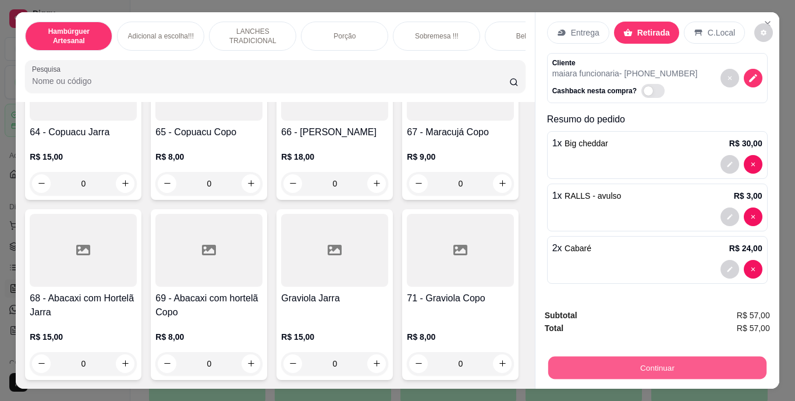
click at [588, 356] on button "Continuar" at bounding box center [657, 367] width 218 height 23
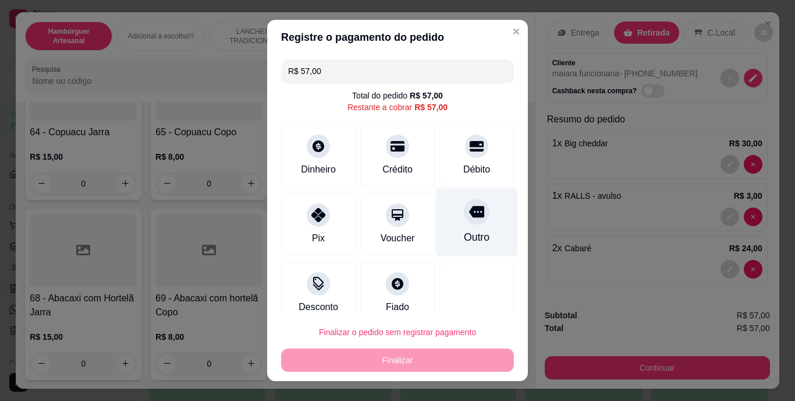
click at [464, 231] on div "Outro" at bounding box center [477, 237] width 26 height 15
type input "R$ 0,00"
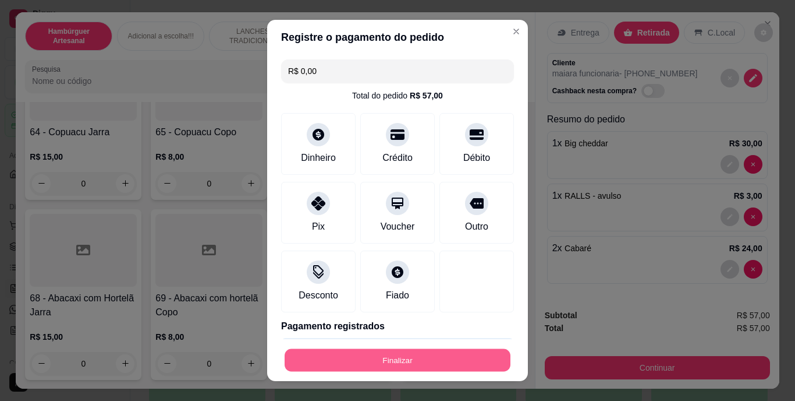
click at [408, 351] on button "Finalizar" at bounding box center [398, 359] width 226 height 23
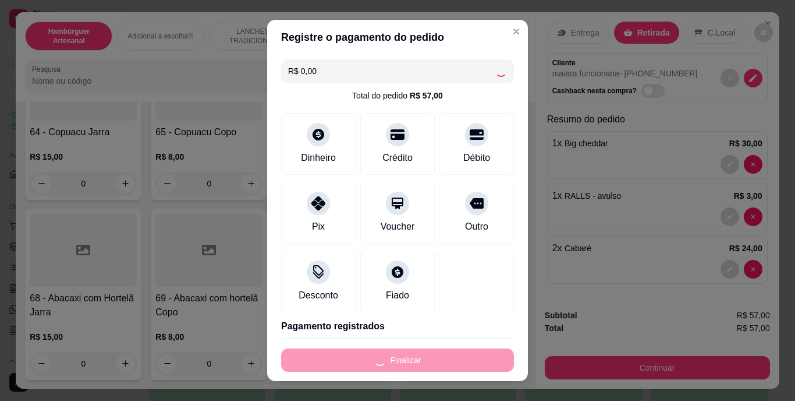
type input "0"
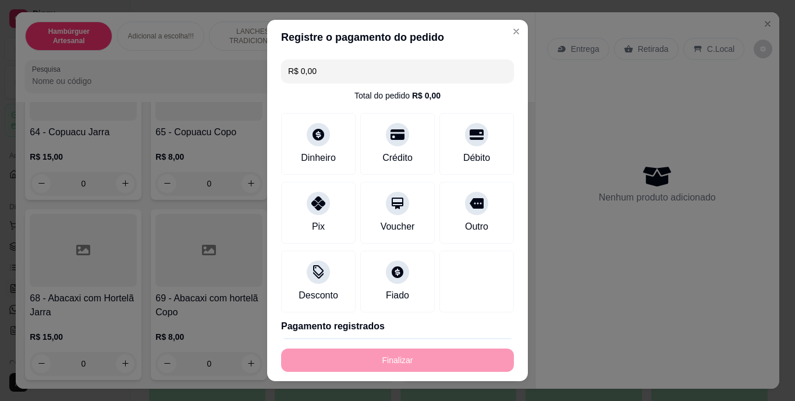
type input "-R$ 57,00"
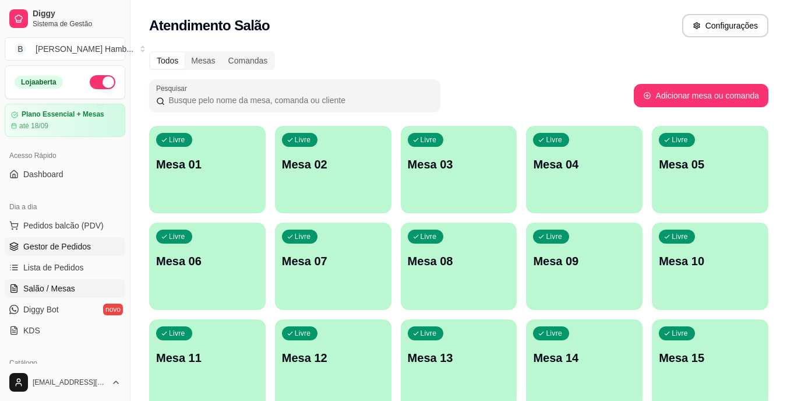
click at [65, 241] on span "Gestor de Pedidos" at bounding box center [57, 246] width 68 height 12
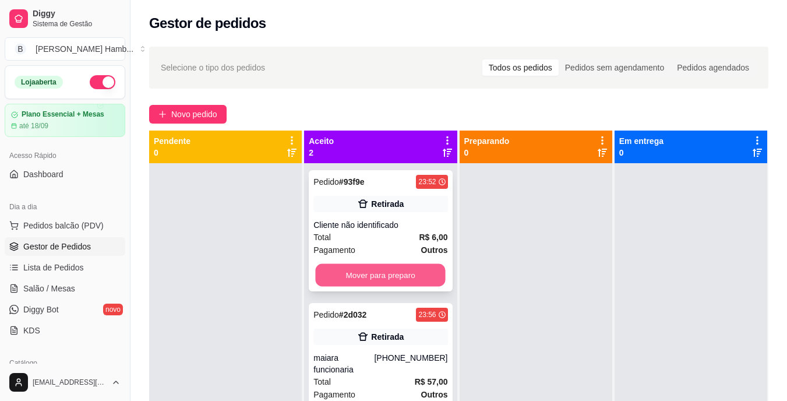
click at [332, 273] on button "Mover para preparo" at bounding box center [381, 275] width 130 height 23
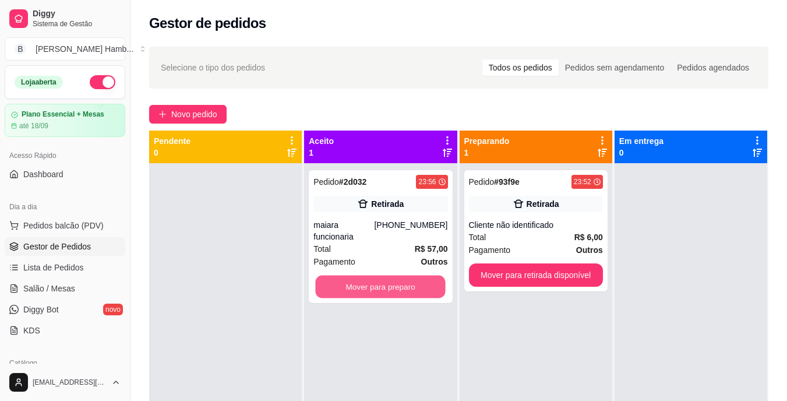
click at [332, 275] on button "Mover para preparo" at bounding box center [381, 286] width 130 height 23
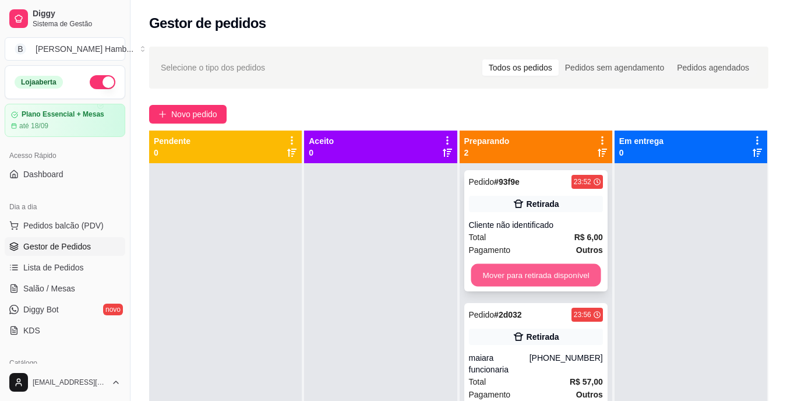
click at [484, 266] on button "Mover para retirada disponível" at bounding box center [536, 275] width 130 height 23
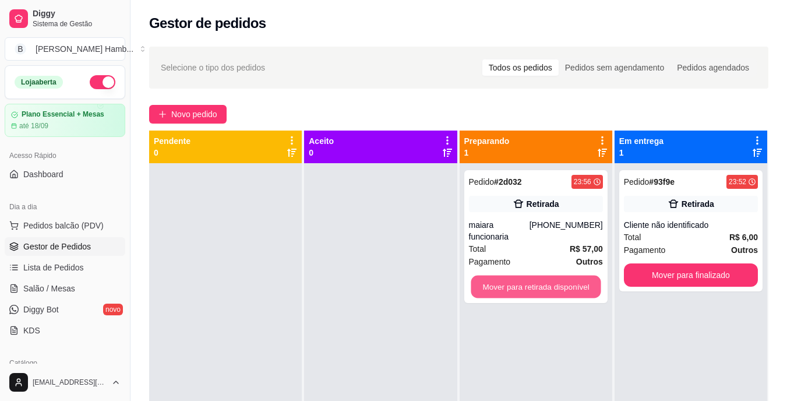
click at [484, 275] on button "Mover para retirada disponível" at bounding box center [536, 286] width 130 height 23
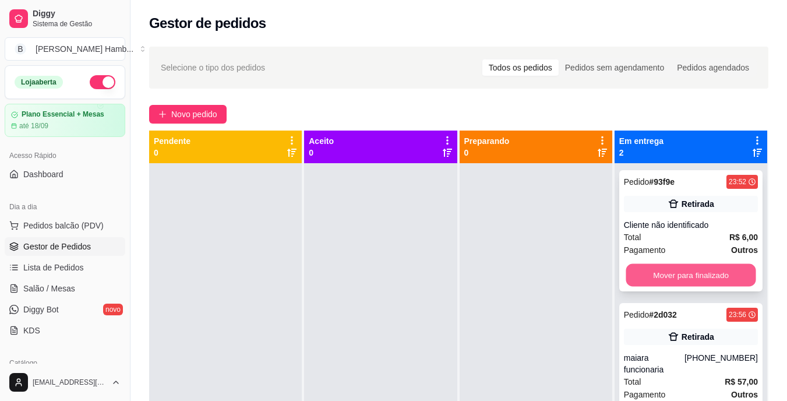
click at [632, 270] on button "Mover para finalizado" at bounding box center [690, 275] width 130 height 23
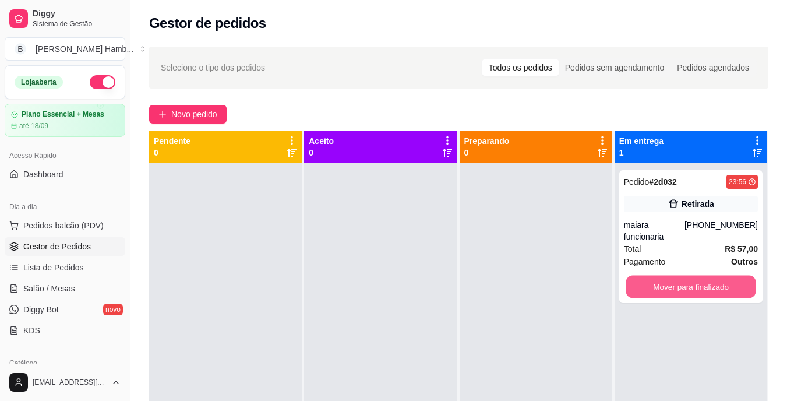
click at [632, 275] on button "Mover para finalizado" at bounding box center [690, 286] width 130 height 23
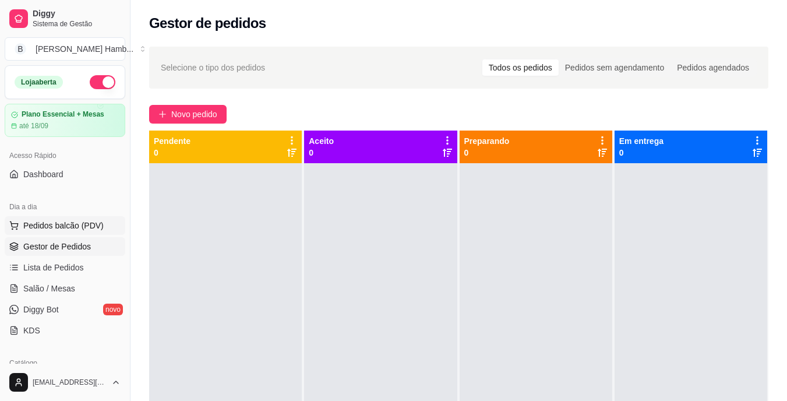
click at [79, 229] on span "Pedidos balcão (PDV)" at bounding box center [63, 226] width 80 height 12
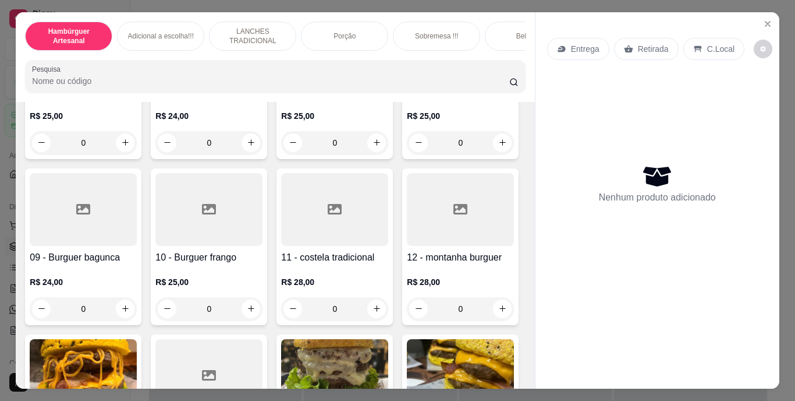
scroll to position [372, 0]
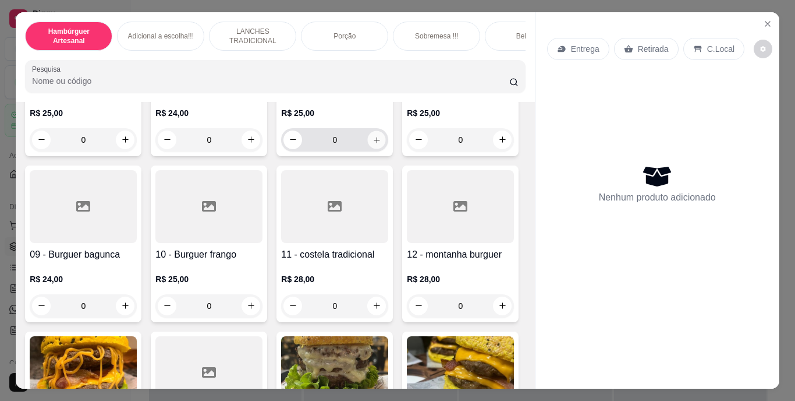
click at [368, 148] on button "increase-product-quantity" at bounding box center [377, 139] width 18 height 18
type input "1"
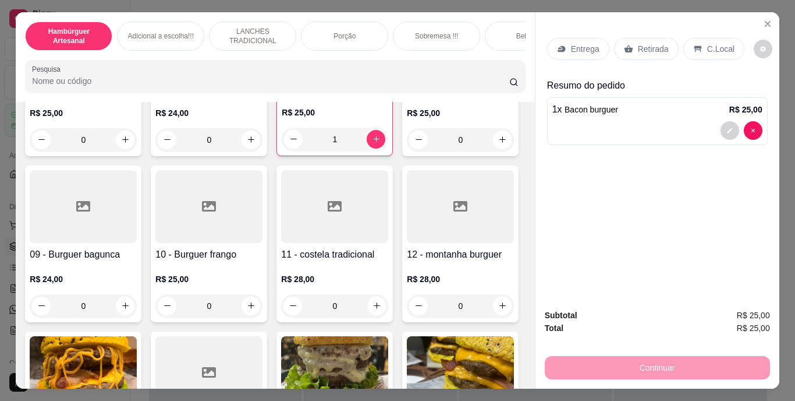
click at [638, 47] on p "Retirada" at bounding box center [653, 49] width 31 height 12
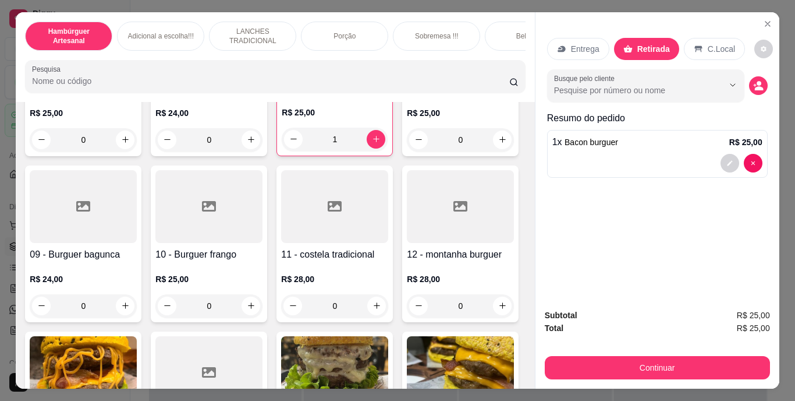
click at [744, 83] on div "Busque pelo cliente" at bounding box center [657, 85] width 221 height 33
click at [754, 82] on icon "decrease-product-quantity" at bounding box center [759, 85] width 10 height 10
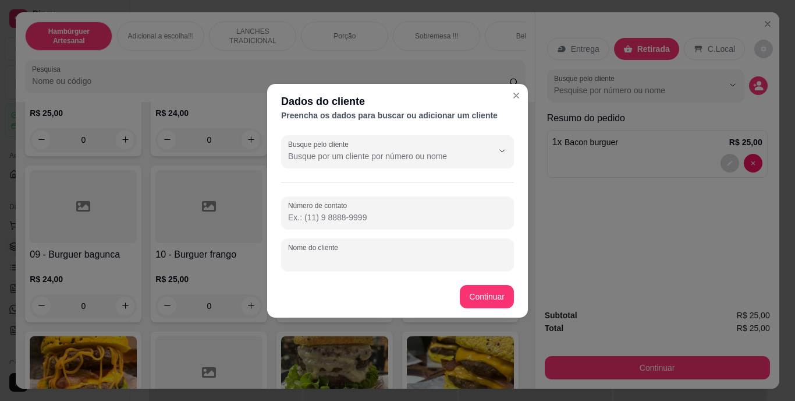
click at [408, 253] on input "Nome do cliente" at bounding box center [397, 259] width 219 height 12
type input "JEFERSON"
click at [518, 303] on footer "Continuar" at bounding box center [397, 296] width 261 height 42
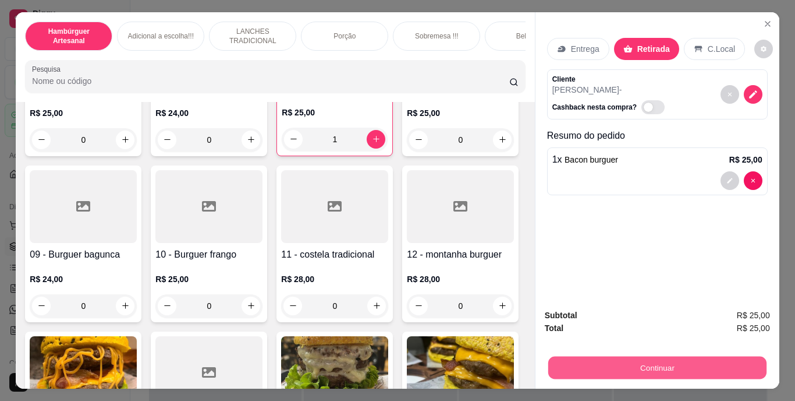
click at [612, 362] on button "Continuar" at bounding box center [657, 367] width 218 height 23
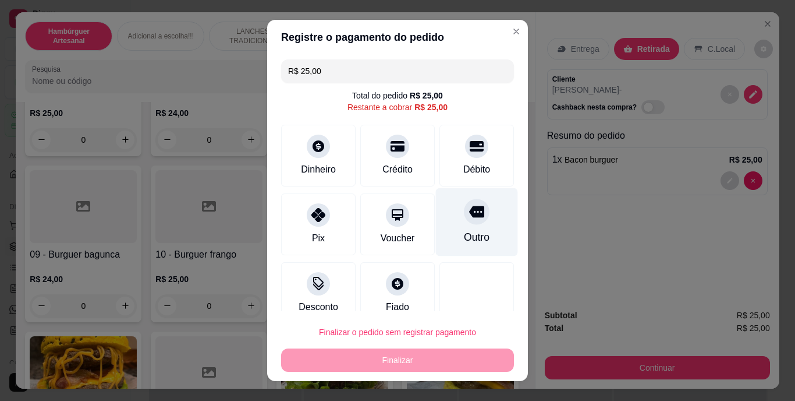
click at [469, 216] on icon at bounding box center [476, 211] width 15 height 15
type input "R$ 0,00"
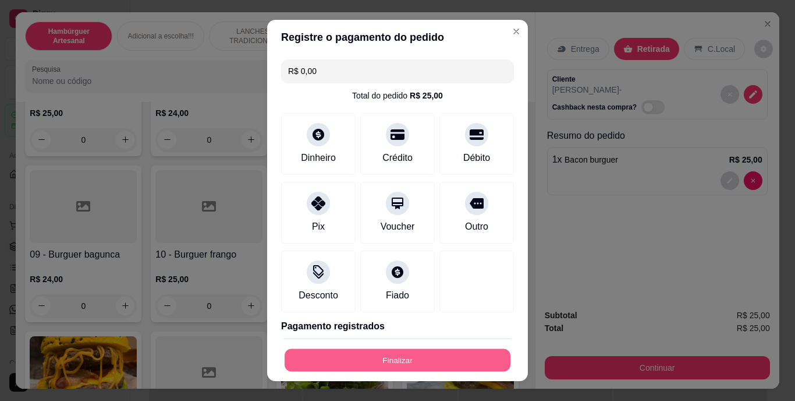
click at [433, 361] on button "Finalizar" at bounding box center [398, 359] width 226 height 23
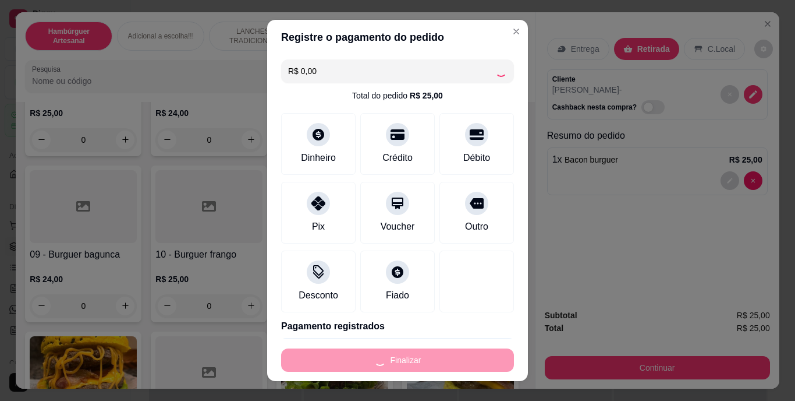
type input "0"
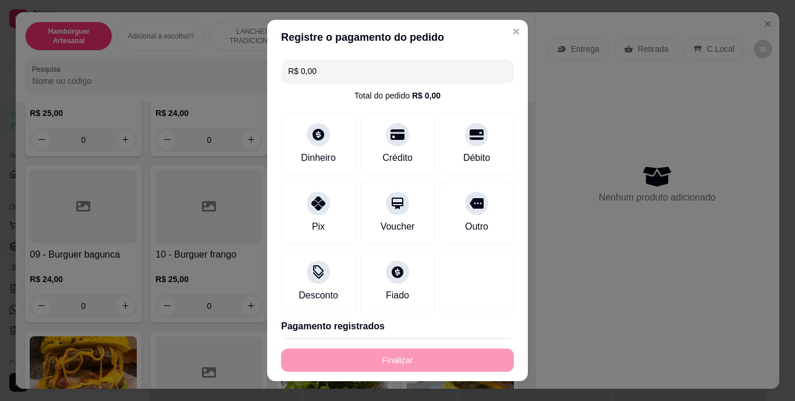
type input "-R$ 25,00"
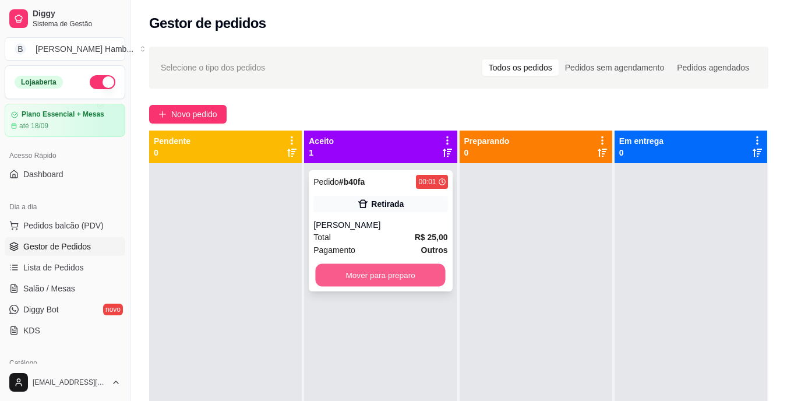
click at [384, 271] on button "Mover para preparo" at bounding box center [381, 275] width 130 height 23
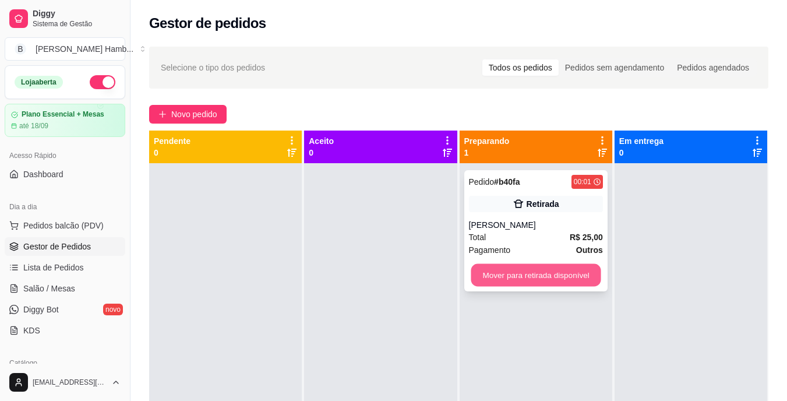
click at [482, 277] on button "Mover para retirada disponível" at bounding box center [536, 275] width 130 height 23
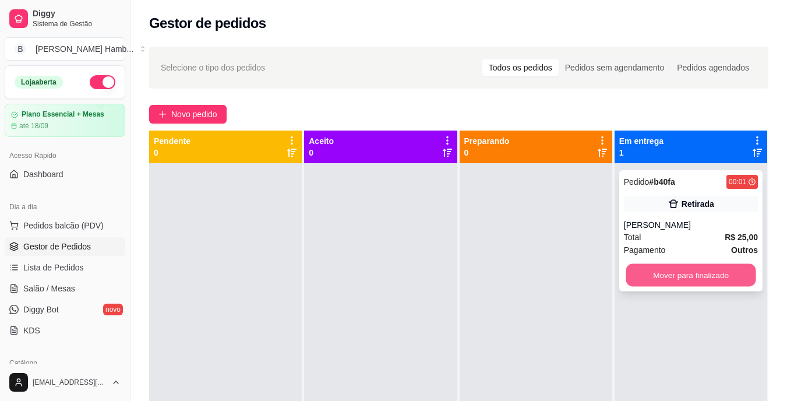
click at [658, 269] on button "Mover para finalizado" at bounding box center [690, 275] width 130 height 23
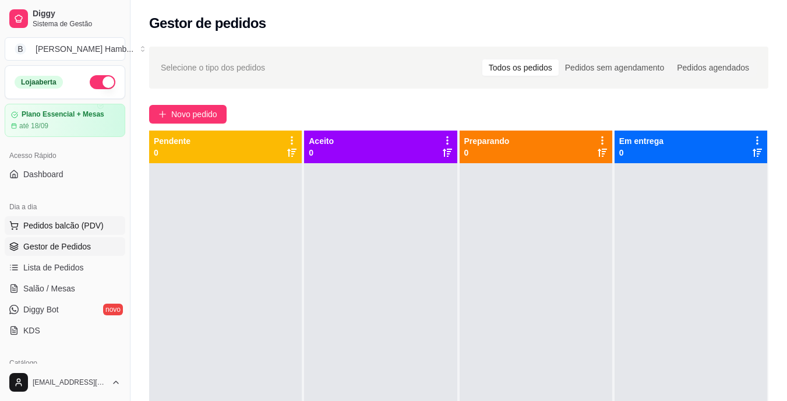
click at [101, 227] on button "Pedidos balcão (PDV)" at bounding box center [65, 225] width 121 height 19
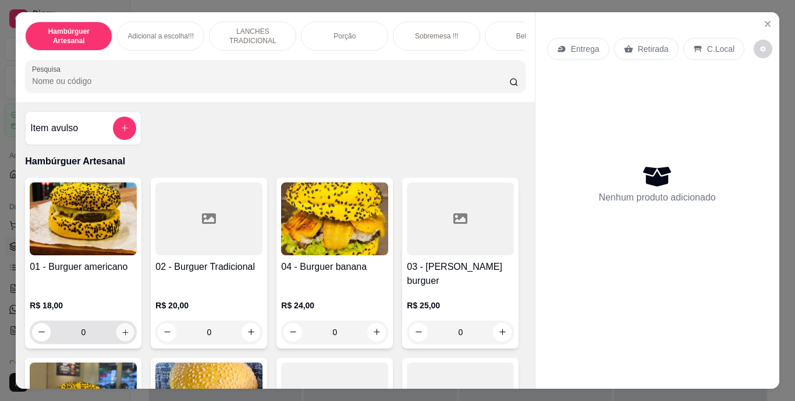
click at [121, 327] on icon "increase-product-quantity" at bounding box center [125, 331] width 9 height 9
type input "1"
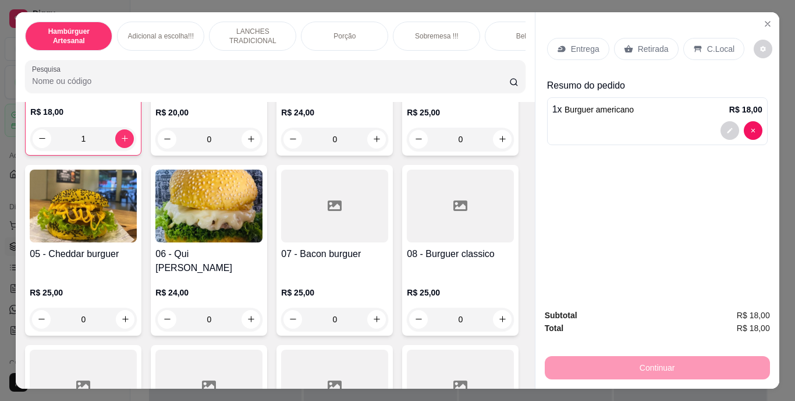
scroll to position [192, 0]
click at [130, 315] on icon "increase-product-quantity" at bounding box center [125, 319] width 9 height 9
type input "1"
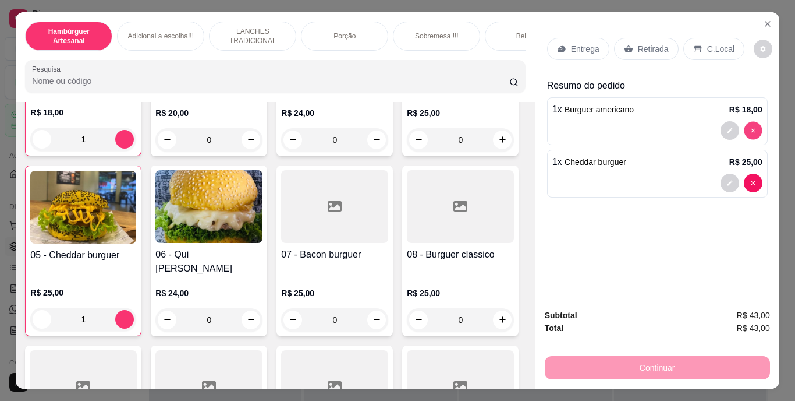
type input "0"
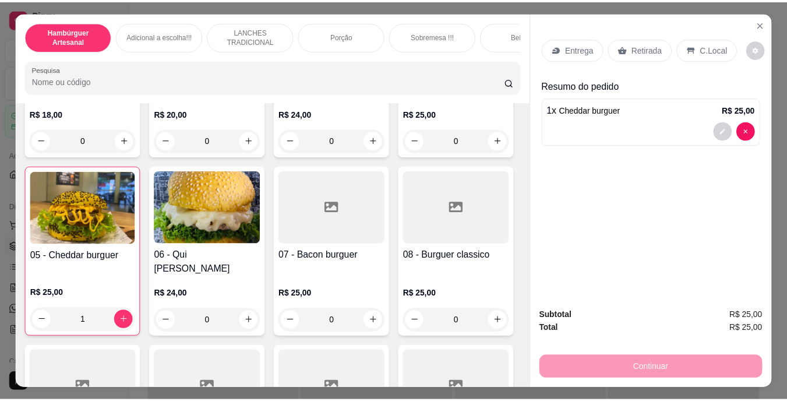
scroll to position [0, 0]
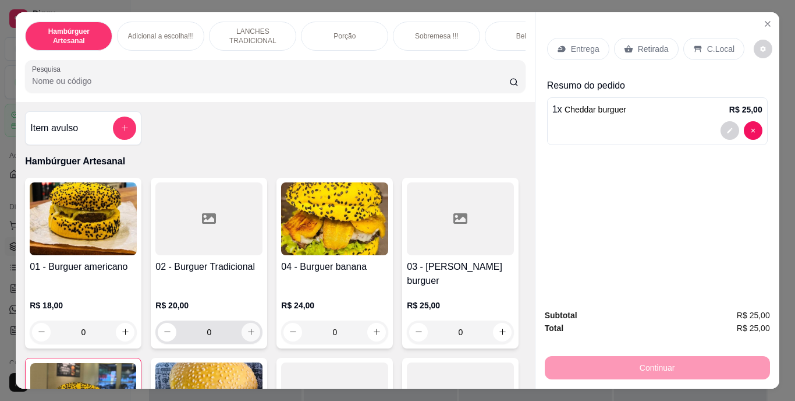
click at [249, 327] on icon "increase-product-quantity" at bounding box center [251, 331] width 9 height 9
type input "1"
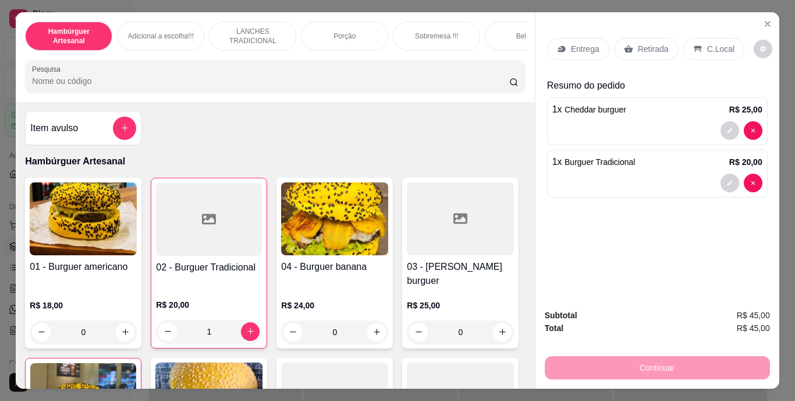
click at [650, 49] on p "Retirada" at bounding box center [653, 49] width 31 height 12
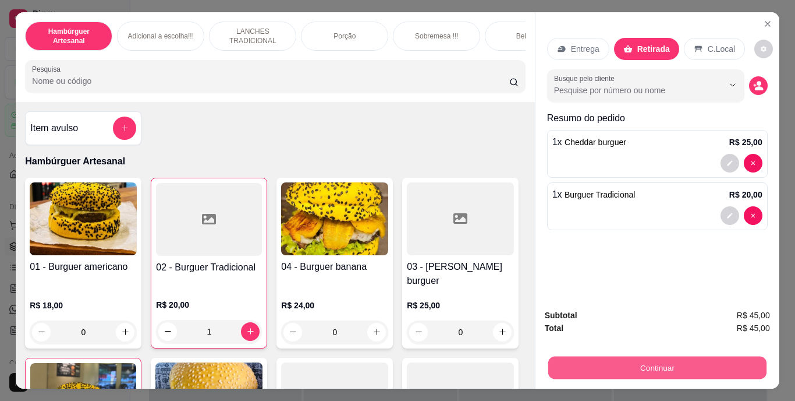
click at [605, 356] on button "Continuar" at bounding box center [657, 367] width 218 height 23
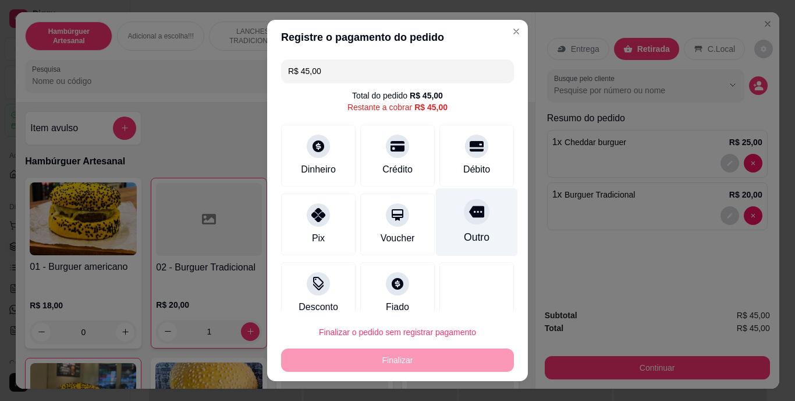
click at [462, 228] on div "Outro" at bounding box center [477, 222] width 82 height 68
type input "R$ 0,00"
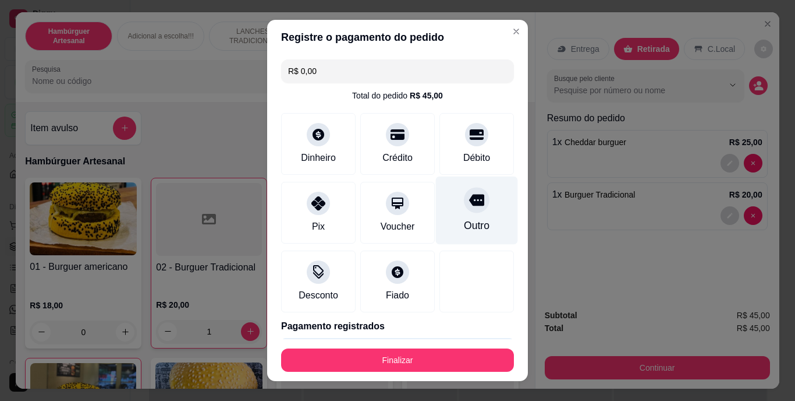
click at [468, 206] on div at bounding box center [477, 201] width 26 height 26
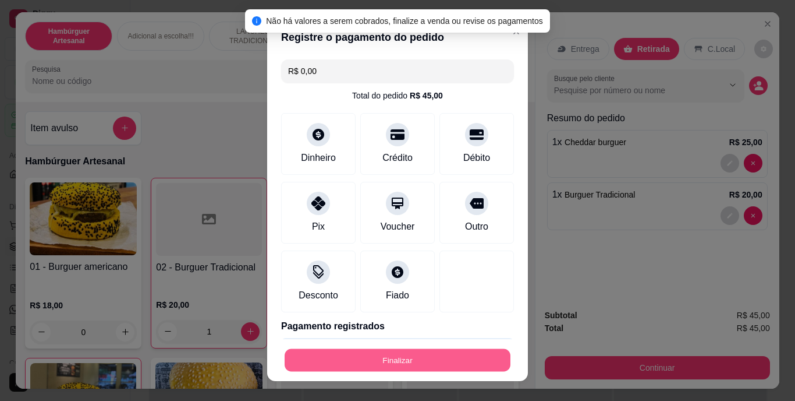
click at [393, 356] on button "Finalizar" at bounding box center [398, 359] width 226 height 23
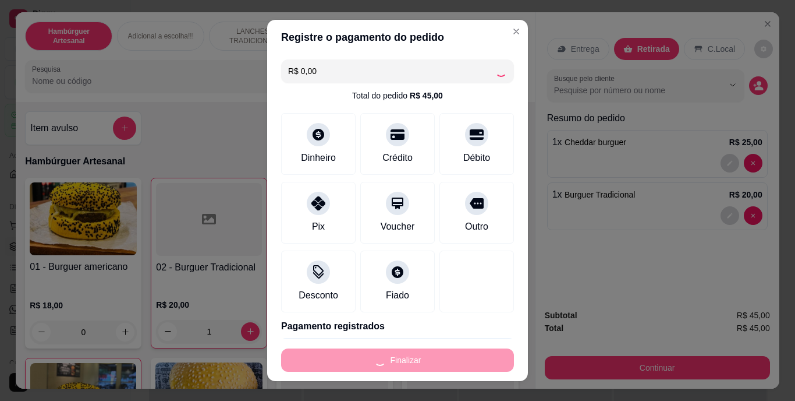
type input "0"
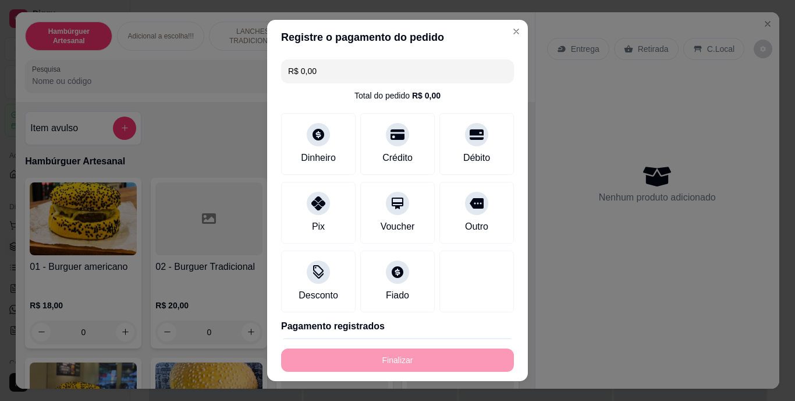
type input "-R$ 45,00"
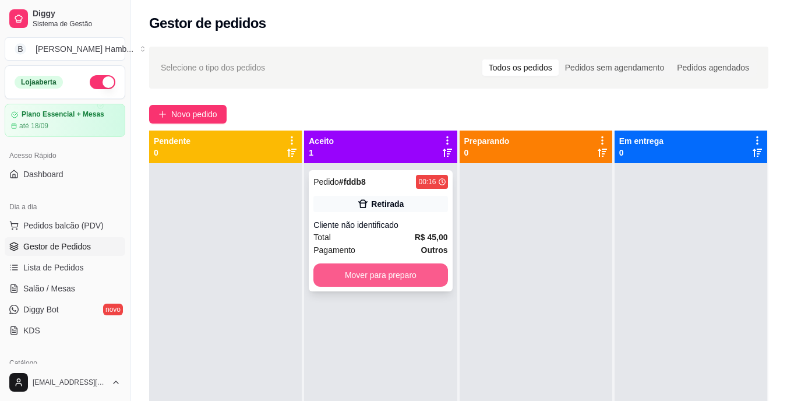
click at [360, 270] on button "Mover para preparo" at bounding box center [380, 274] width 134 height 23
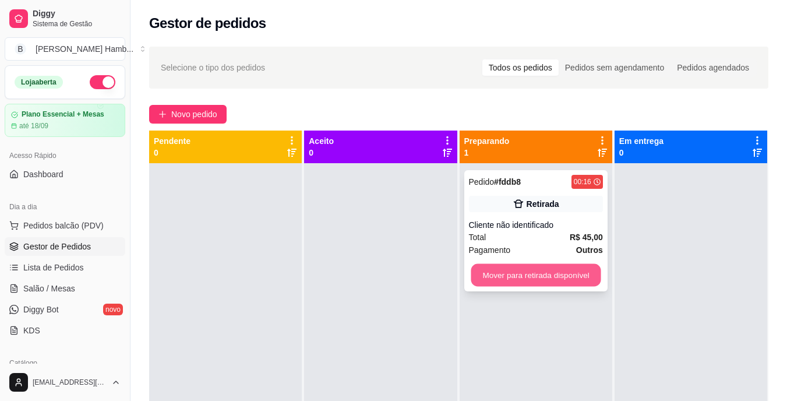
click at [508, 276] on button "Mover para retirada disponível" at bounding box center [536, 275] width 130 height 23
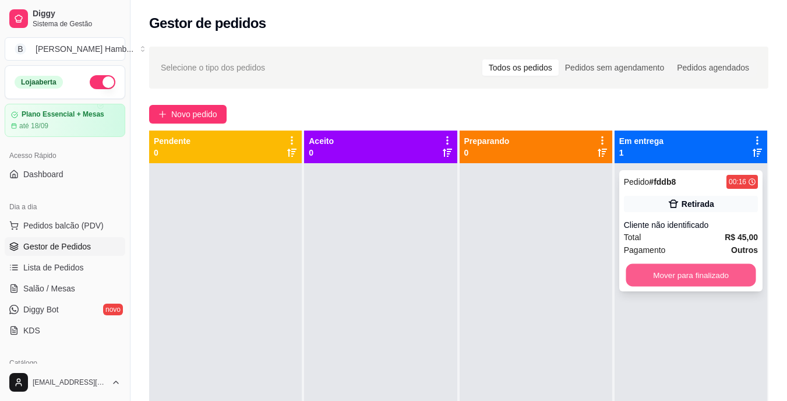
click at [681, 266] on button "Mover para finalizado" at bounding box center [690, 275] width 130 height 23
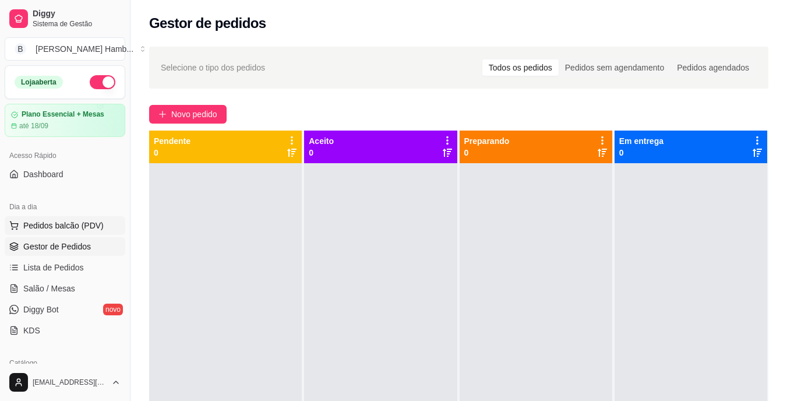
click at [98, 222] on span "Pedidos balcão (PDV)" at bounding box center [63, 226] width 80 height 12
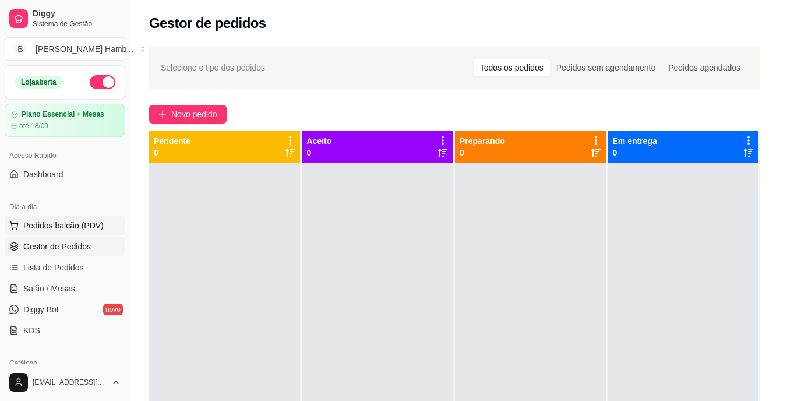
click at [98, 222] on img at bounding box center [79, 219] width 108 height 74
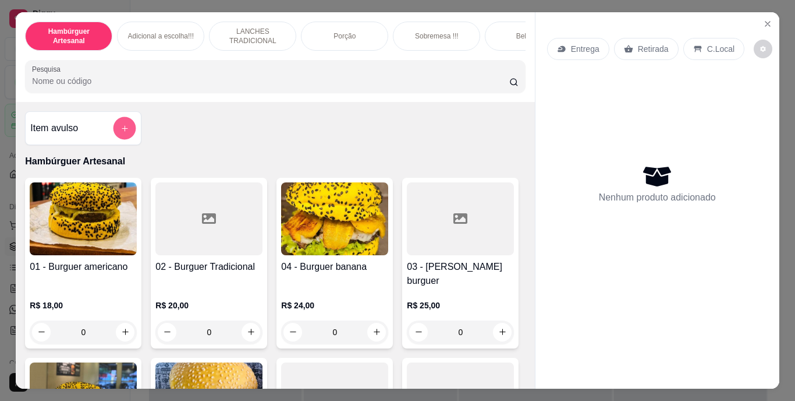
click at [122, 131] on icon "add-separate-item" at bounding box center [125, 128] width 6 height 6
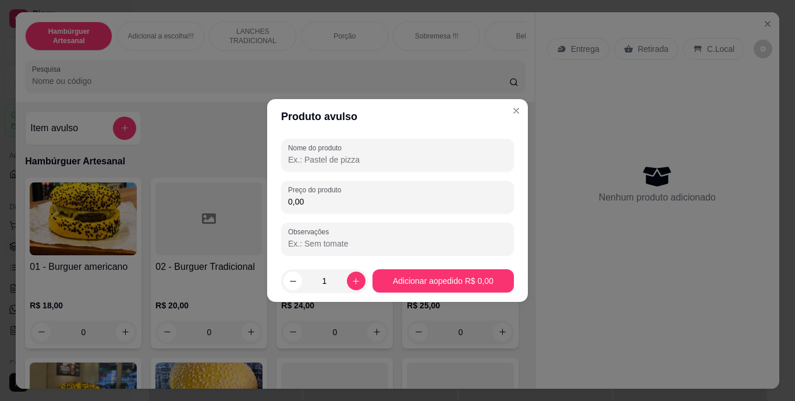
click at [344, 155] on input "Nome do produto" at bounding box center [397, 160] width 219 height 12
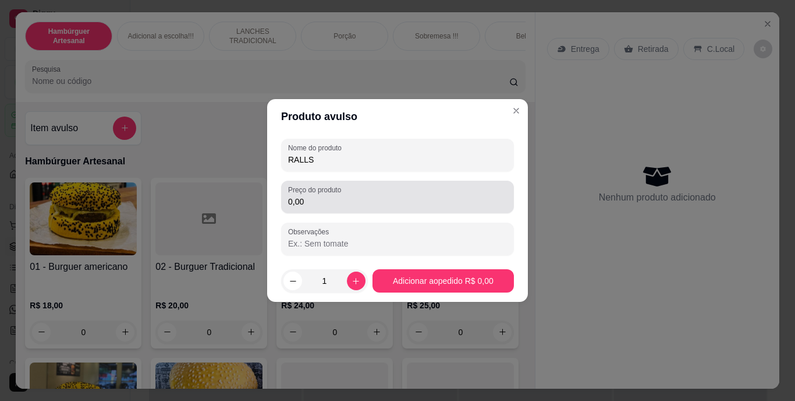
type input "RALLS"
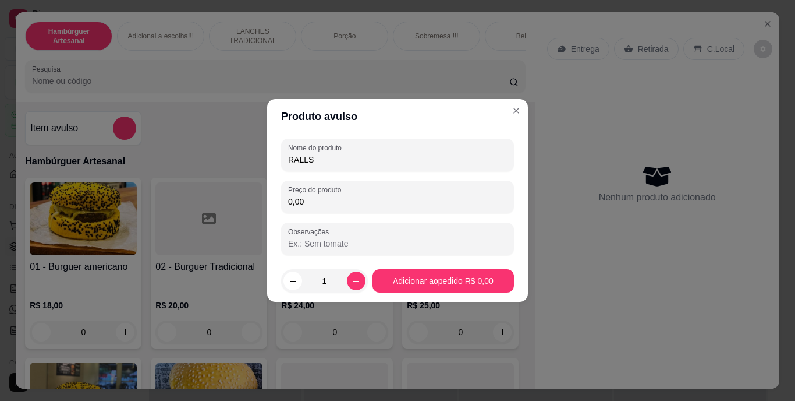
click at [341, 201] on input "0,00" at bounding box center [397, 202] width 219 height 12
type input "3,00"
click at [352, 280] on icon "increase-product-quantity" at bounding box center [356, 281] width 9 height 9
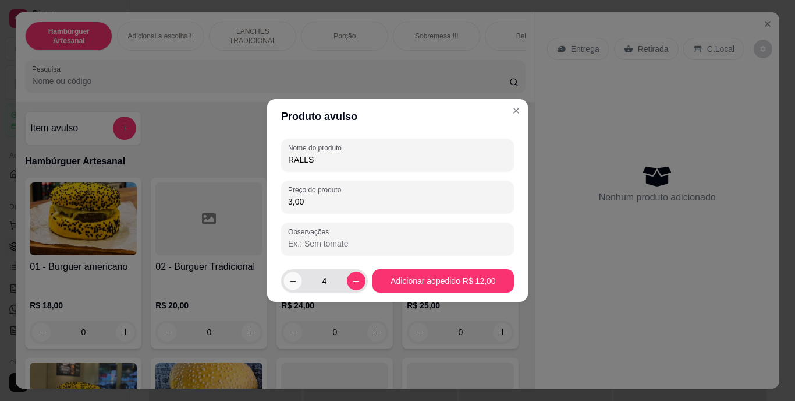
click at [297, 285] on icon "decrease-product-quantity" at bounding box center [293, 281] width 9 height 9
type input "3"
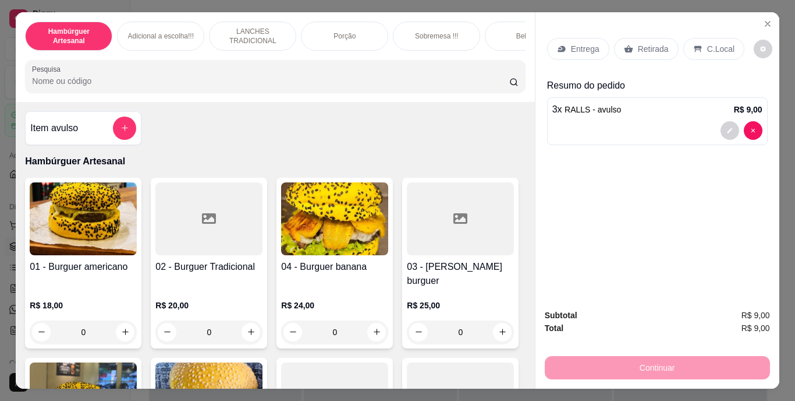
click at [654, 43] on p "Retirada" at bounding box center [653, 49] width 31 height 12
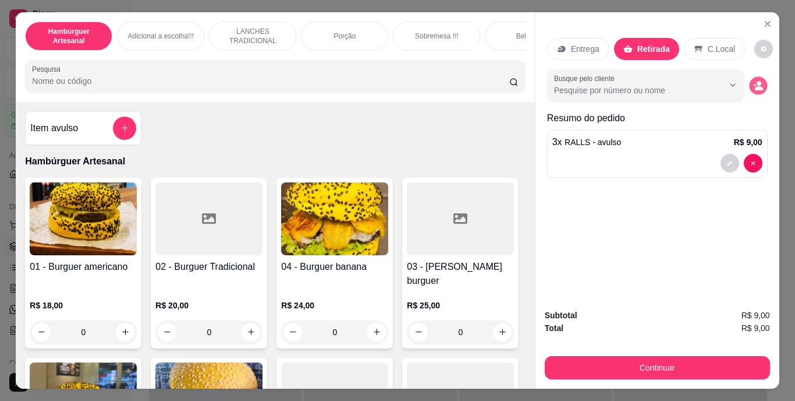
click at [749, 81] on button "decrease-product-quantity" at bounding box center [758, 85] width 18 height 18
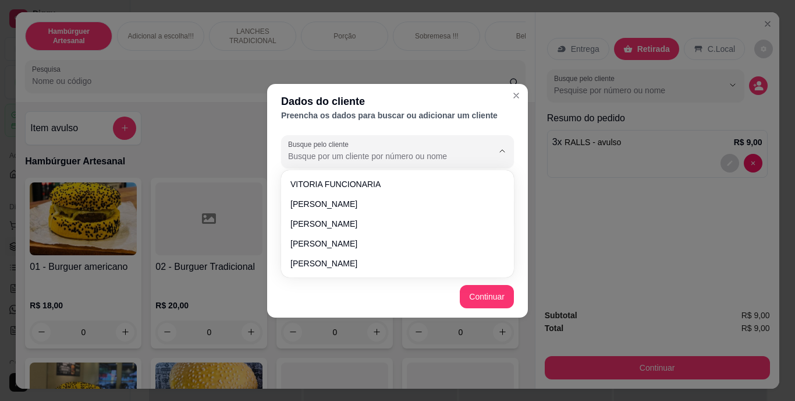
click at [381, 154] on input "Busque pelo cliente" at bounding box center [381, 156] width 186 height 12
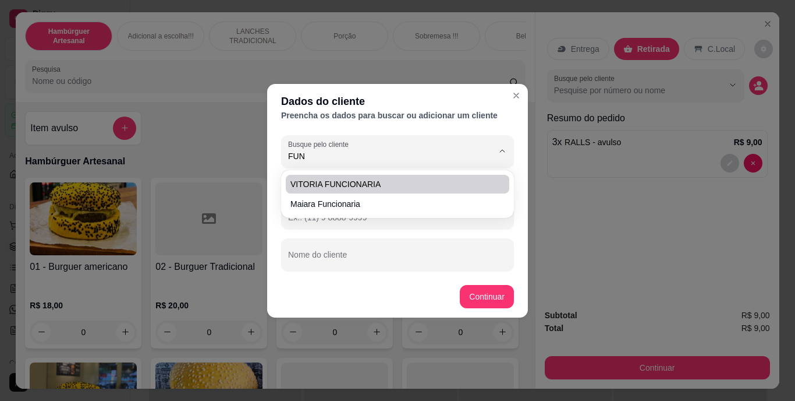
click at [373, 183] on span "VITORIA FUNCIONARIA" at bounding box center [392, 184] width 203 height 12
type input "VITORIA FUNCIONARIA"
type input "[PHONE_NUMBER]"
type input "VITORIA FUNCIONARIA"
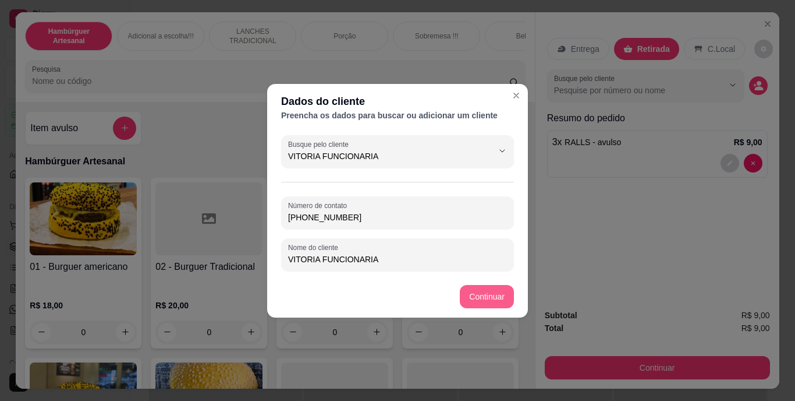
type input "VITORIA FUNCIONARIA"
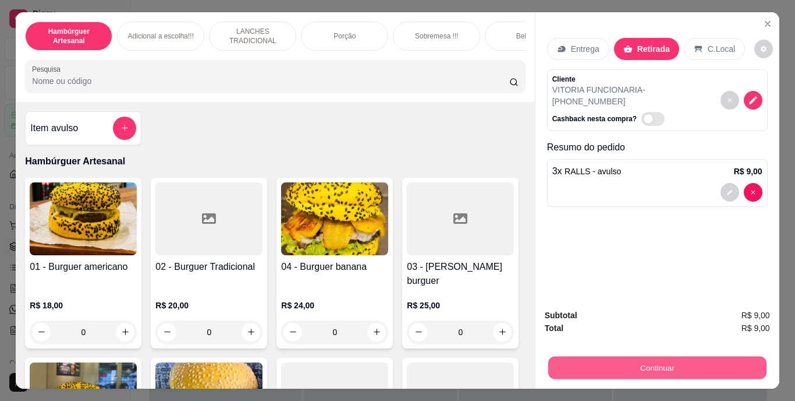
click at [612, 366] on button "Continuar" at bounding box center [657, 367] width 218 height 23
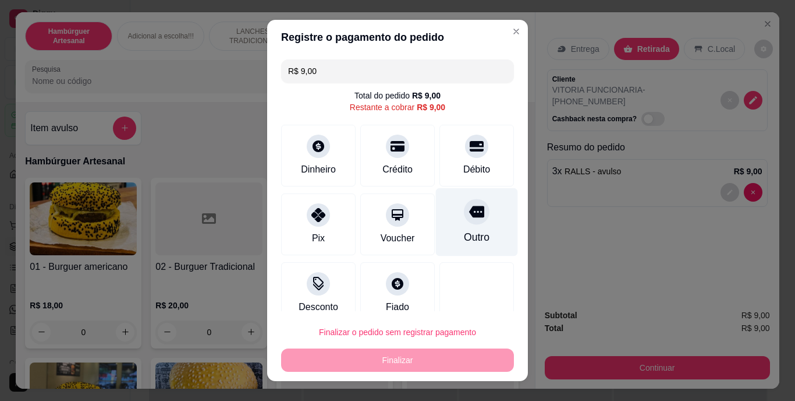
click at [464, 235] on div "Outro" at bounding box center [477, 237] width 26 height 15
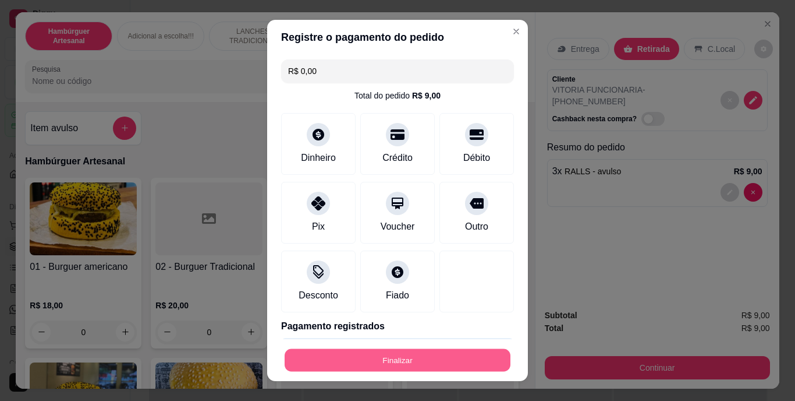
click at [418, 355] on button "Finalizar" at bounding box center [398, 359] width 226 height 23
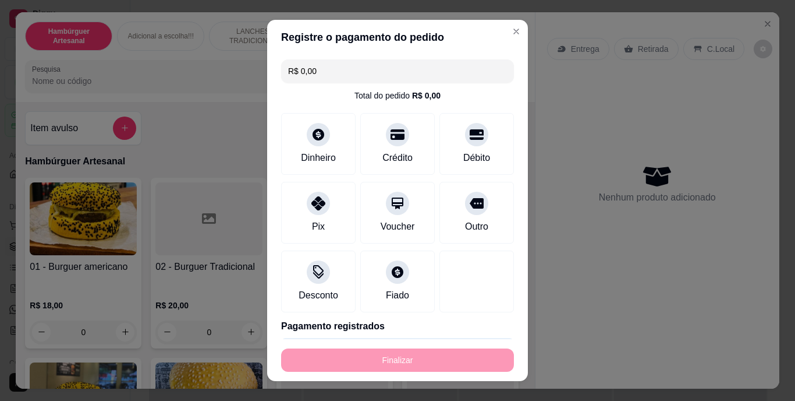
type input "-R$ 9,00"
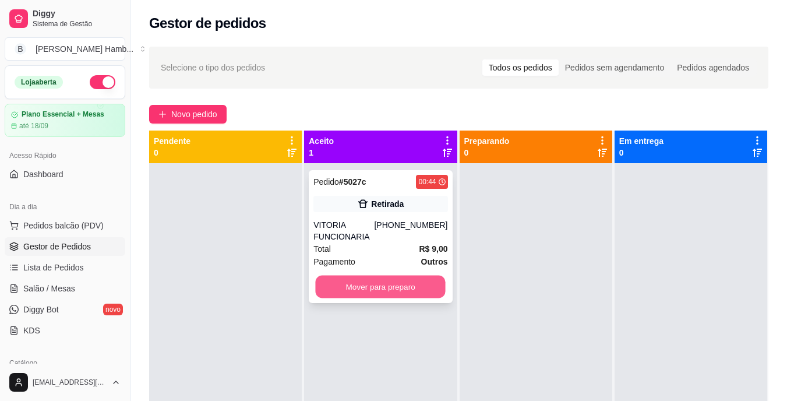
click at [388, 292] on button "Mover para preparo" at bounding box center [381, 286] width 130 height 23
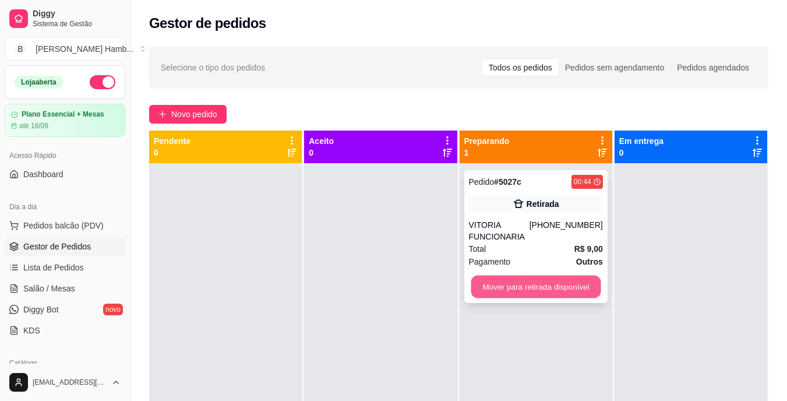
click at [508, 281] on button "Mover para retirada disponível" at bounding box center [536, 286] width 130 height 23
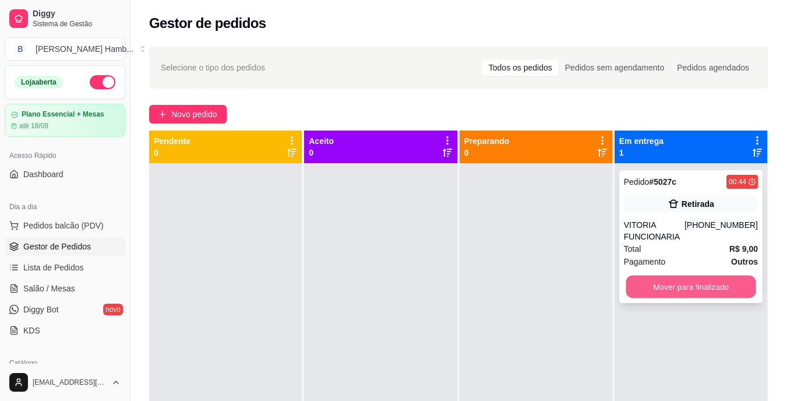
click at [656, 277] on button "Mover para finalizado" at bounding box center [690, 286] width 130 height 23
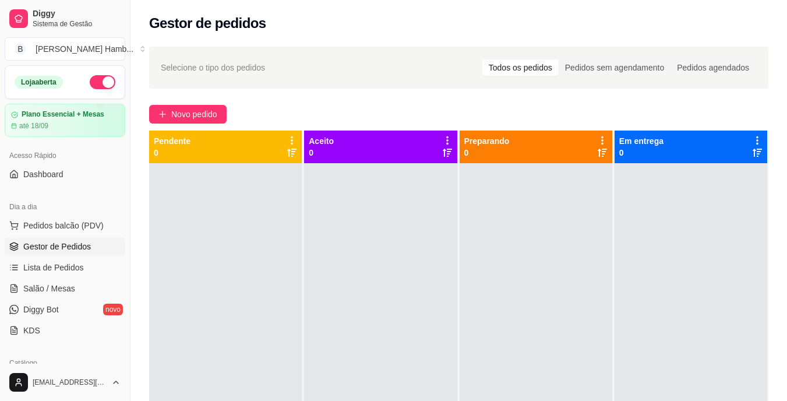
click at [782, 0] on div "Gestor de pedidos" at bounding box center [458, 20] width 656 height 40
